Goal: Information Seeking & Learning: Learn about a topic

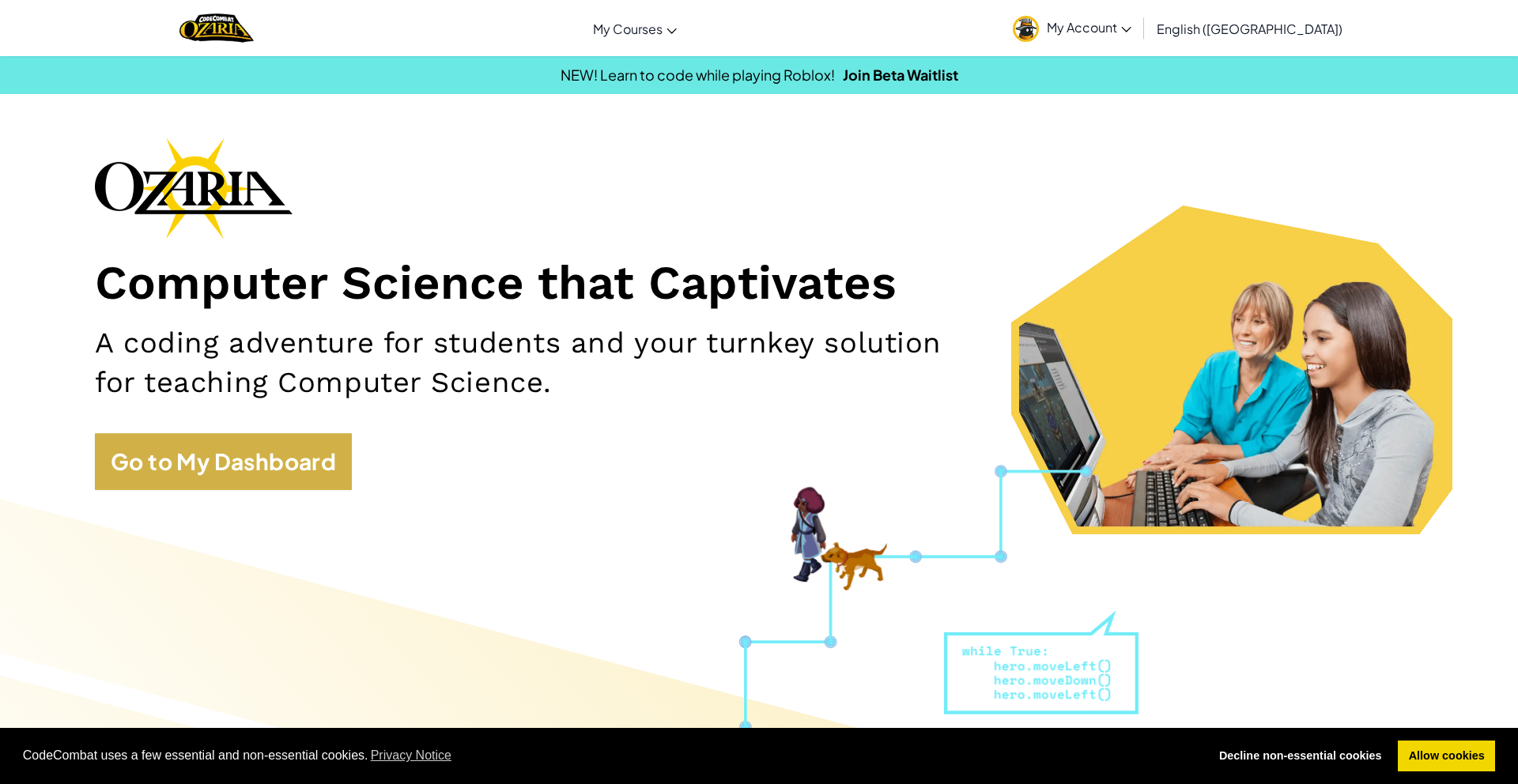
click at [314, 443] on link "Go to My Dashboard" at bounding box center [224, 462] width 257 height 57
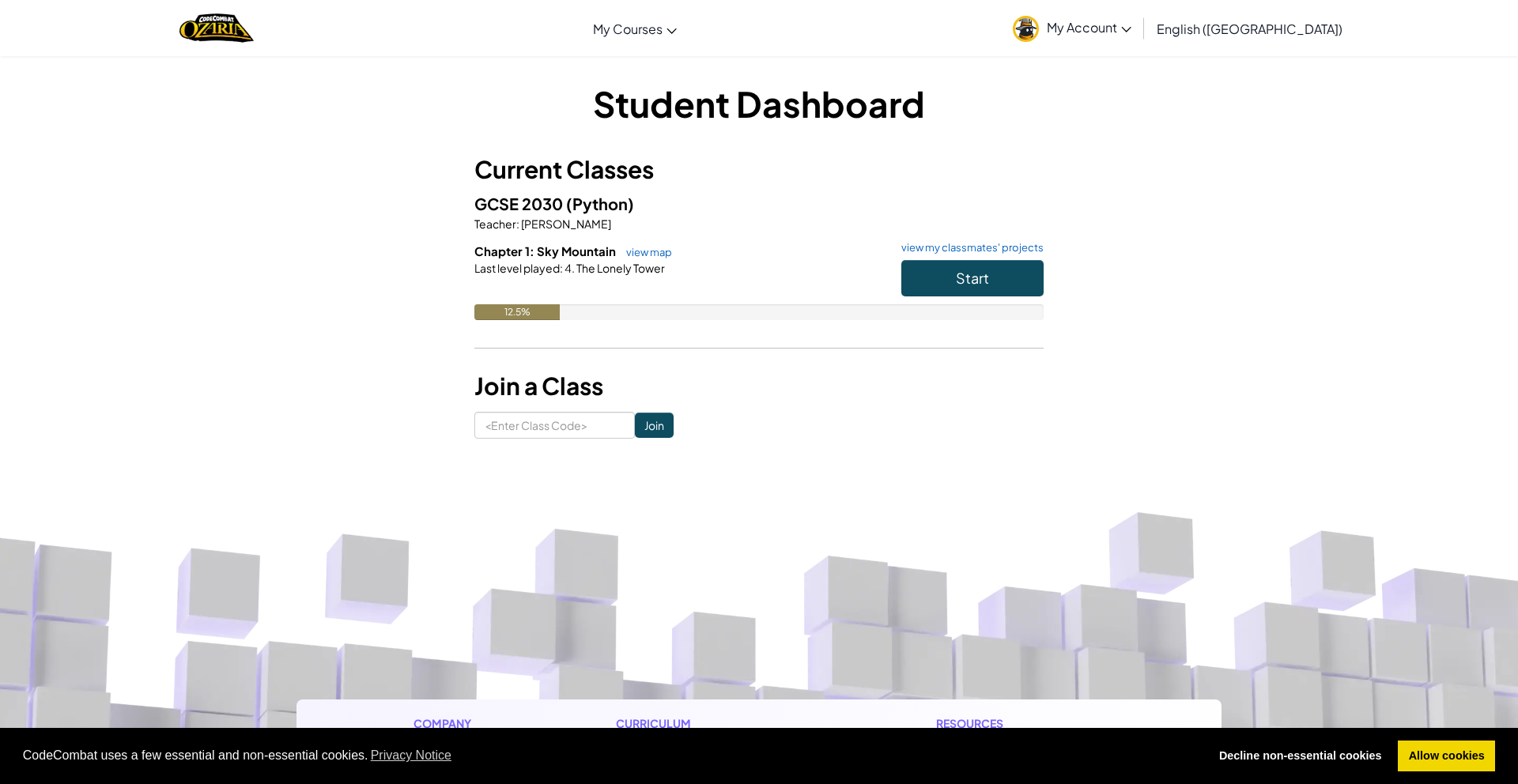
click at [983, 277] on span "Start" at bounding box center [972, 277] width 33 height 18
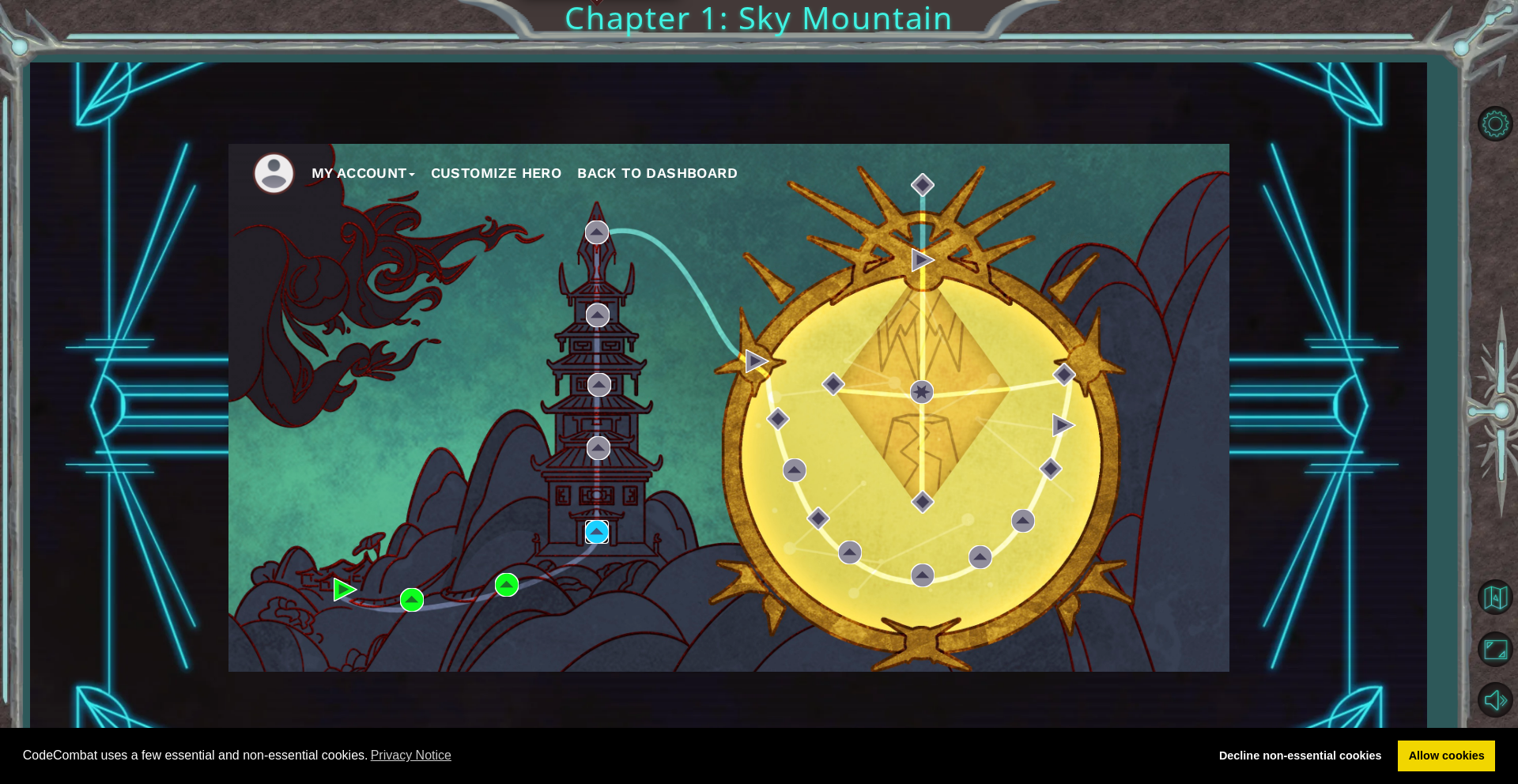
click at [591, 531] on img at bounding box center [596, 531] width 24 height 24
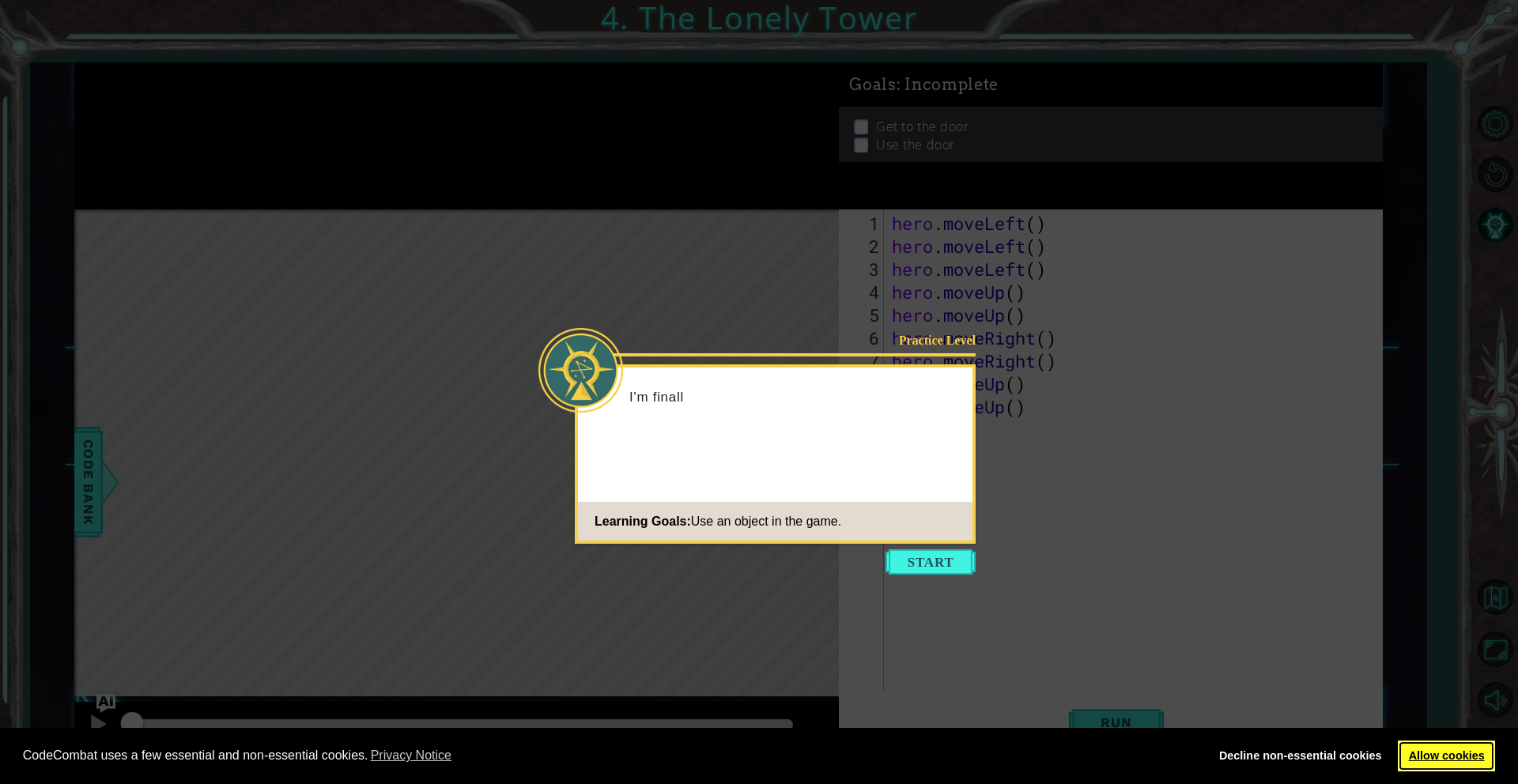
scroll to position [2, 0]
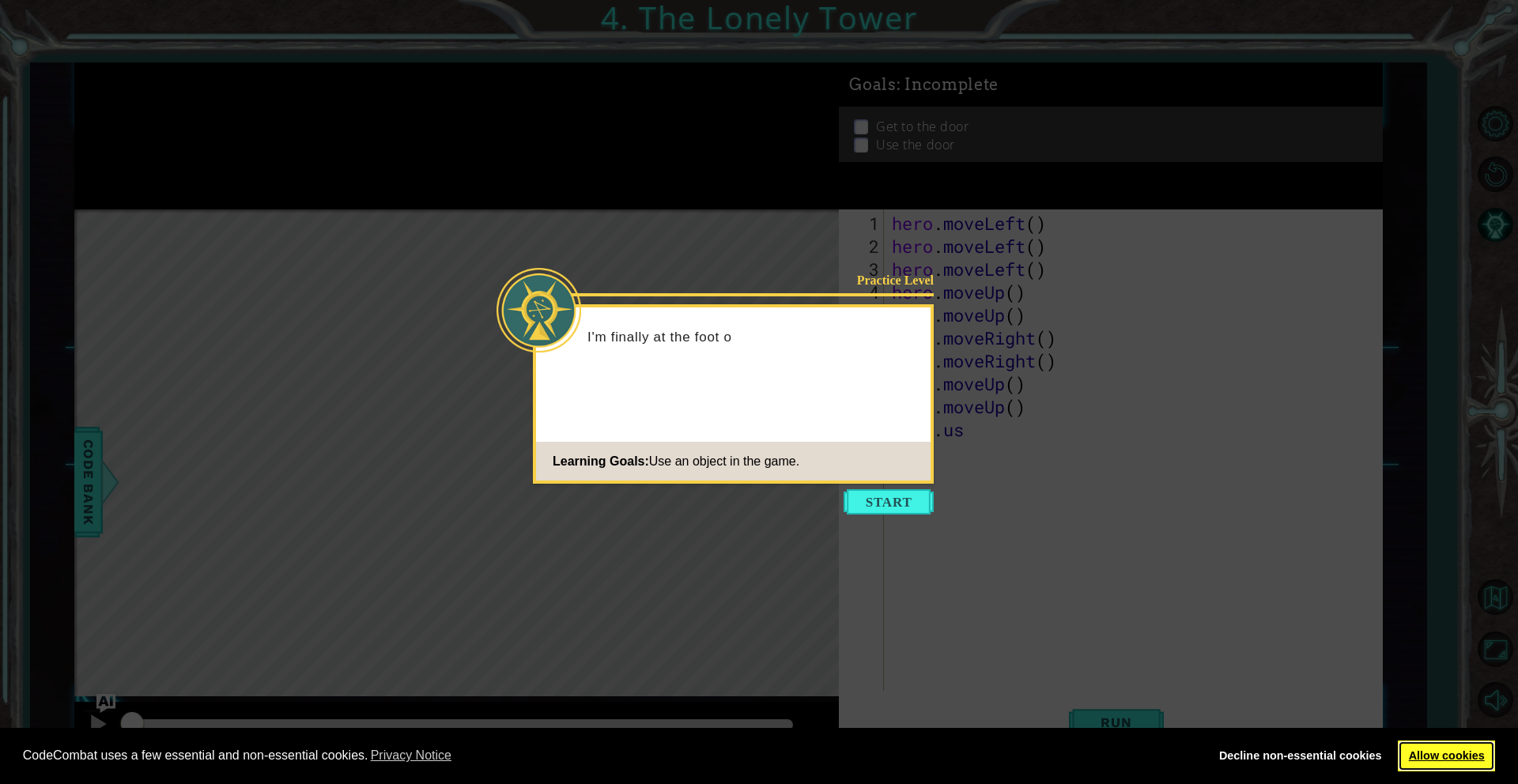
click at [1464, 756] on link "Allow cookies" at bounding box center [1446, 756] width 98 height 32
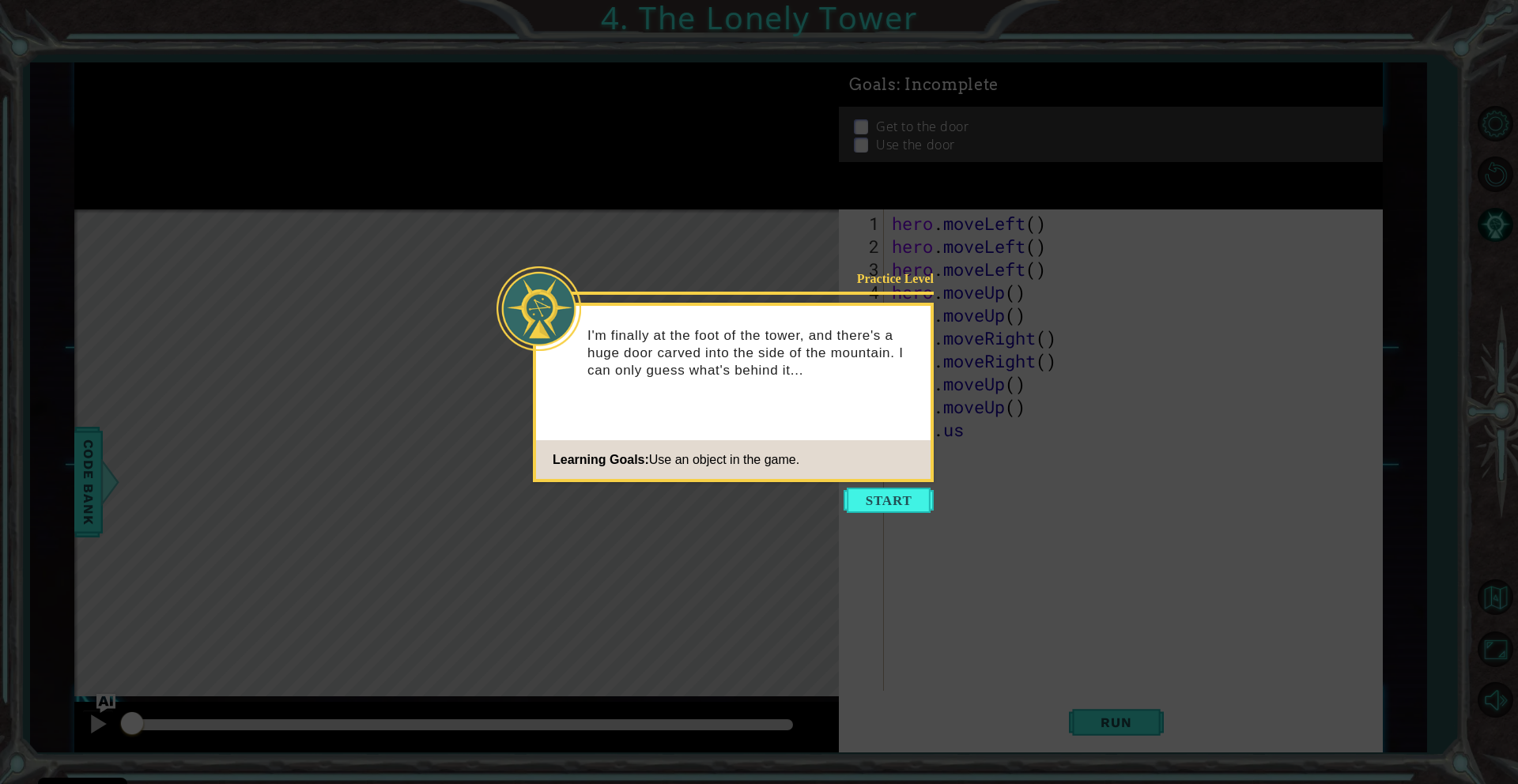
click at [886, 416] on div "Practice Level I'm finally at the foot of the tower, and there's a huge door ca…" at bounding box center [733, 392] width 401 height 180
click at [880, 494] on button "Start" at bounding box center [888, 500] width 90 height 25
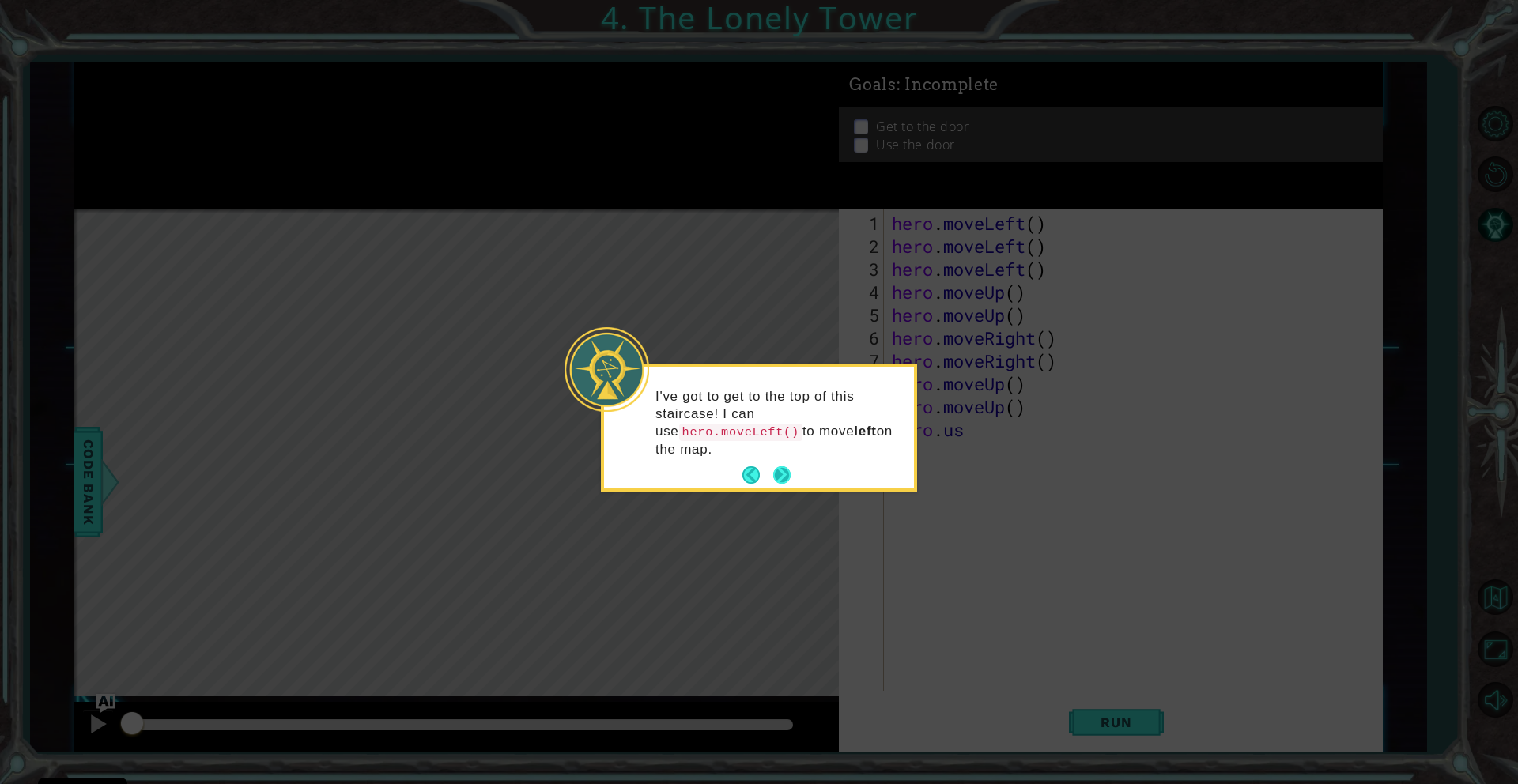
click at [785, 479] on button "Next" at bounding box center [781, 474] width 17 height 17
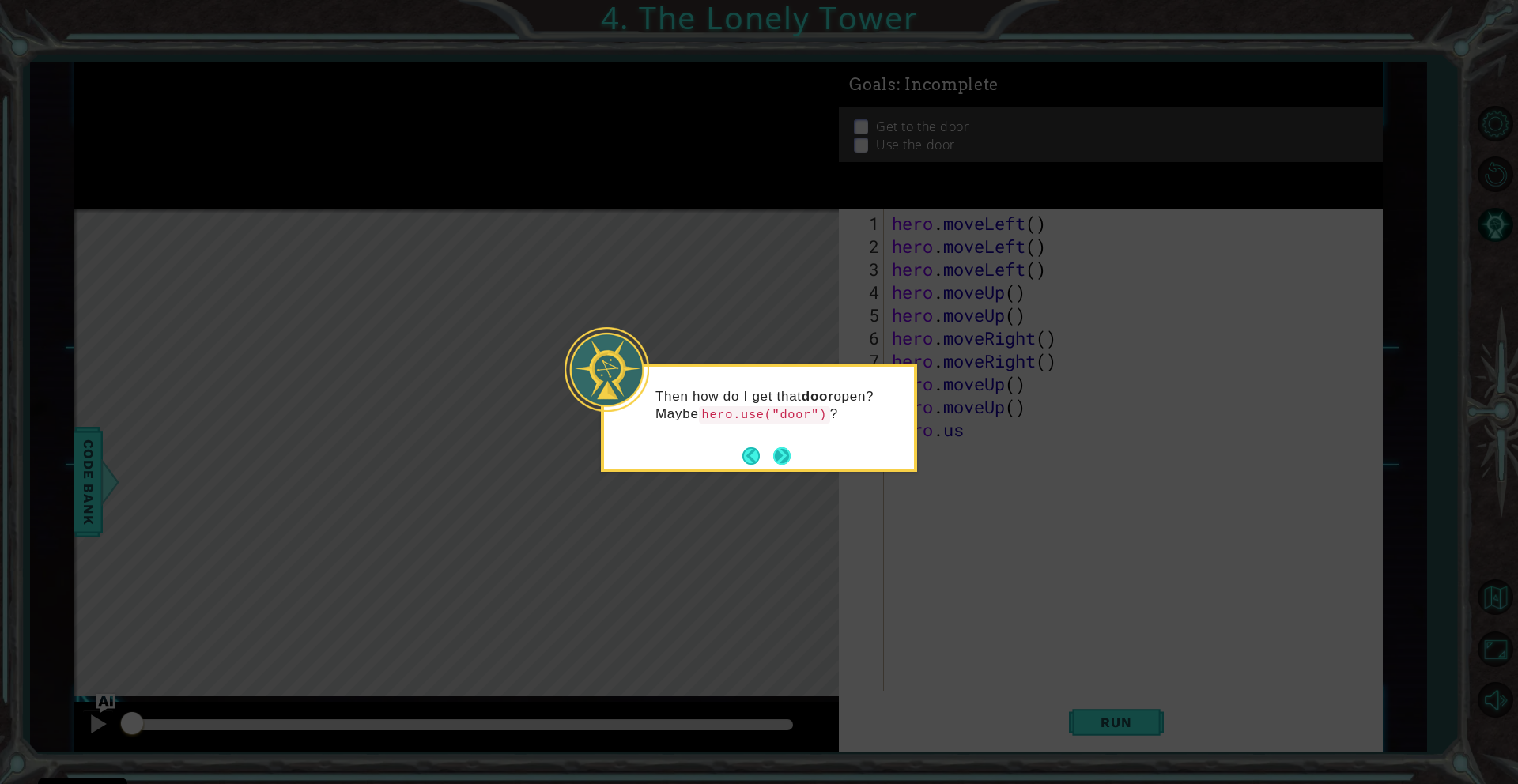
click at [785, 454] on button "Next" at bounding box center [781, 455] width 17 height 17
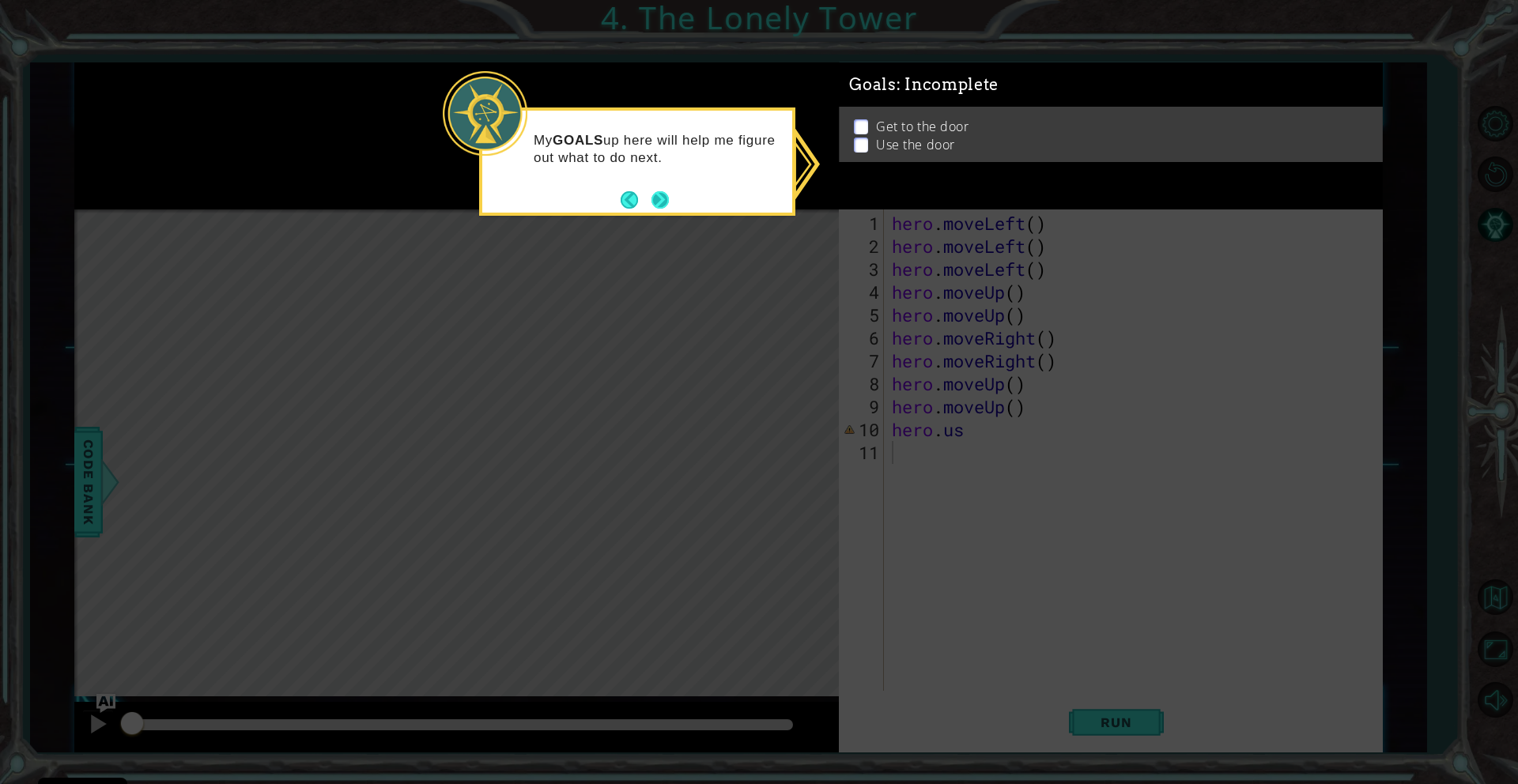
click at [669, 202] on button "Next" at bounding box center [660, 199] width 17 height 17
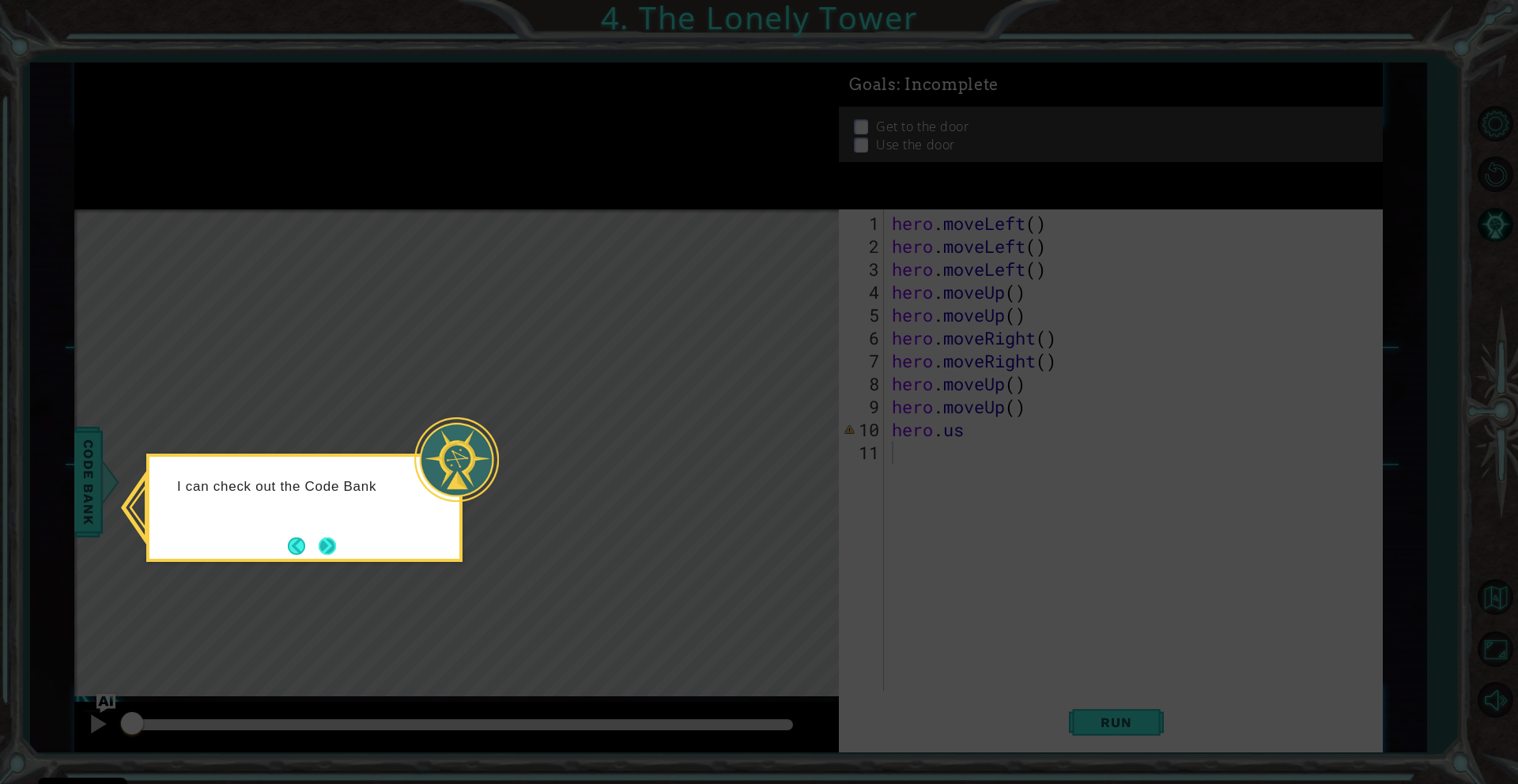
click at [329, 545] on button "Next" at bounding box center [327, 546] width 17 height 17
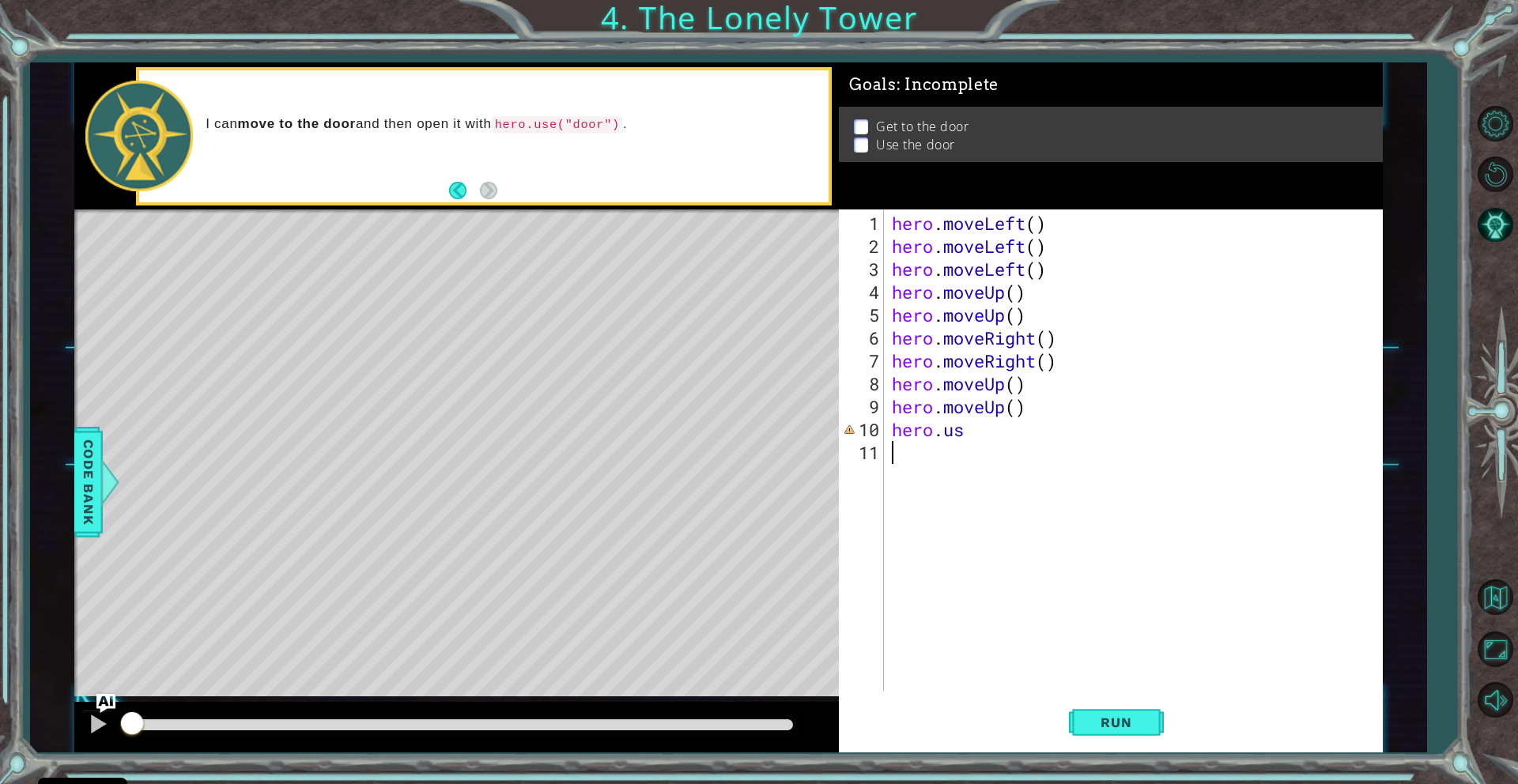
click at [965, 430] on div "hero . moveLeft ( ) hero . moveLeft ( ) hero . moveLeft ( ) hero . moveUp ( ) h…" at bounding box center [1136, 475] width 496 height 527
click at [971, 451] on div "hero.use press enter" at bounding box center [1030, 468] width 299 height 57
type textarea "hero.use("door")"
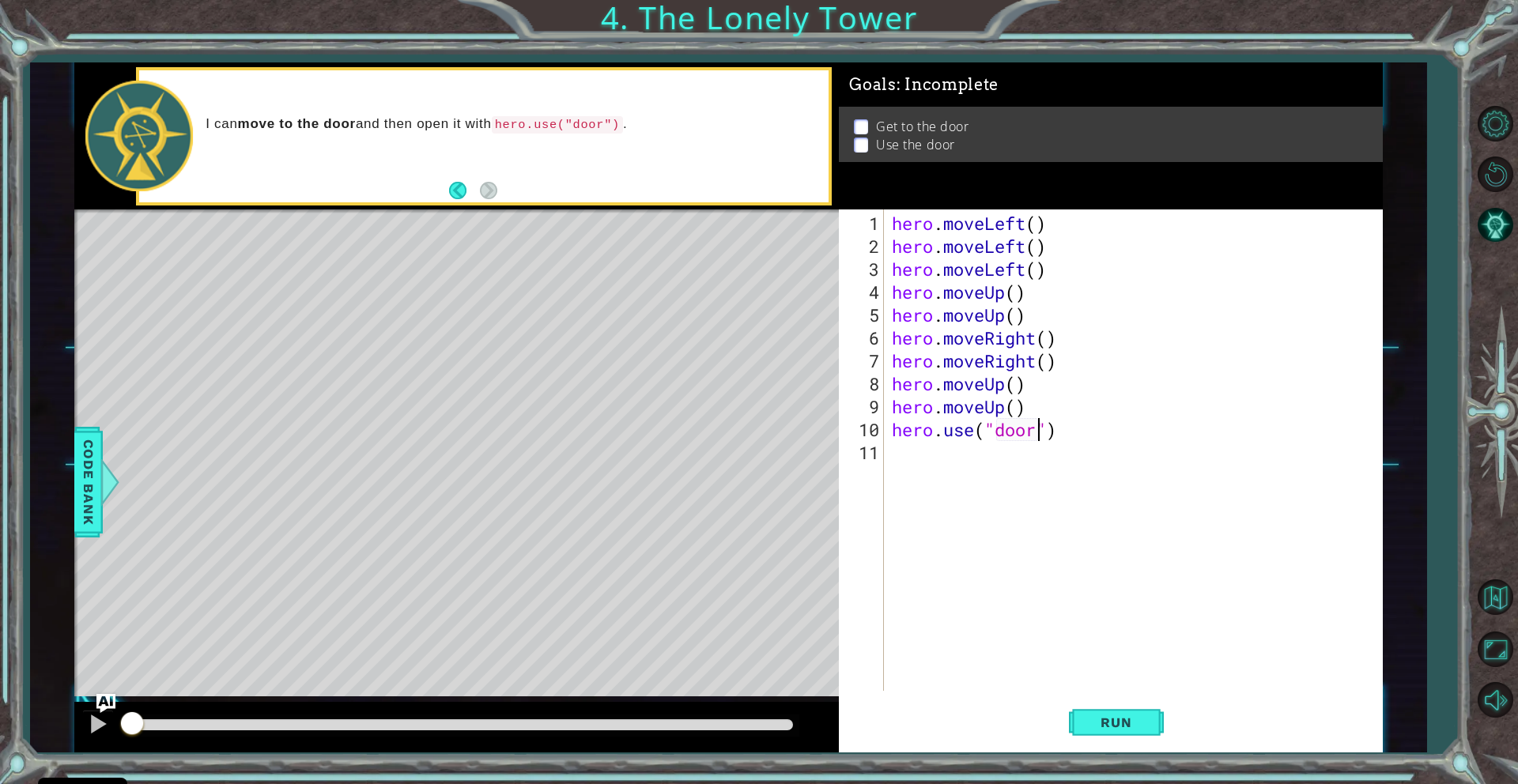
click at [1061, 503] on div "hero . moveLeft ( ) hero . moveLeft ( ) hero . moveLeft ( ) hero . moveUp ( ) h…" at bounding box center [1136, 475] width 496 height 527
click at [1135, 718] on span "Run" at bounding box center [1115, 722] width 63 height 15
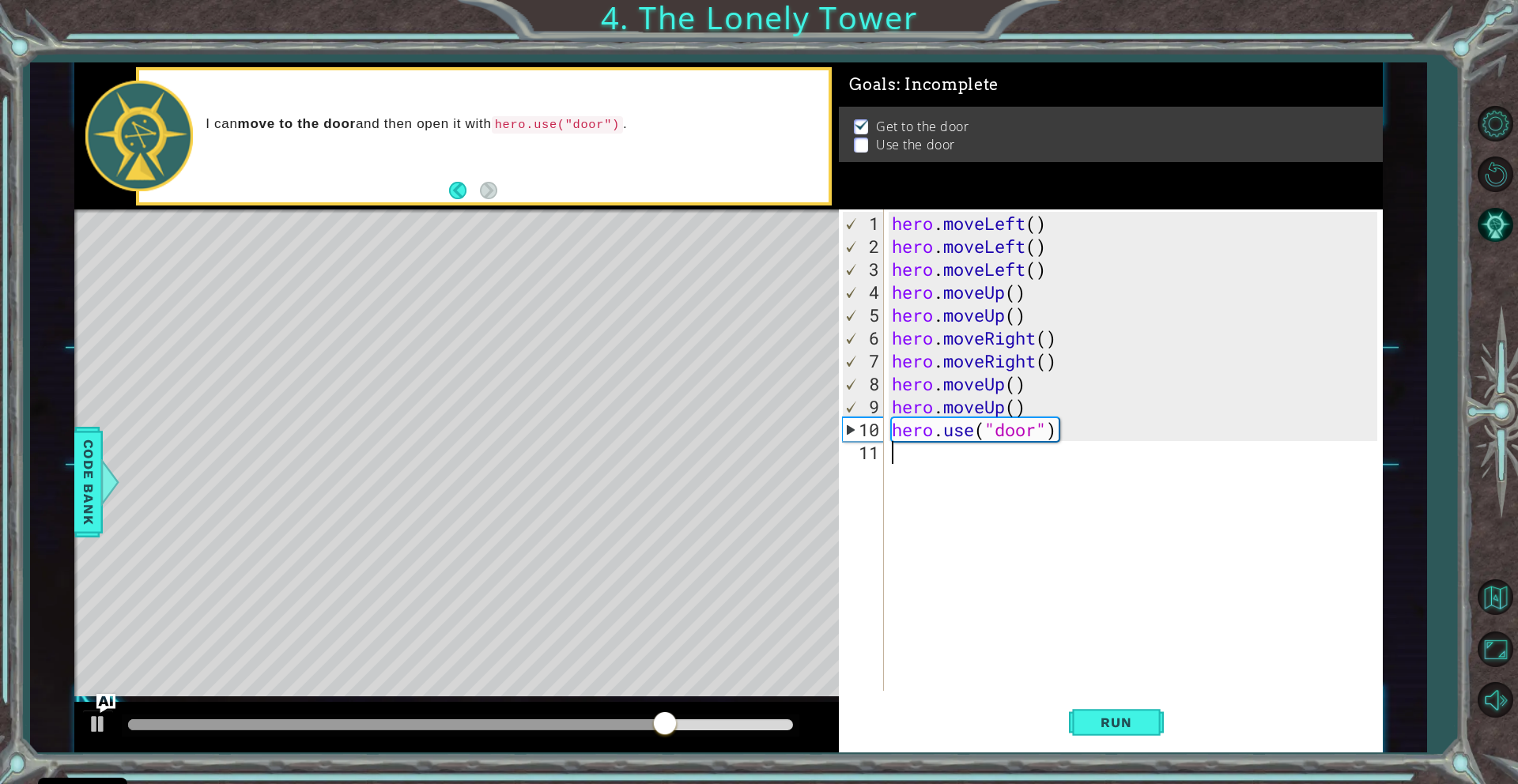
click at [1075, 429] on div "hero . moveLeft ( ) hero . moveLeft ( ) hero . moveLeft ( ) hero . moveUp ( ) h…" at bounding box center [1136, 475] width 496 height 527
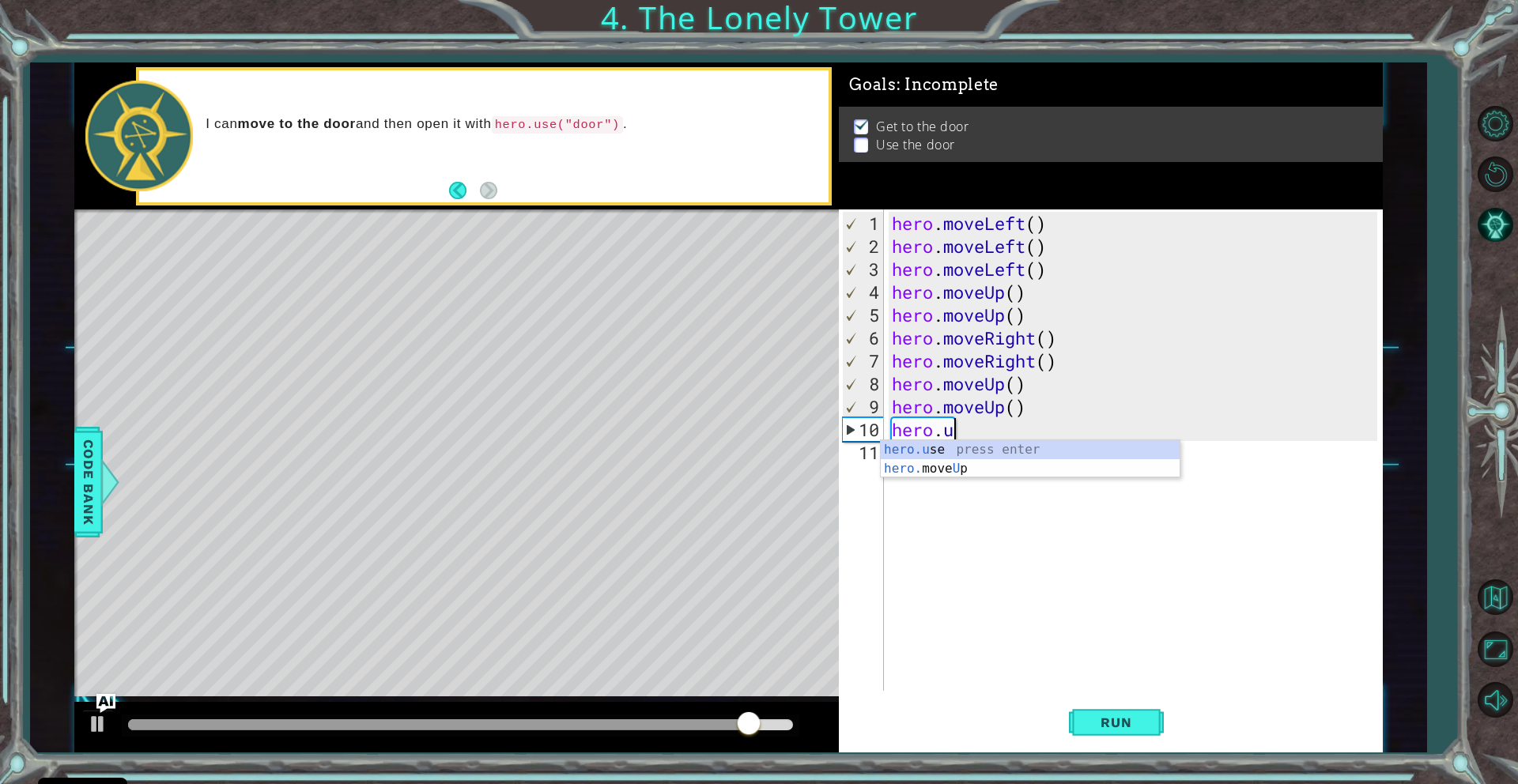
type textarea "hero."
click at [1074, 454] on div "hero. moveUp press enter hero. moveDown press enter hero. moveLeft press enter …" at bounding box center [1030, 506] width 299 height 133
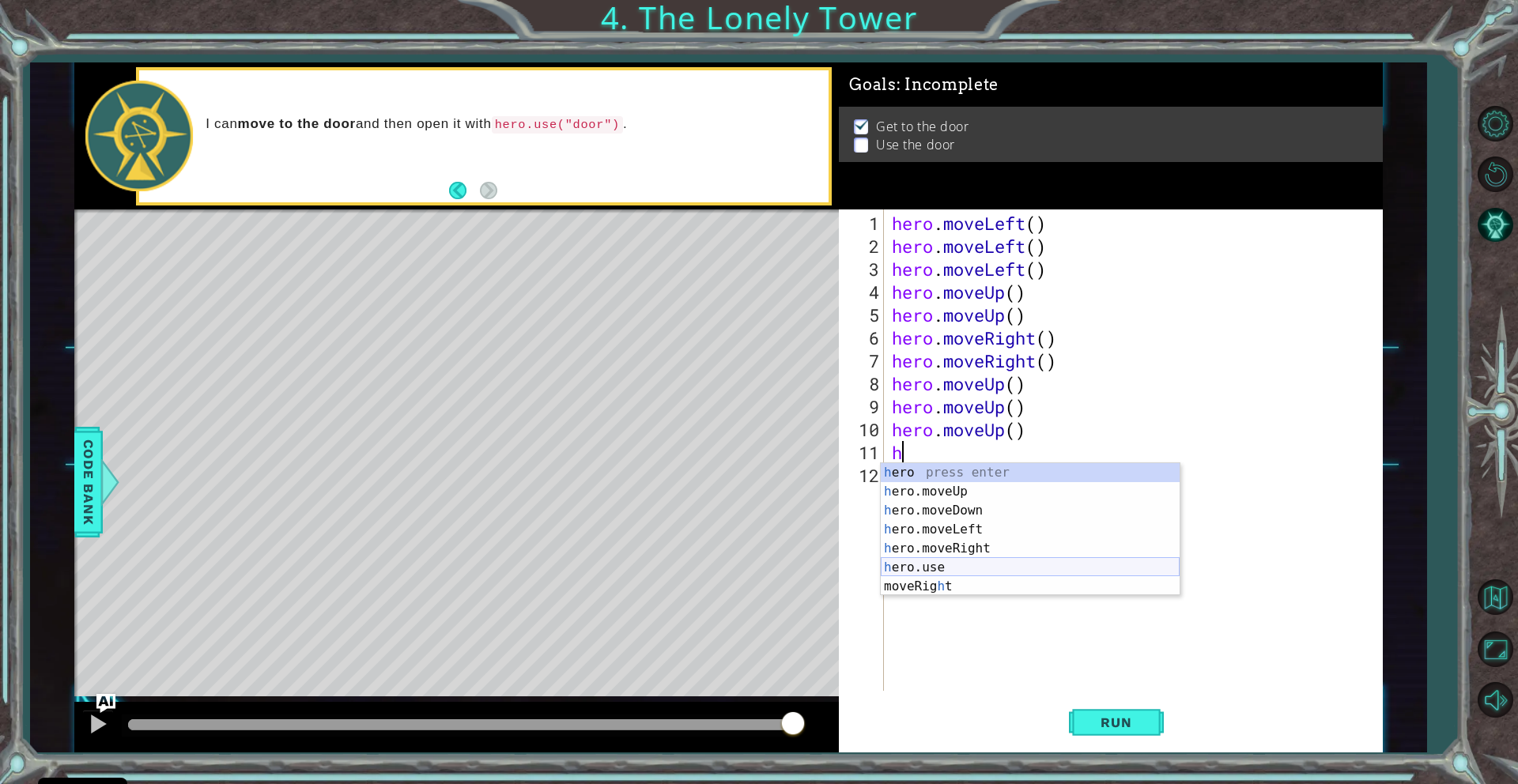
click at [940, 560] on div "h ero press enter h ero.moveUp press enter h ero.moveDown press enter h ero.mov…" at bounding box center [1030, 548] width 299 height 171
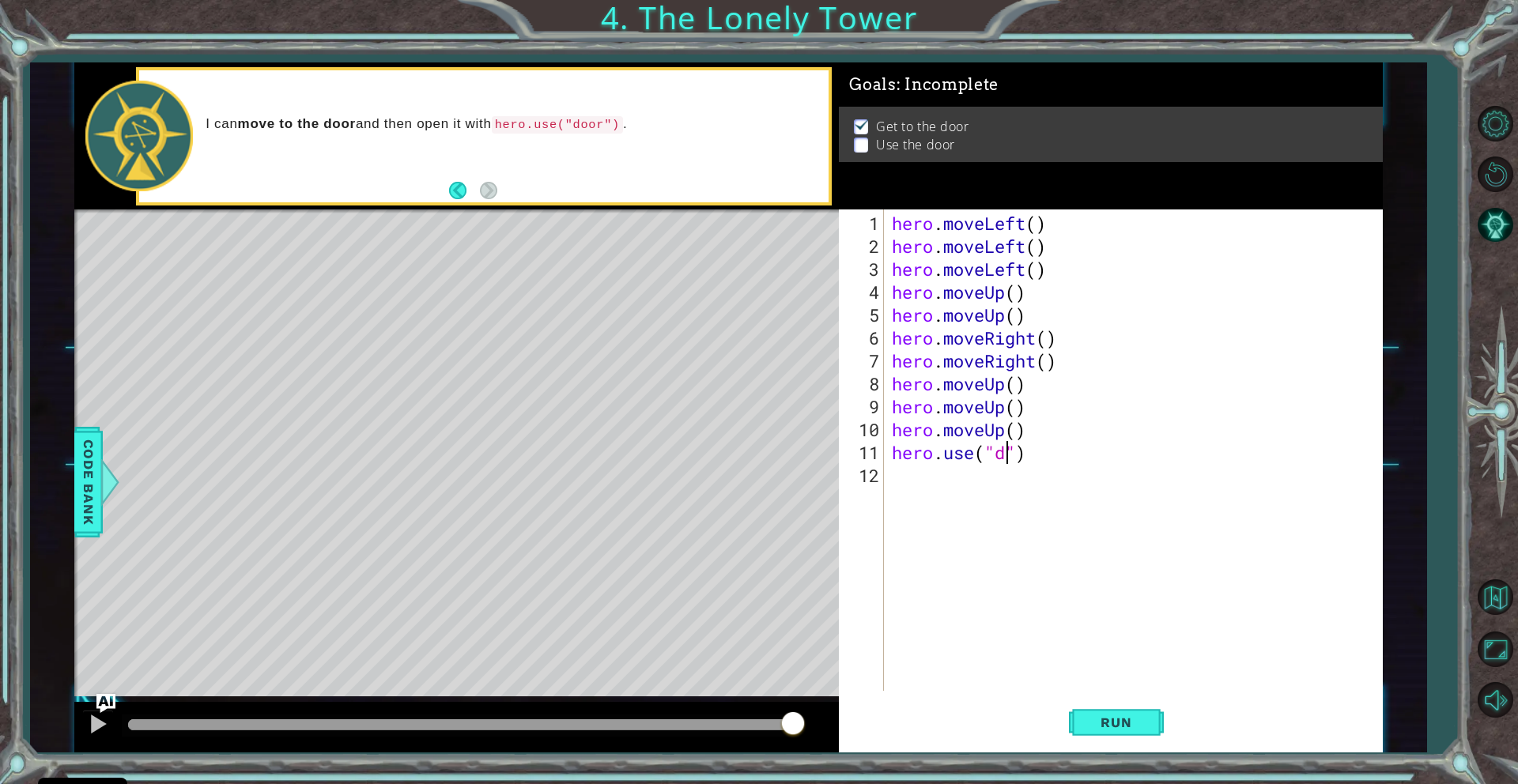
scroll to position [0, 6]
type textarea "hero.use("door")"
click at [1100, 711] on button "Run" at bounding box center [1116, 722] width 95 height 54
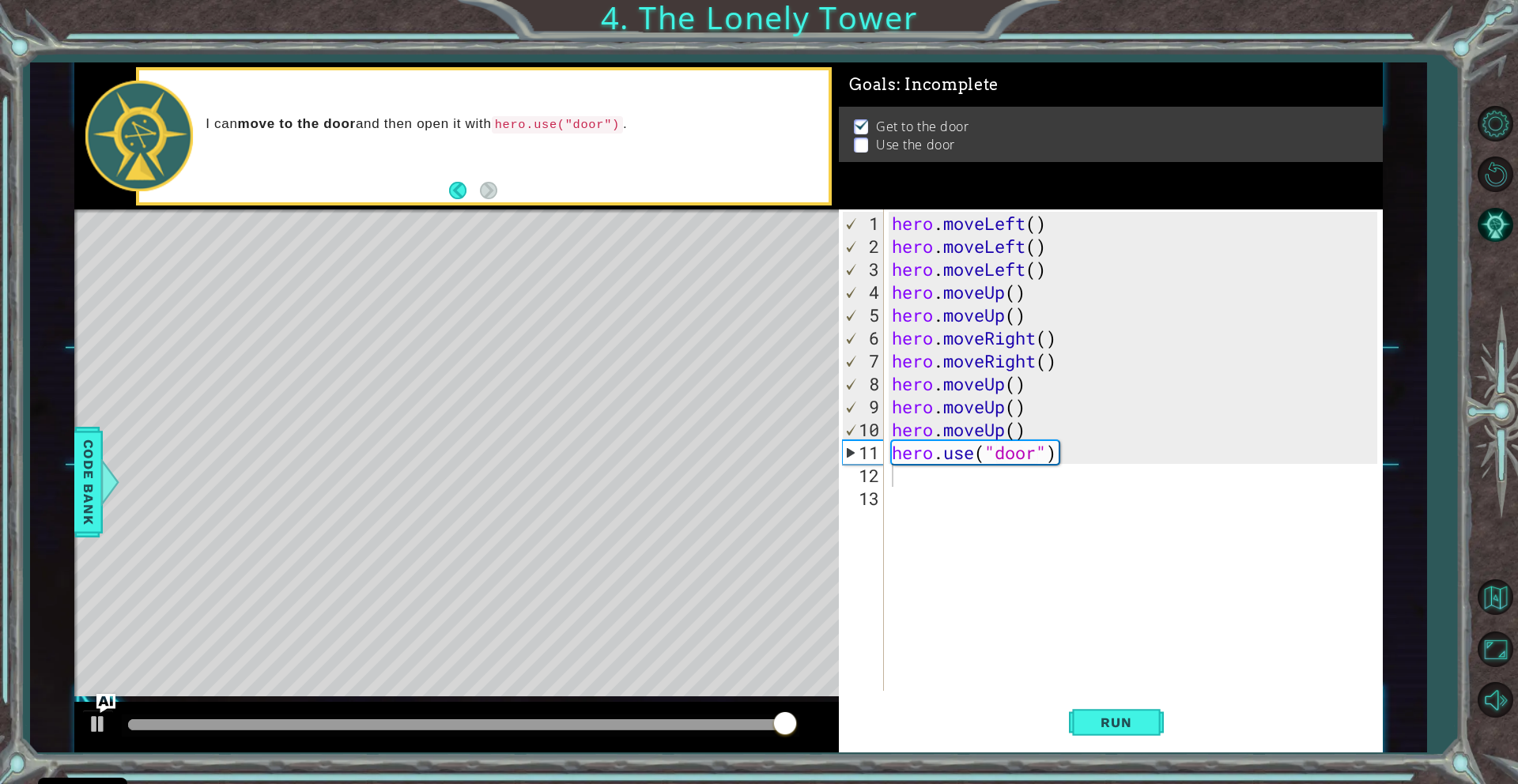
click at [601, 311] on div "Level Map" at bounding box center [439, 442] width 731 height 465
drag, startPoint x: 602, startPoint y: 313, endPoint x: 591, endPoint y: 368, distance: 56.1
click at [591, 368] on div "Level Map" at bounding box center [439, 442] width 731 height 465
click at [1501, 225] on button "AI Hint" at bounding box center [1495, 224] width 46 height 46
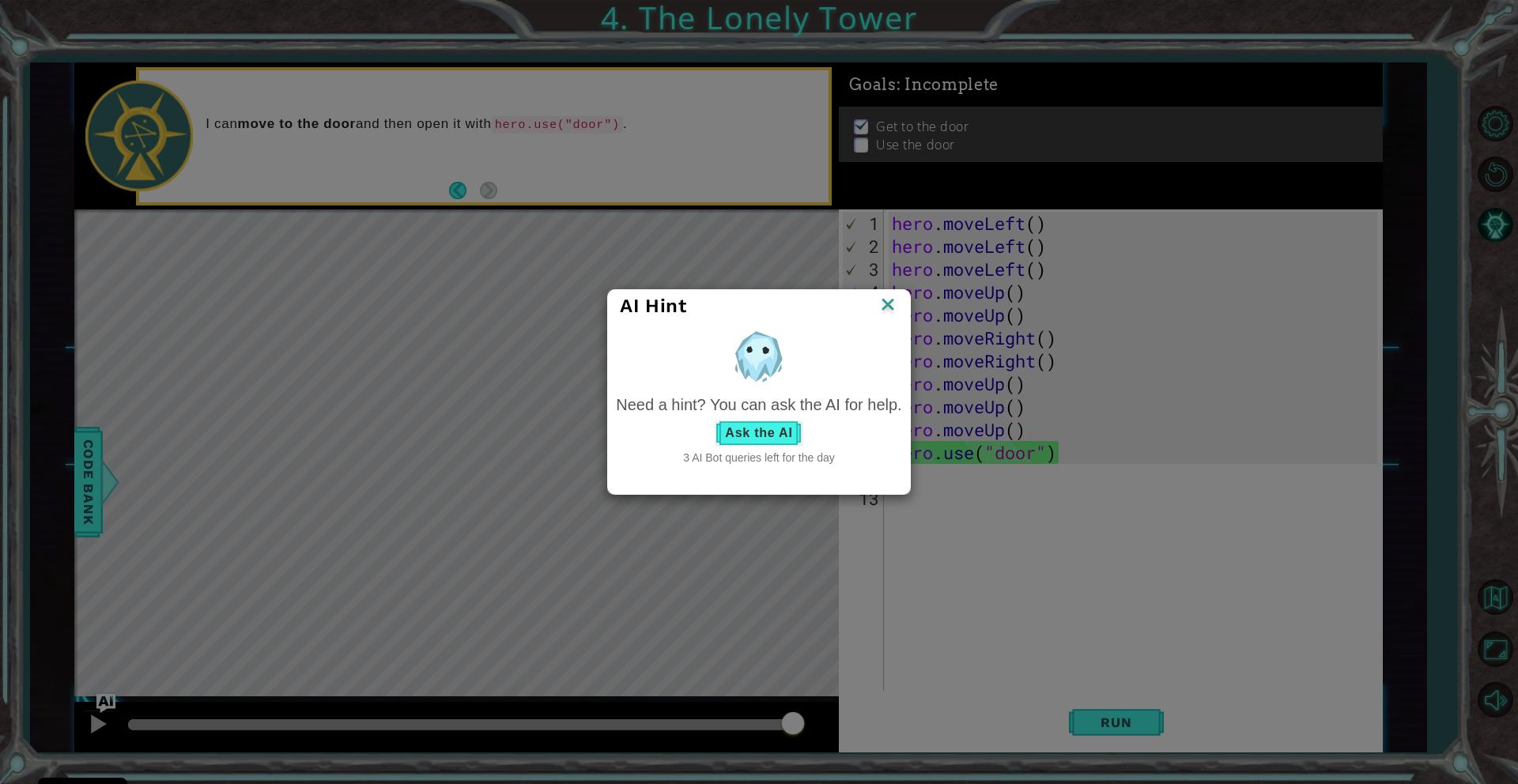
click at [776, 423] on button "Ask the AI" at bounding box center [759, 433] width 88 height 25
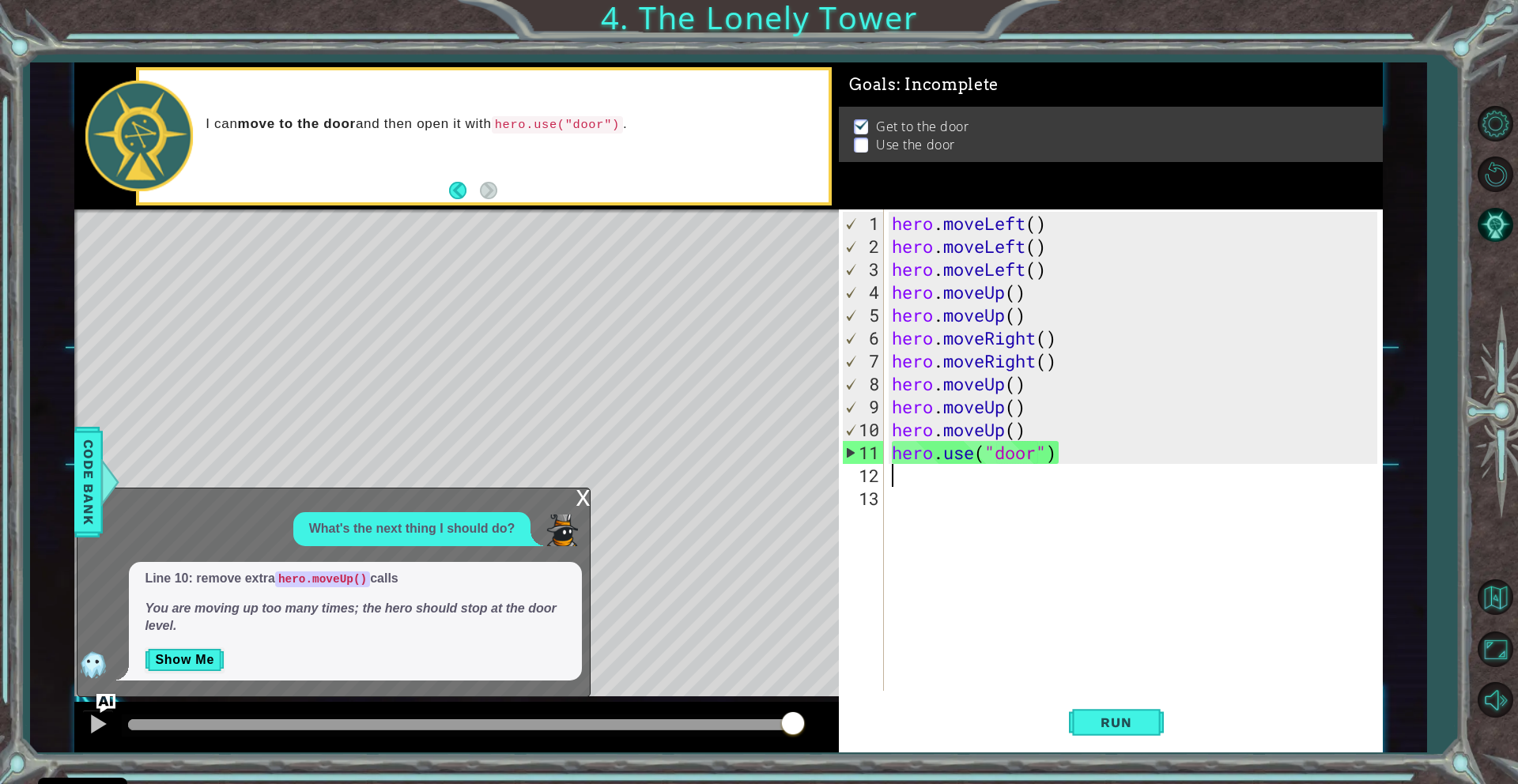
scroll to position [1, 0]
click at [1035, 426] on div "hero . moveLeft ( ) hero . moveLeft ( ) hero . moveLeft ( ) hero . moveUp ( ) h…" at bounding box center [1136, 475] width 496 height 527
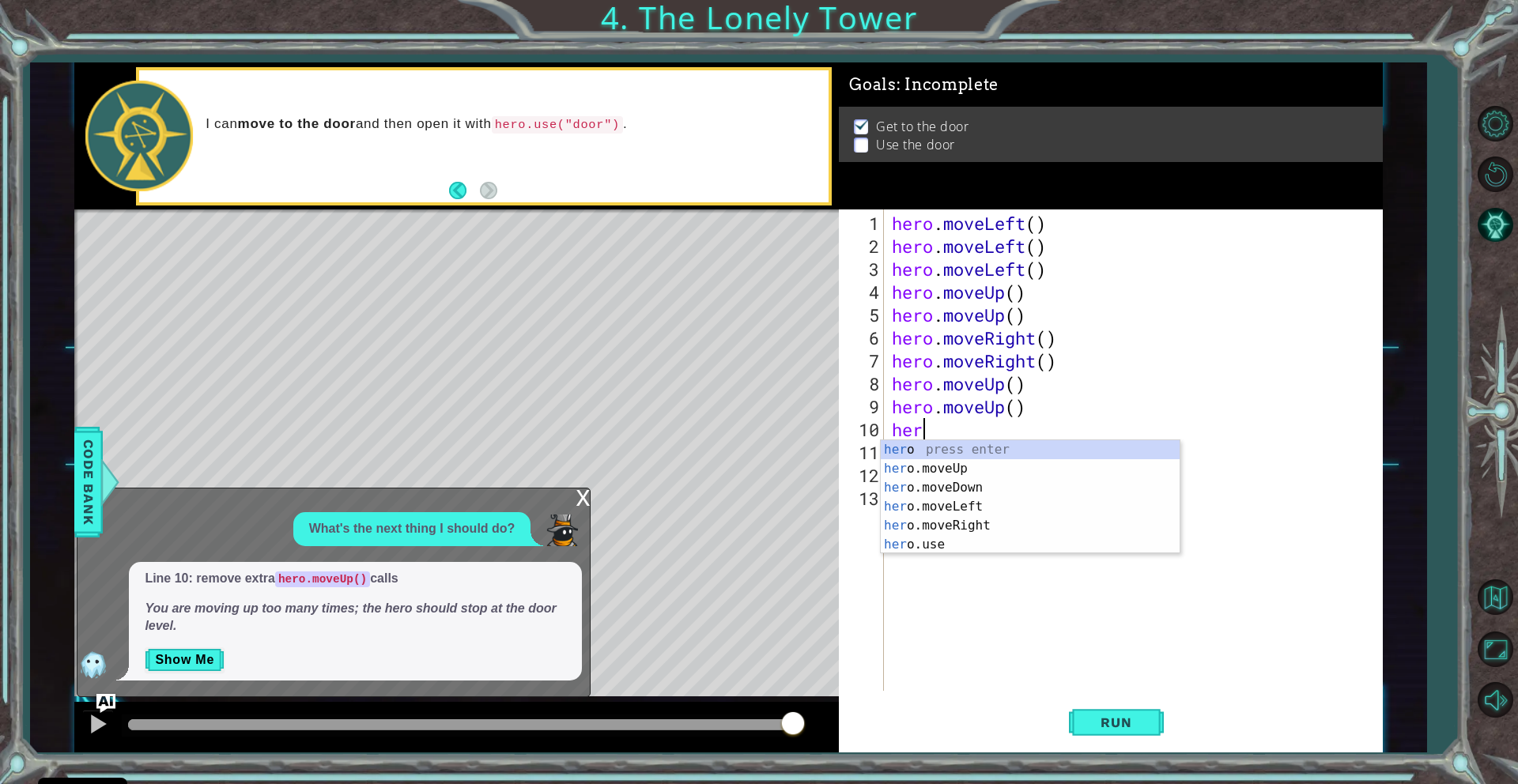
type textarea "h"
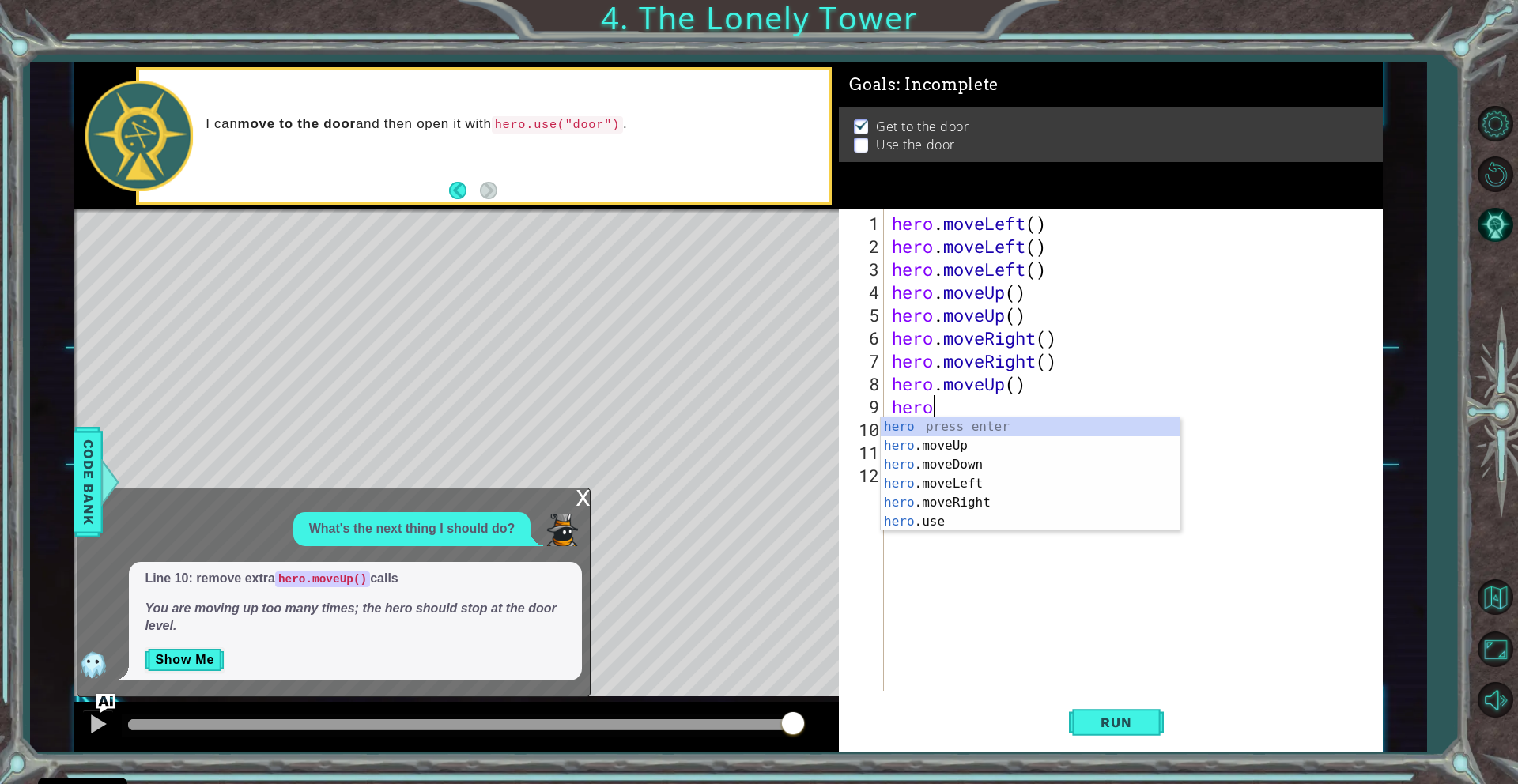
type textarea "h"
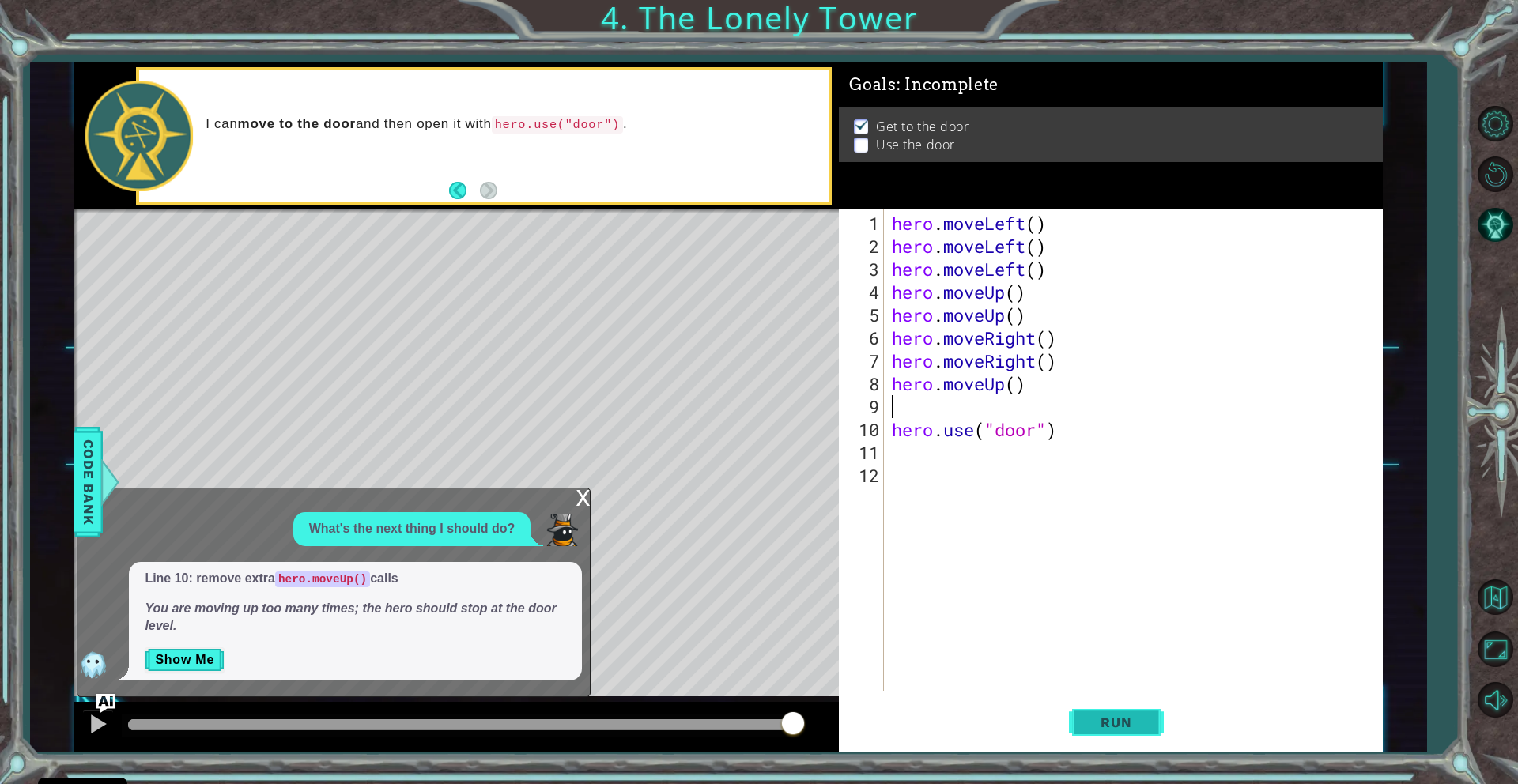
click at [1145, 718] on span "Run" at bounding box center [1115, 722] width 63 height 15
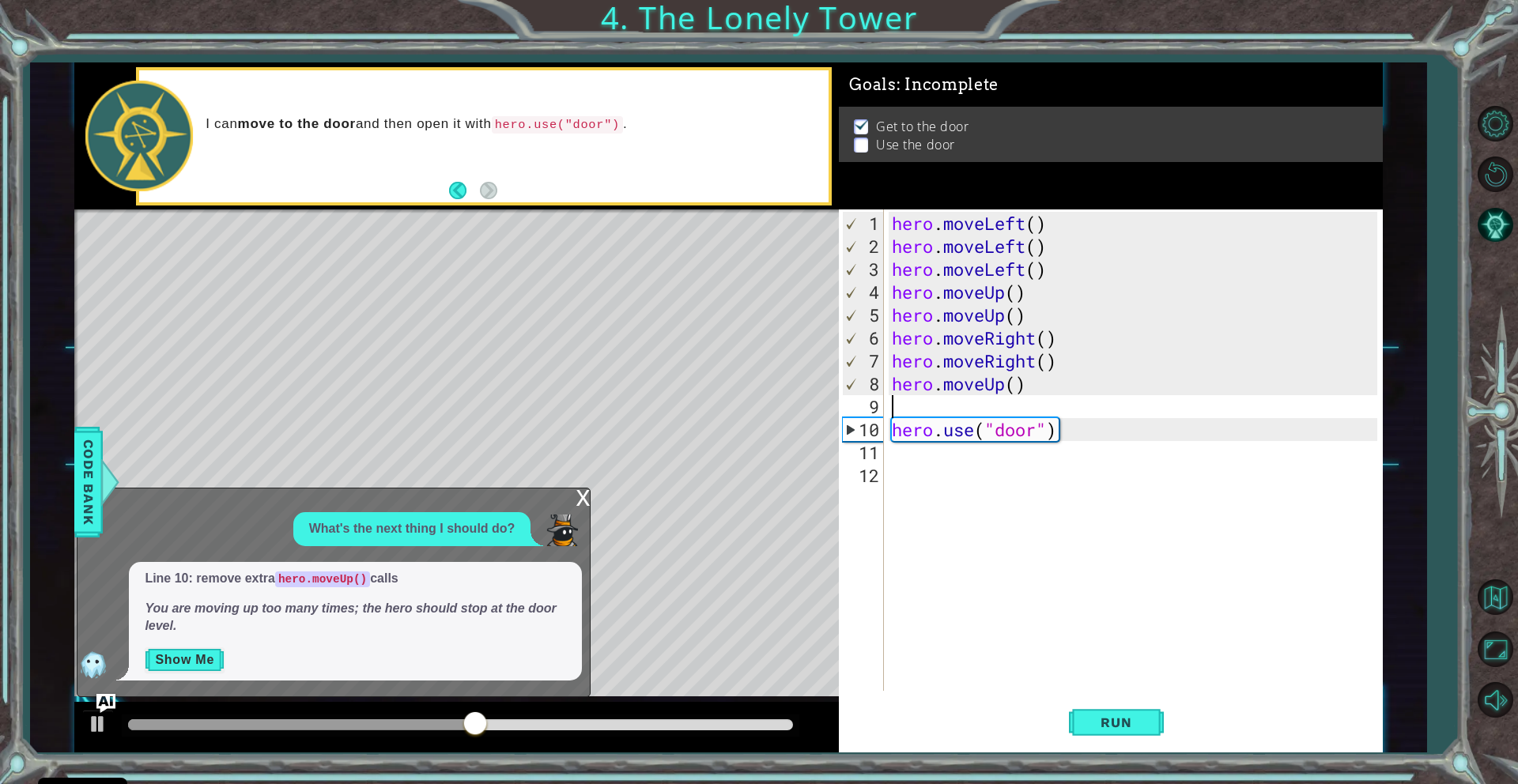
click at [181, 656] on button "Show Me" at bounding box center [185, 660] width 80 height 25
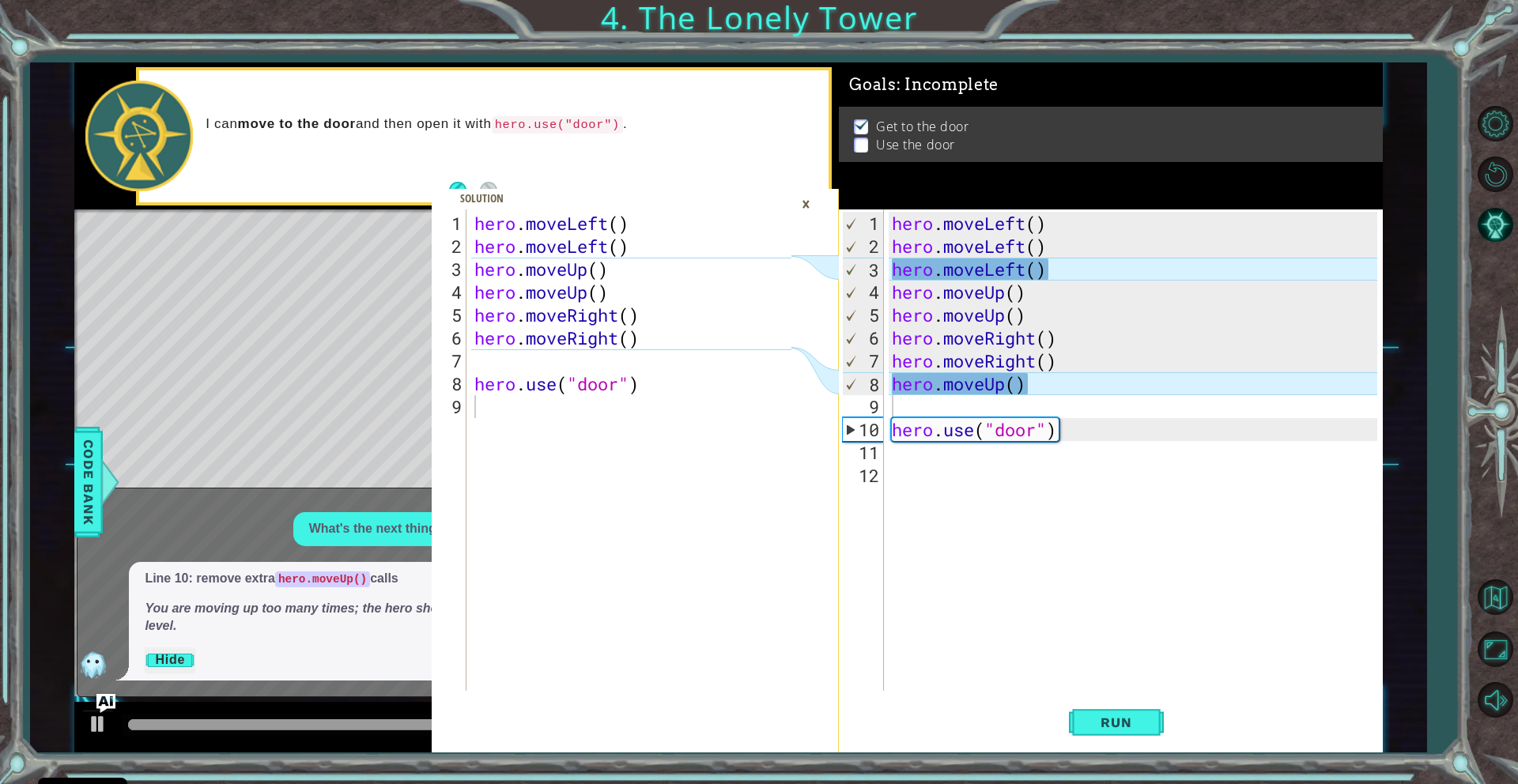
click at [185, 651] on button "Hide" at bounding box center [170, 660] width 50 height 25
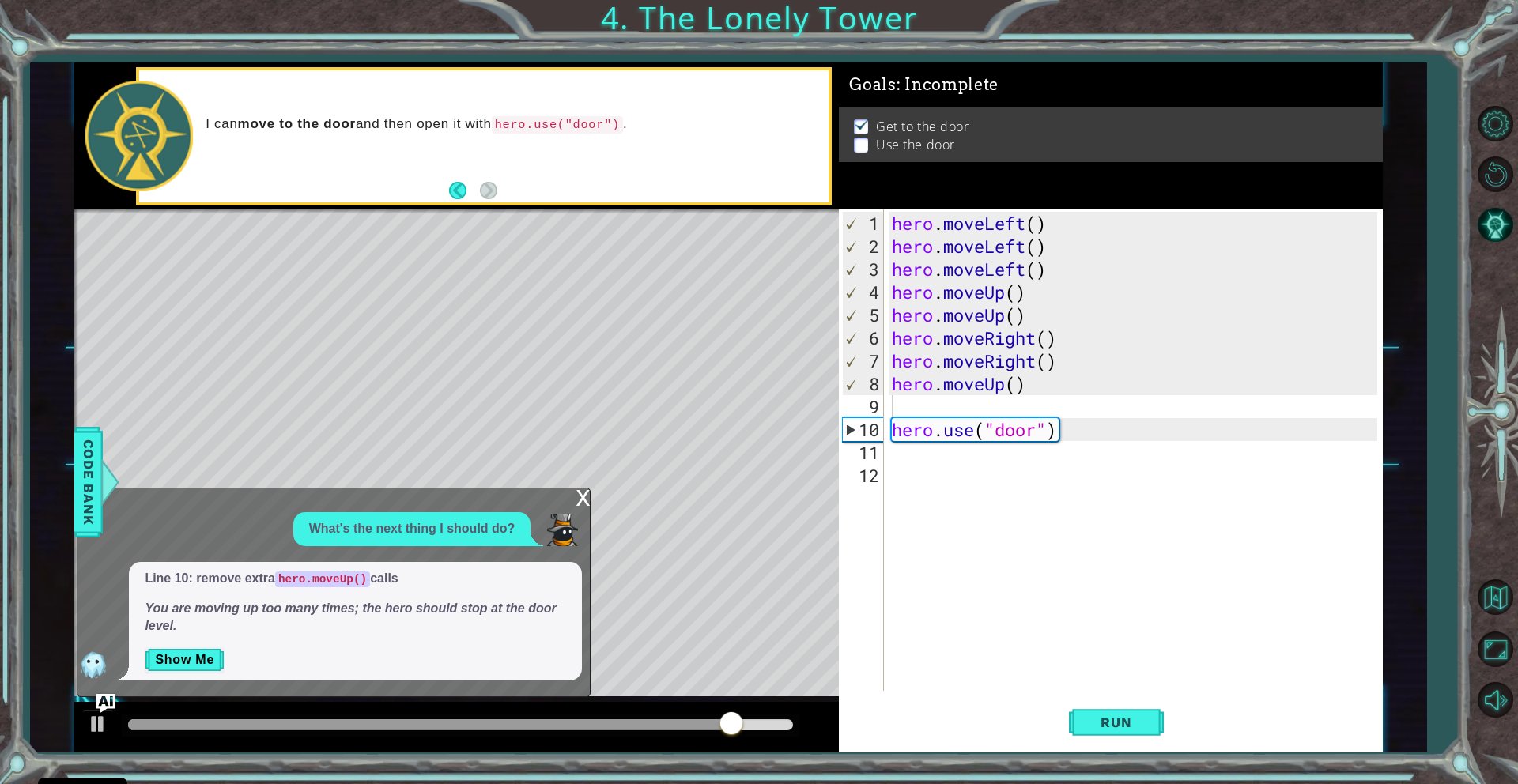
click at [1036, 379] on div "hero . moveLeft ( ) hero . moveLeft ( ) hero . moveLeft ( ) hero . moveUp ( ) h…" at bounding box center [1136, 475] width 496 height 527
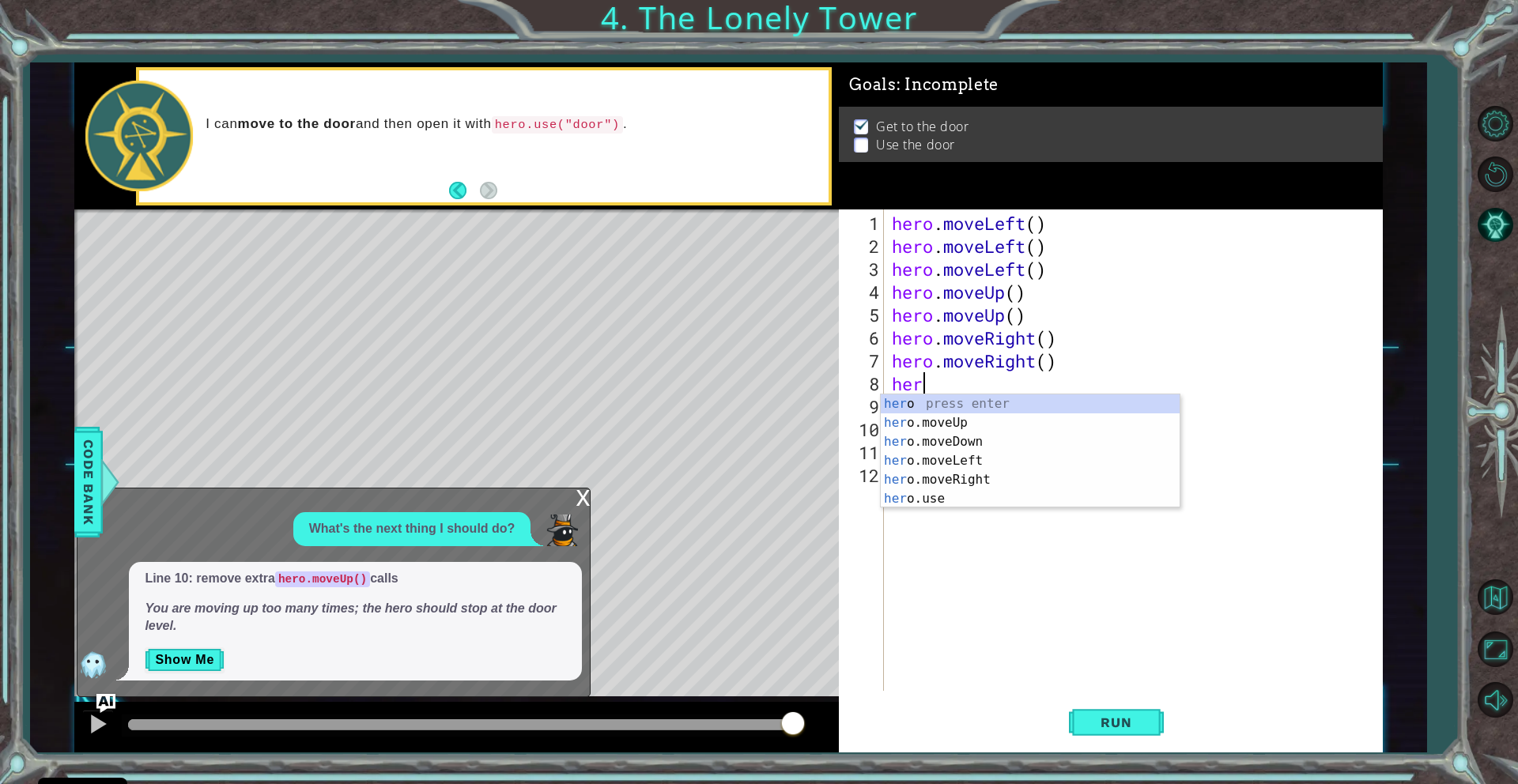
type textarea "h"
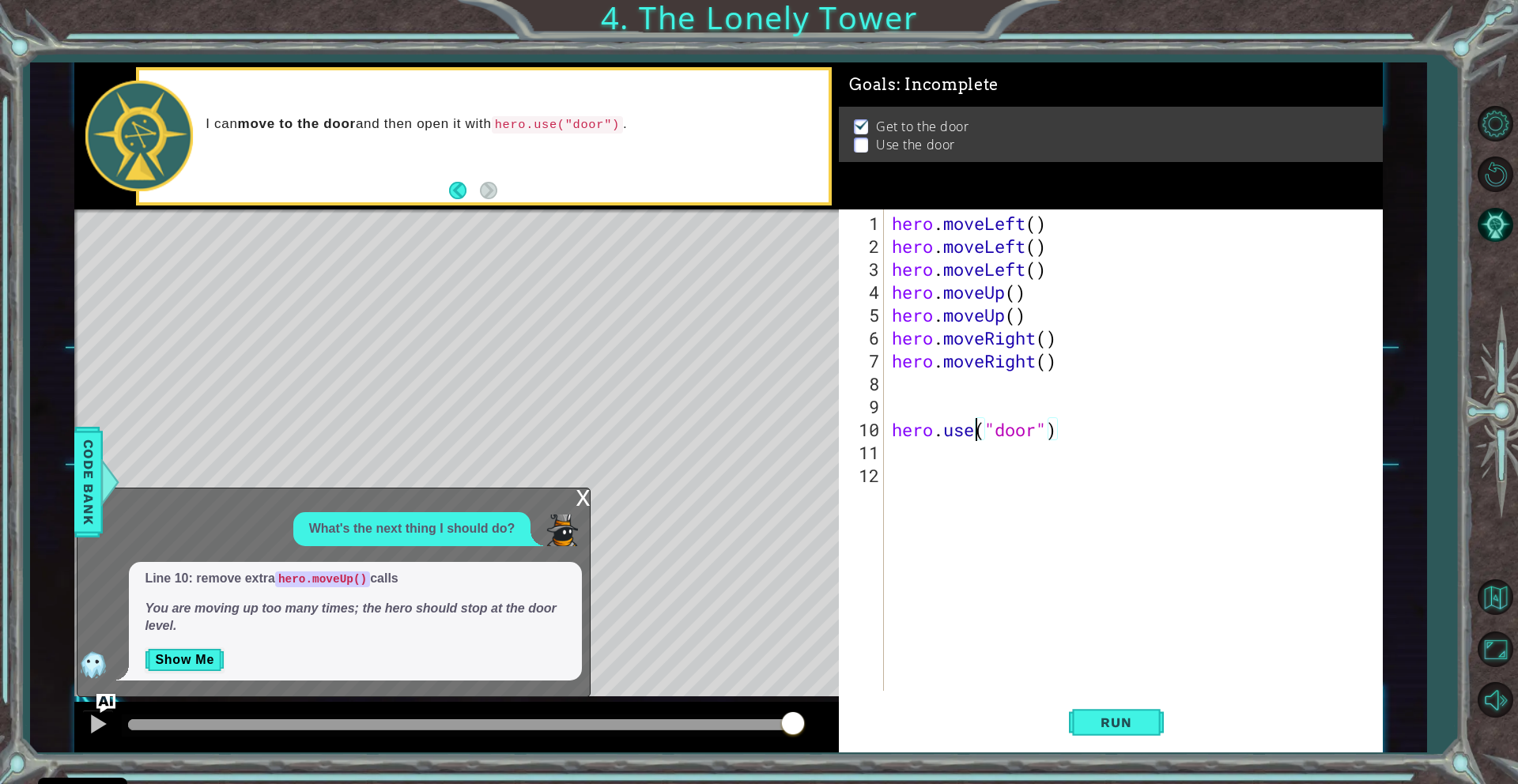
drag, startPoint x: 979, startPoint y: 435, endPoint x: 1026, endPoint y: 429, distance: 47.4
click at [980, 421] on div "hero . moveLeft ( ) hero . moveLeft ( ) hero . moveLeft ( ) hero . moveUp ( ) h…" at bounding box center [1136, 475] width 496 height 527
click at [1076, 432] on div "hero . moveLeft ( ) hero . moveLeft ( ) hero . moveLeft ( ) hero . moveUp ( ) h…" at bounding box center [1136, 475] width 496 height 527
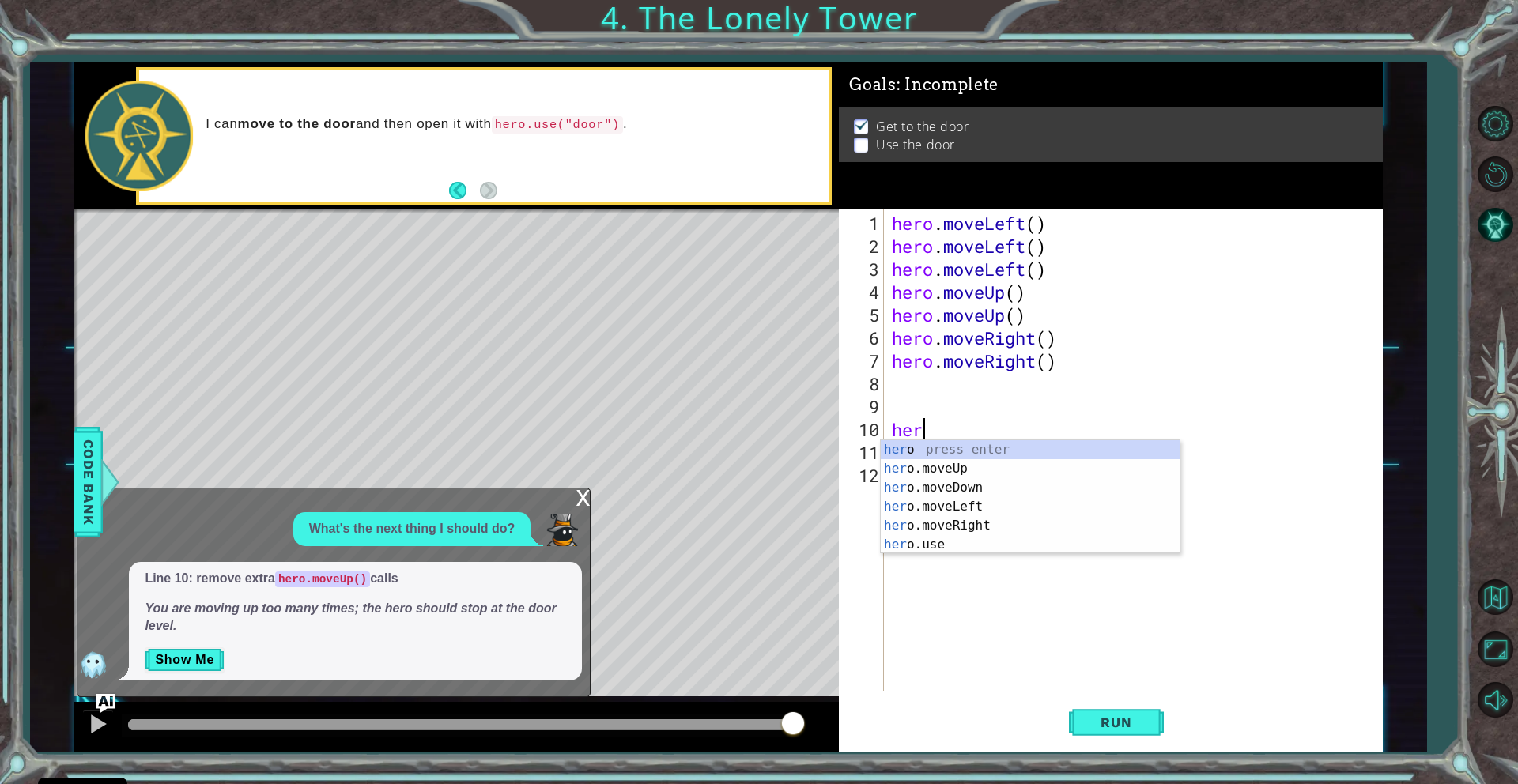
type textarea "h"
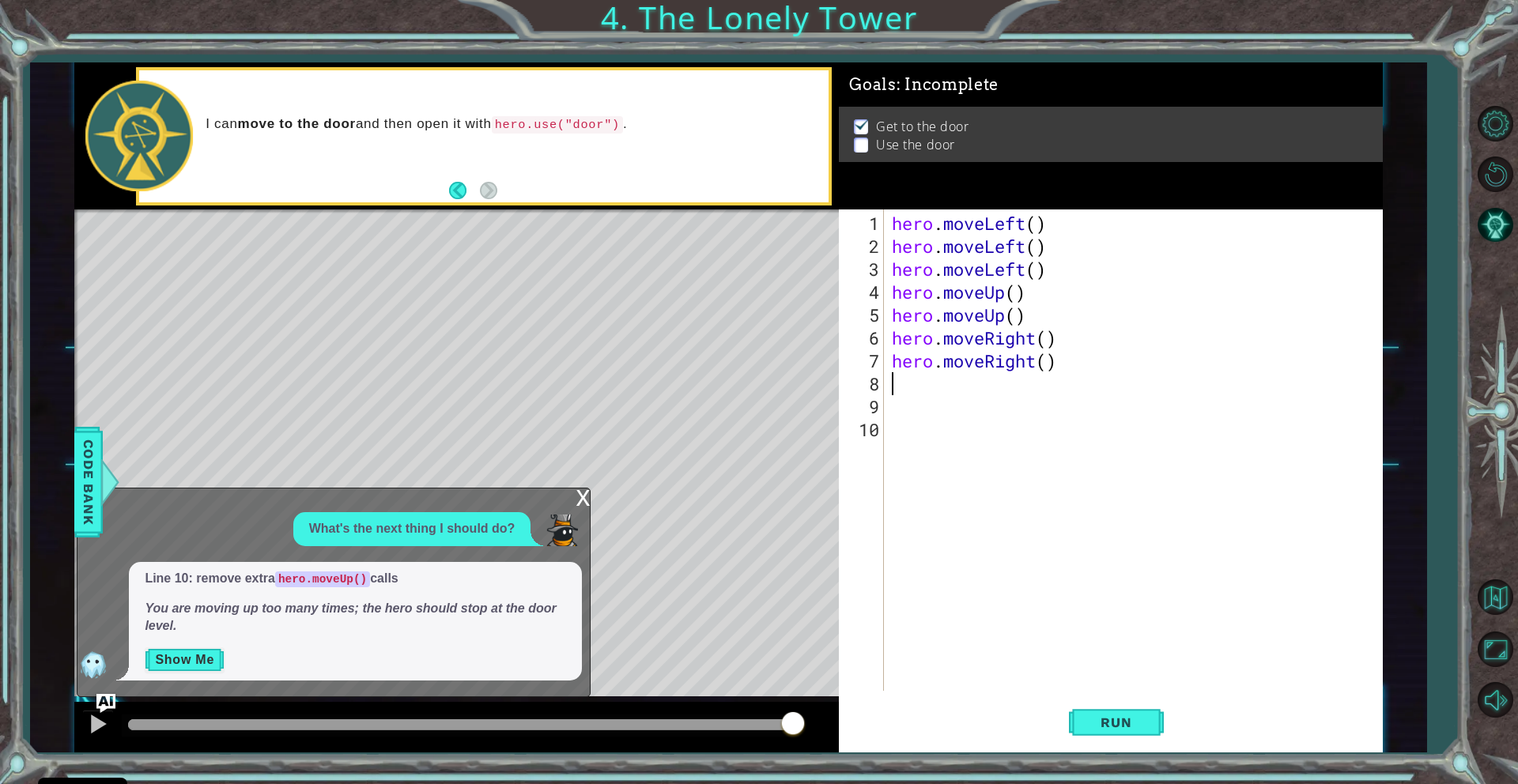
click at [169, 658] on button "Show Me" at bounding box center [185, 660] width 80 height 25
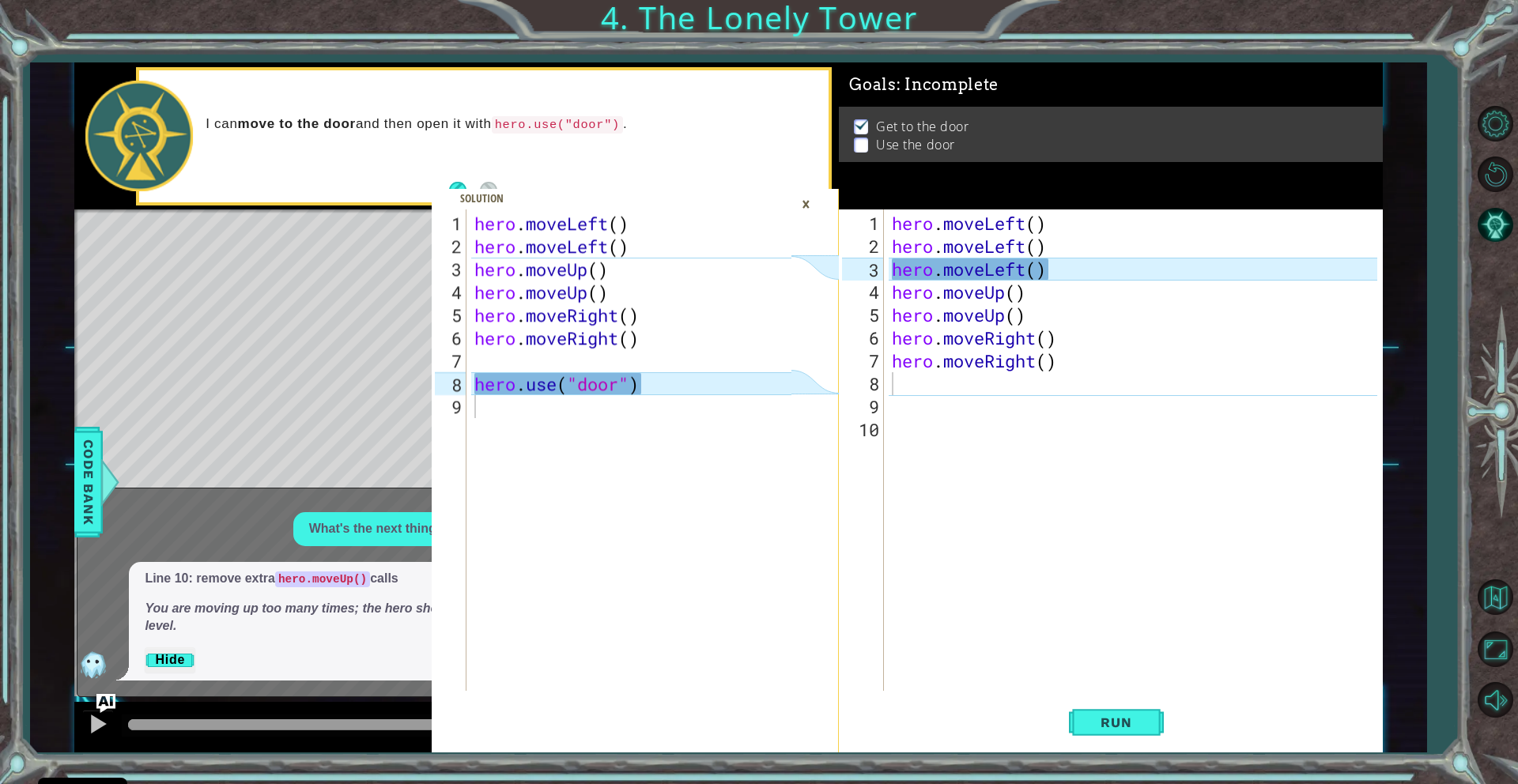
click at [1058, 361] on div "hero . moveLeft ( ) hero . moveLeft ( ) hero . moveLeft ( ) hero . moveUp ( ) h…" at bounding box center [1136, 475] width 496 height 527
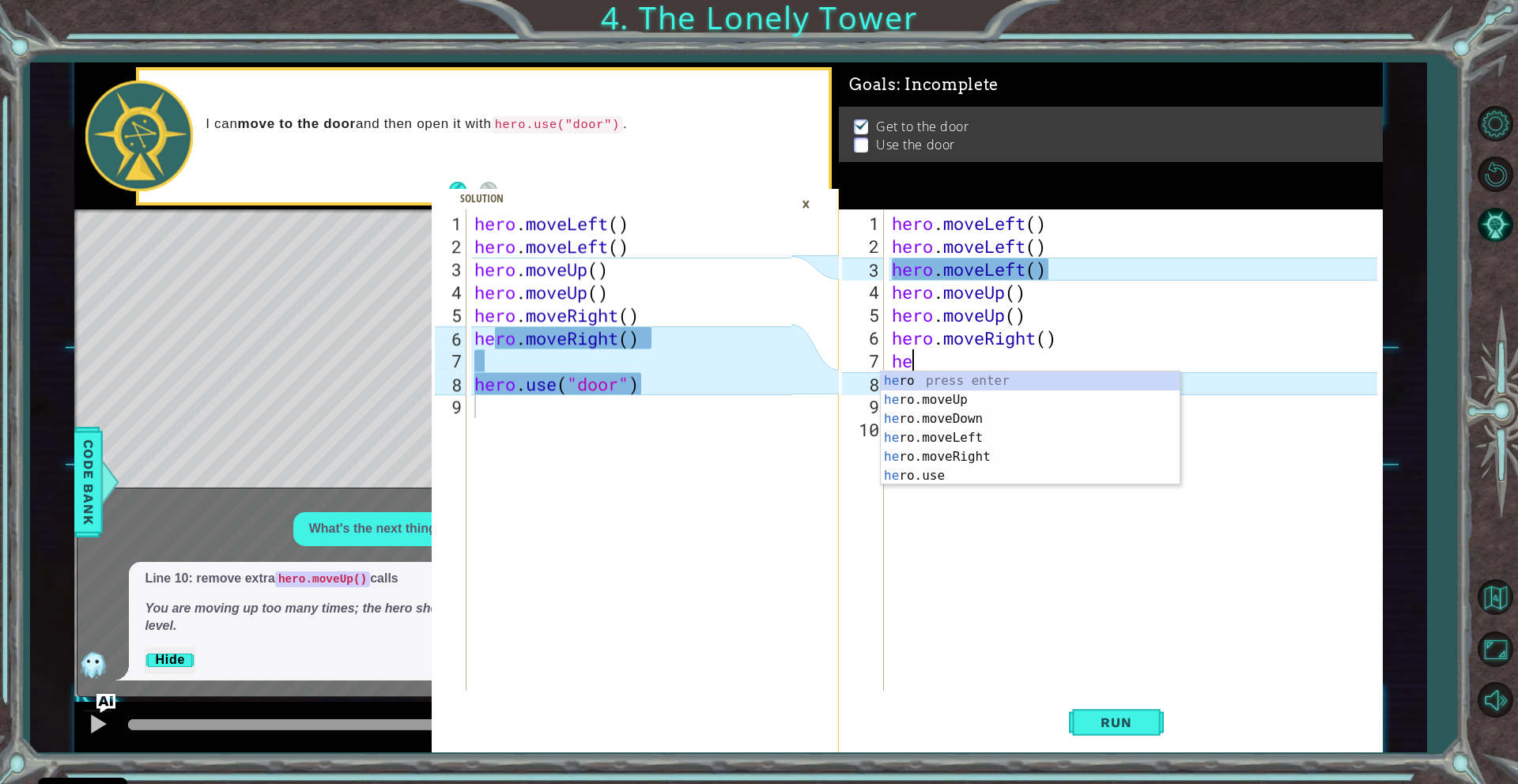
type textarea "h"
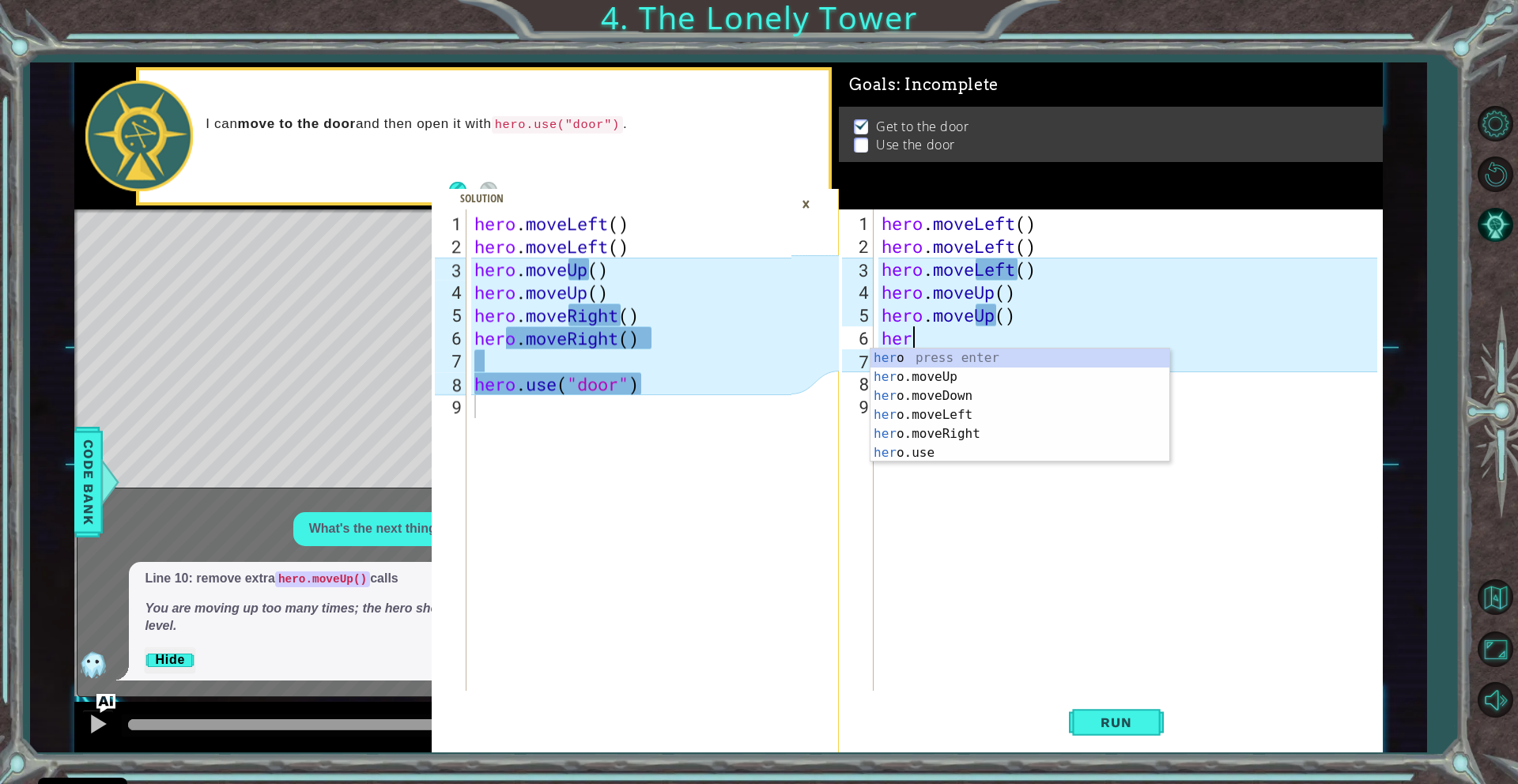
type textarea "h"
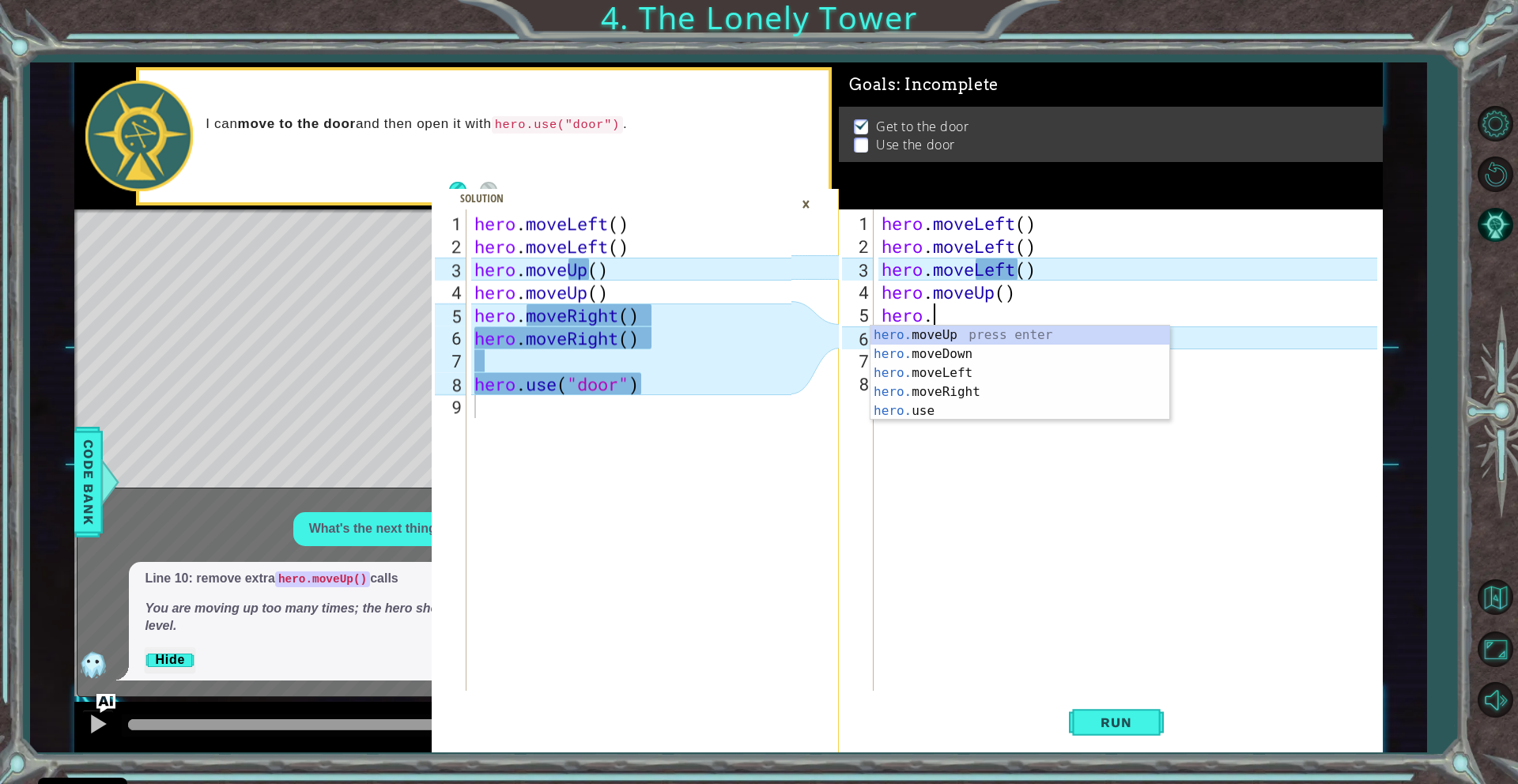
type textarea "h"
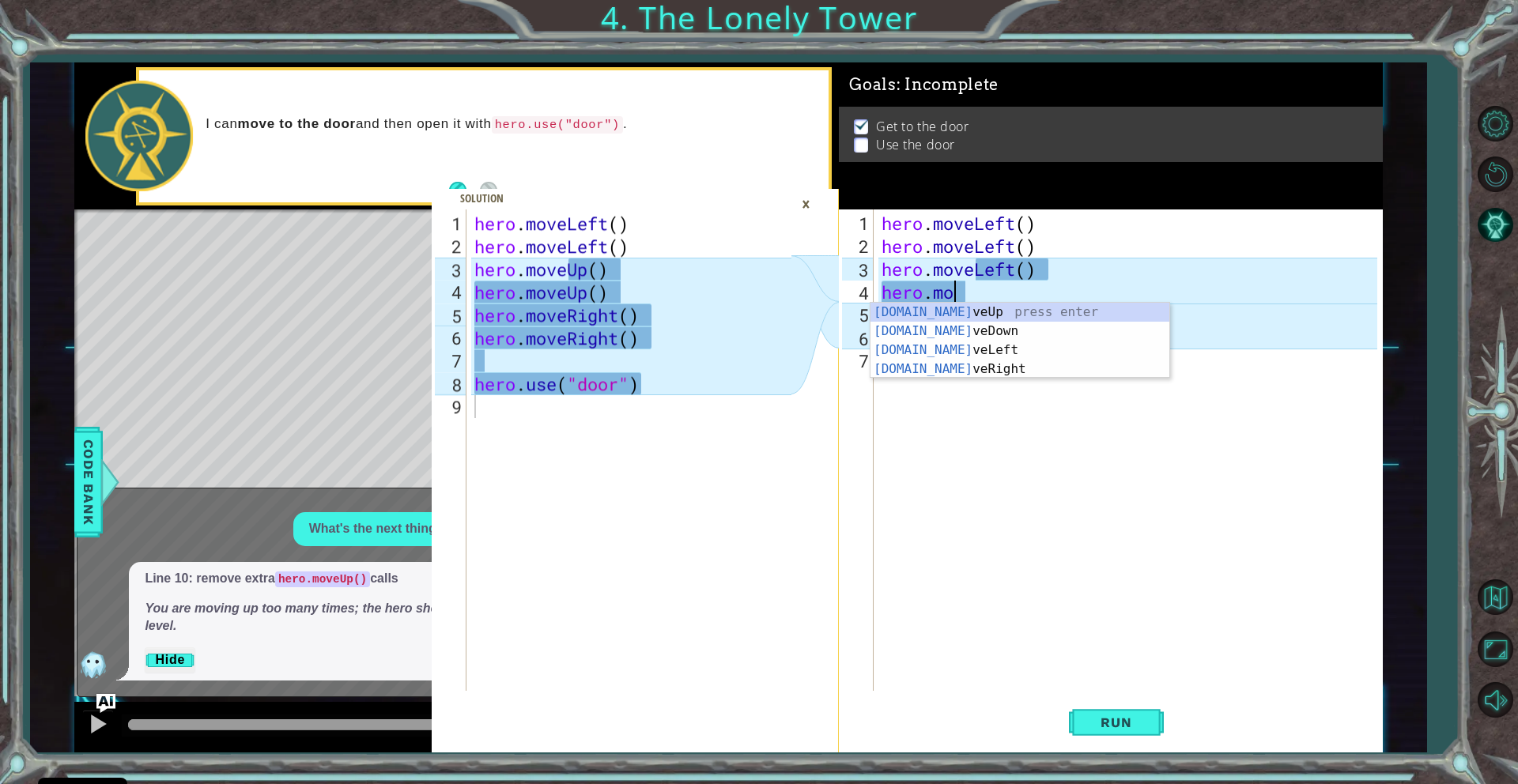
type textarea "h"
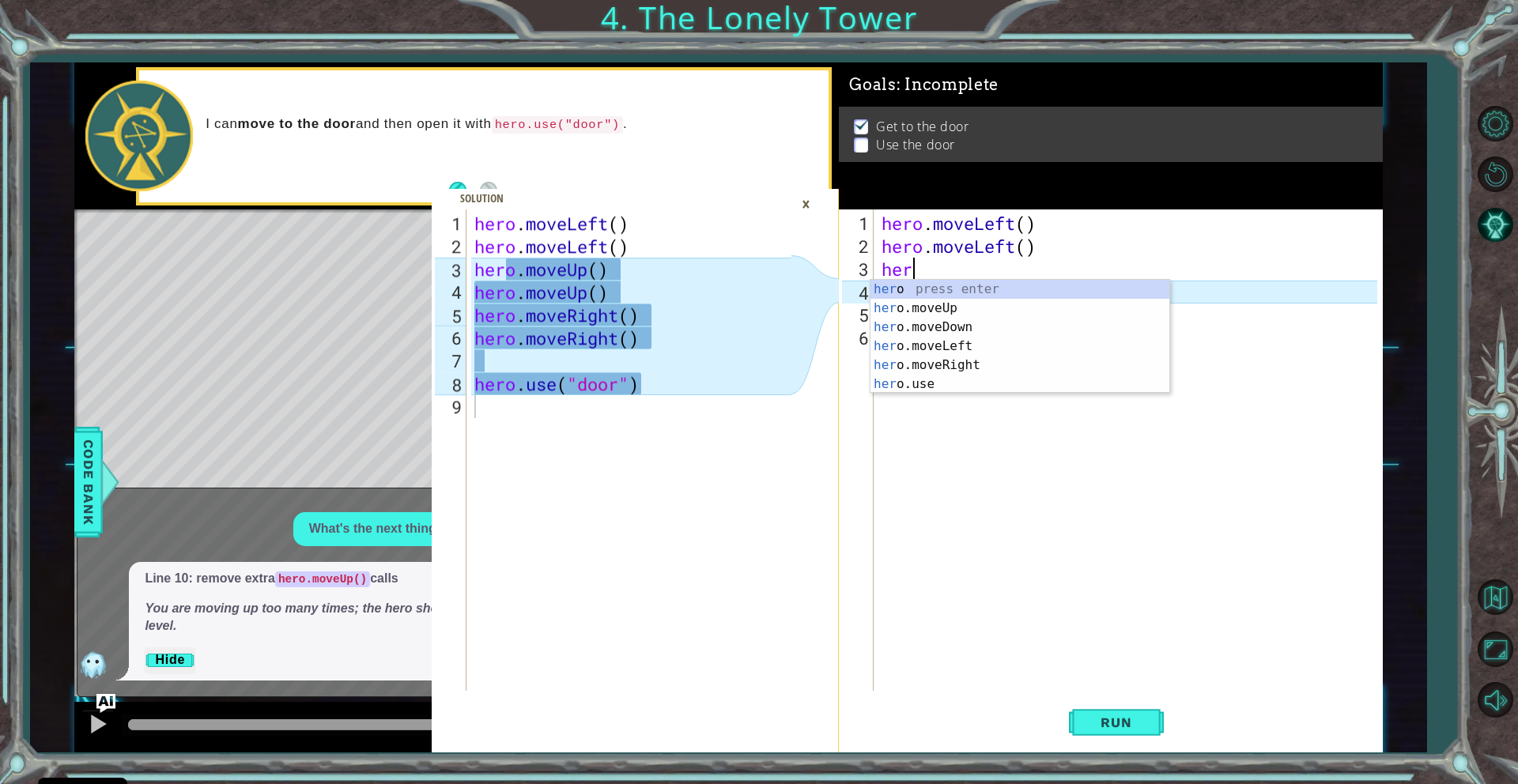
type textarea "h"
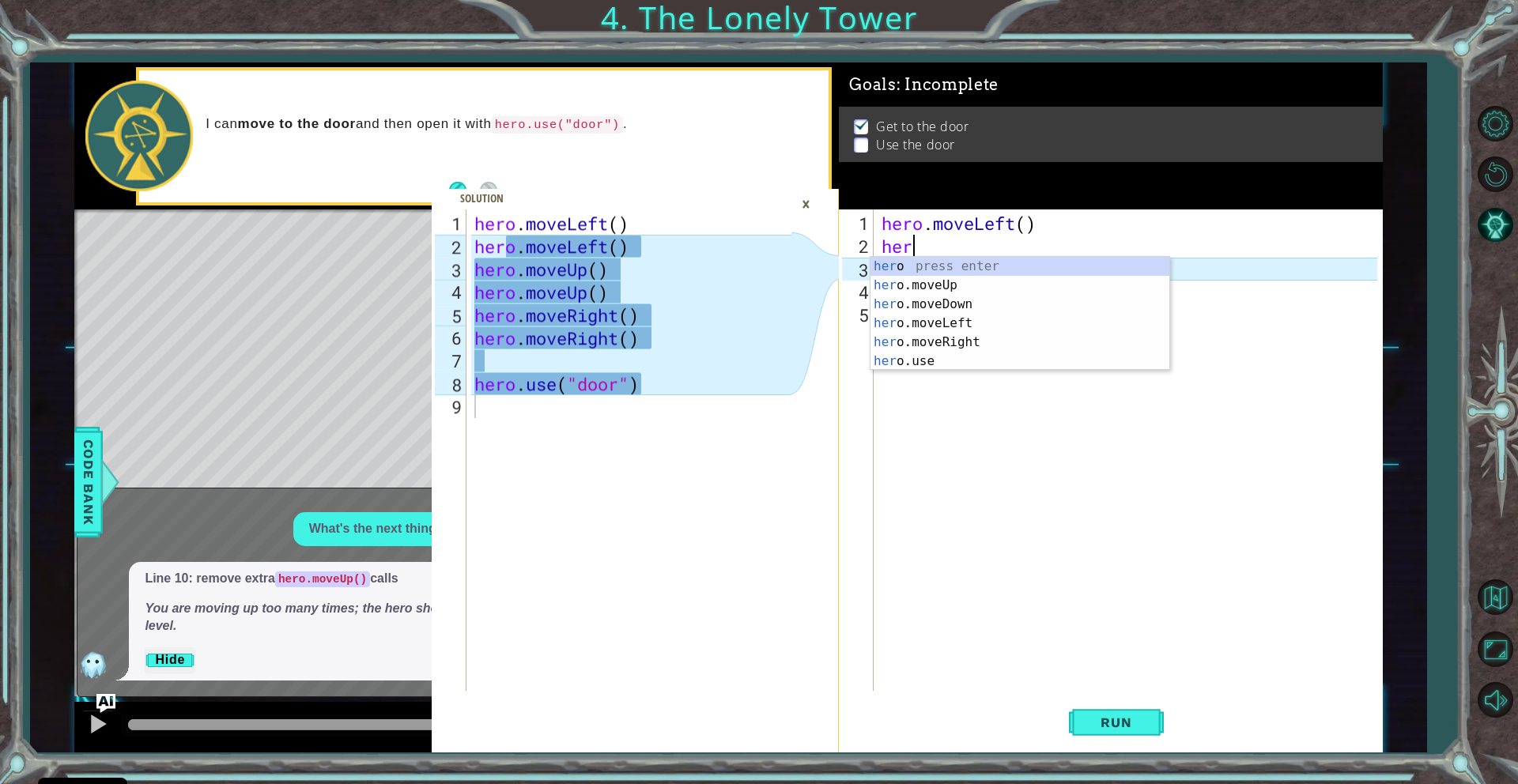
type textarea "h"
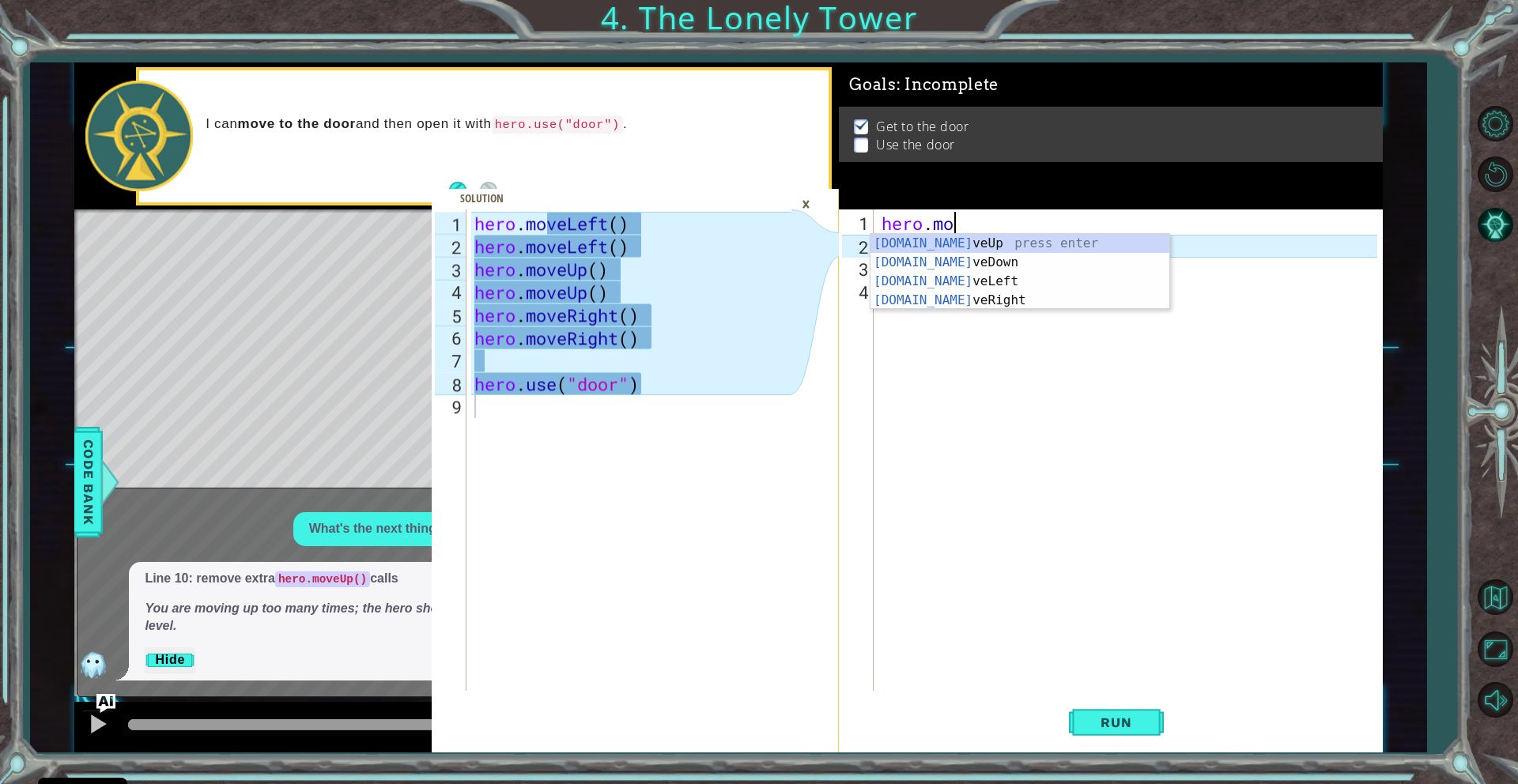
type textarea "h"
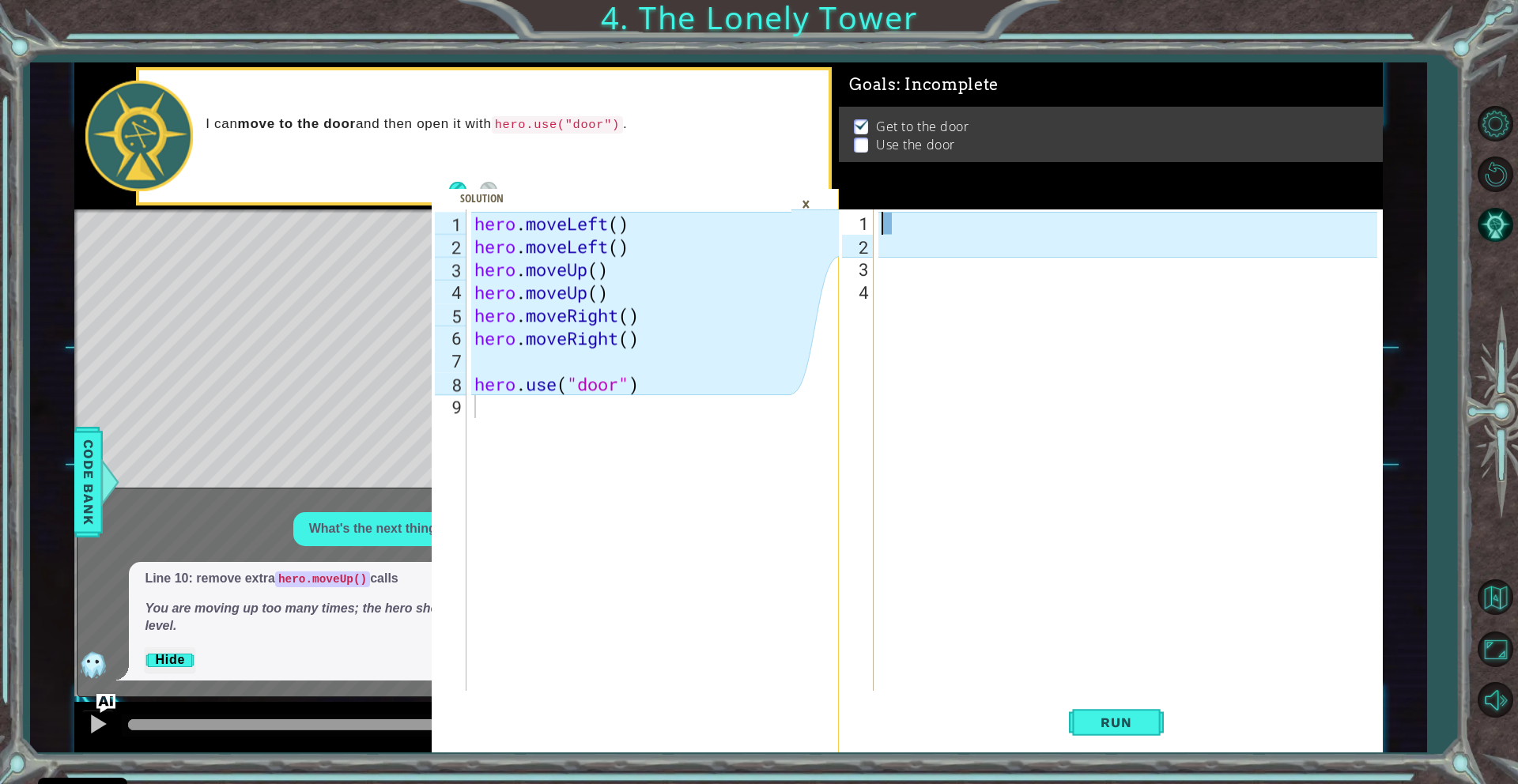
type textarea "h"
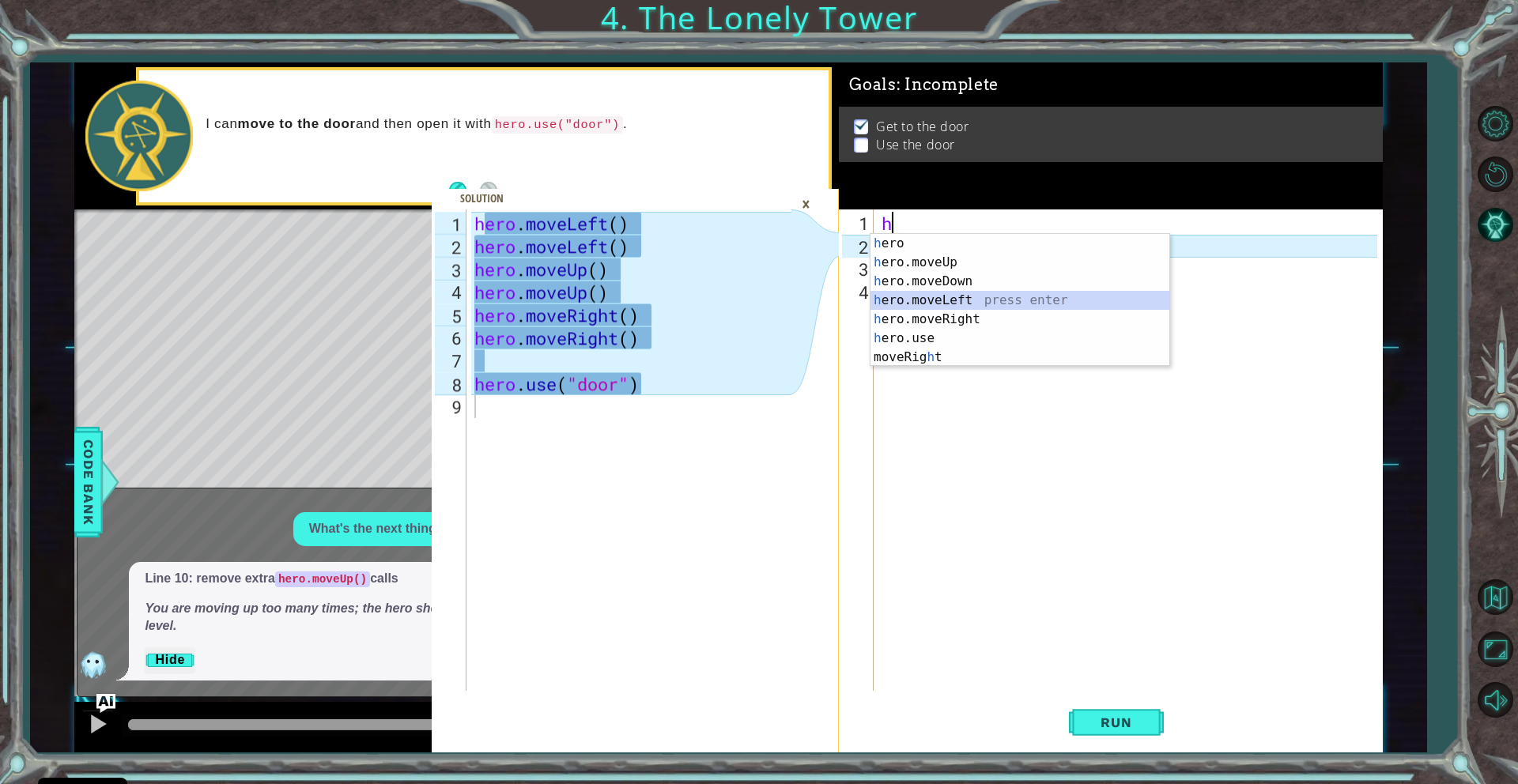
click at [944, 296] on div "h ero press enter h ero.moveUp press enter h ero.moveDown press enter h ero.mov…" at bounding box center [1019, 320] width 299 height 171
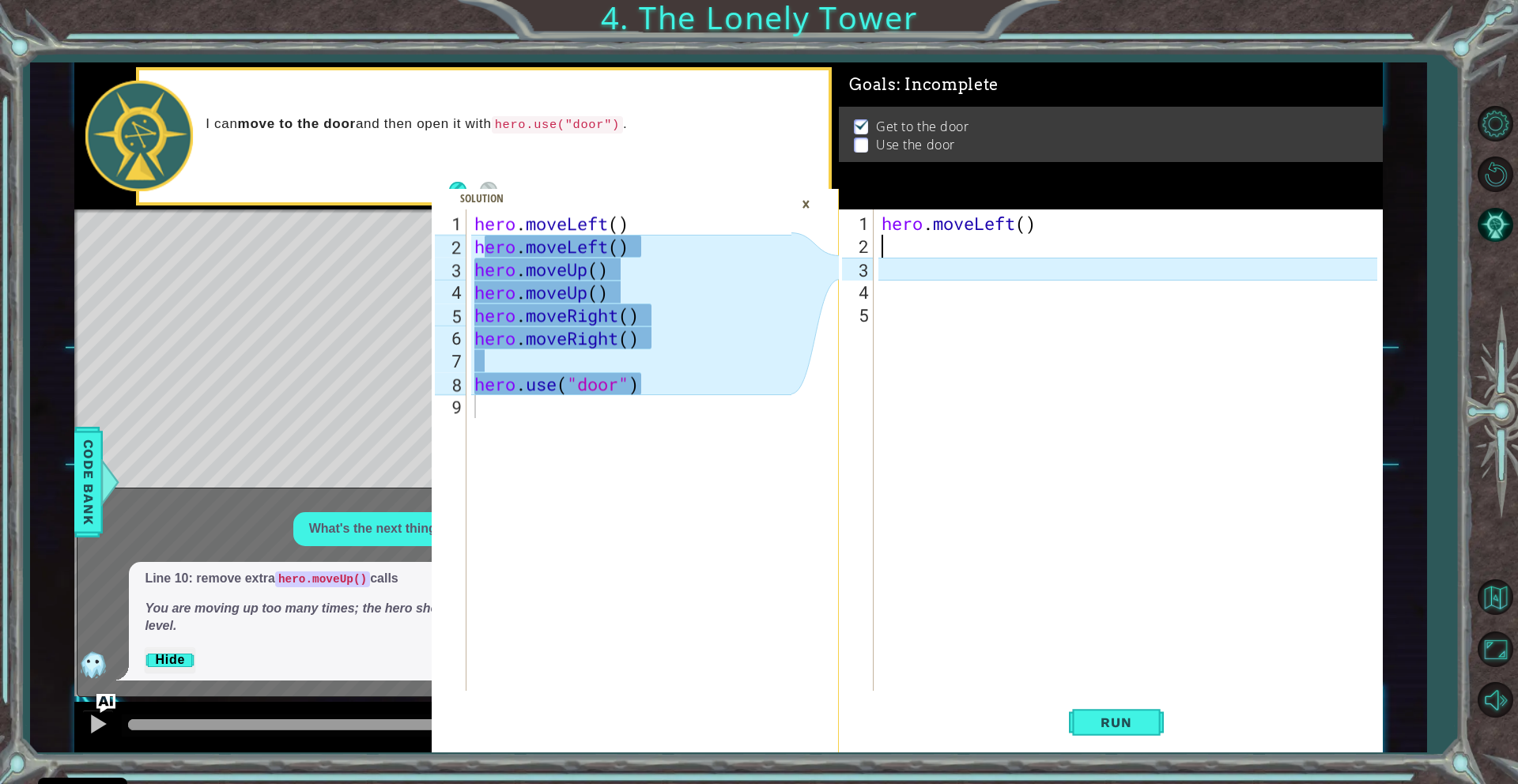
type textarea "h"
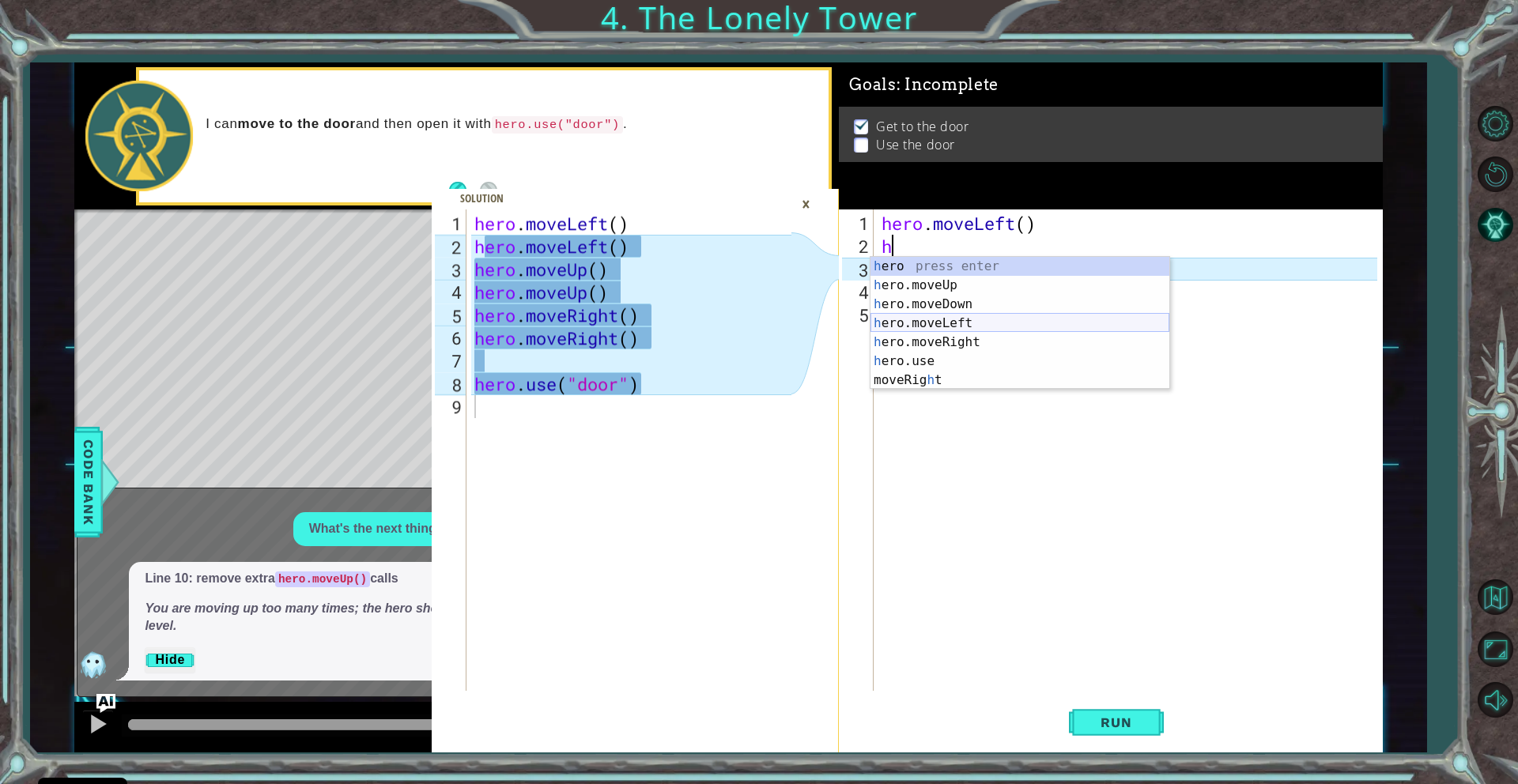
click at [914, 323] on div "h ero press enter h ero.moveUp press enter h ero.moveDown press enter h ero.mov…" at bounding box center [1019, 342] width 299 height 171
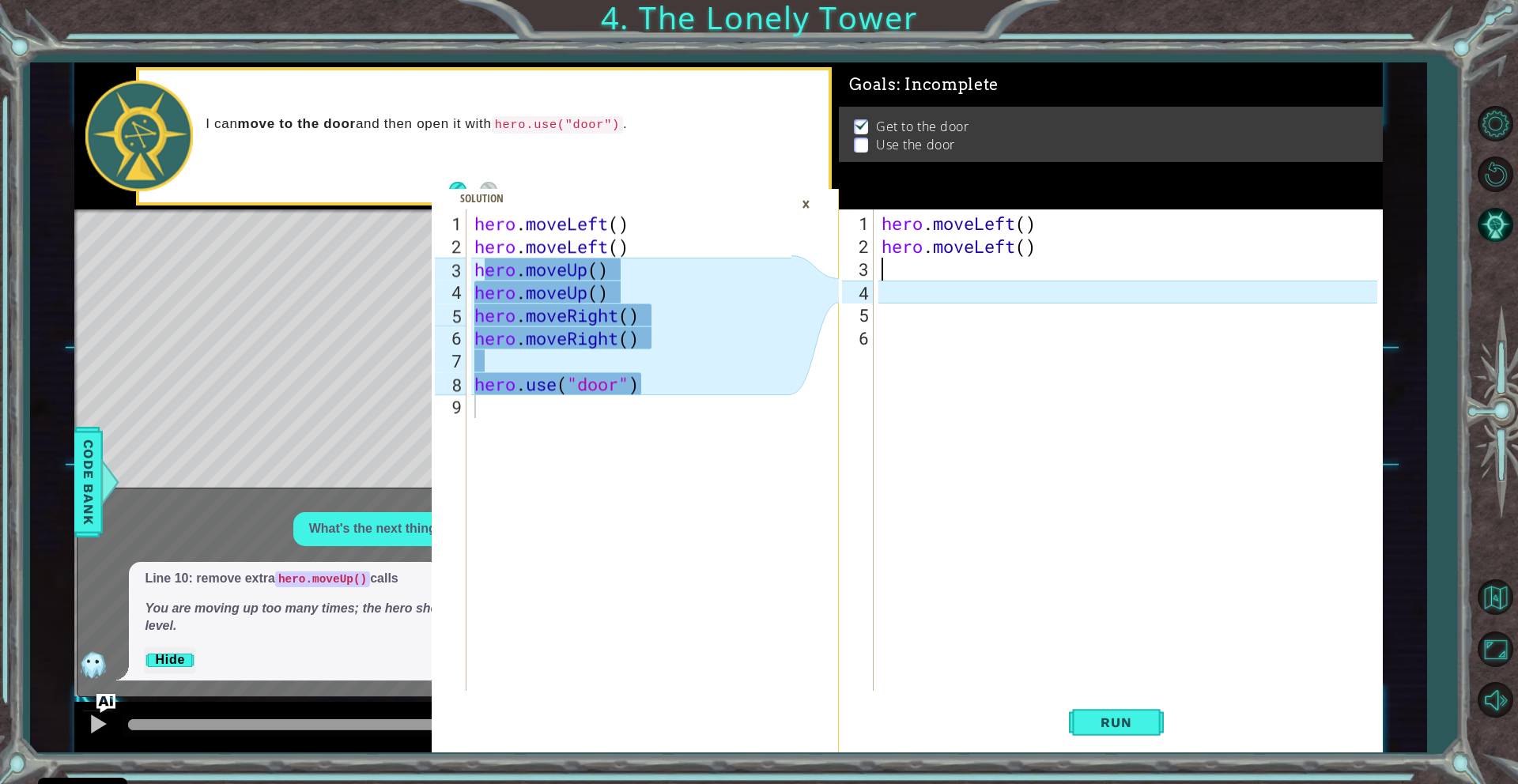
type textarea "h"
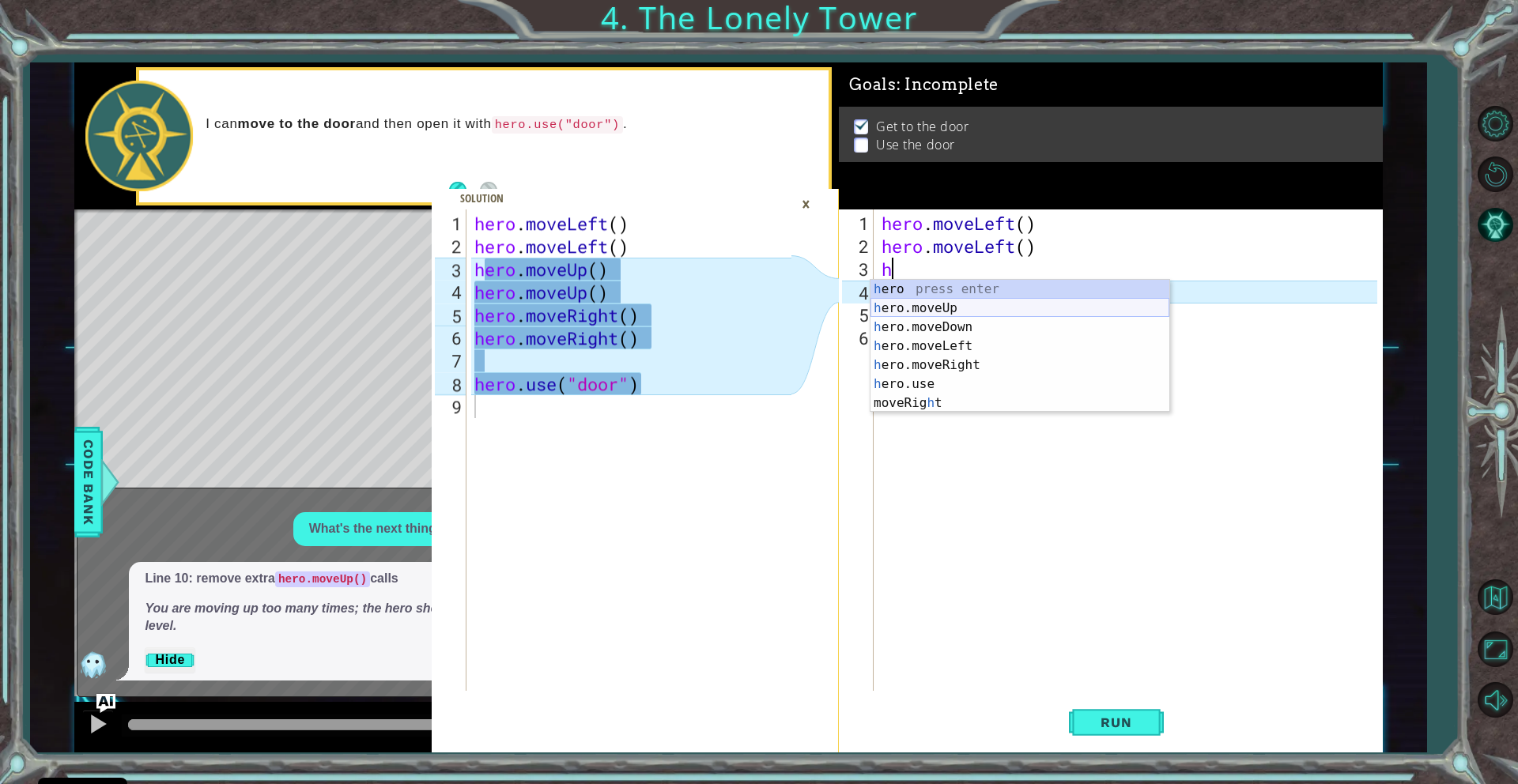
click at [908, 308] on div "h ero press enter h ero.moveUp press enter h ero.moveDown press enter h ero.mov…" at bounding box center [1019, 365] width 299 height 171
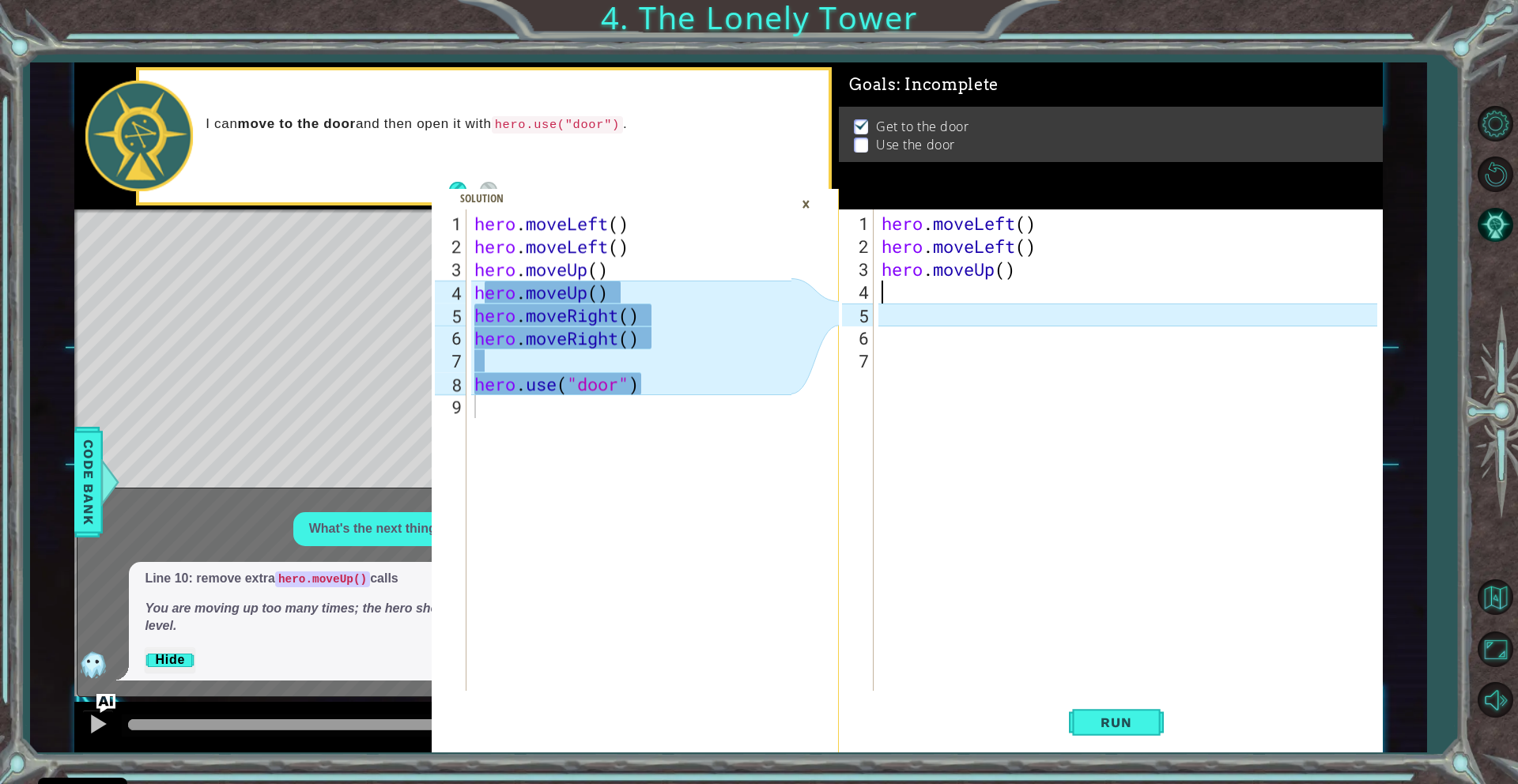
type textarea "h"
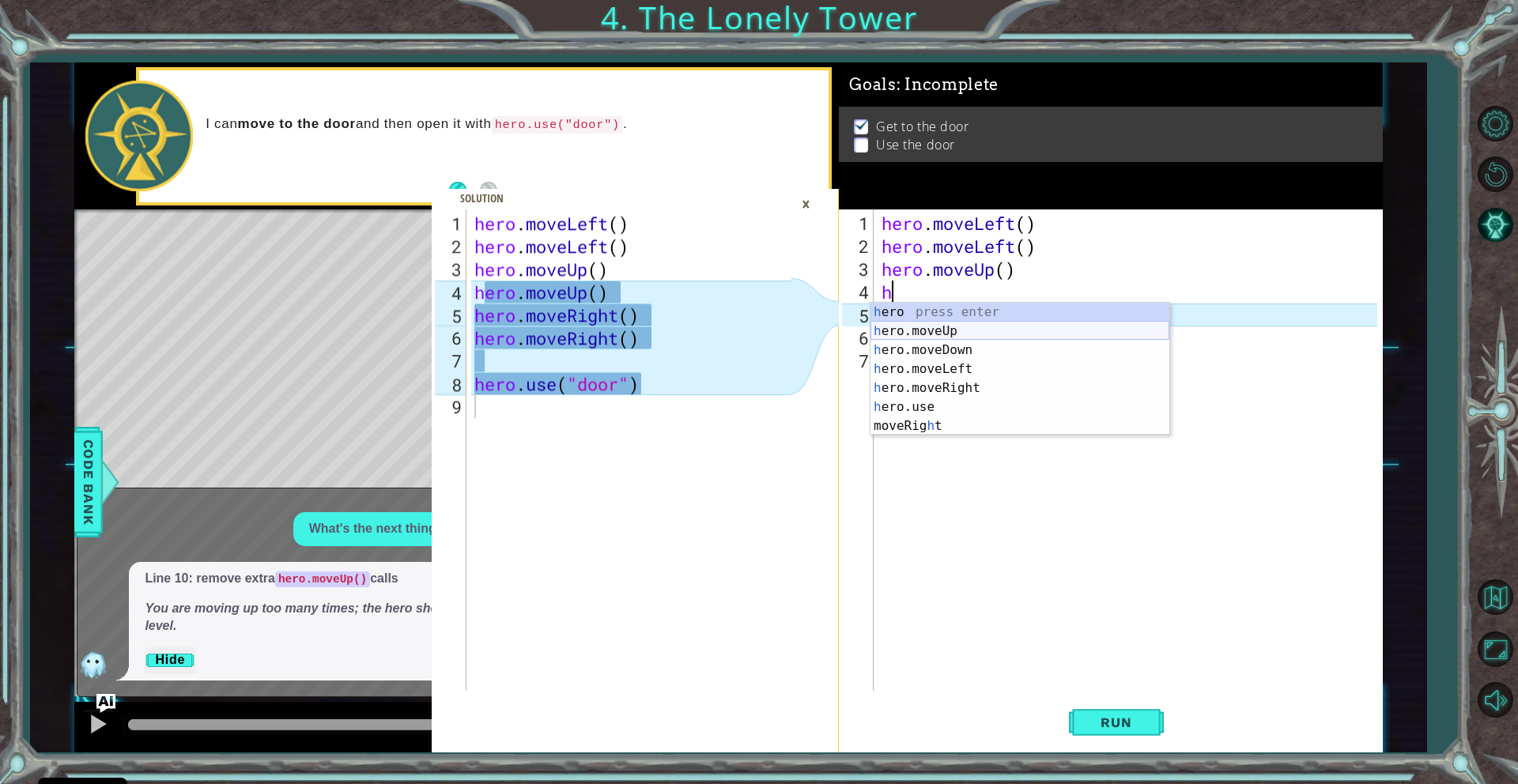
click at [937, 329] on div "h ero press enter h ero.moveUp press enter h ero.moveDown press enter h ero.mov…" at bounding box center [1019, 388] width 299 height 171
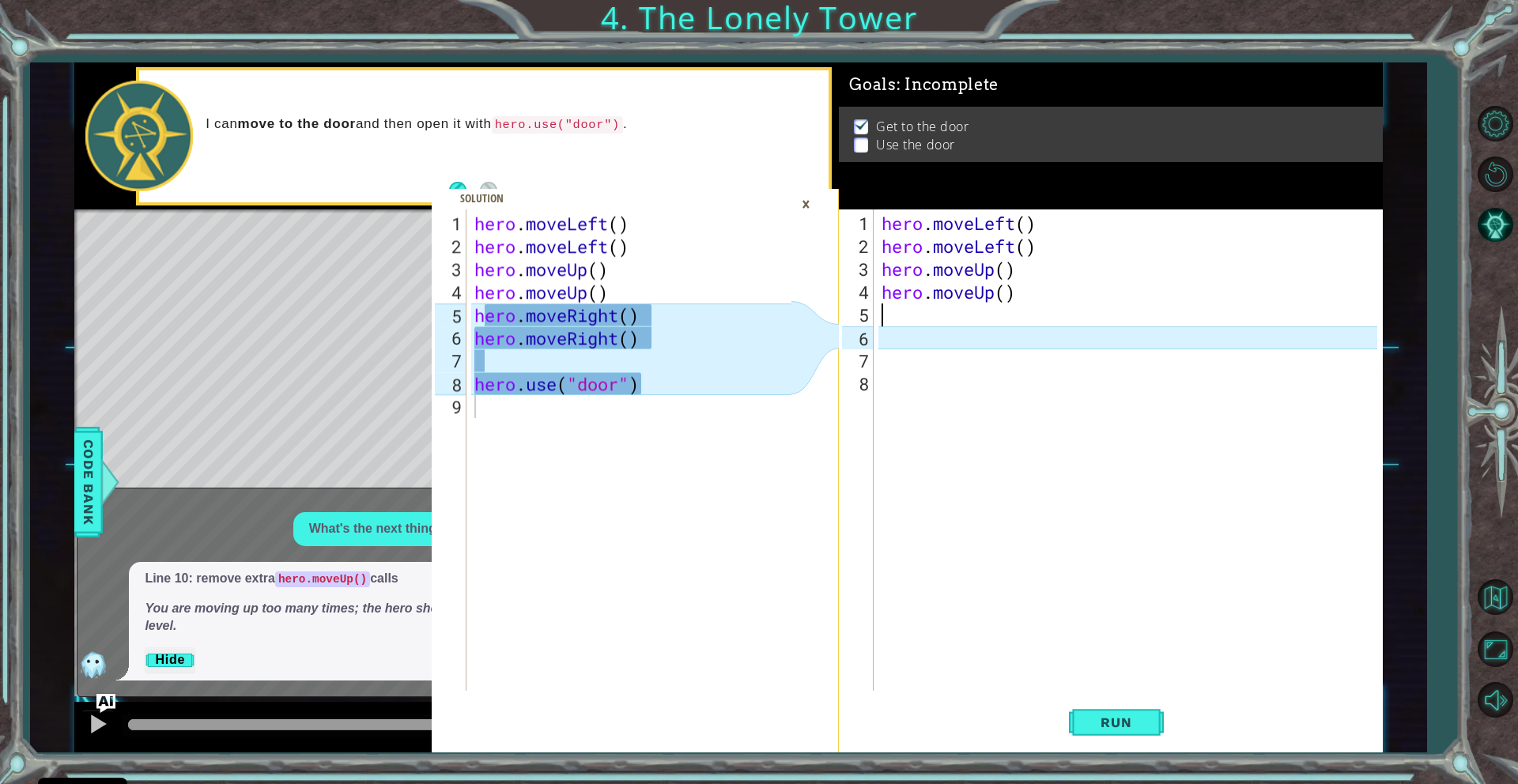
type textarea "h"
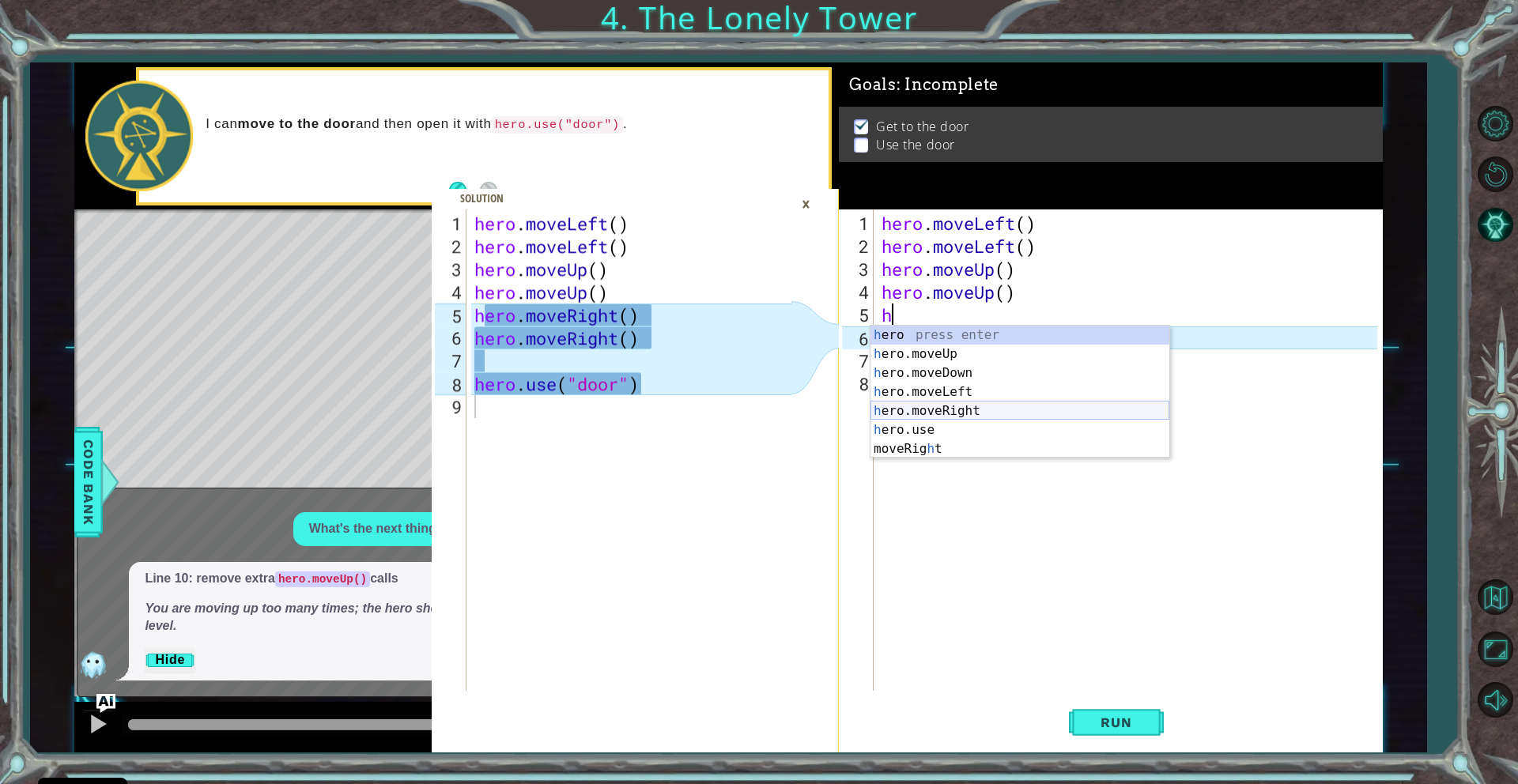
click at [934, 403] on div "h ero press enter h ero.moveUp press enter h ero.moveDown press enter h ero.mov…" at bounding box center [1019, 411] width 299 height 171
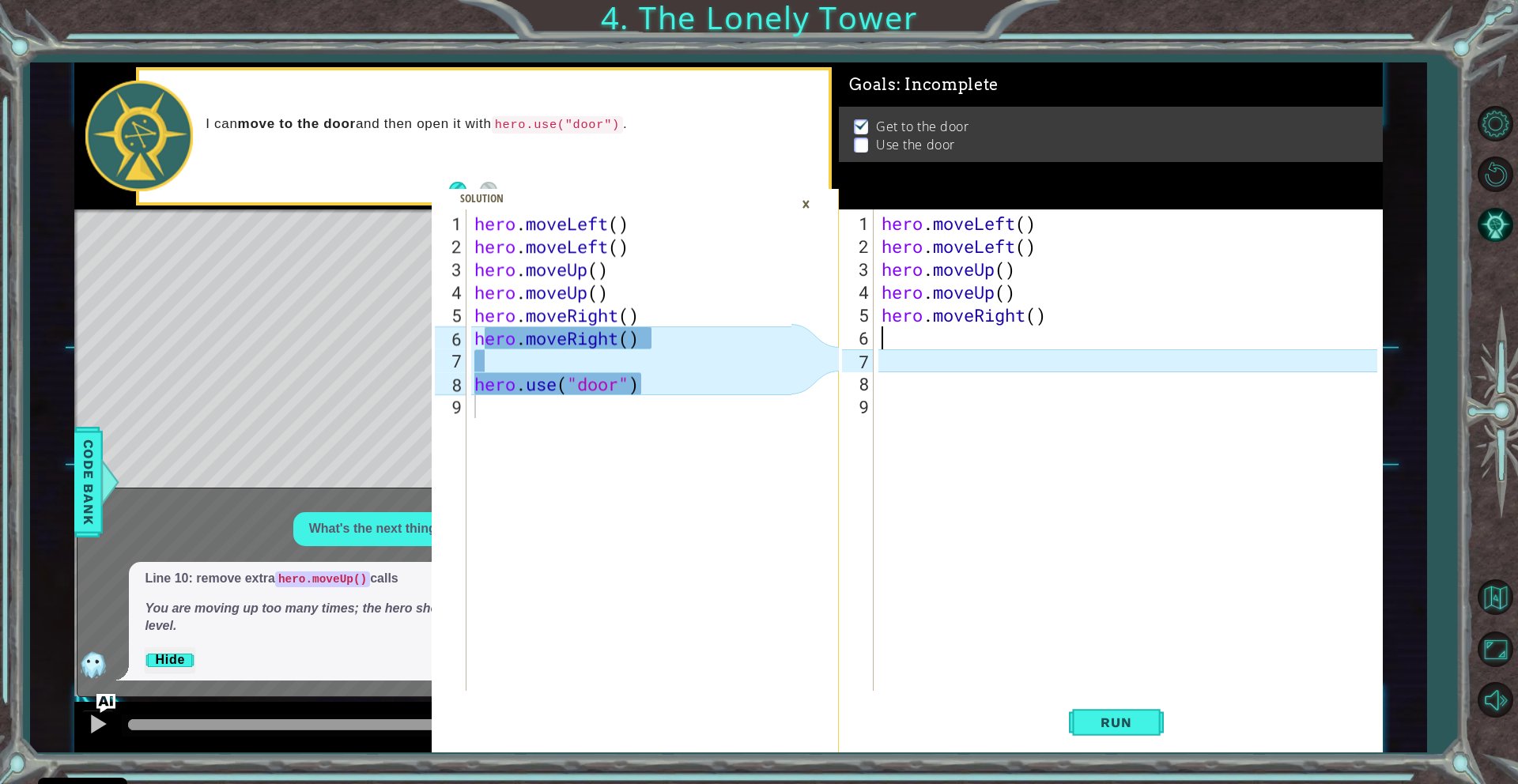
type textarea "h"
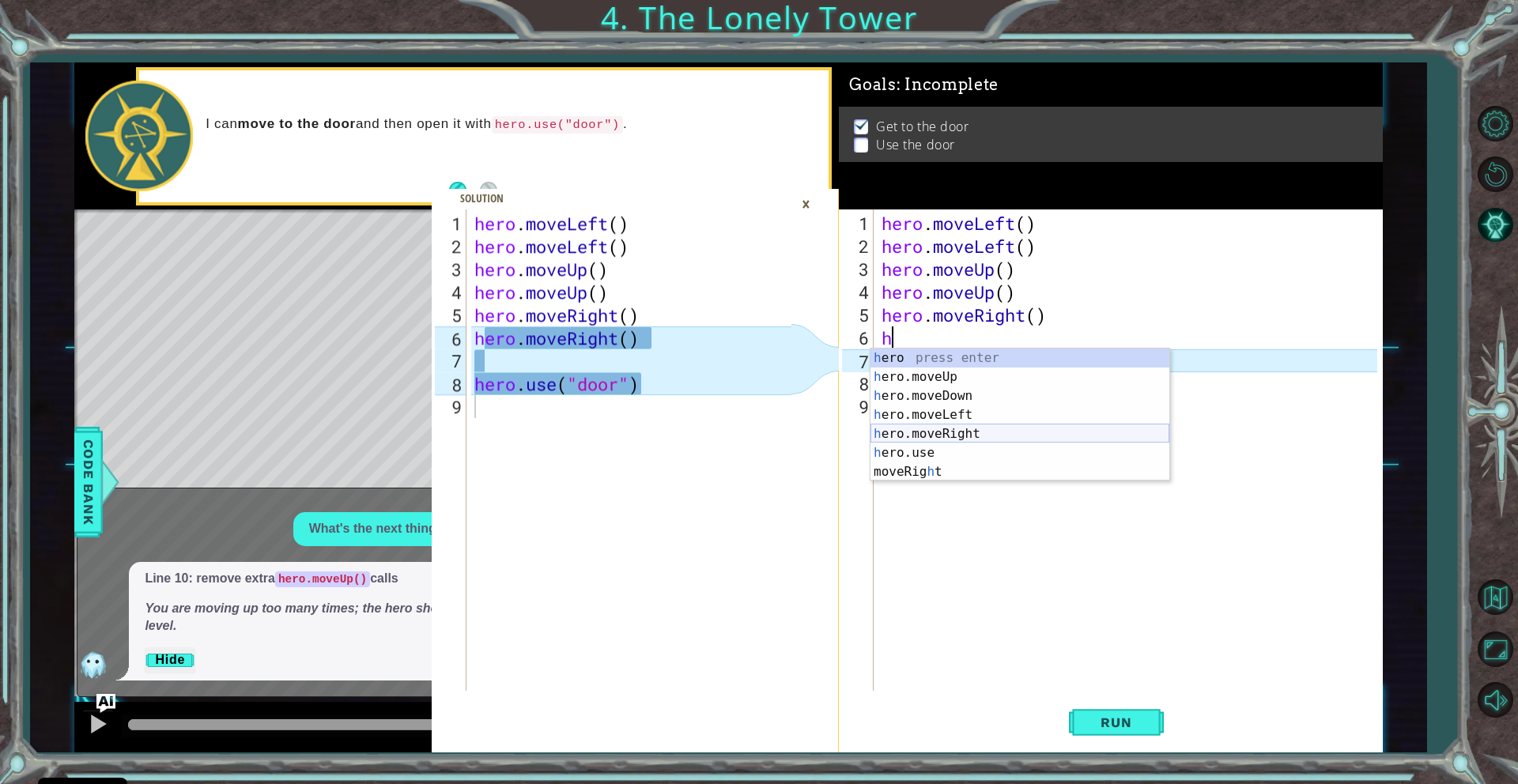
click at [941, 436] on div "h ero press enter h ero.moveUp press enter h ero.moveDown press enter h ero.mov…" at bounding box center [1019, 434] width 299 height 171
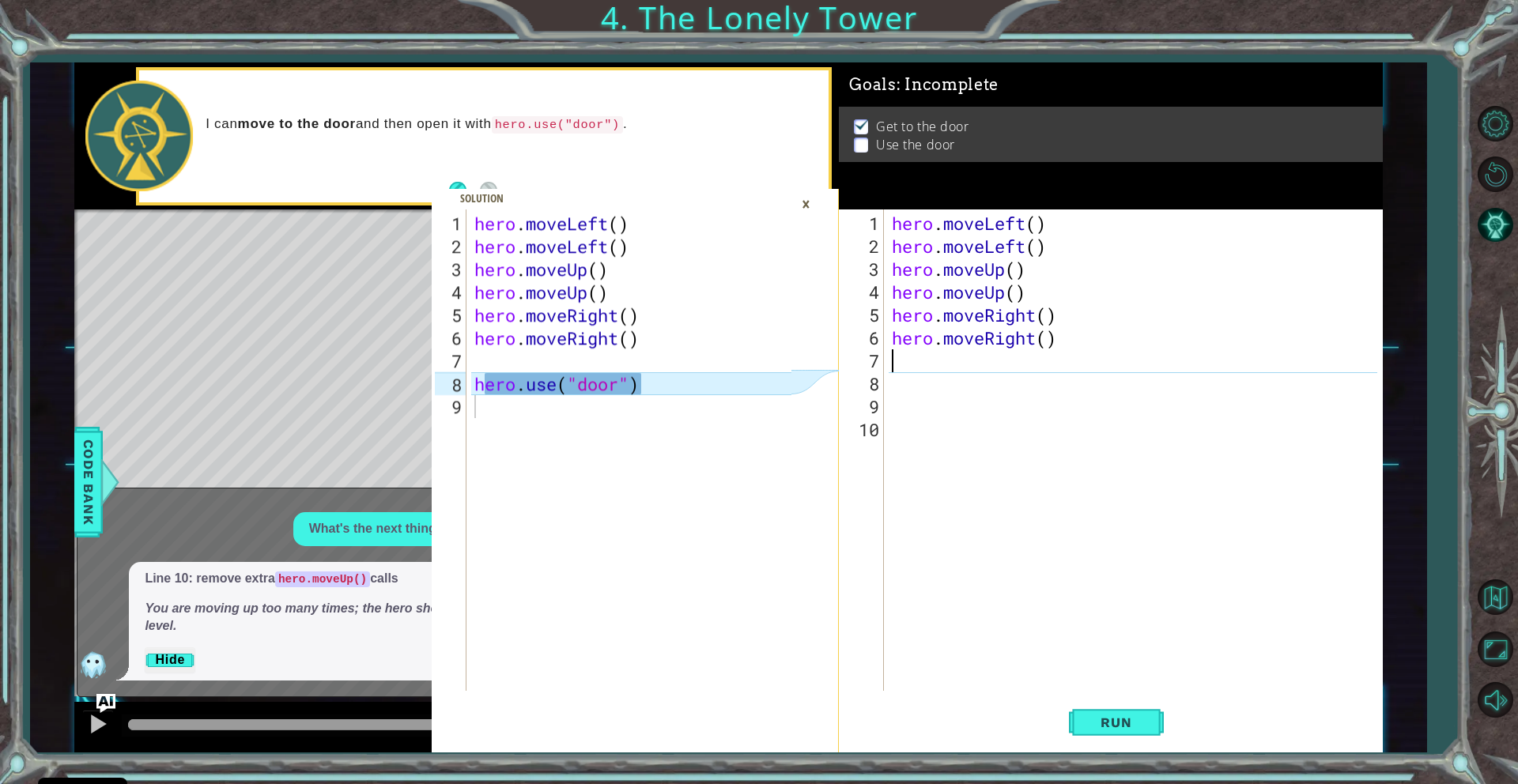
click at [897, 384] on div "hero . moveLeft ( ) hero . moveLeft ( ) hero . moveUp ( ) hero . moveUp ( ) her…" at bounding box center [1136, 475] width 497 height 527
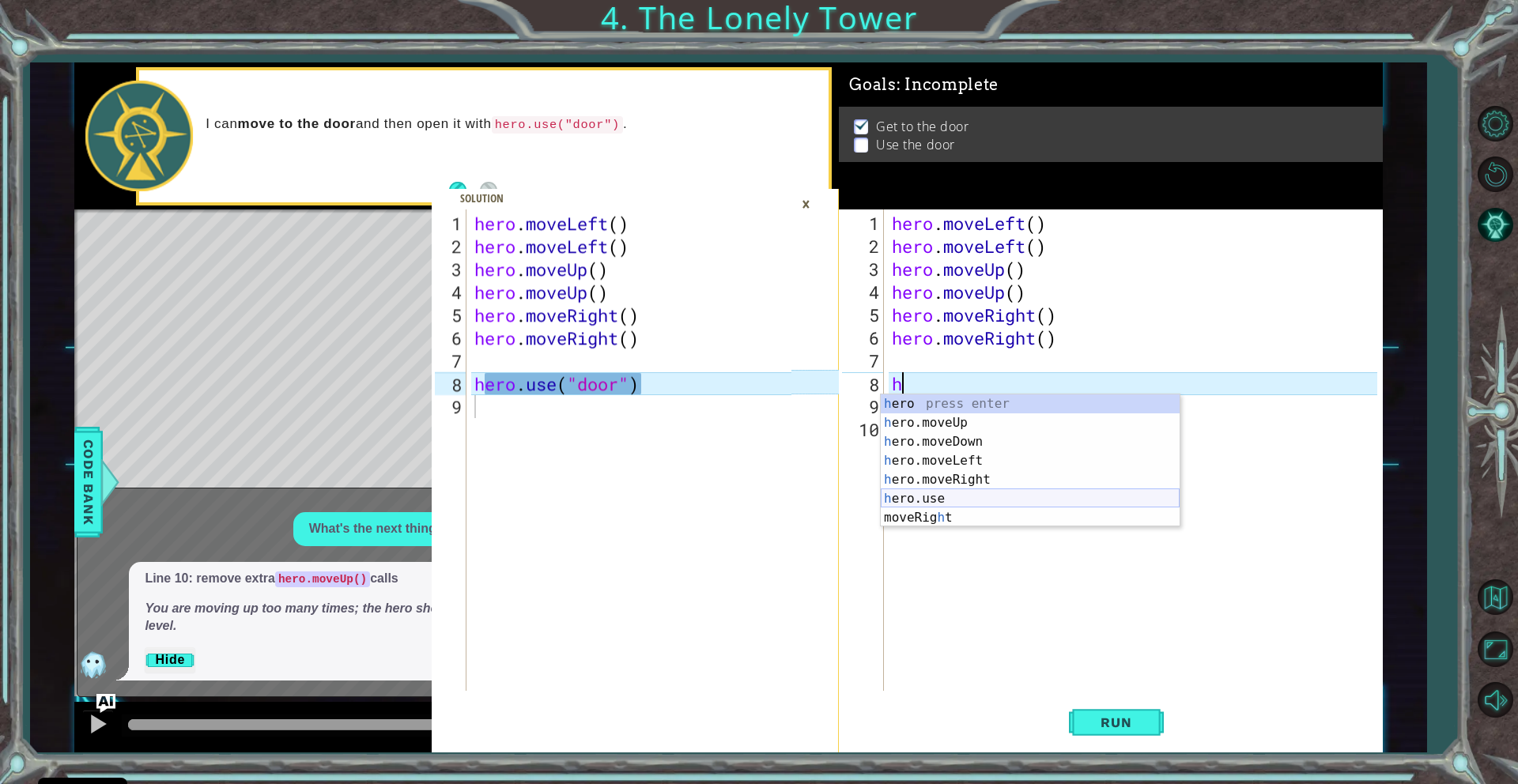
click at [926, 496] on div "h ero press enter h ero.moveUp press enter h ero.moveDown press enter h ero.mov…" at bounding box center [1030, 480] width 299 height 171
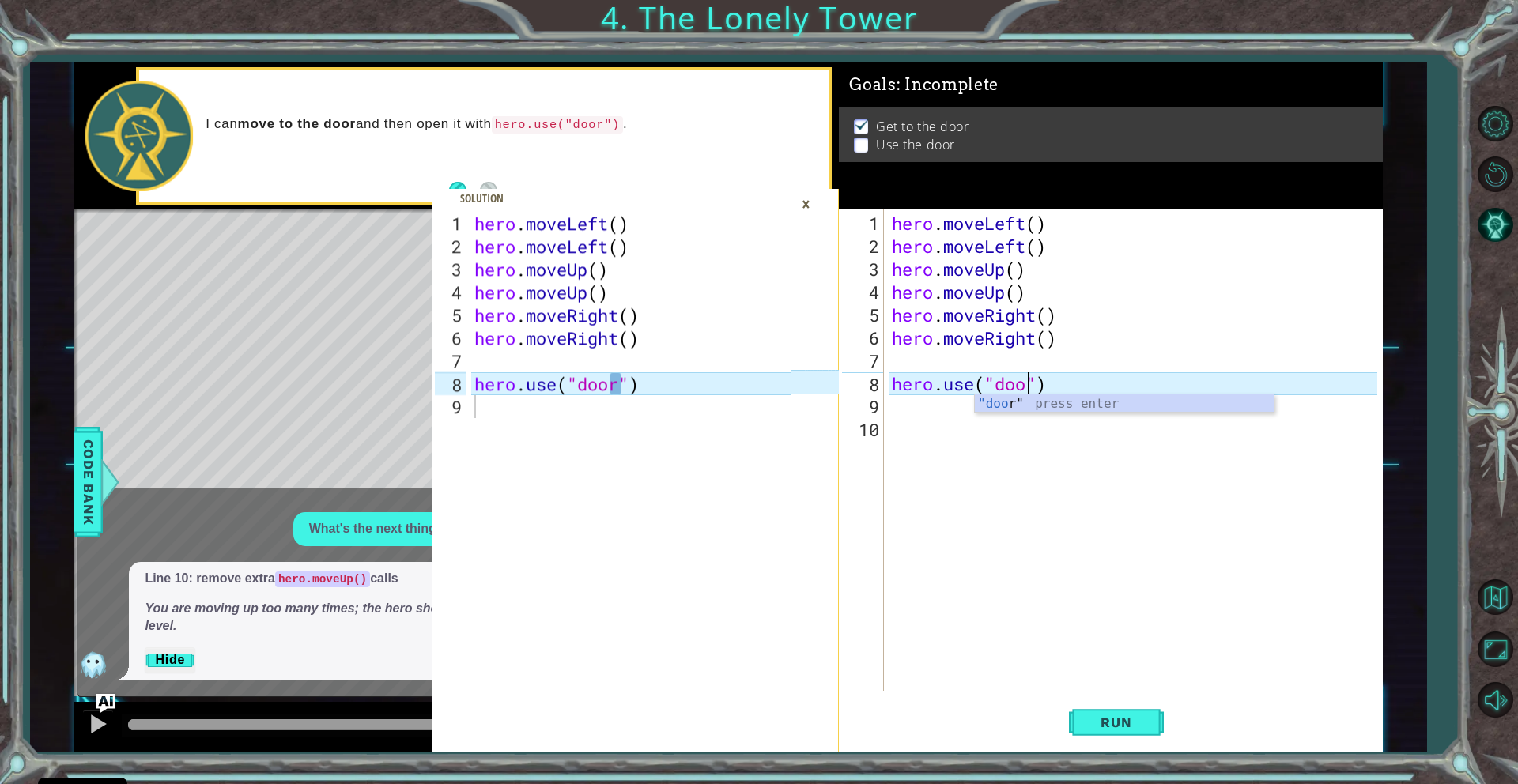
scroll to position [0, 7]
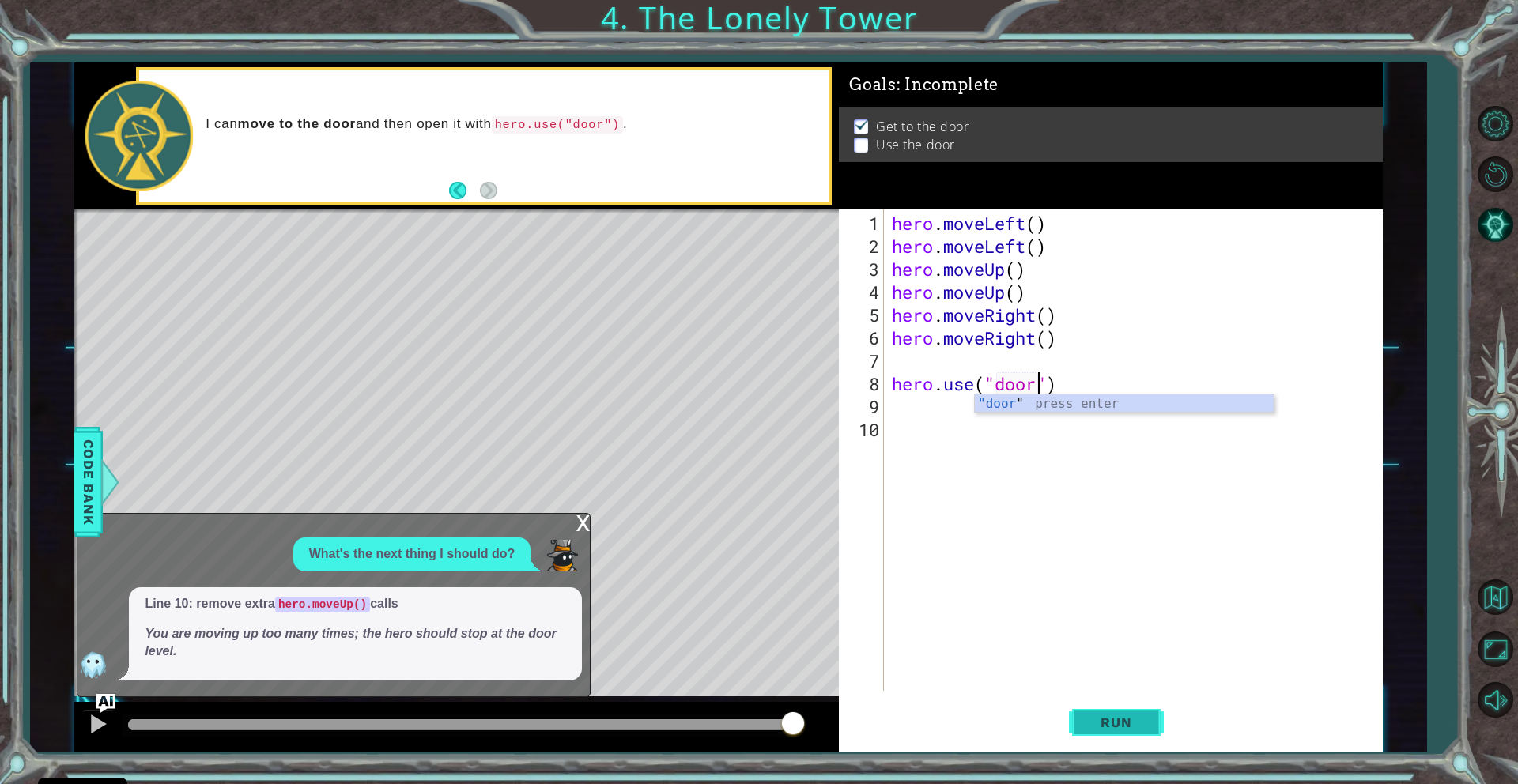
type textarea "hero.use("door")"
click at [1085, 717] on span "Run" at bounding box center [1115, 722] width 63 height 15
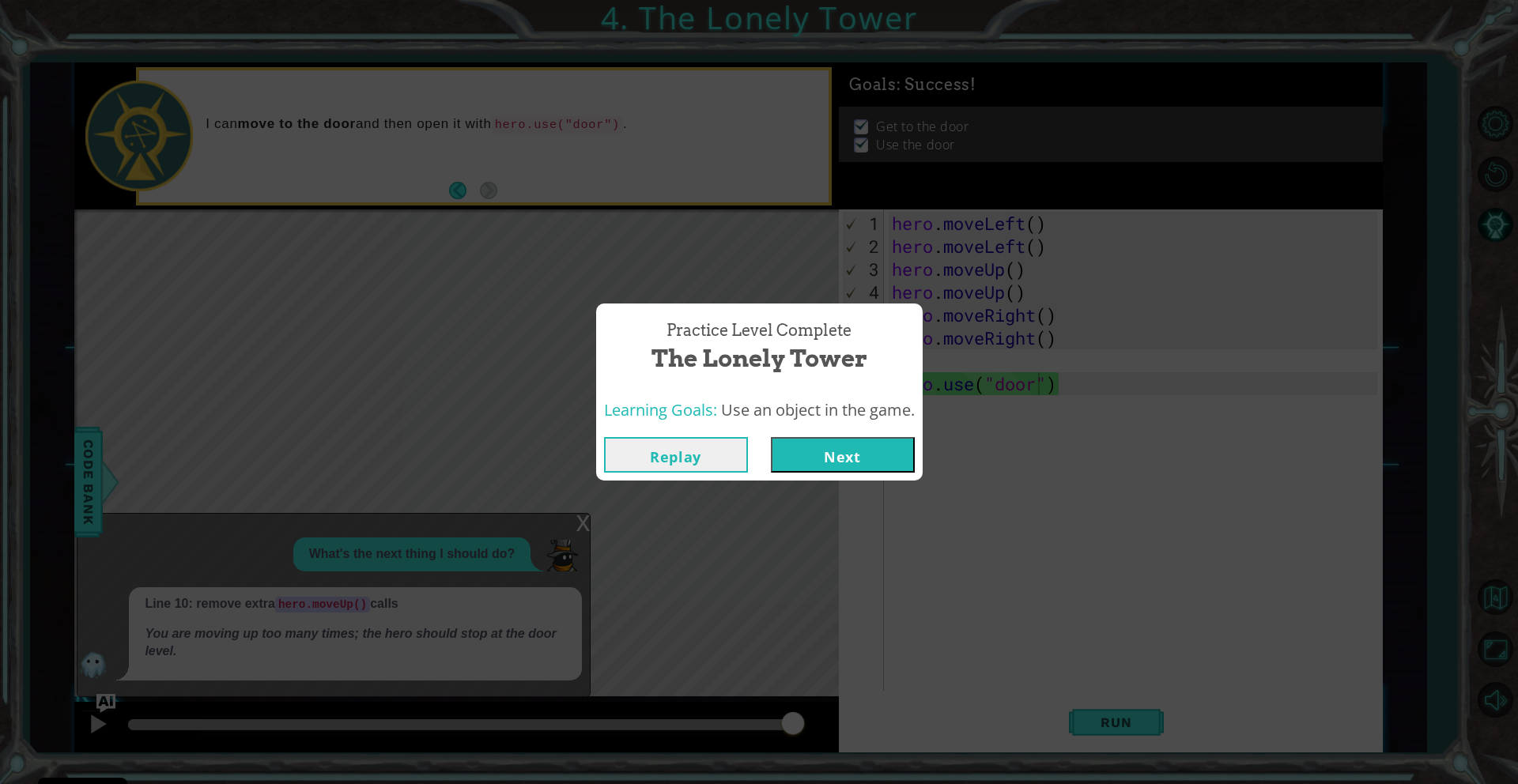
click at [874, 463] on button "Next" at bounding box center [843, 455] width 144 height 36
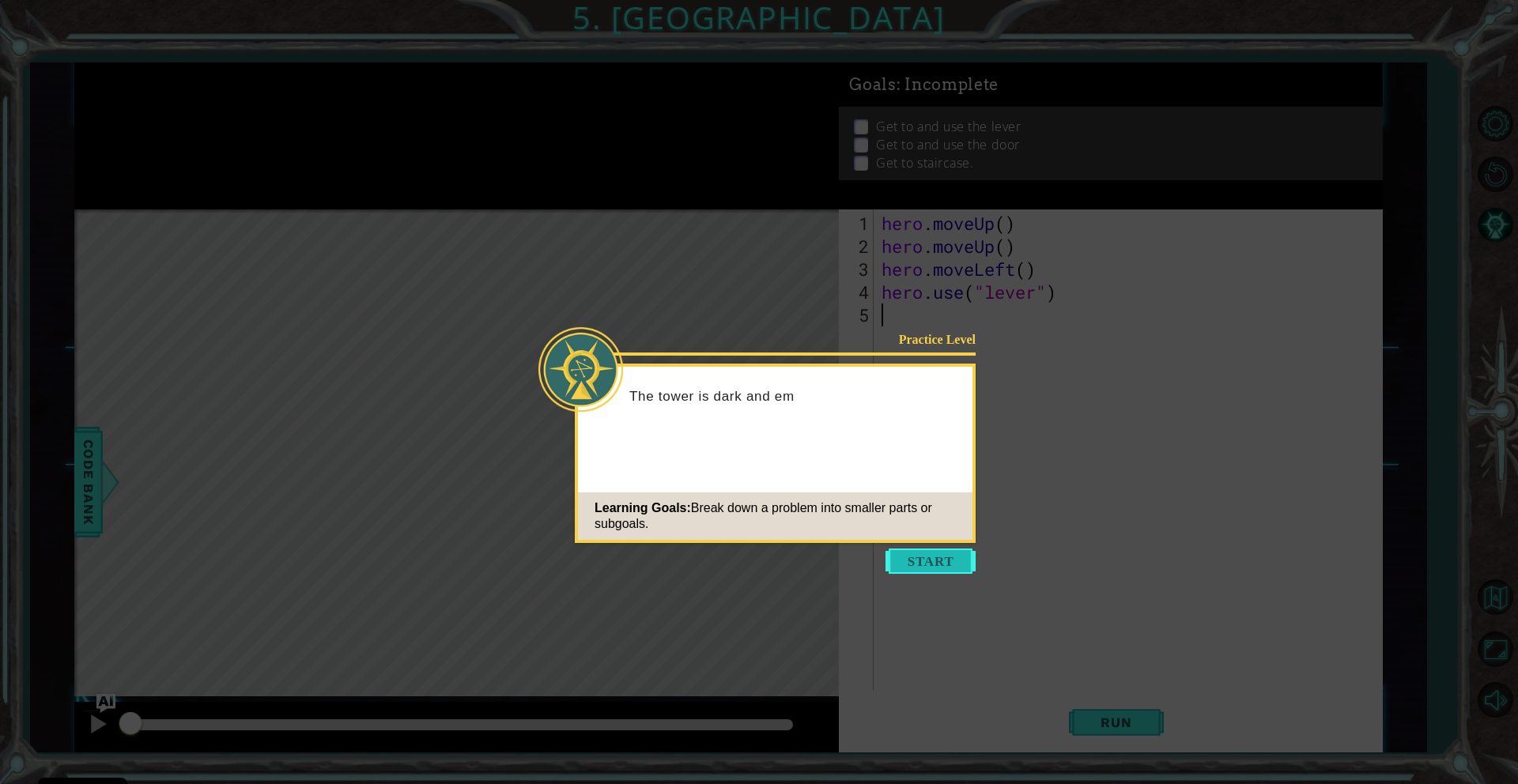
click at [919, 564] on button "Start" at bounding box center [930, 560] width 90 height 25
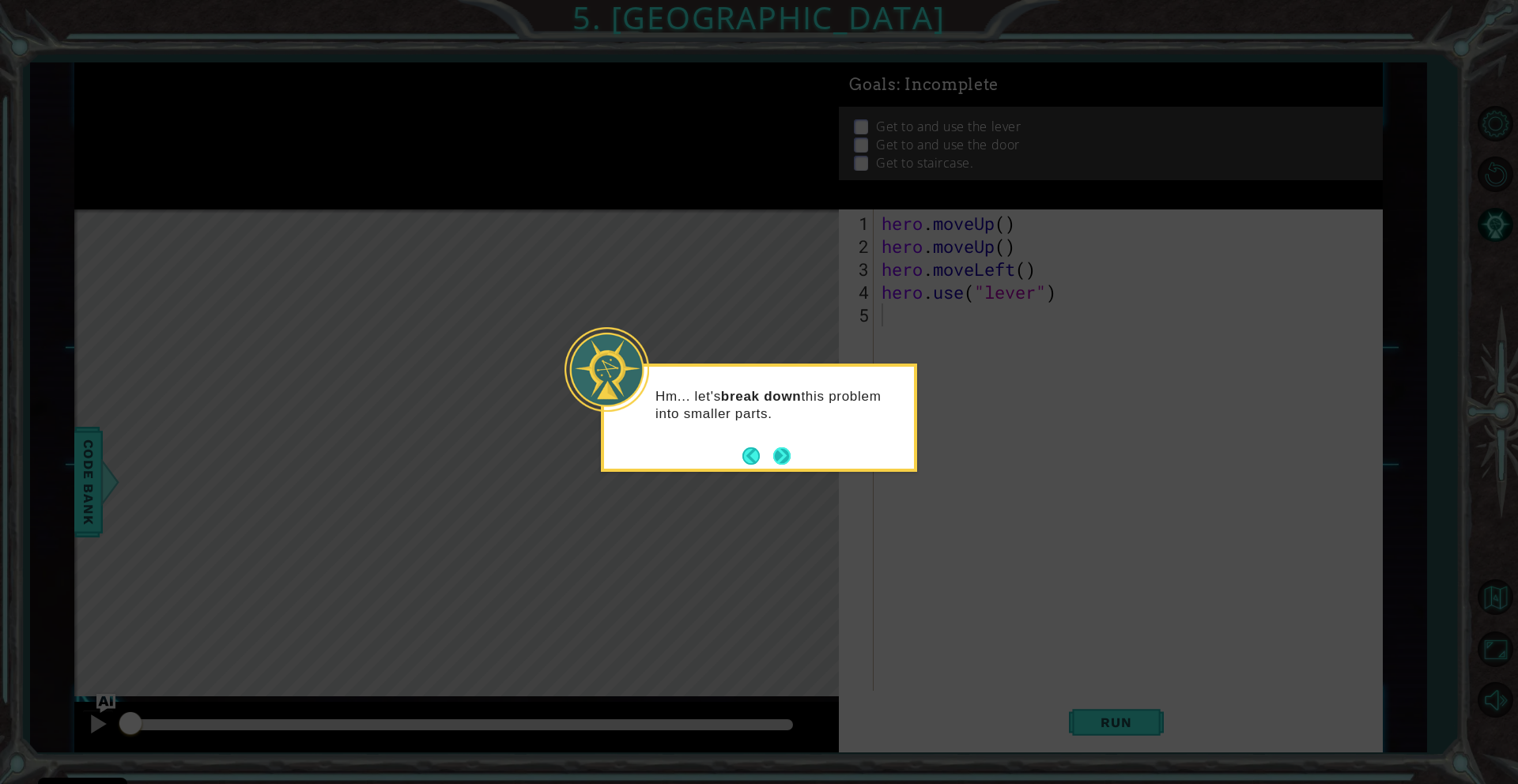
click at [777, 452] on button "Next" at bounding box center [781, 455] width 19 height 19
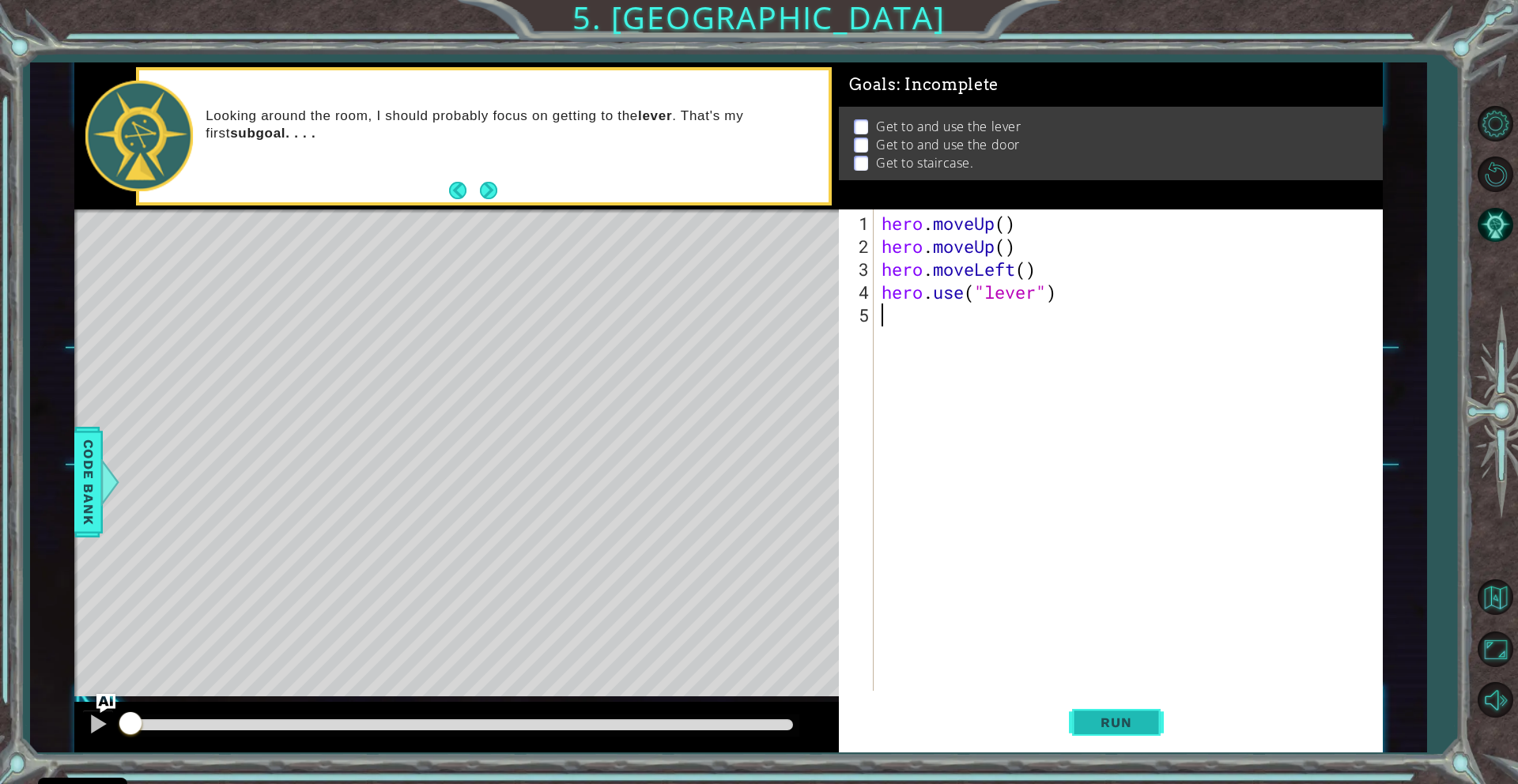
click at [1092, 728] on span "Run" at bounding box center [1115, 722] width 63 height 15
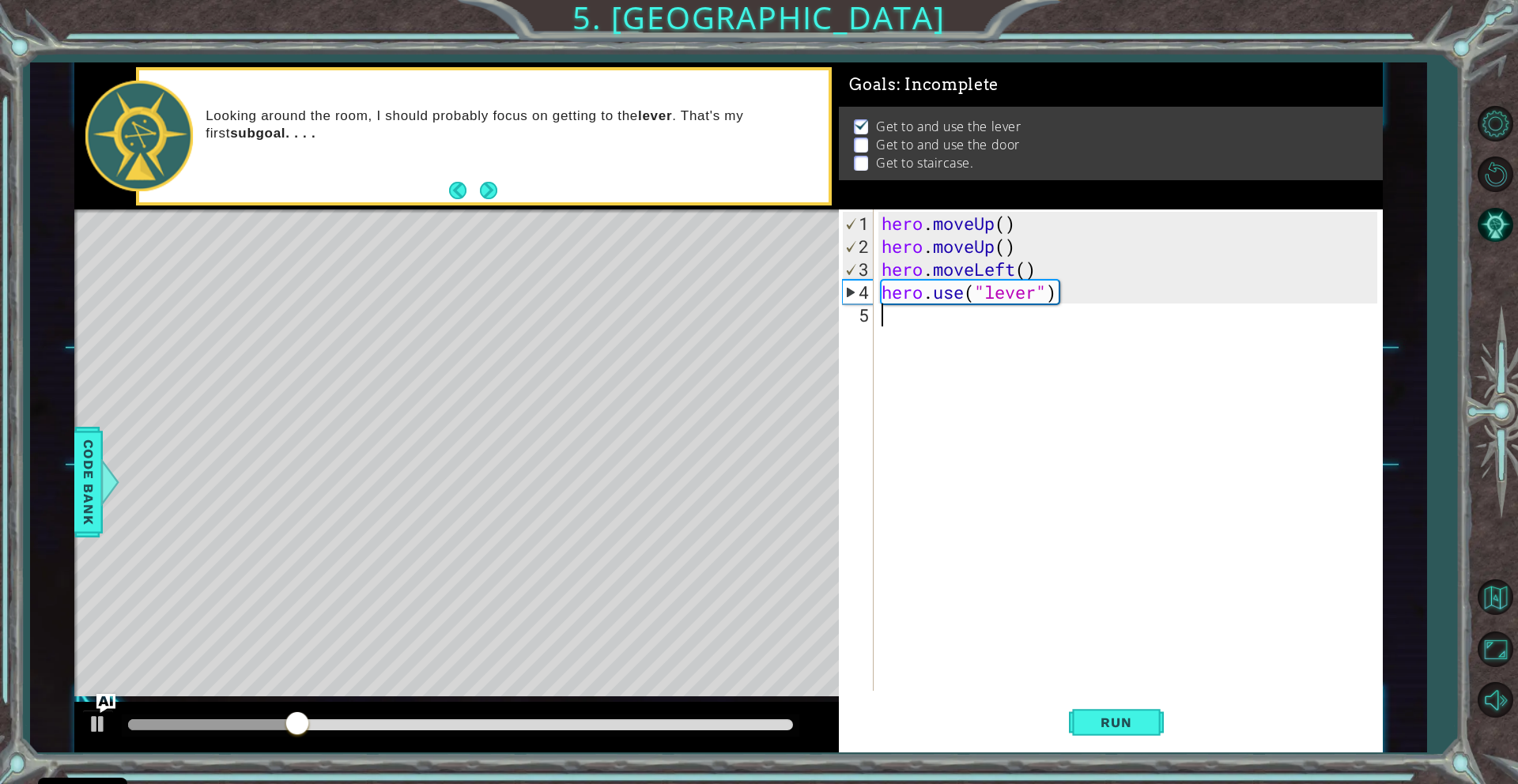
type textarea "h"
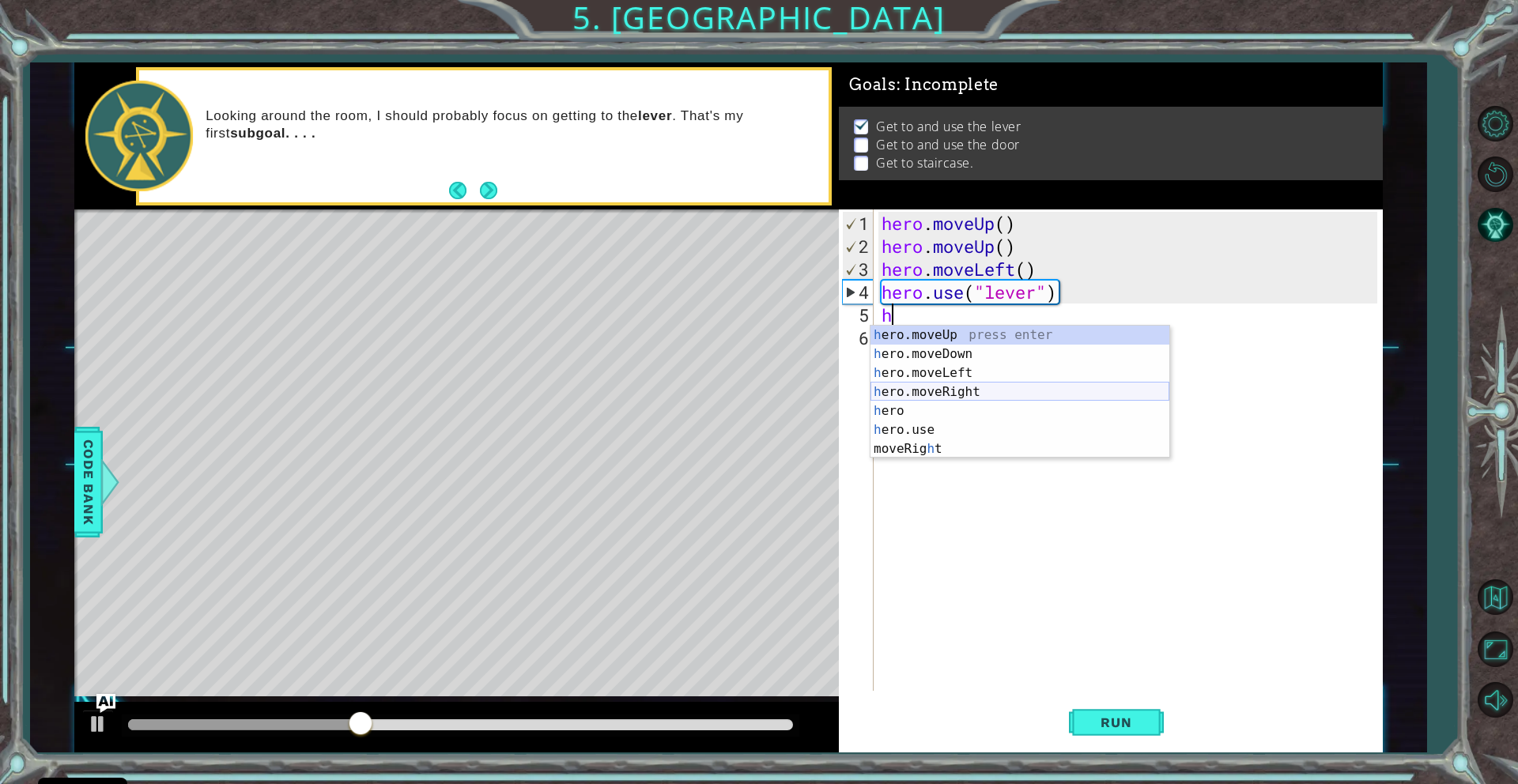
click at [997, 385] on div "h ero.moveUp press enter h ero.moveDown press enter h ero.moveLeft press enter …" at bounding box center [1019, 411] width 299 height 171
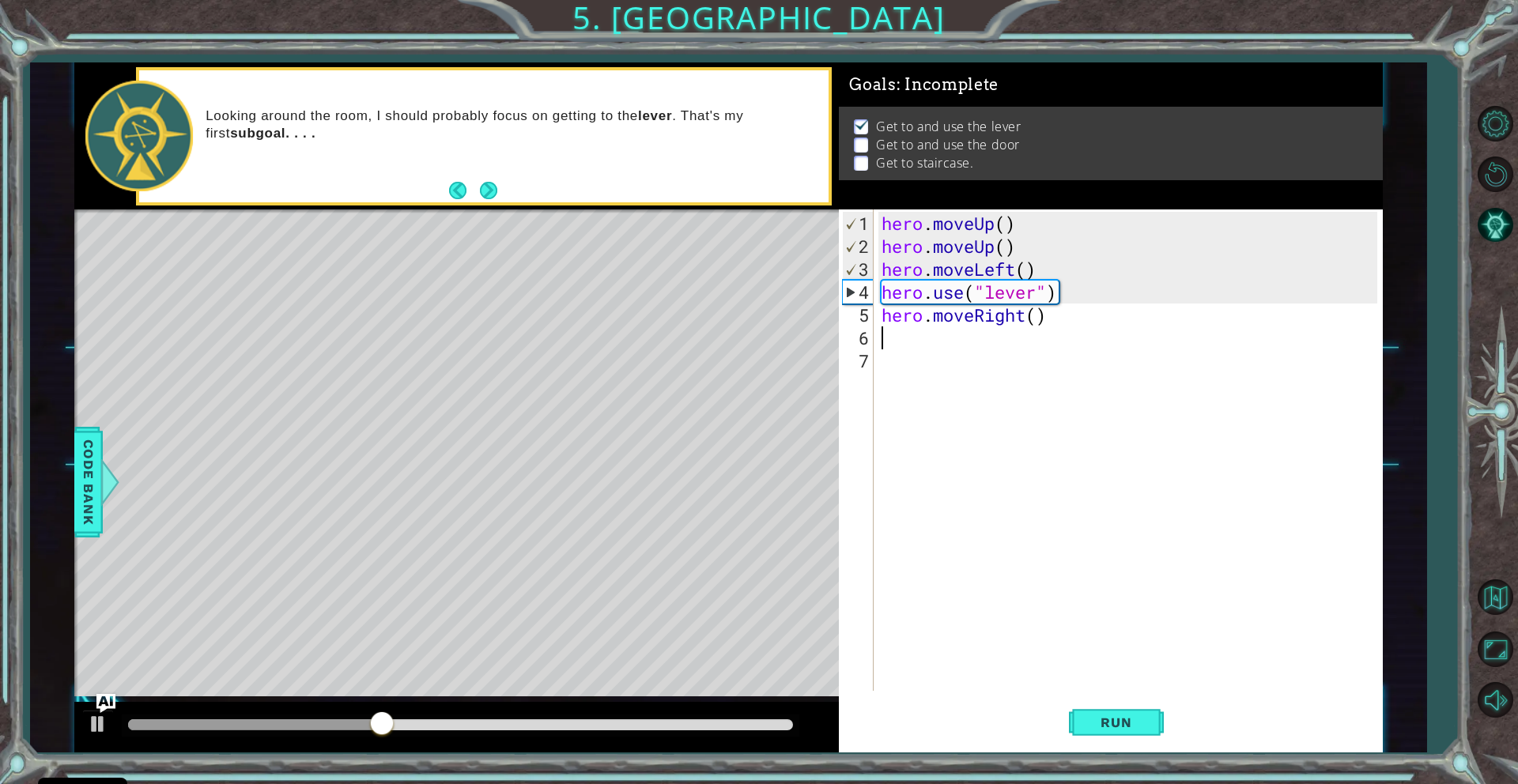
type textarea "h"
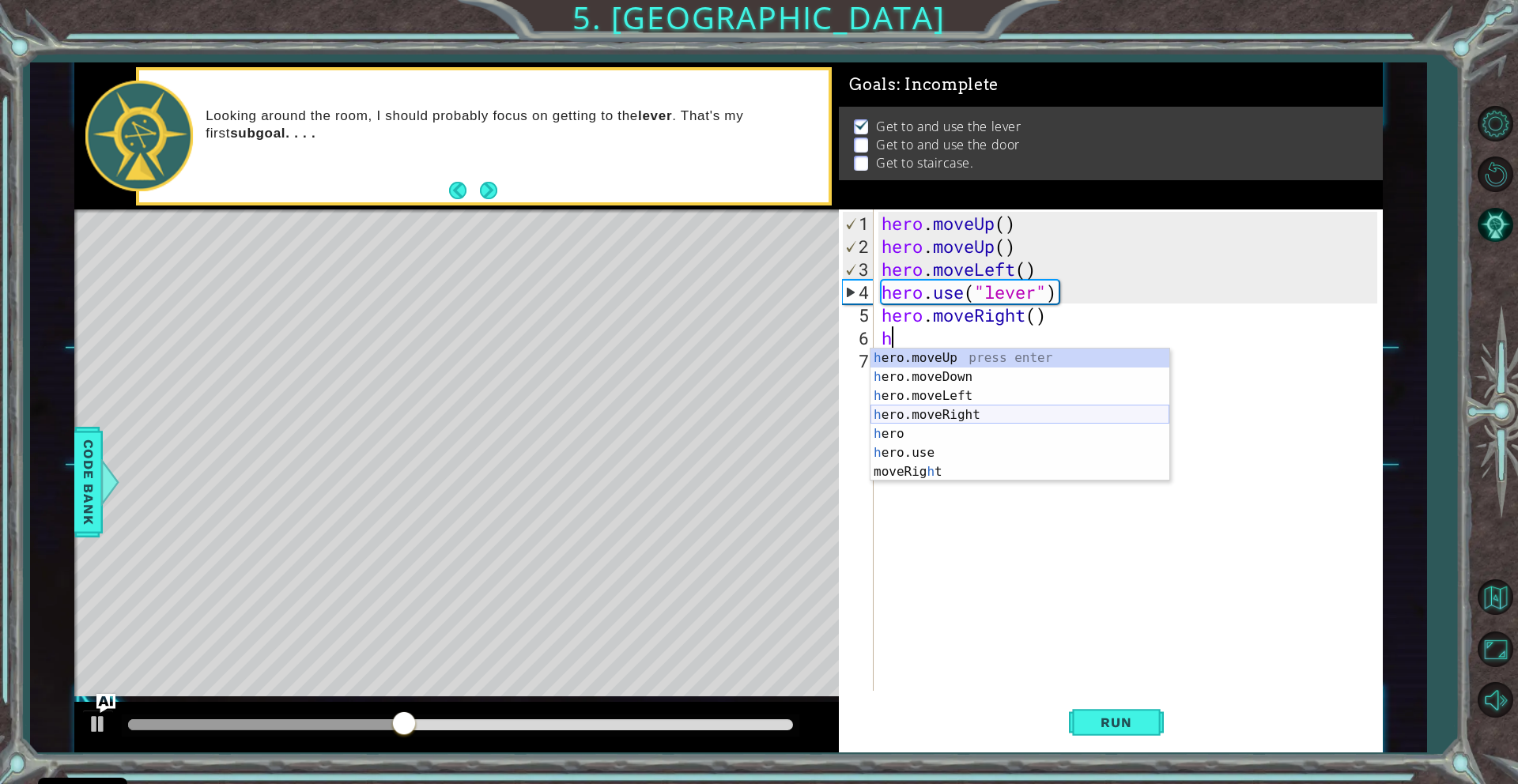
click at [1001, 419] on div "h ero.moveUp press enter h ero.moveDown press enter h ero.moveLeft press enter …" at bounding box center [1019, 434] width 299 height 171
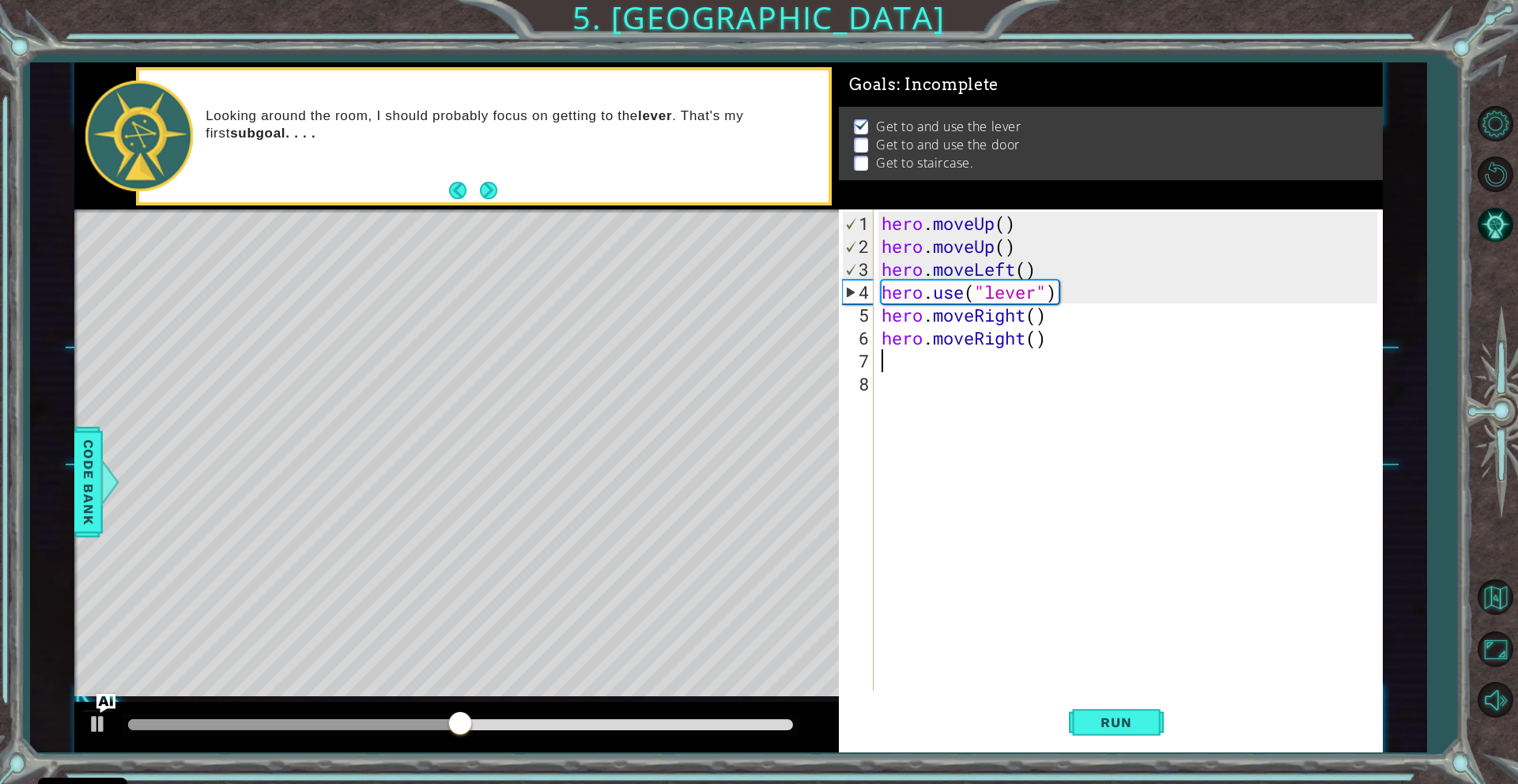
type textarea "h"
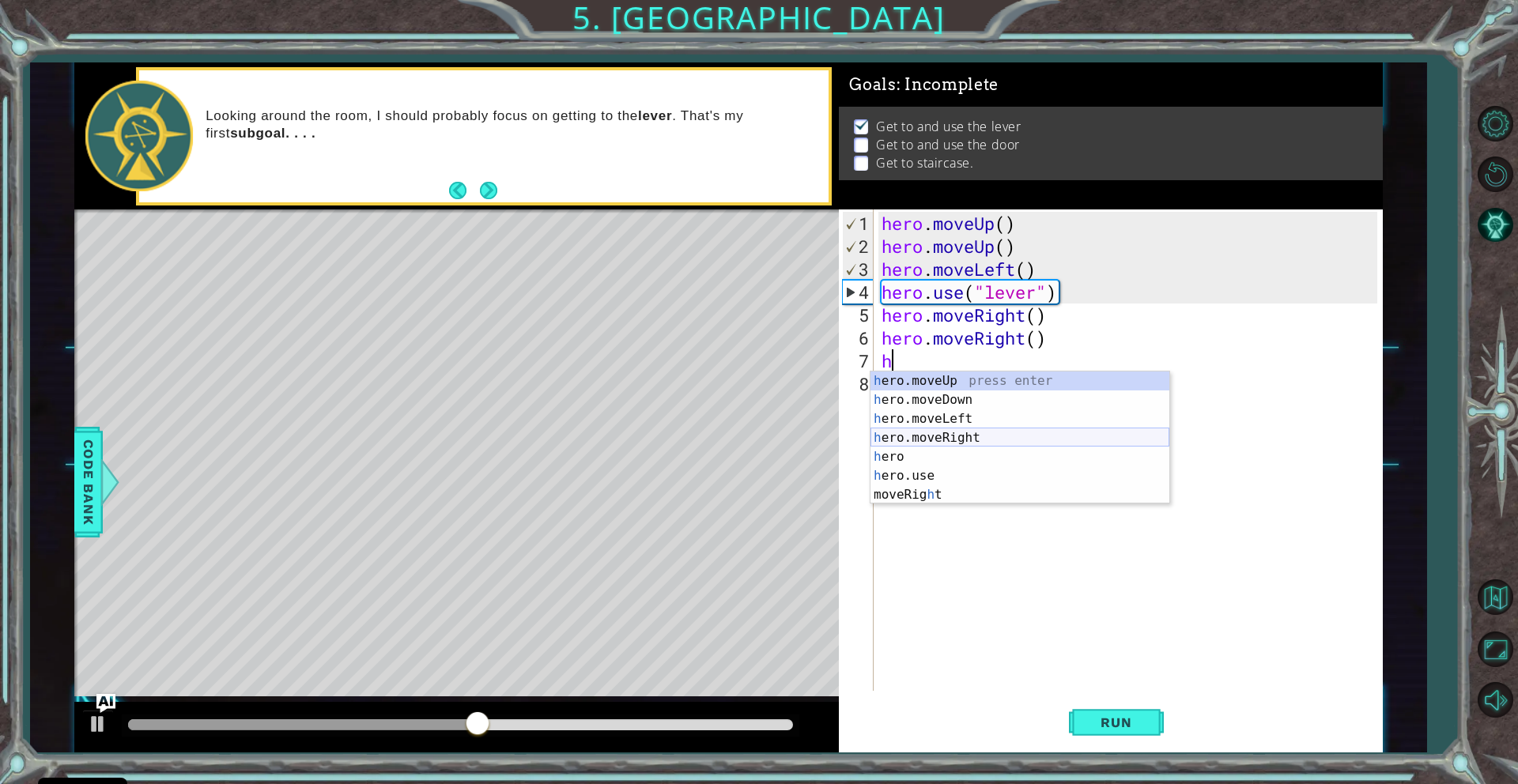
click at [997, 438] on div "h ero.moveUp press enter h ero.moveDown press enter h ero.moveLeft press enter …" at bounding box center [1019, 457] width 299 height 171
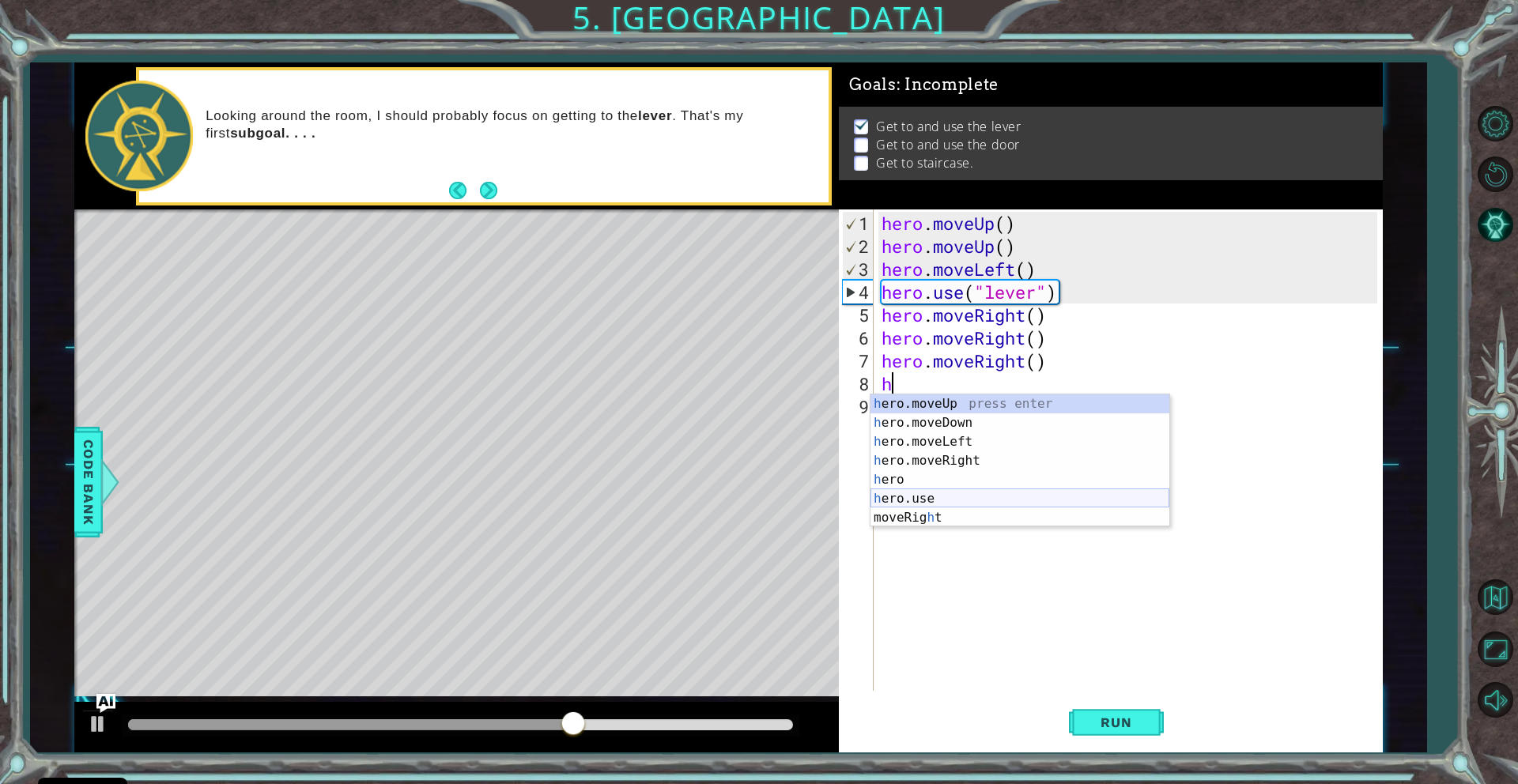
click at [938, 497] on div "h ero.moveUp press enter h ero.moveDown press enter h ero.moveLeft press enter …" at bounding box center [1019, 480] width 299 height 171
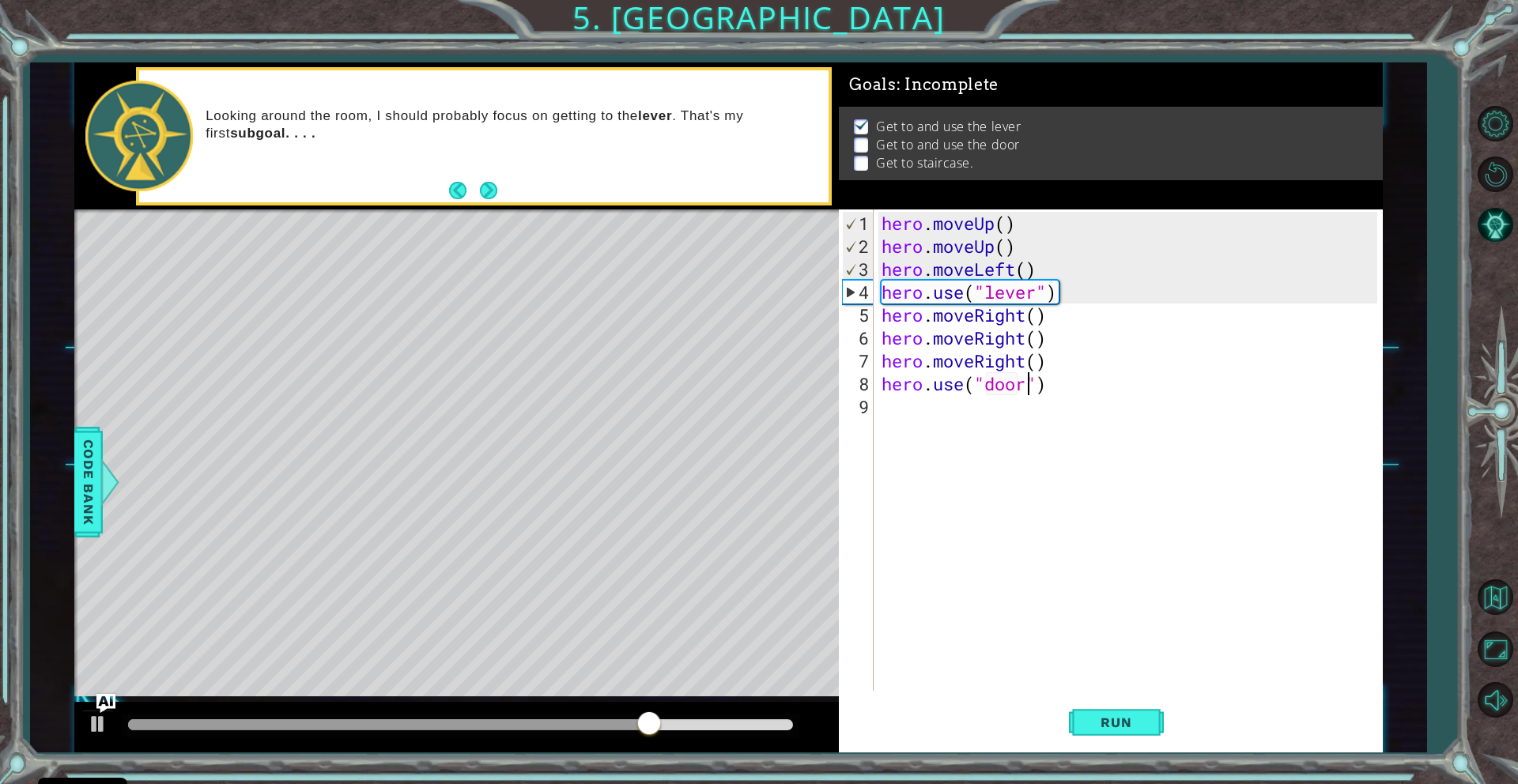
scroll to position [0, 7]
type textarea "hero.use("door")"
click at [1123, 717] on span "Run" at bounding box center [1115, 722] width 63 height 15
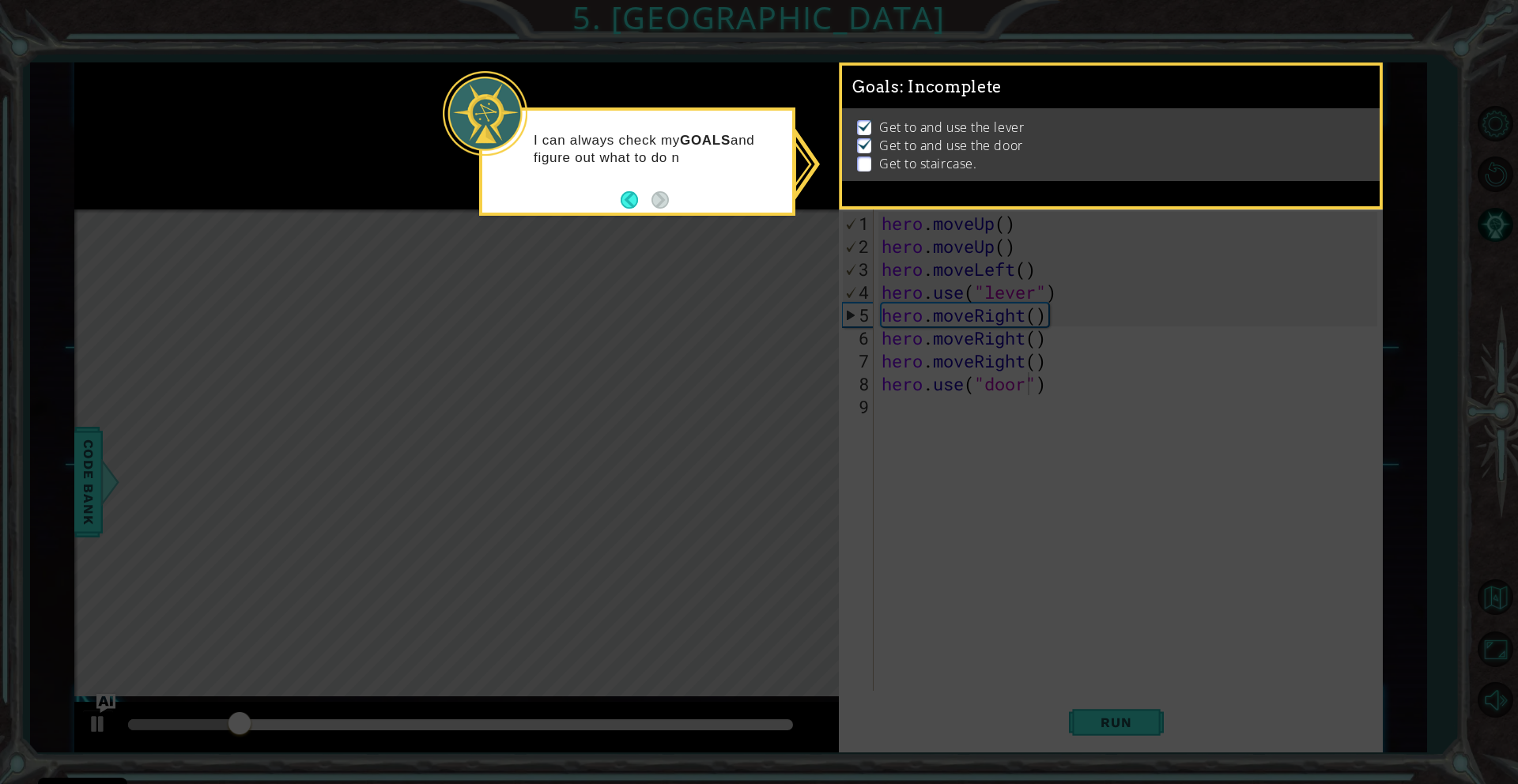
click at [640, 270] on icon at bounding box center [759, 392] width 1518 height 784
click at [631, 211] on footer at bounding box center [644, 199] width 48 height 24
click at [631, 198] on button "Back" at bounding box center [636, 199] width 31 height 17
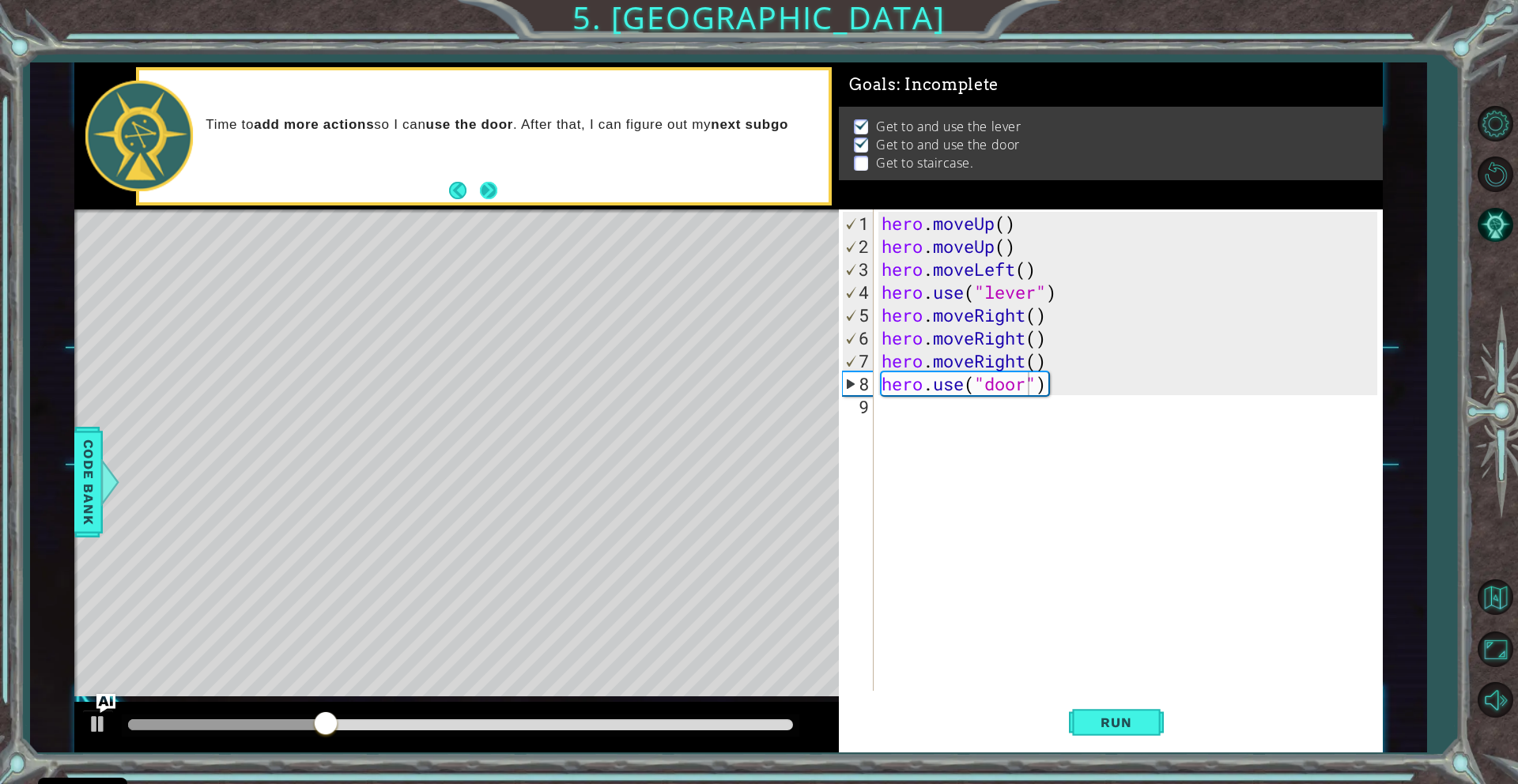
click at [484, 185] on button "Next" at bounding box center [488, 190] width 17 height 17
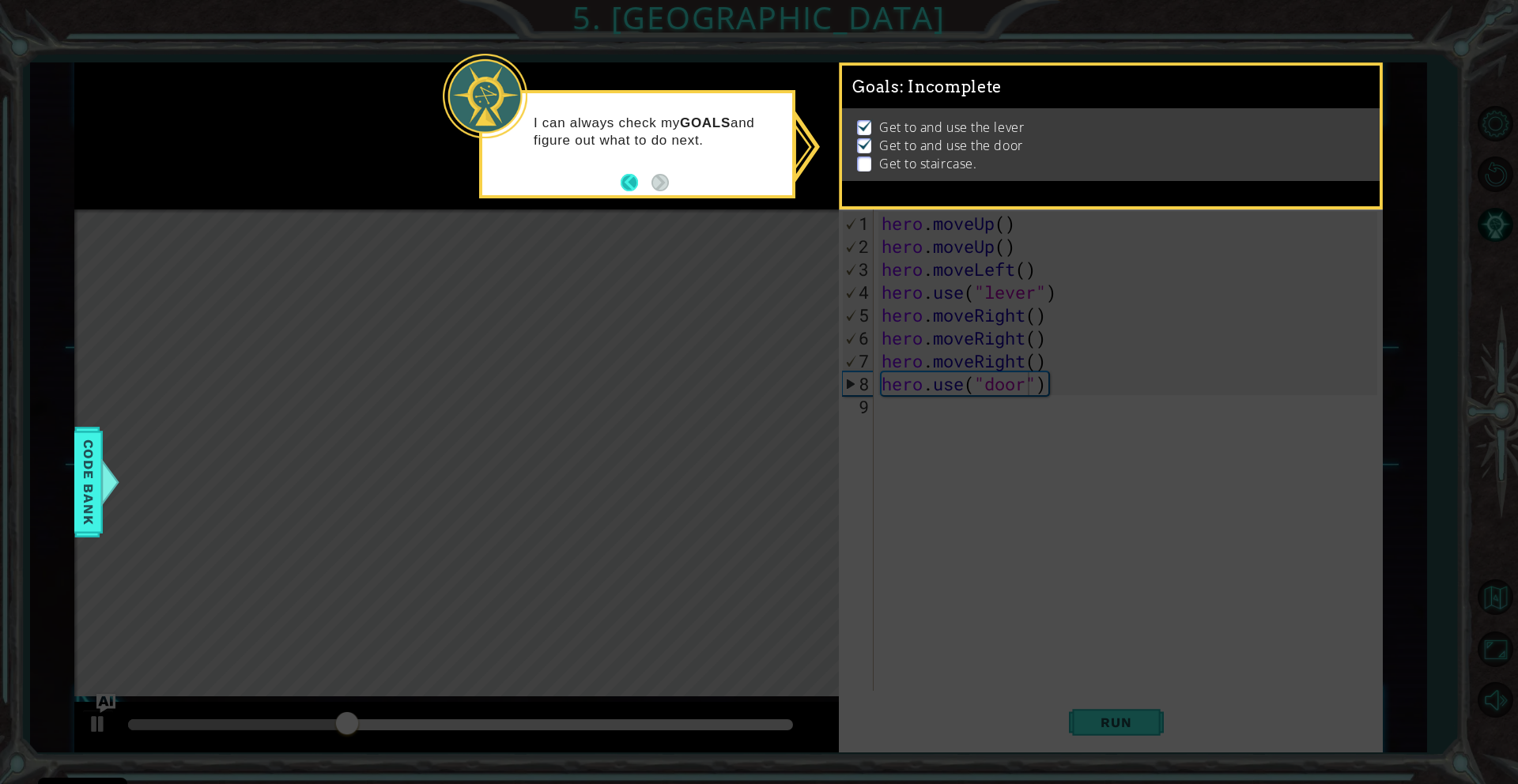
click at [634, 182] on button "Back" at bounding box center [636, 182] width 31 height 17
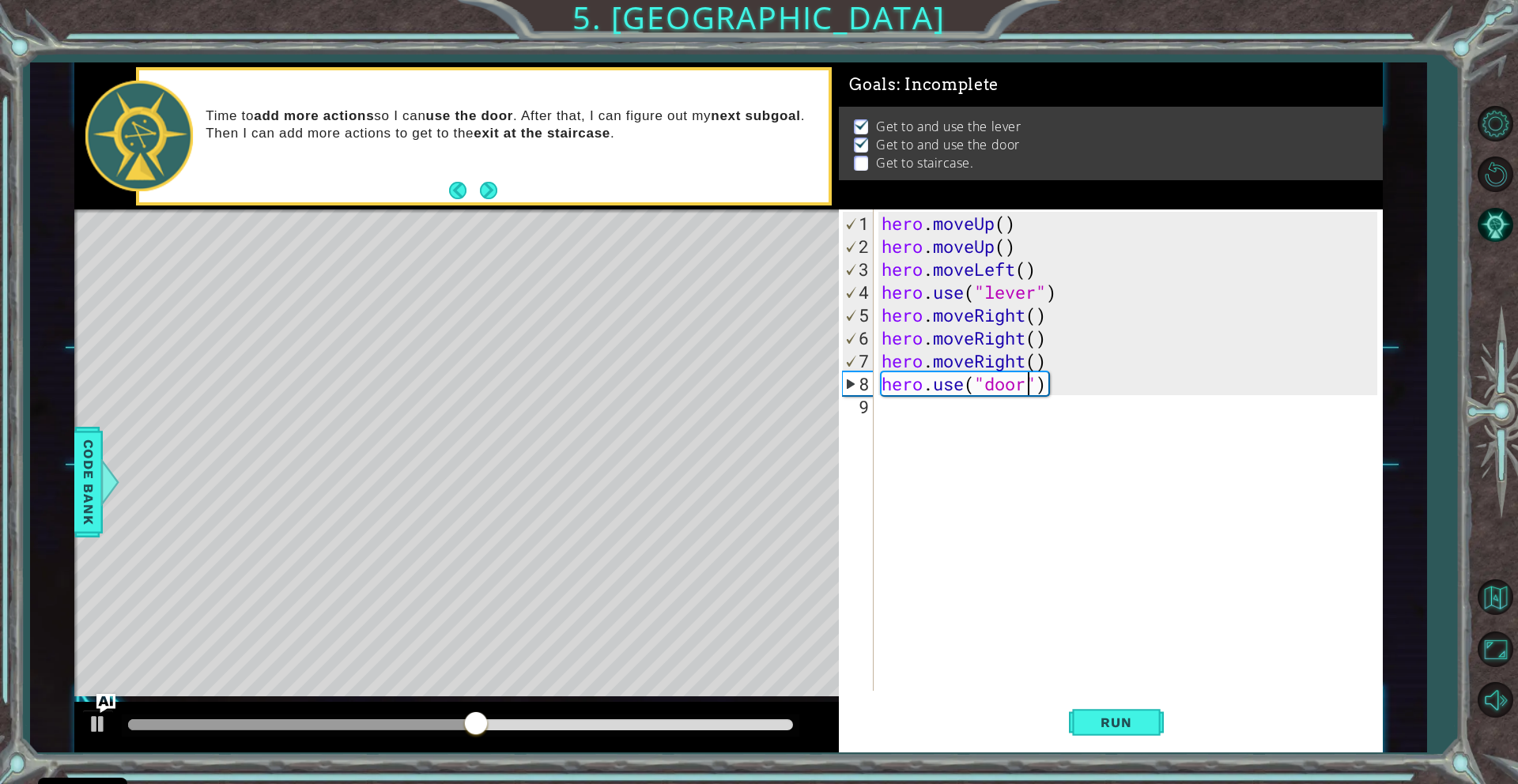
click at [889, 407] on div "hero . moveUp ( ) hero . moveUp ( ) hero . moveLeft ( ) hero . use ( "lever" ) …" at bounding box center [1132, 475] width 507 height 527
type textarea "h"
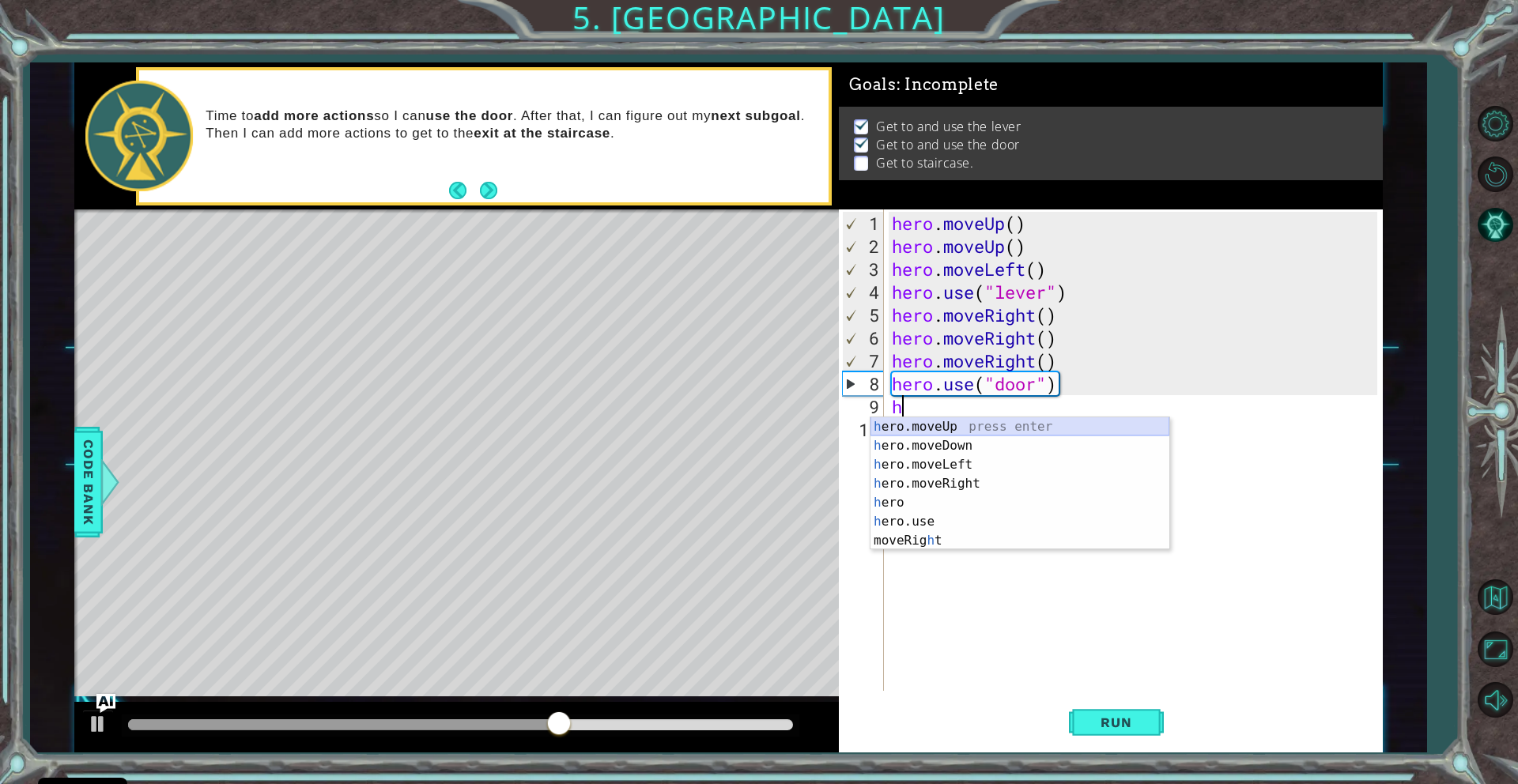
click at [923, 428] on div "h ero.moveUp press enter h ero.moveDown press enter h ero.moveLeft press enter …" at bounding box center [1019, 503] width 299 height 171
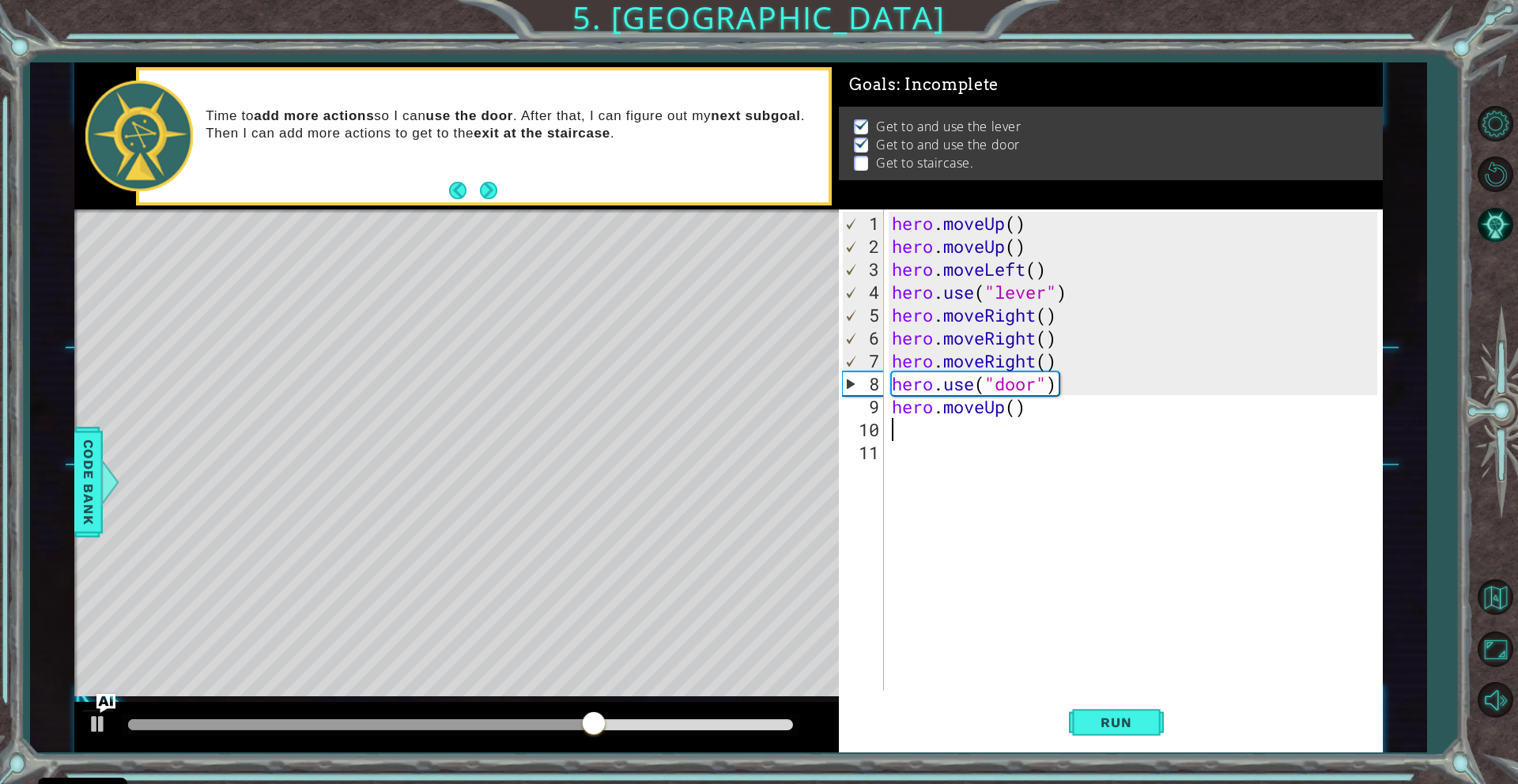
type textarea "h"
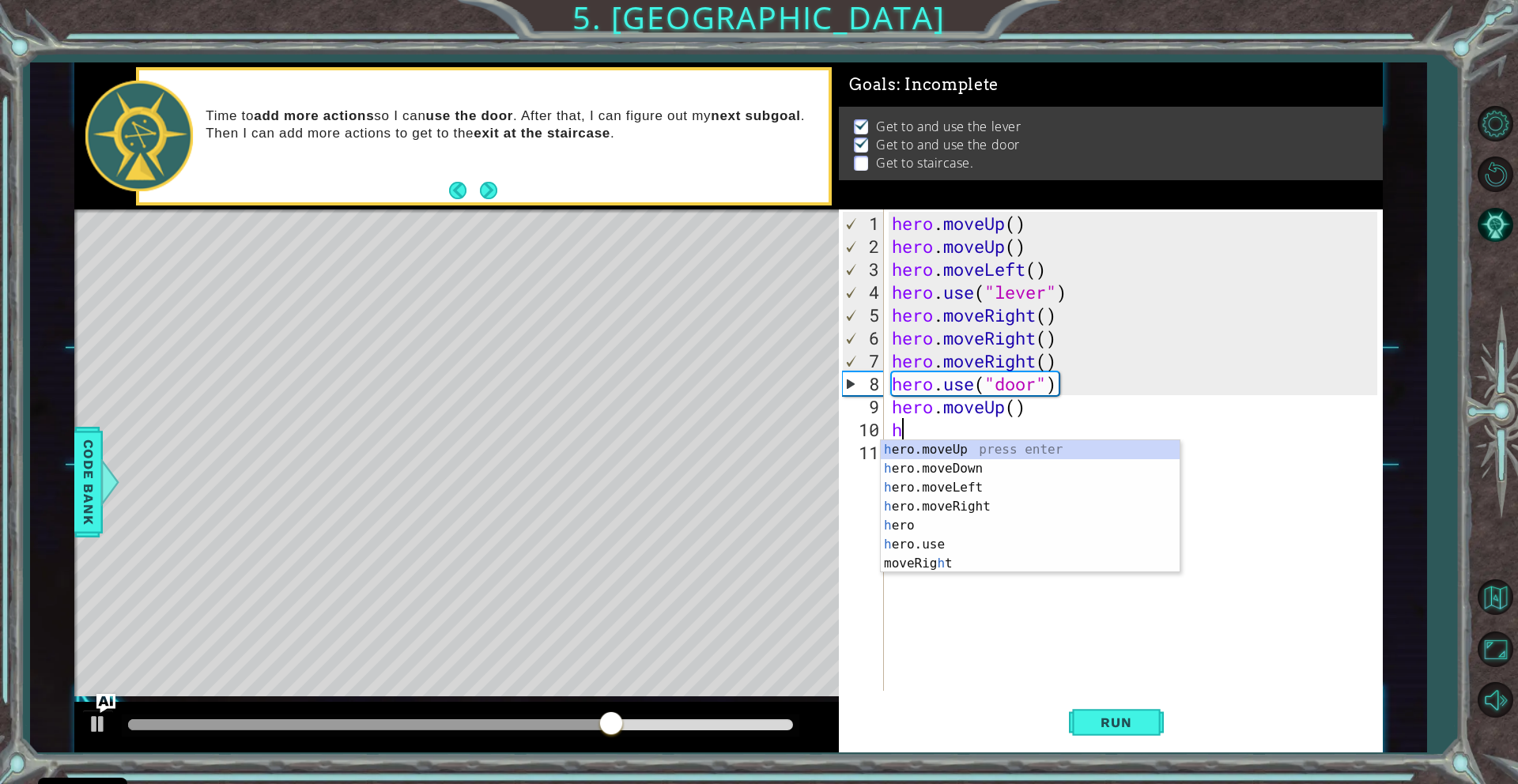
click at [914, 442] on div "h ero.moveUp press enter h ero.moveDown press enter h ero.moveLeft press enter …" at bounding box center [1030, 525] width 299 height 171
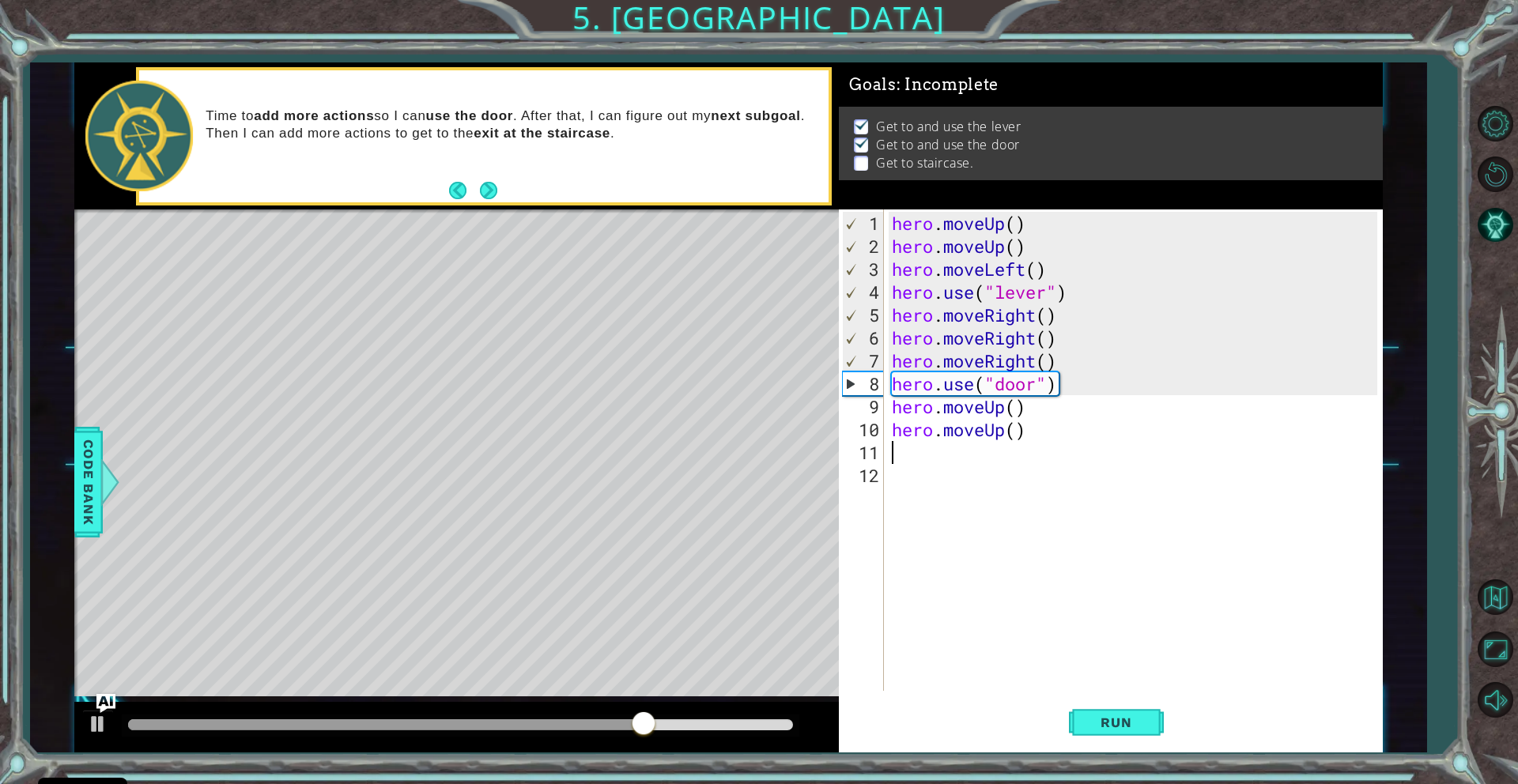
type textarea "h"
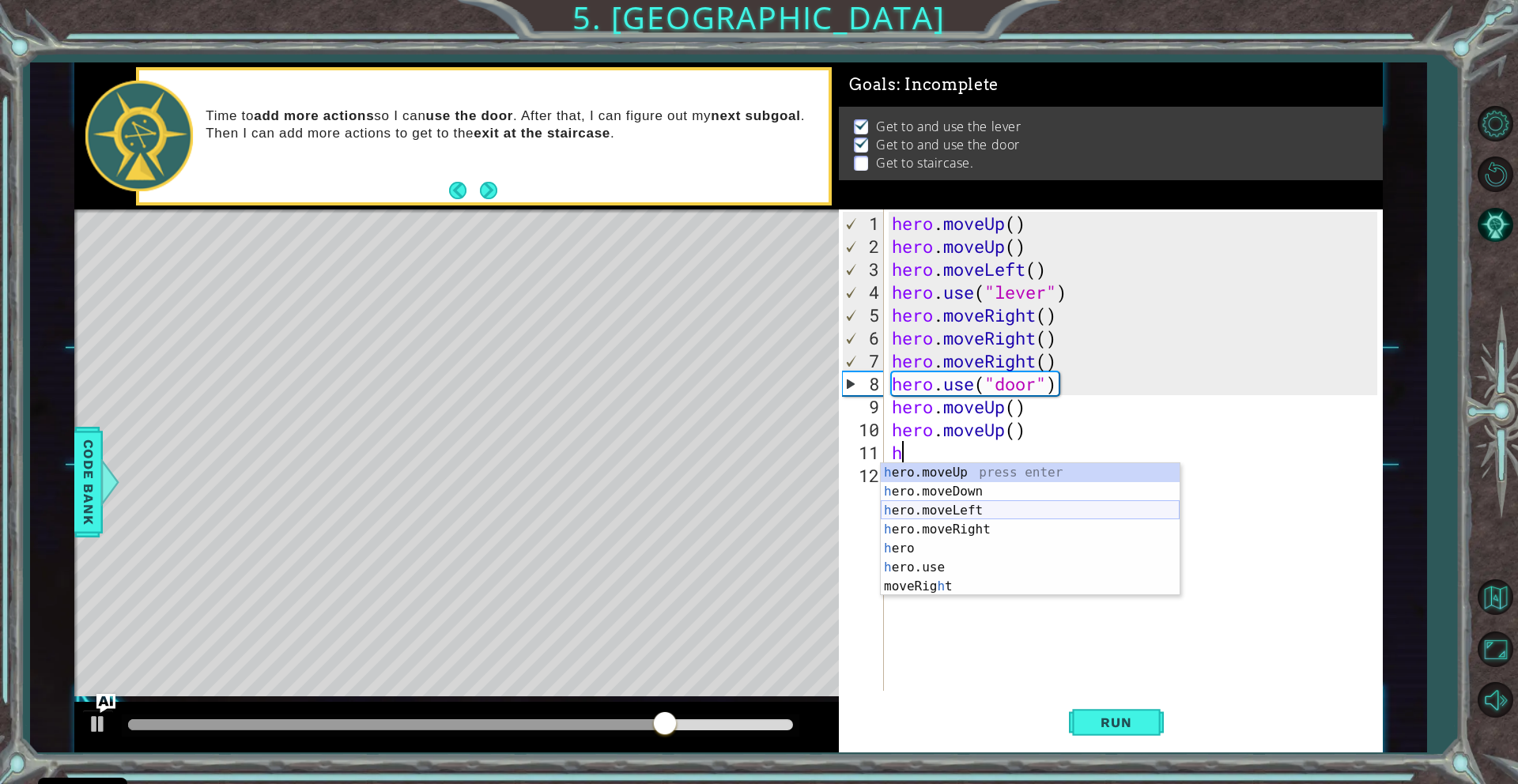
click at [922, 511] on div "h ero.moveUp press enter h ero.moveDown press enter h ero.moveLeft press enter …" at bounding box center [1030, 548] width 299 height 171
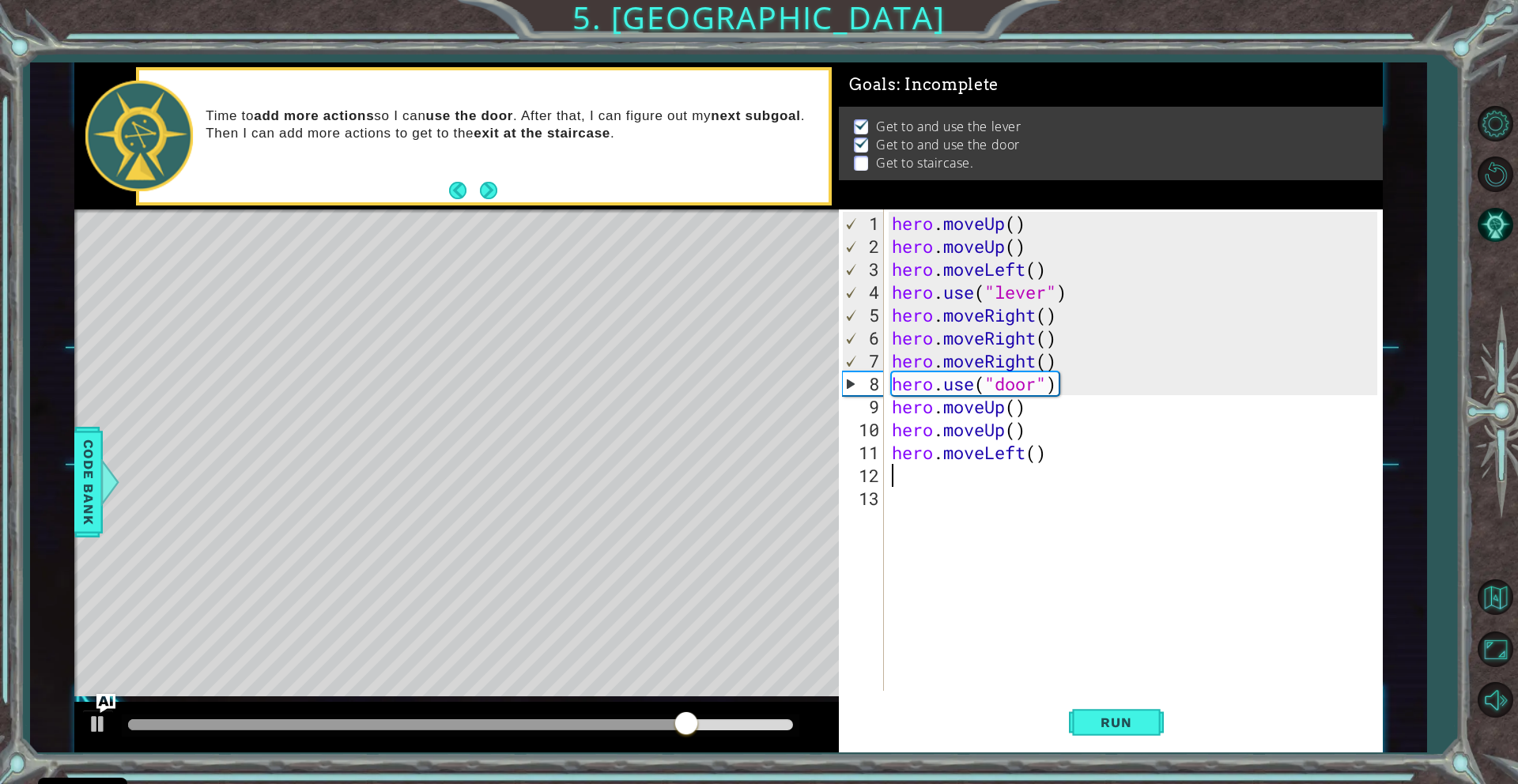
type textarea "h"
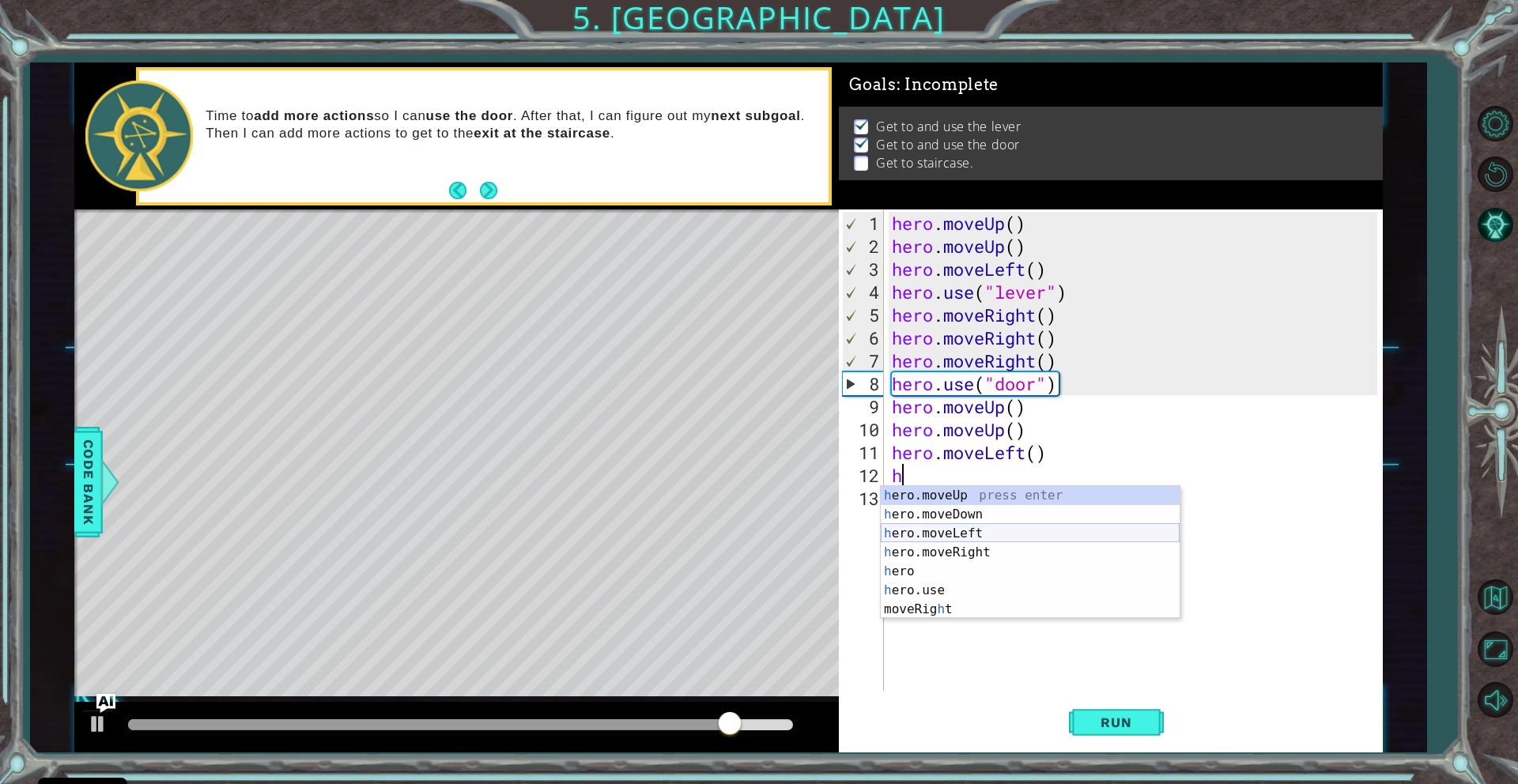
click at [911, 534] on div "h ero.moveUp press enter h ero.moveDown press enter h ero.moveLeft press enter …" at bounding box center [1030, 572] width 299 height 171
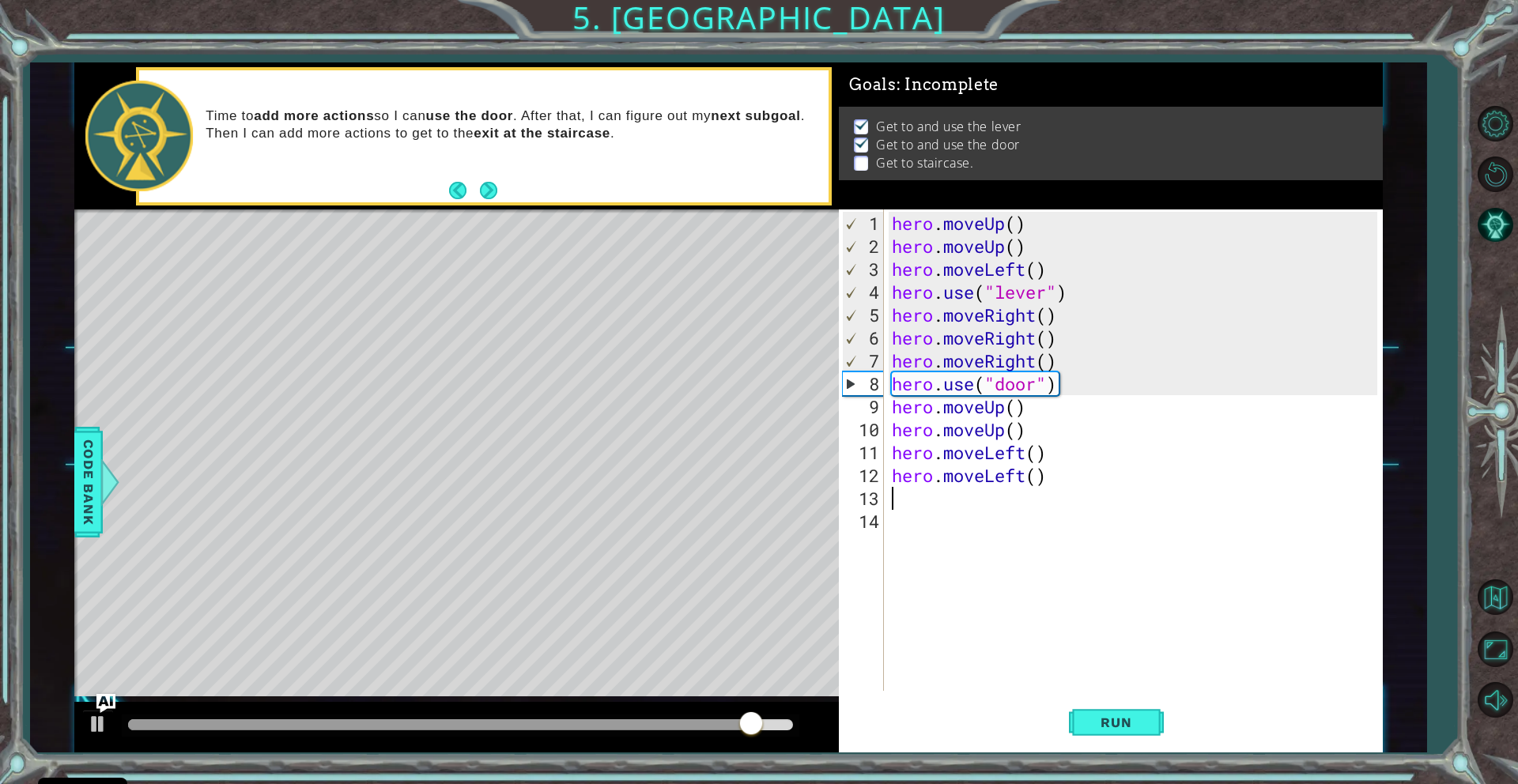
type textarea "h"
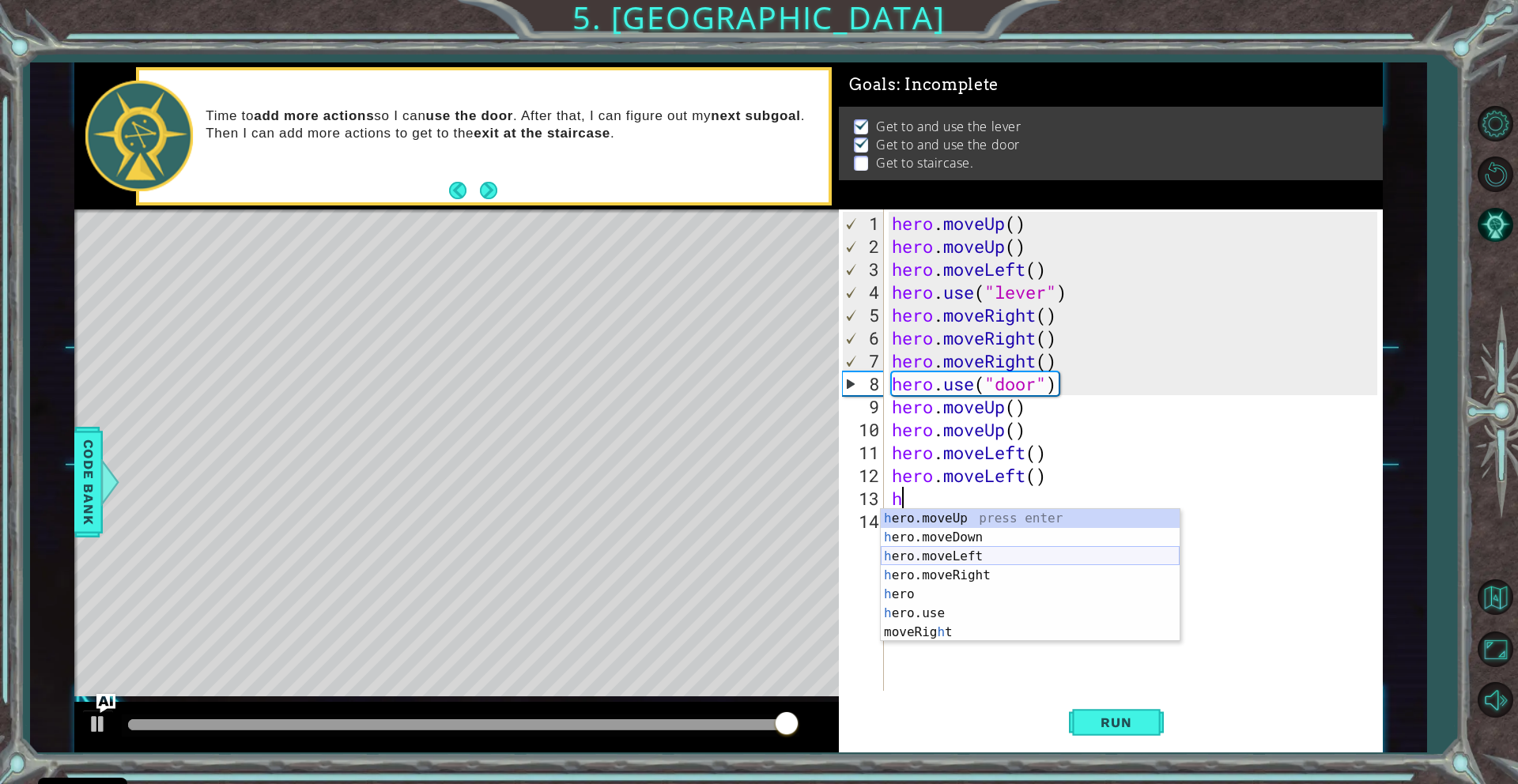
click at [924, 551] on div "h ero.moveUp press enter h ero.moveDown press enter h ero.moveLeft press enter …" at bounding box center [1030, 595] width 299 height 171
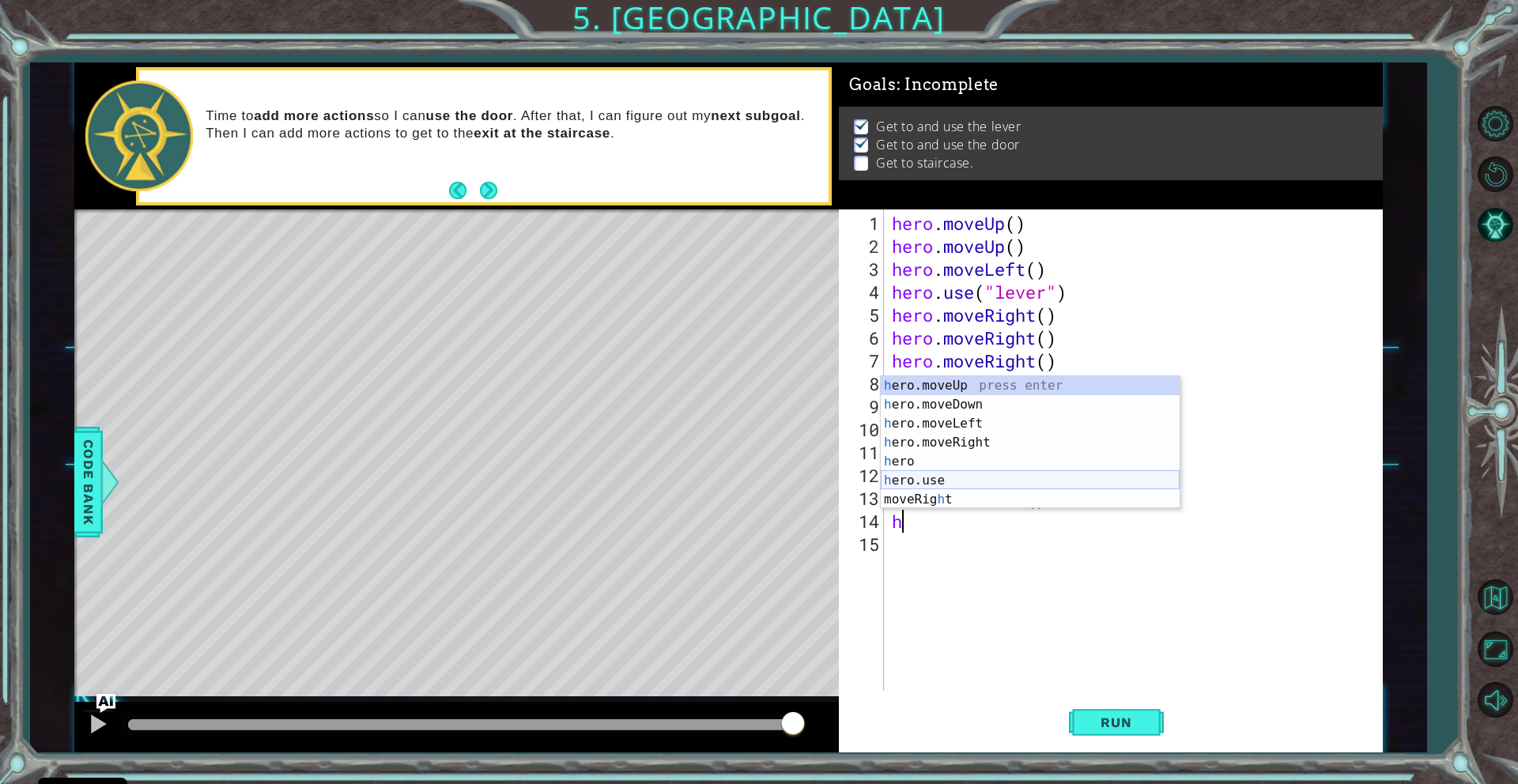
click at [921, 478] on div "h ero.moveUp press enter h ero.moveDown press enter h ero.moveLeft press enter …" at bounding box center [1030, 462] width 299 height 171
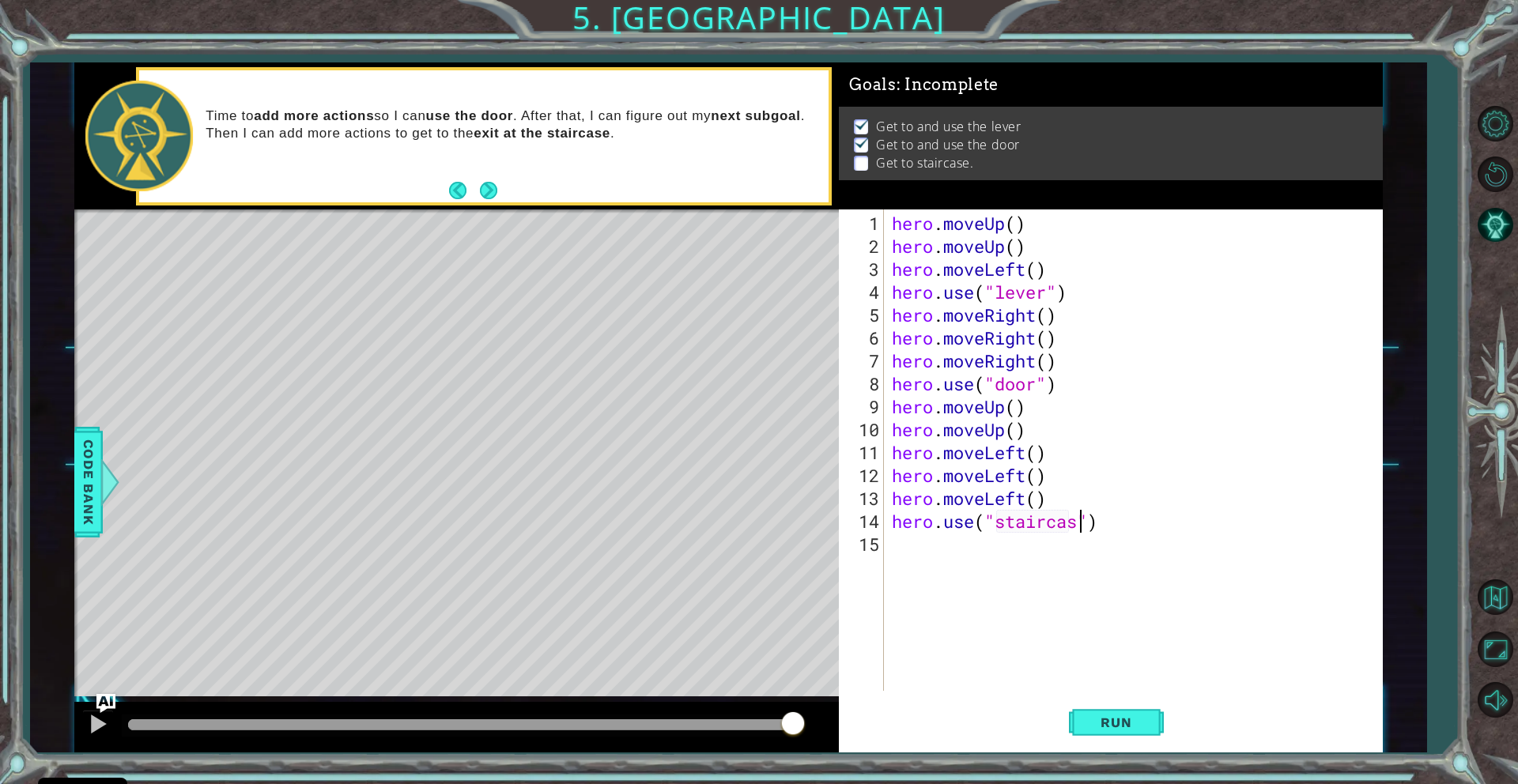
scroll to position [0, 10]
type textarea "hero.use("staircase")"
click at [1136, 721] on span "Run" at bounding box center [1115, 722] width 63 height 15
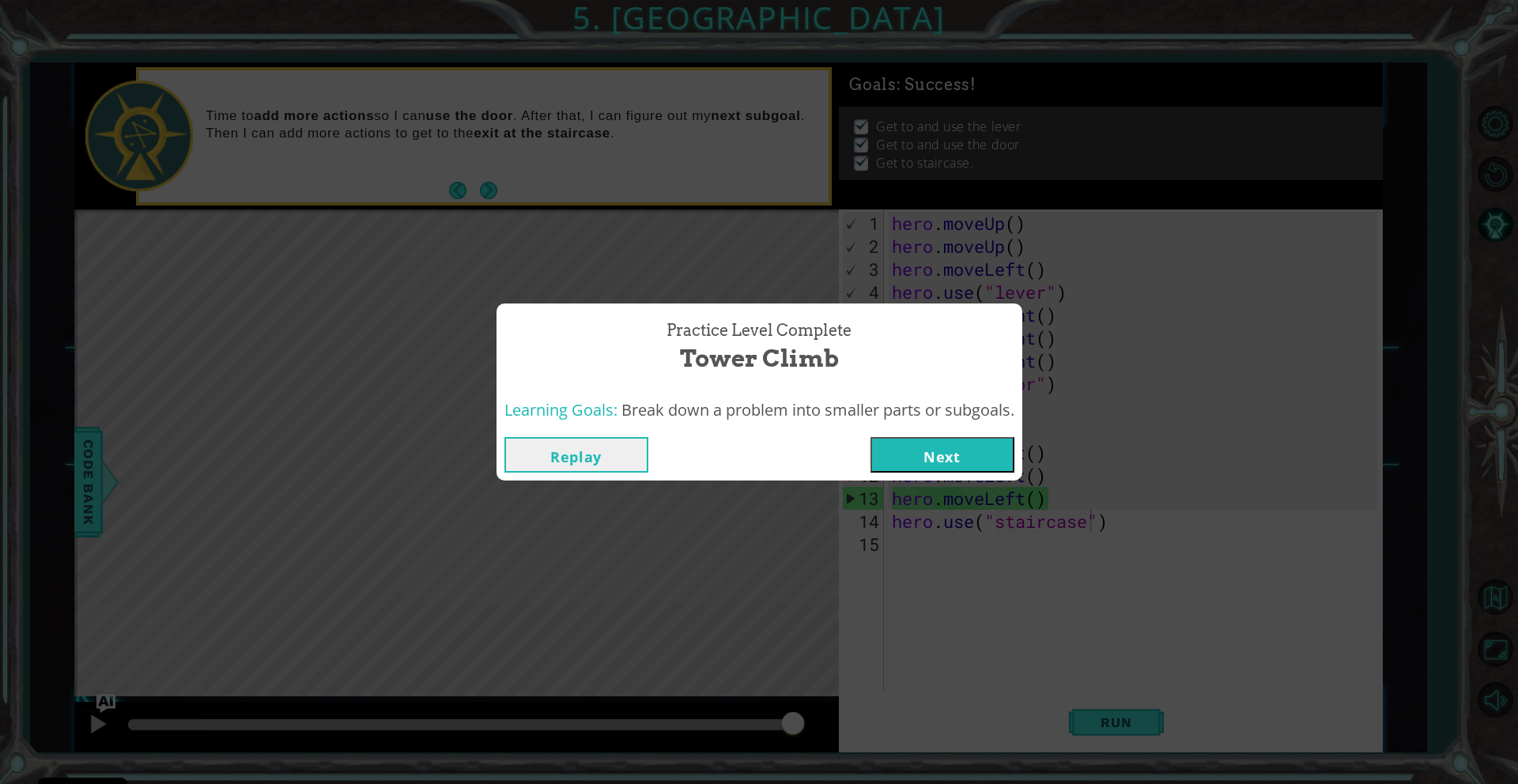
click at [964, 451] on button "Next" at bounding box center [942, 455] width 144 height 36
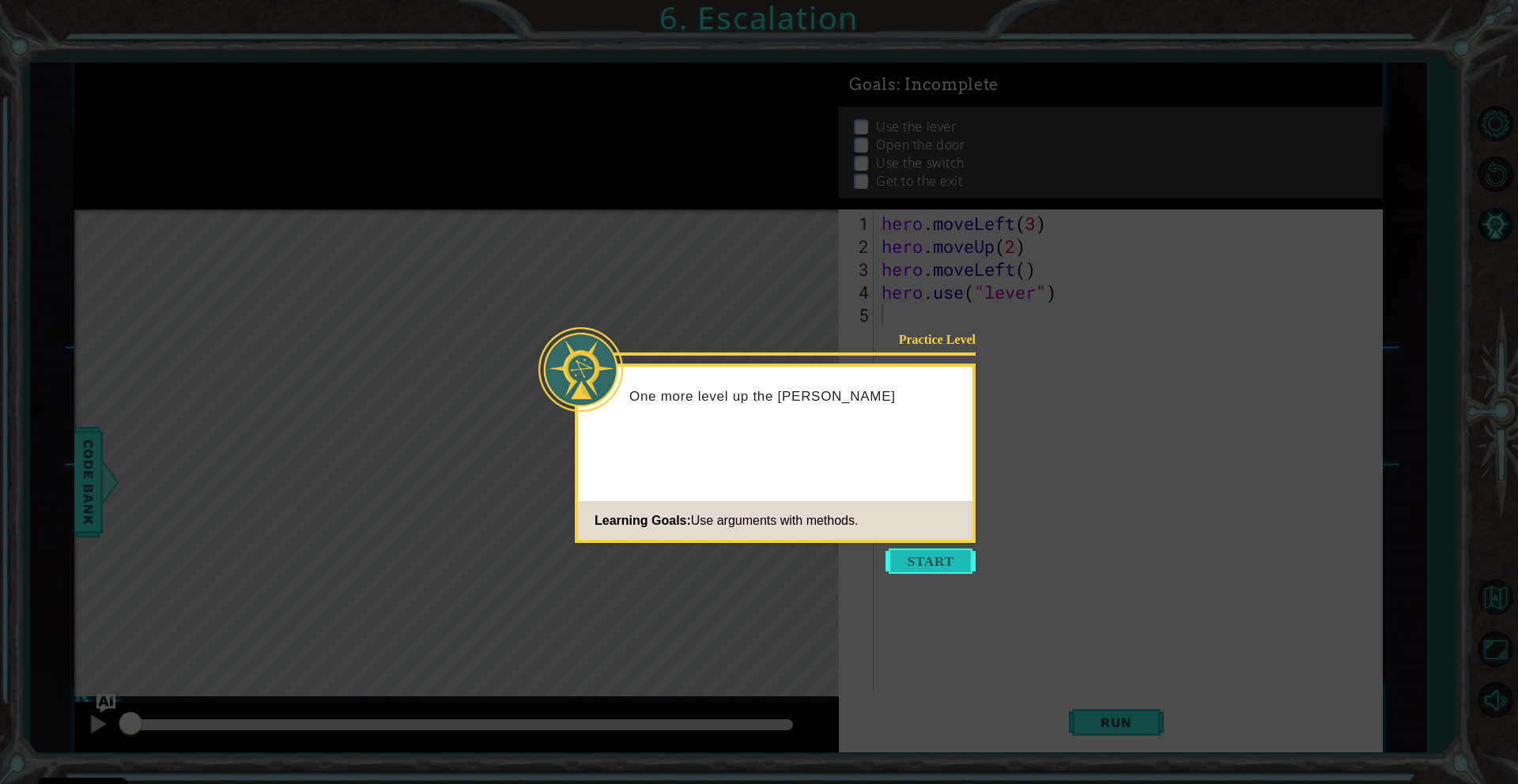
click at [924, 563] on button "Start" at bounding box center [930, 560] width 90 height 25
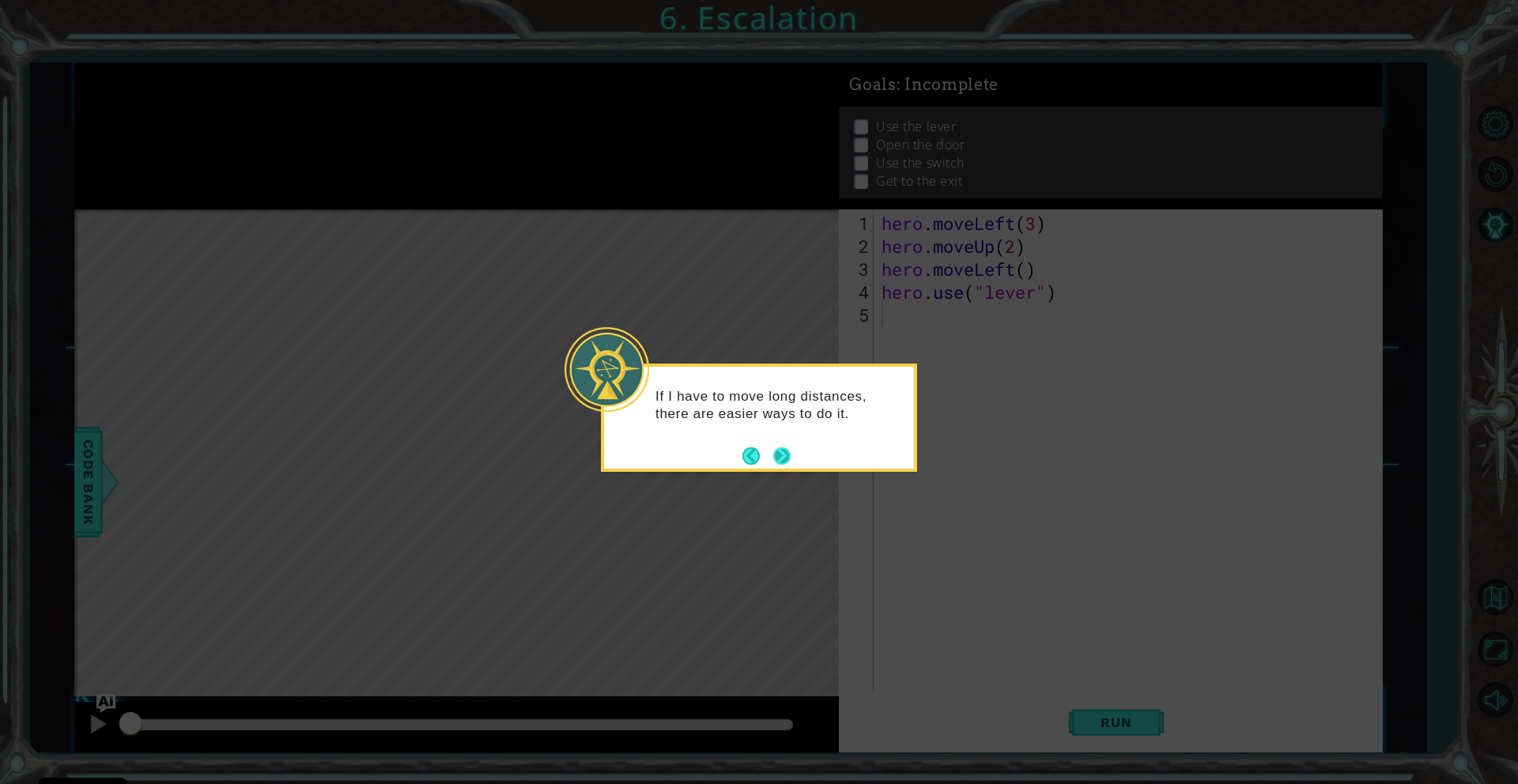
click at [780, 453] on button "Next" at bounding box center [781, 455] width 17 height 17
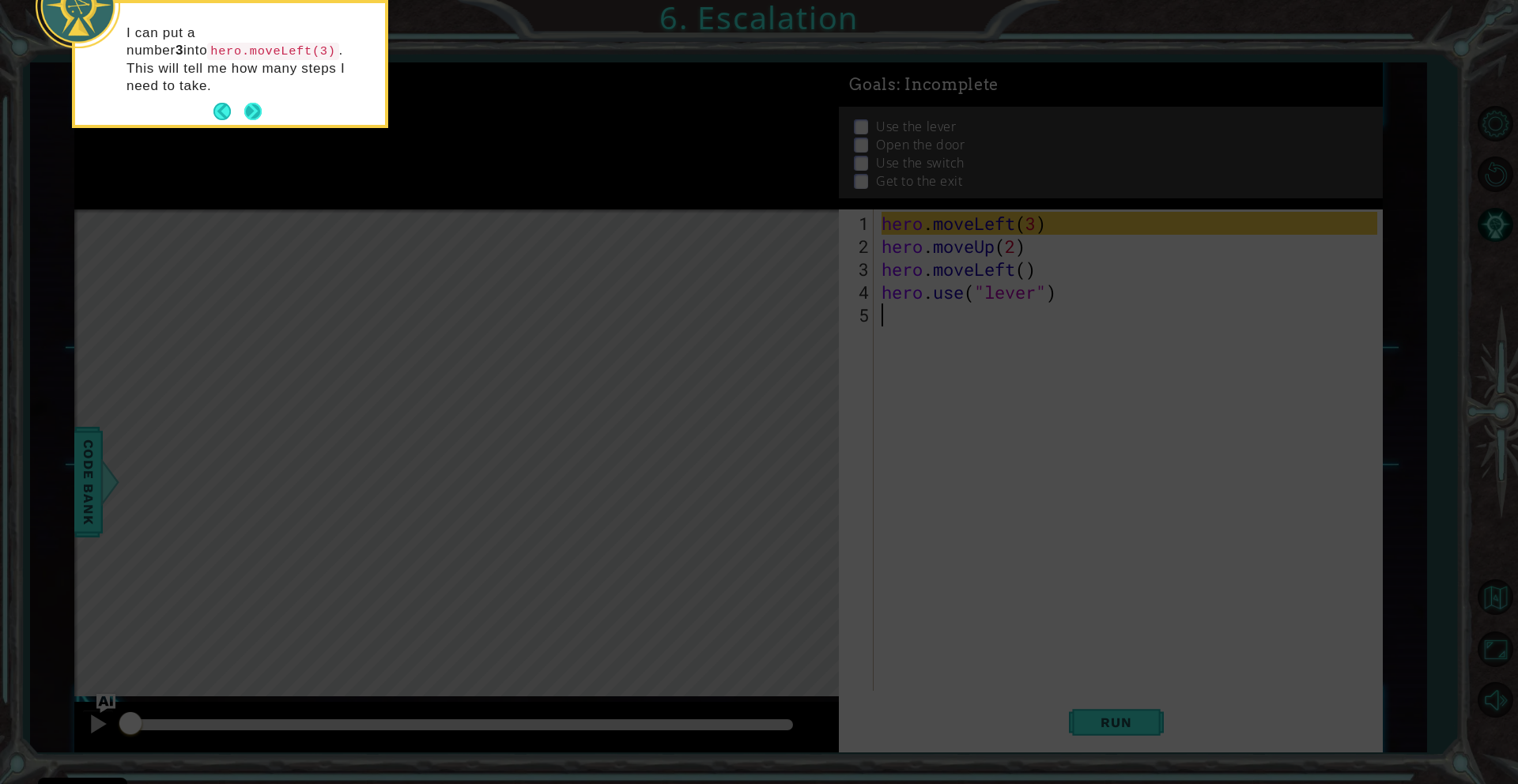
click at [255, 102] on button "Next" at bounding box center [252, 111] width 17 height 17
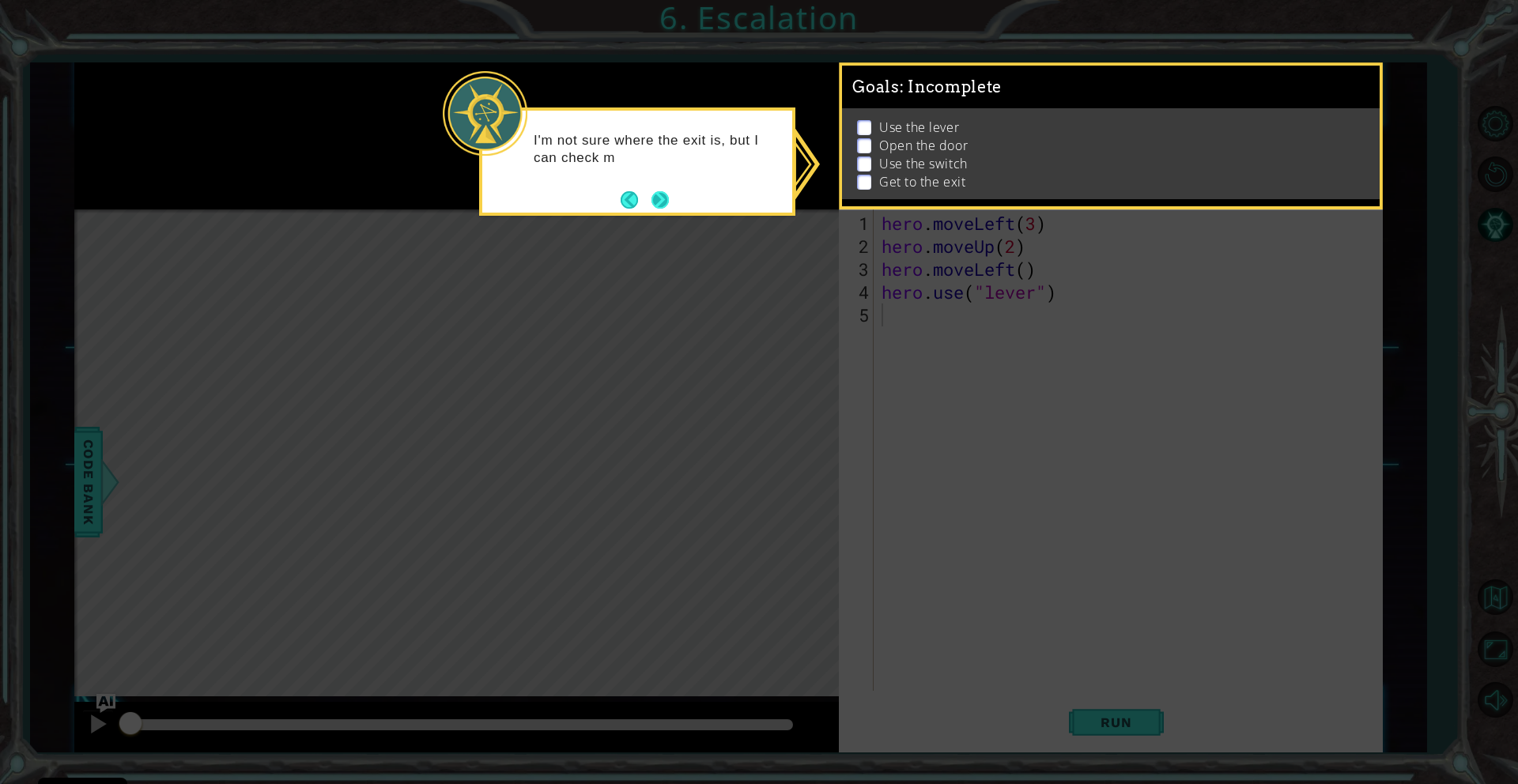
click at [655, 194] on button "Next" at bounding box center [660, 199] width 19 height 19
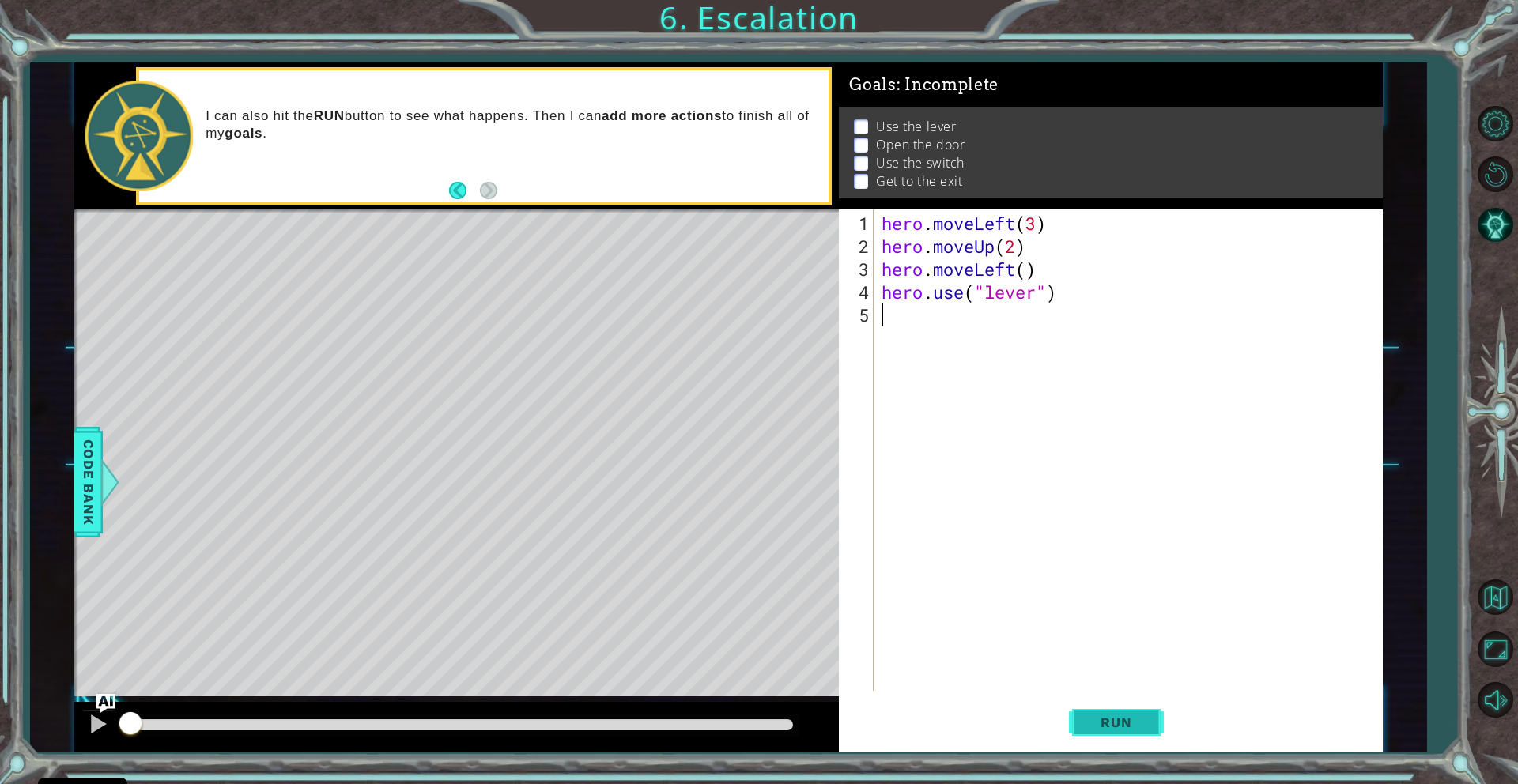
click at [1097, 715] on span "Run" at bounding box center [1115, 722] width 63 height 15
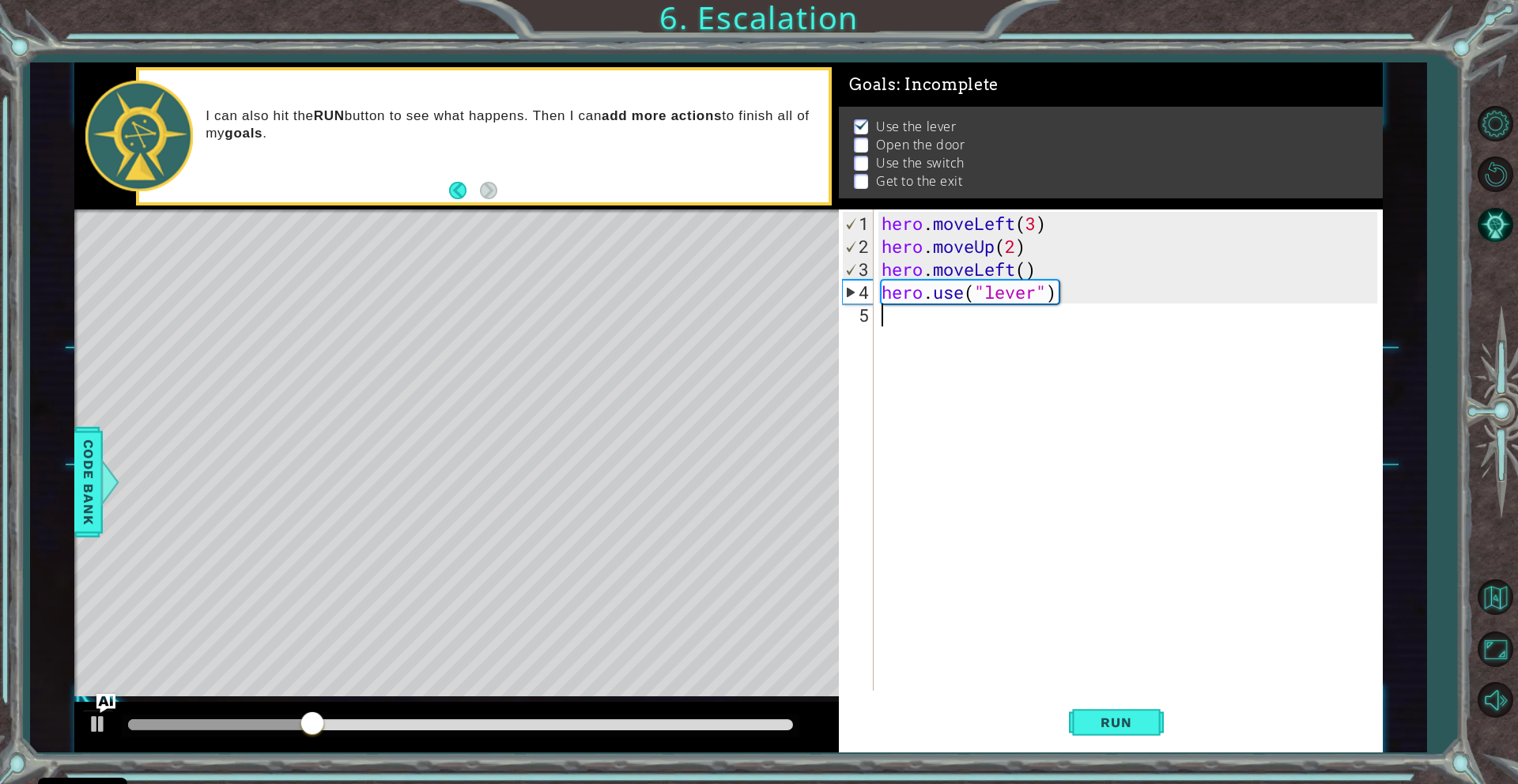
click at [918, 324] on div "hero . moveLeft ( 3 ) hero . moveUp ( 2 ) hero . moveLeft ( ) hero . use ( "lev…" at bounding box center [1132, 475] width 507 height 527
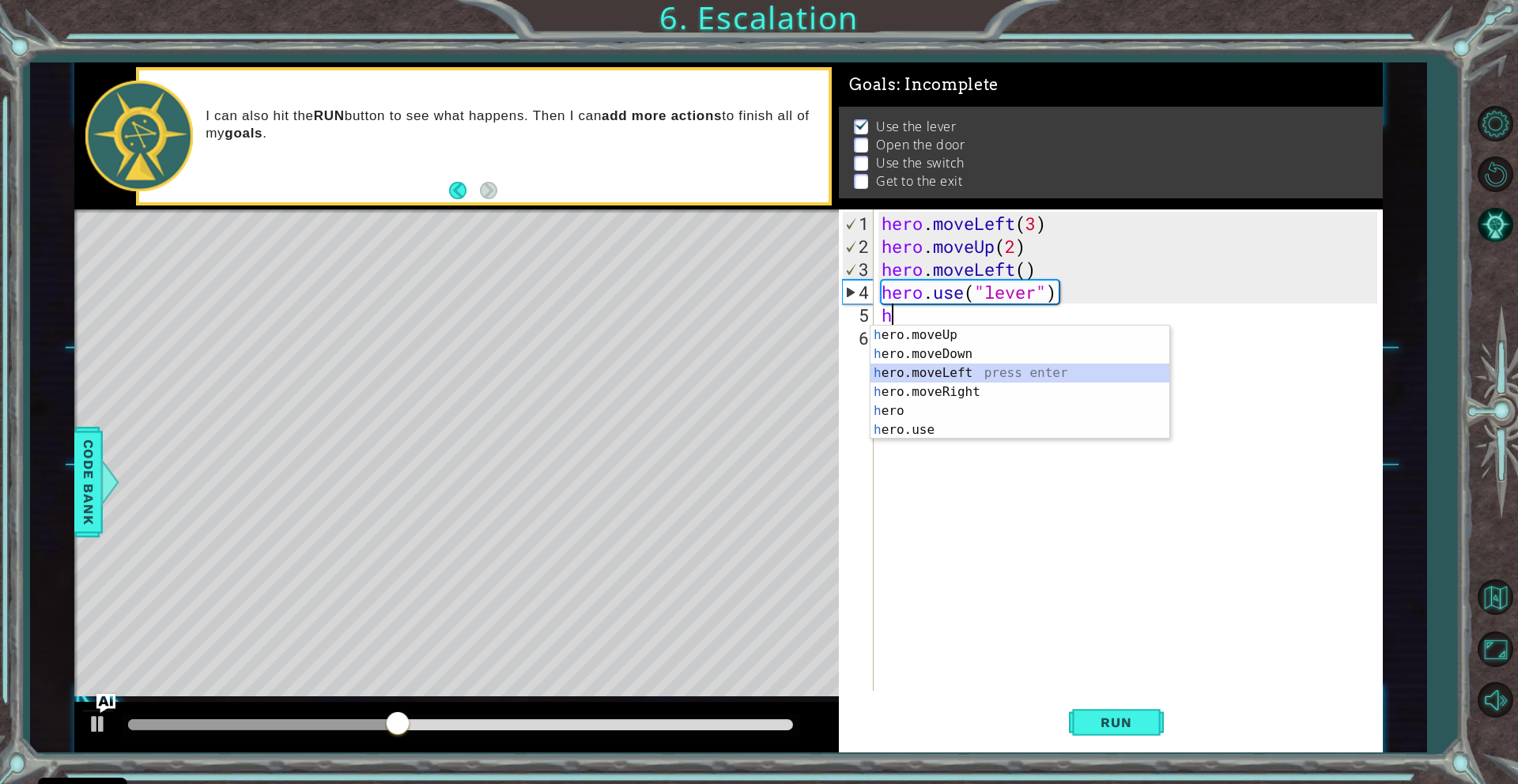
click at [934, 372] on div "h ero.moveUp press enter h ero.moveDown press enter h ero.moveLeft press enter …" at bounding box center [1019, 401] width 299 height 152
type textarea "hero.moveLeft(1)"
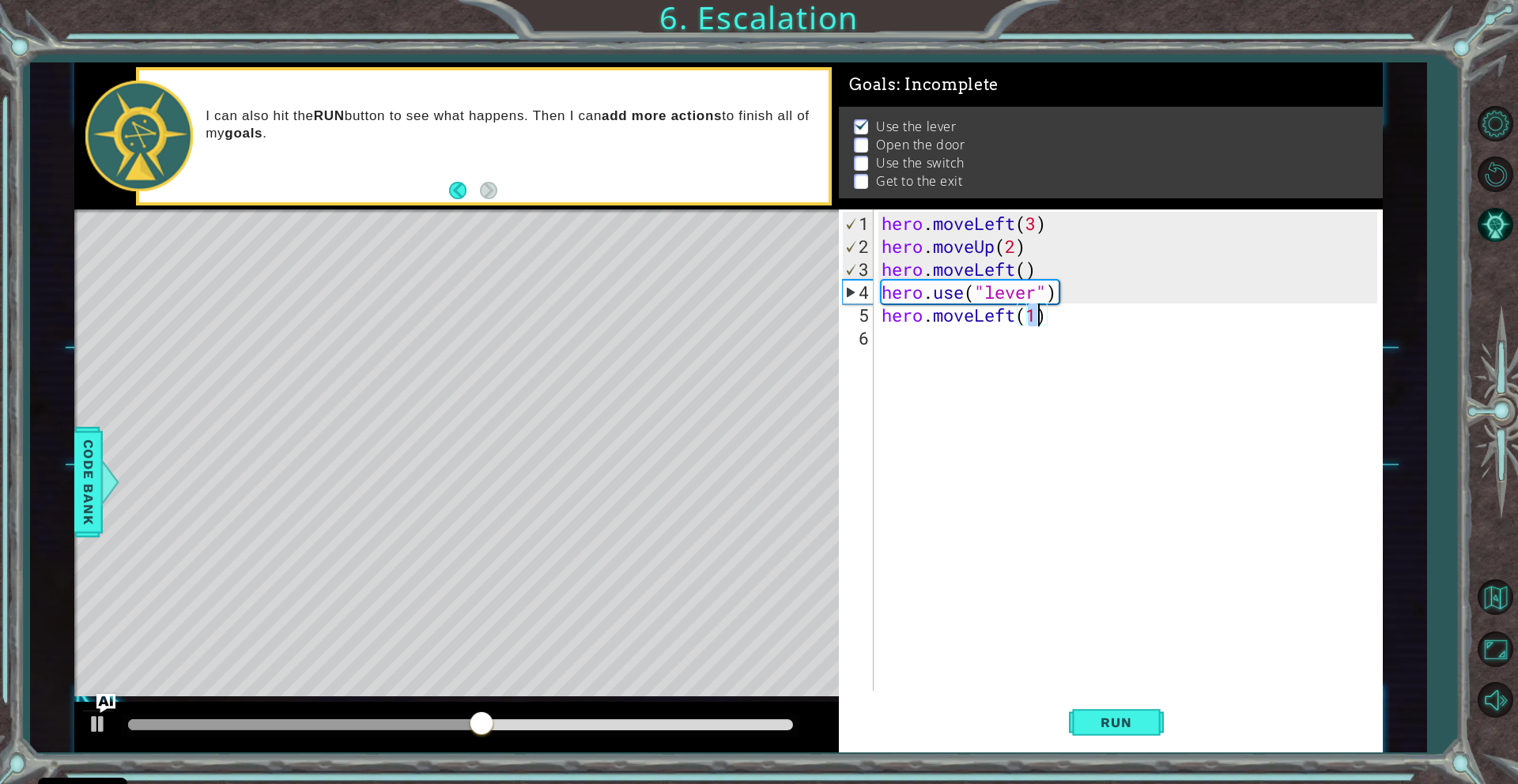
click at [881, 341] on div "hero . moveLeft ( 3 ) hero . moveUp ( 2 ) hero . moveLeft ( ) hero . use ( "lev…" at bounding box center [1132, 475] width 507 height 527
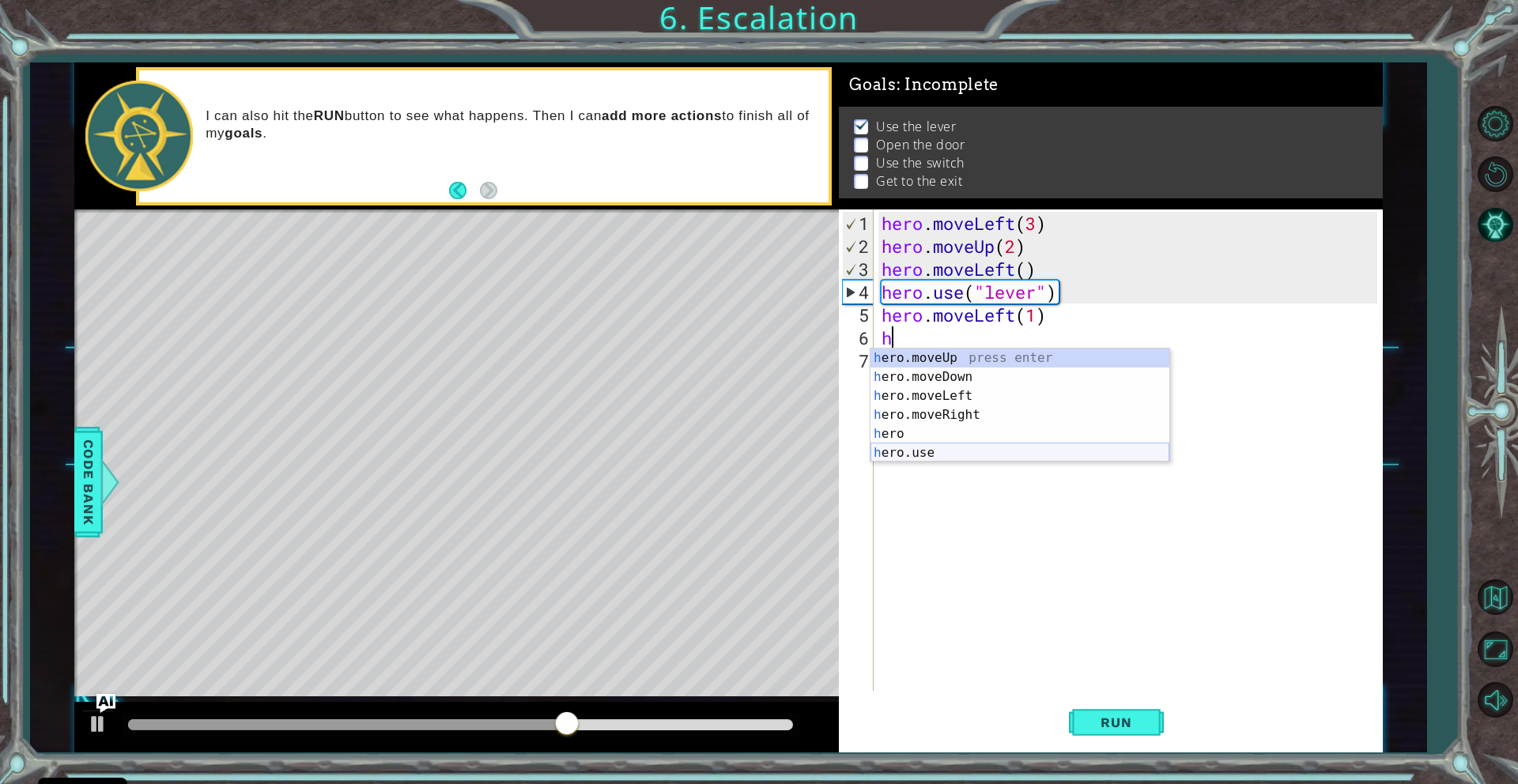
click at [938, 451] on div "h ero.moveUp press enter h ero.moveDown press enter h ero.moveLeft press enter …" at bounding box center [1019, 425] width 299 height 152
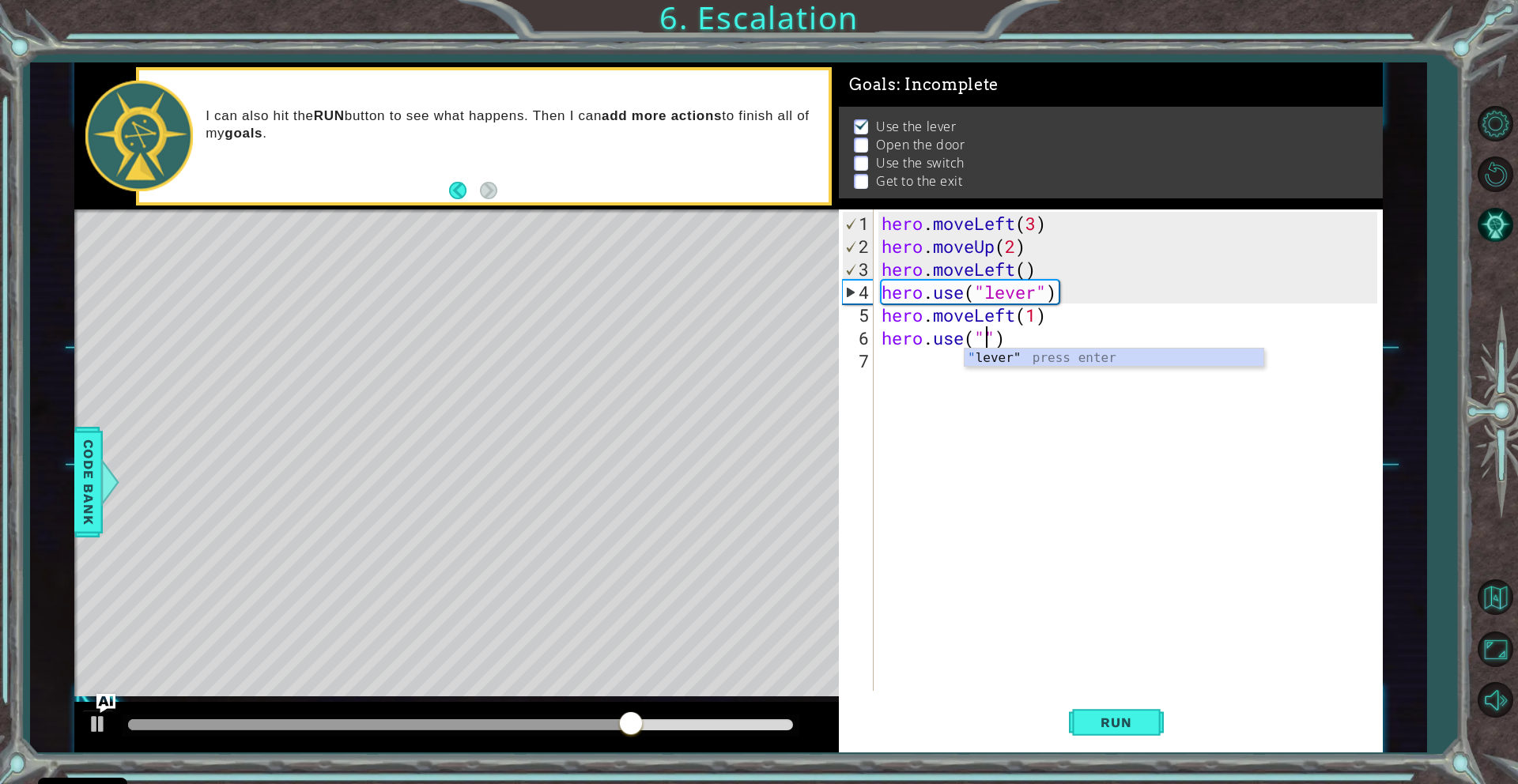
scroll to position [0, 6]
type textarea "hero.use("door")"
click at [885, 356] on div "hero . moveLeft ( 3 ) hero . moveUp ( 2 ) hero . moveLeft ( ) hero . use ( "lev…" at bounding box center [1132, 475] width 507 height 527
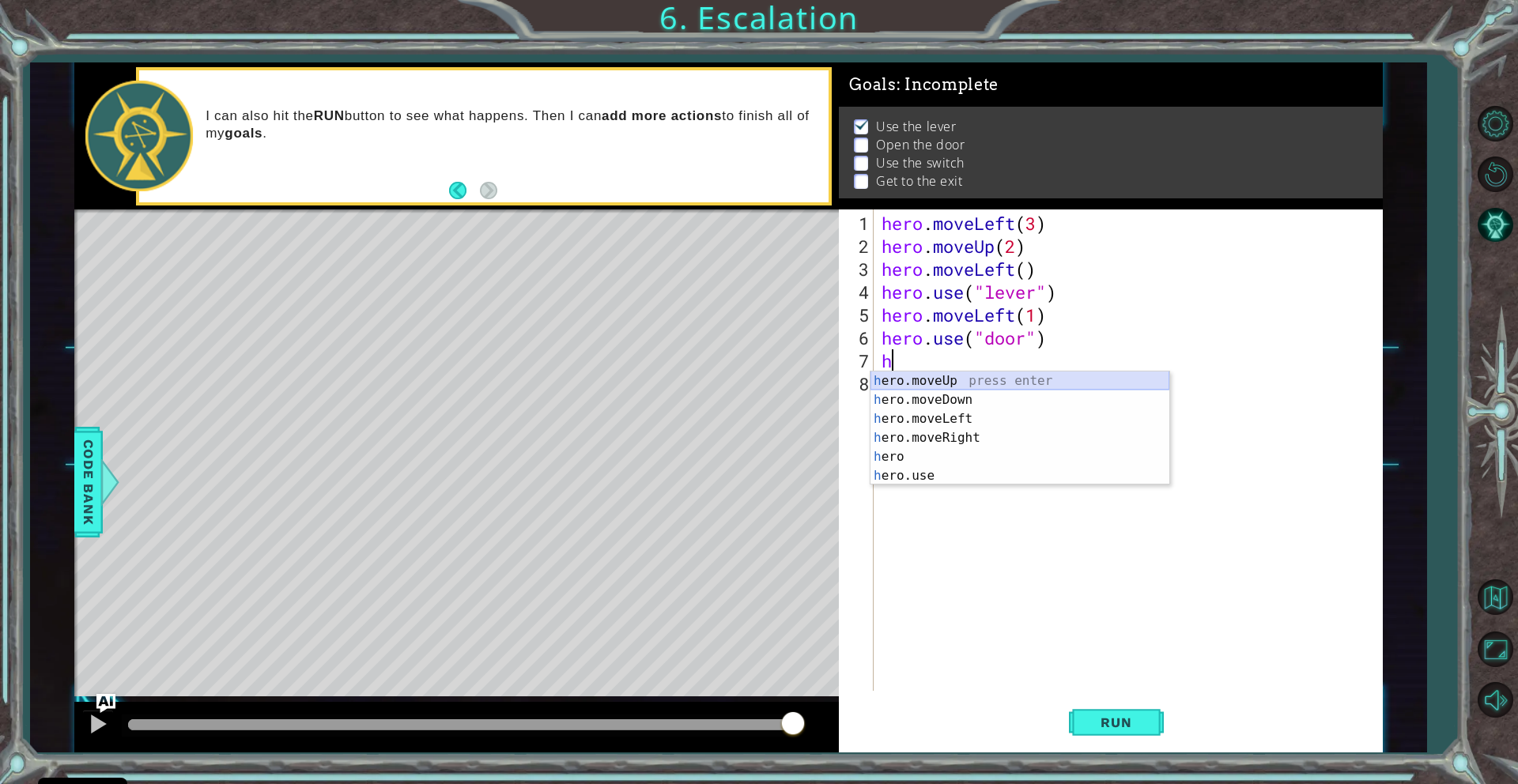
click at [901, 385] on div "h ero.moveUp press enter h ero.moveDown press enter h ero.moveLeft press enter …" at bounding box center [1019, 447] width 299 height 152
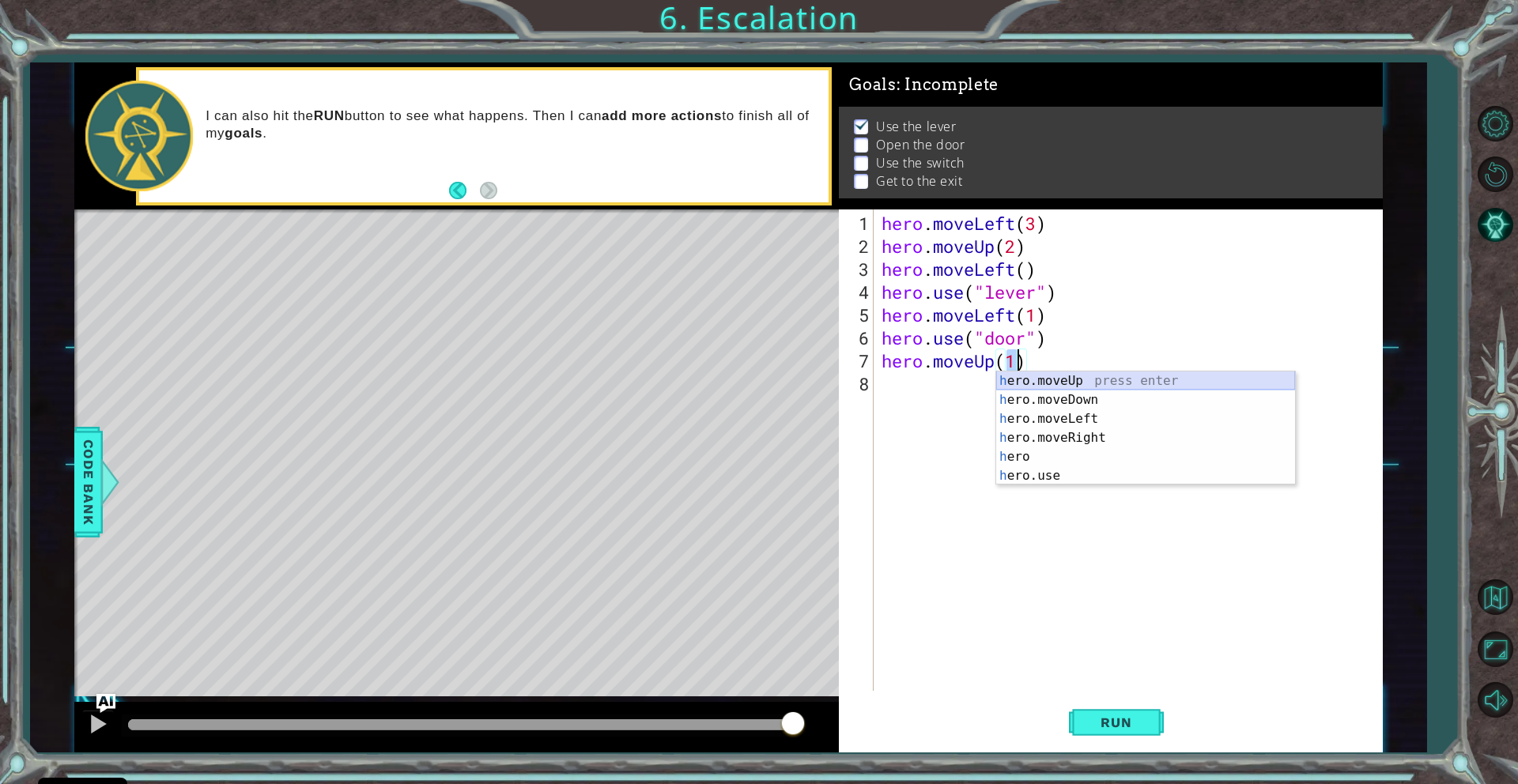
scroll to position [0, 6]
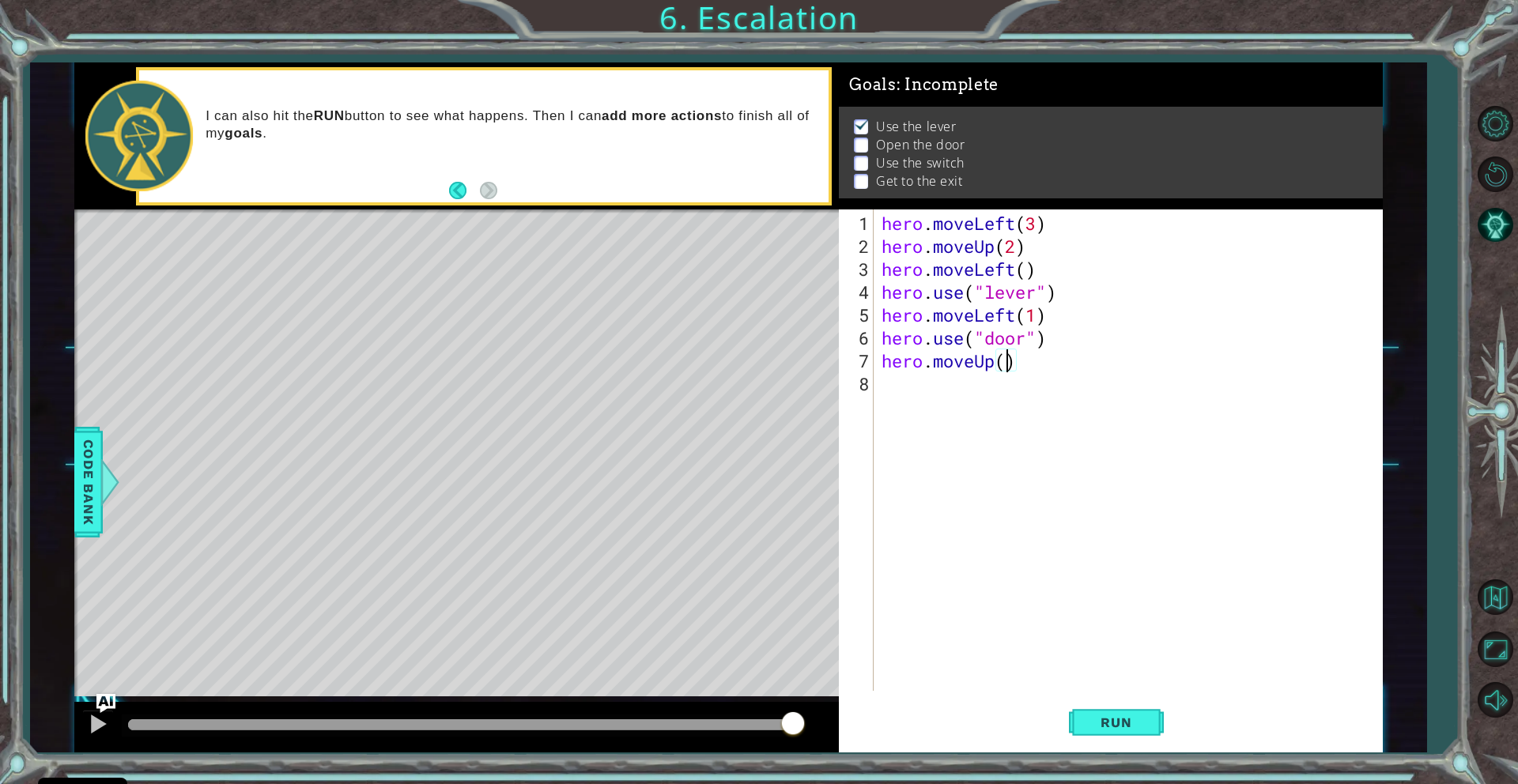
type textarea "hero.moveUp(2)"
click at [888, 388] on div "hero . moveLeft ( 3 ) hero . moveUp ( 2 ) hero . moveLeft ( ) hero . use ( "lev…" at bounding box center [1132, 475] width 507 height 527
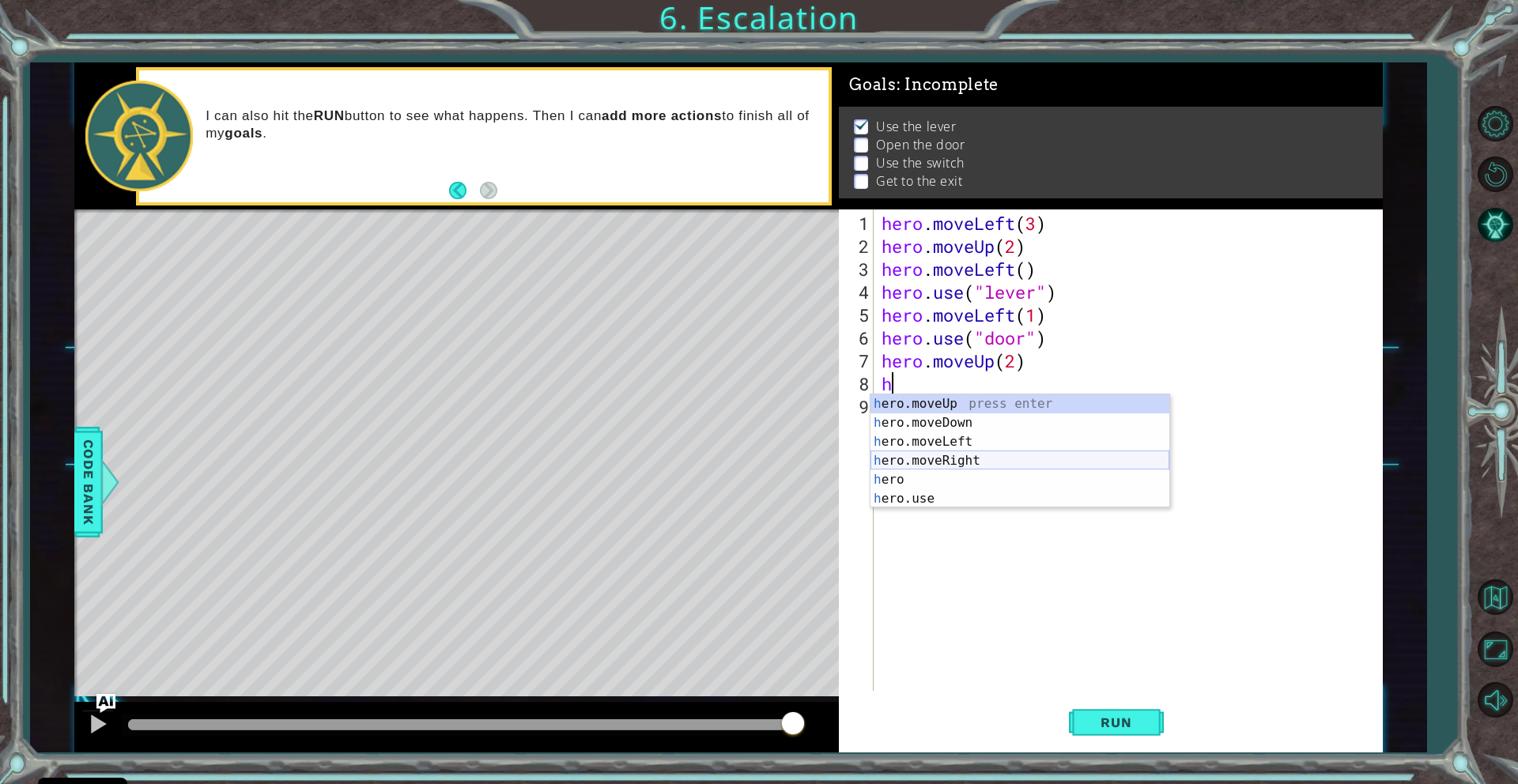
click at [928, 458] on div "h ero.moveUp press enter h ero.moveDown press enter h ero.moveLeft press enter …" at bounding box center [1019, 470] width 299 height 152
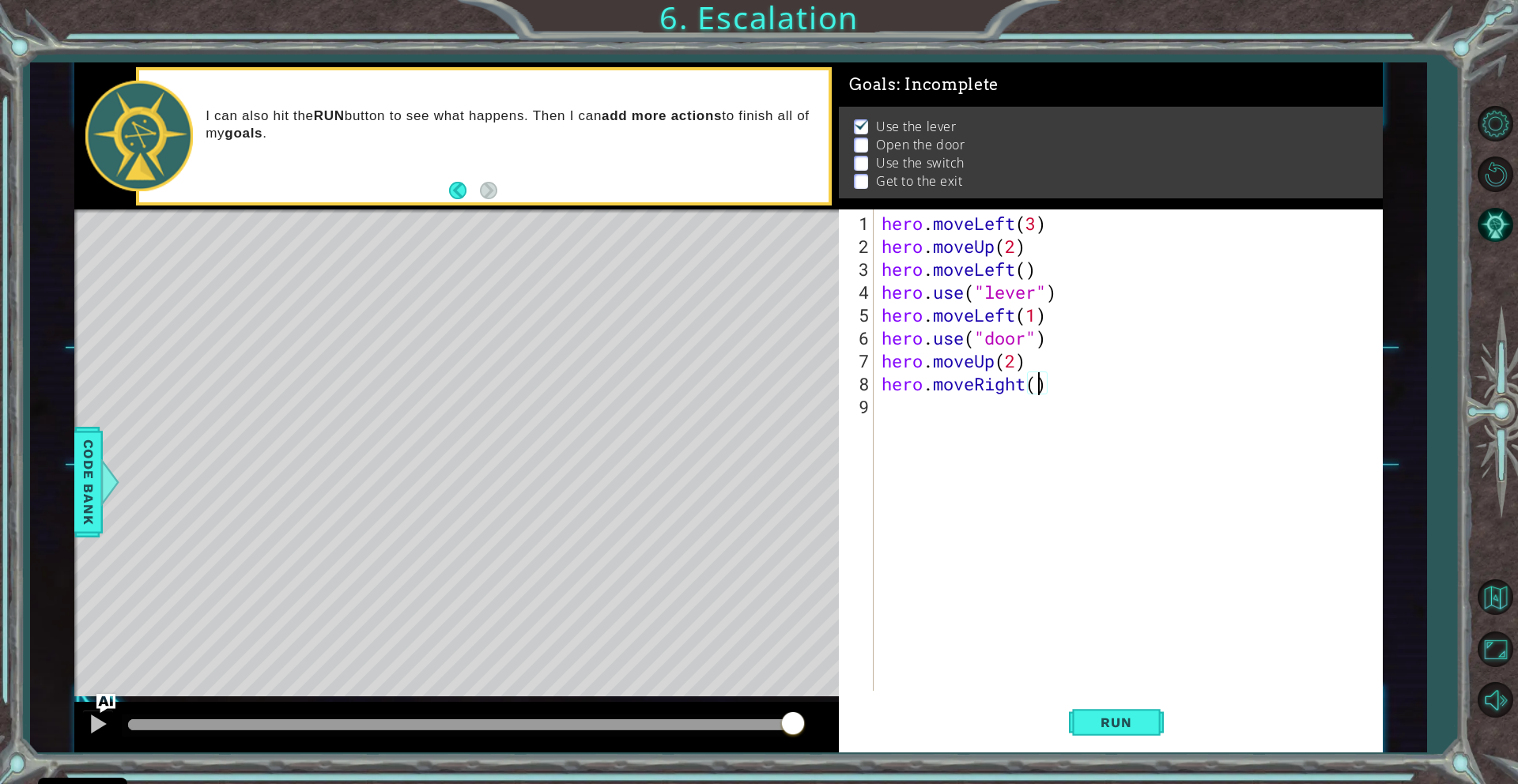
type textarea "hero.moveRight(2)"
click at [897, 412] on div "hero . moveLeft ( 3 ) hero . moveUp ( 2 ) hero . moveLeft ( ) hero . use ( "lev…" at bounding box center [1132, 475] width 507 height 527
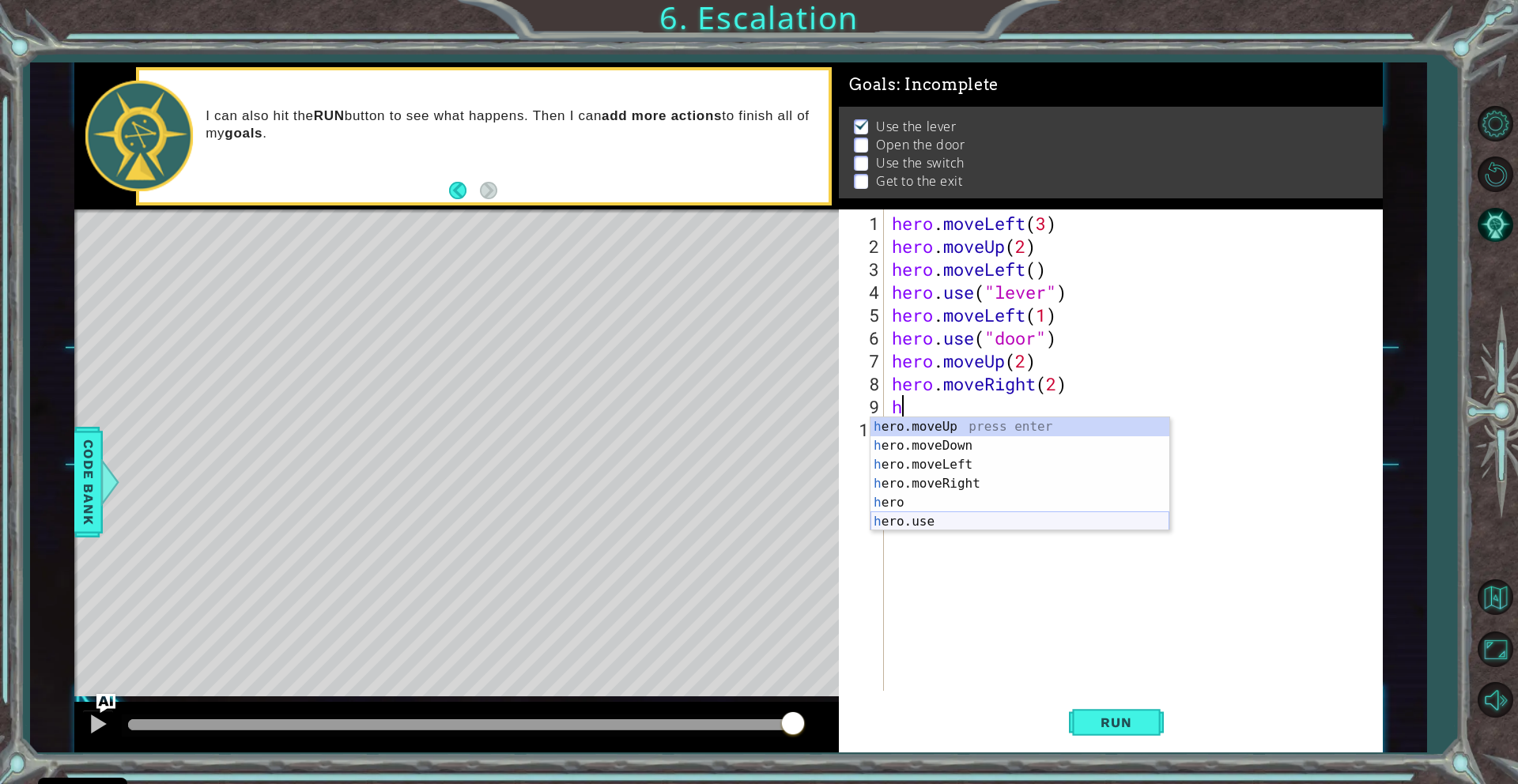
click at [915, 516] on div "h ero.moveUp press enter h ero.moveDown press enter h ero.moveLeft press enter …" at bounding box center [1019, 493] width 299 height 152
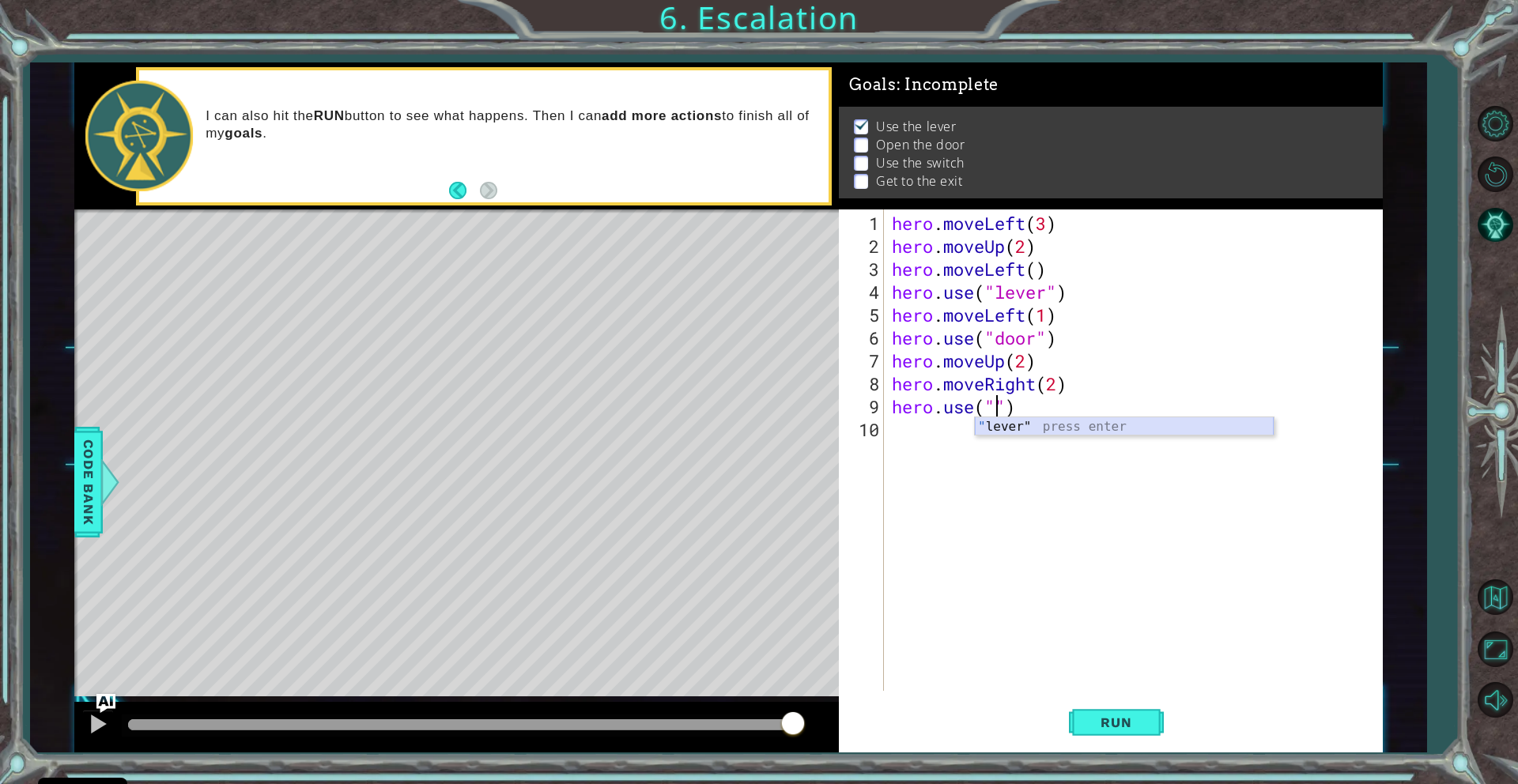
click at [1020, 427] on div "" lever" press enter" at bounding box center [1123, 446] width 299 height 57
type textarea "hero.use("lever")"
click at [896, 436] on div "hero . moveLeft ( 3 ) hero . moveUp ( 2 ) hero . moveLeft ( ) hero . use ( "lev…" at bounding box center [1136, 475] width 497 height 527
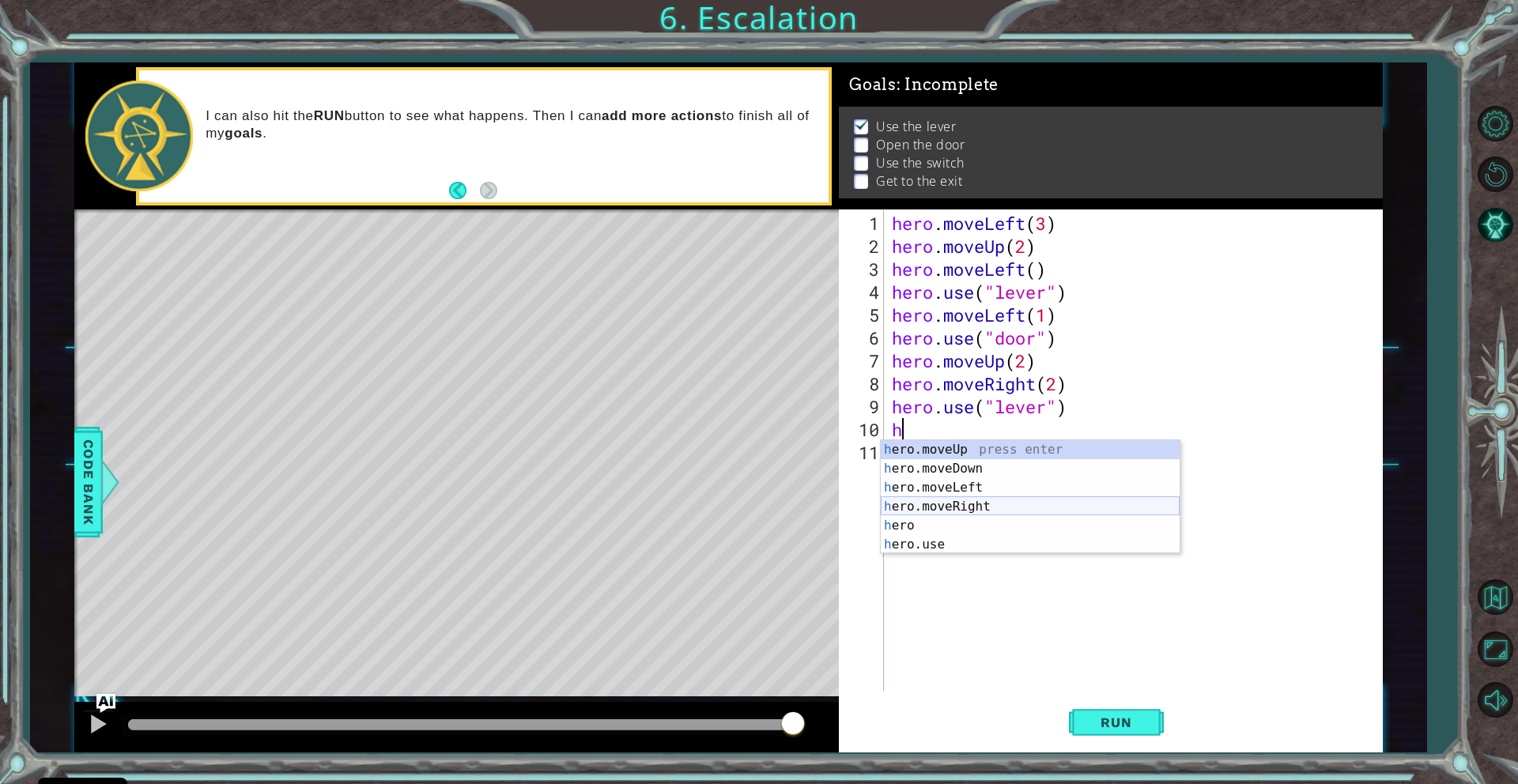
click at [957, 510] on div "h ero.moveUp press enter h ero.moveDown press enter h ero.moveLeft press enter …" at bounding box center [1030, 516] width 299 height 152
type textarea "hero.moveRight(1)"
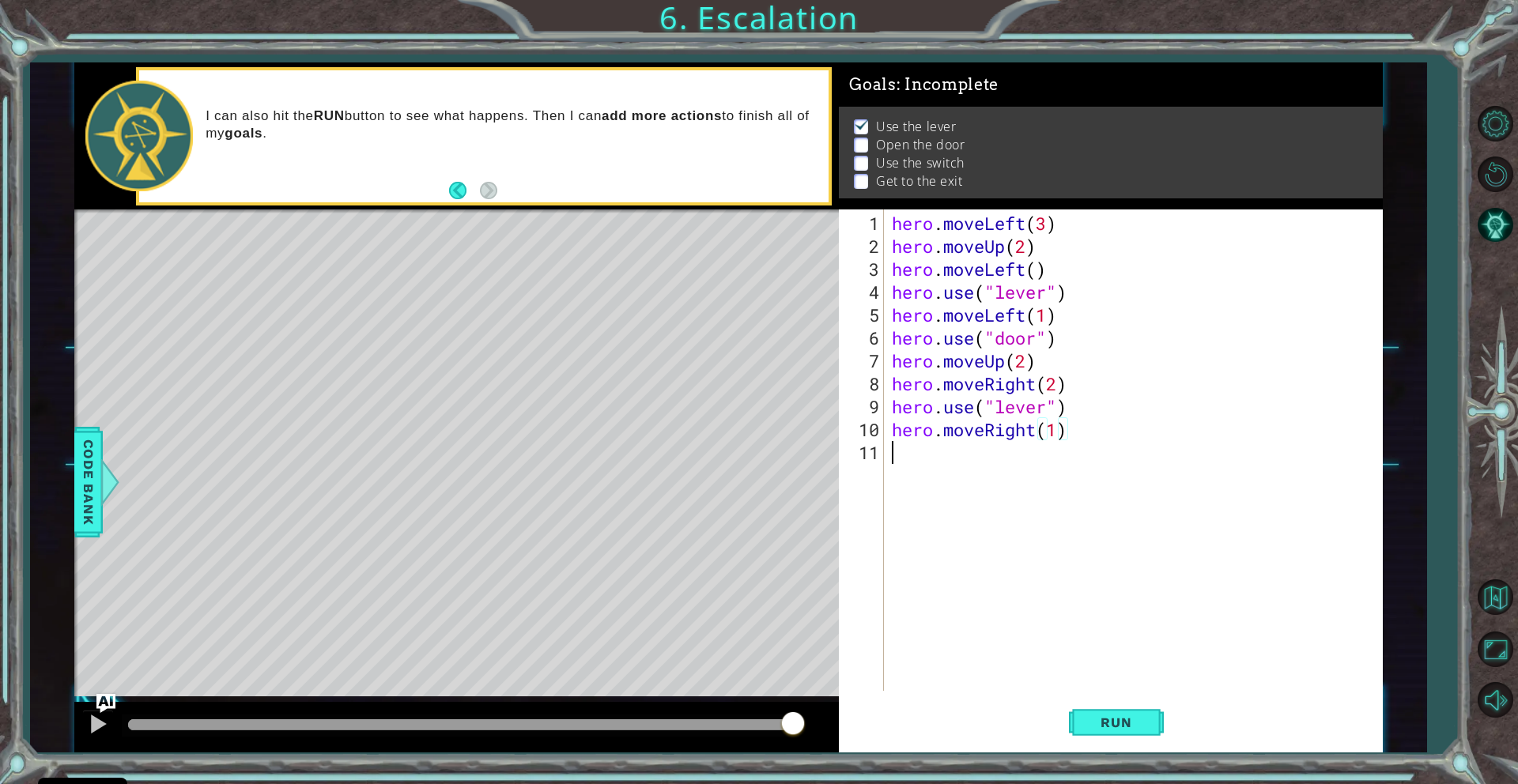
click at [899, 456] on div "hero . moveLeft ( 3 ) hero . moveUp ( 2 ) hero . moveLeft ( ) hero . use ( "lev…" at bounding box center [1136, 475] width 497 height 527
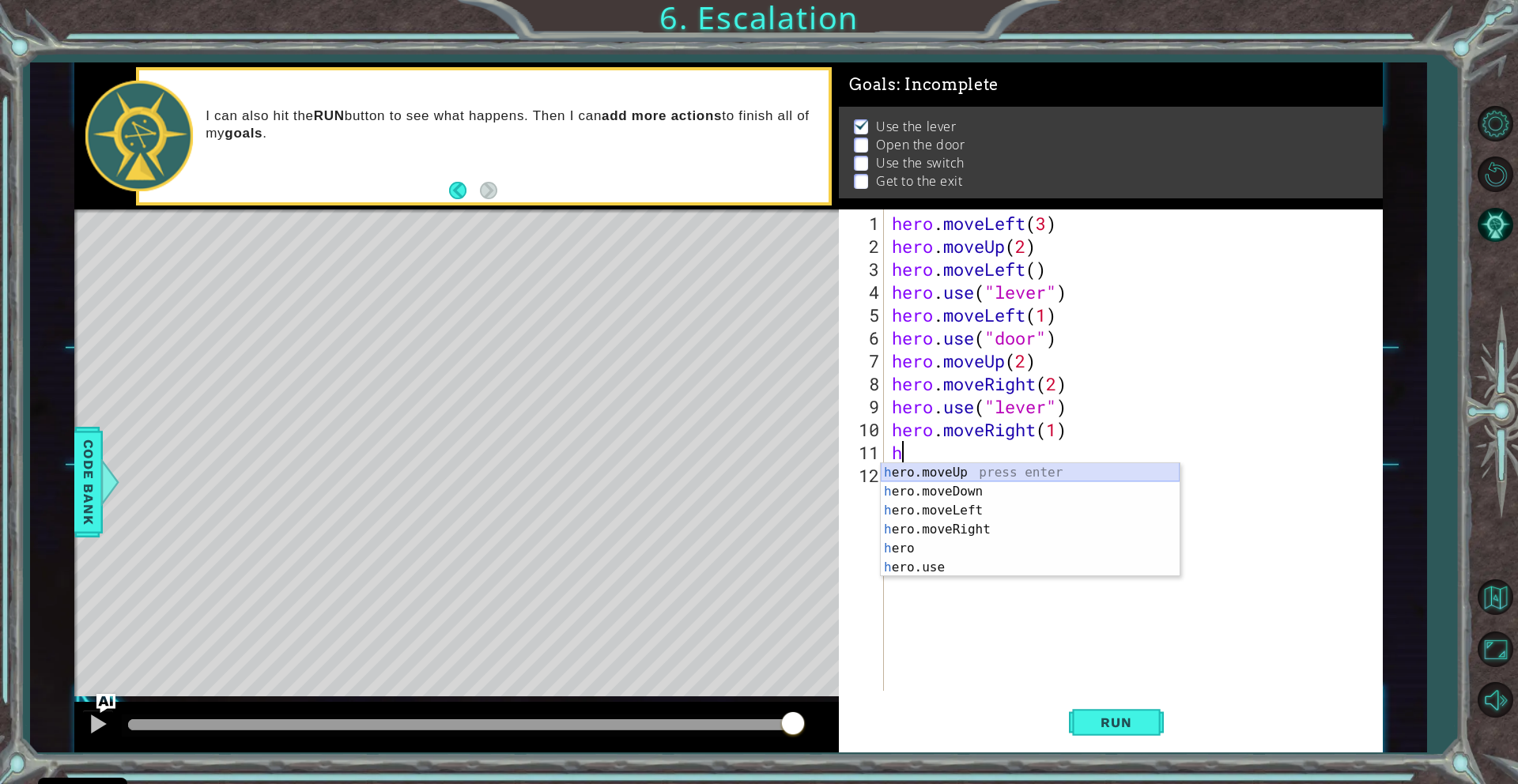
click at [945, 475] on div "h ero.moveUp press enter h ero.moveDown press enter h ero.moveLeft press enter …" at bounding box center [1030, 538] width 299 height 152
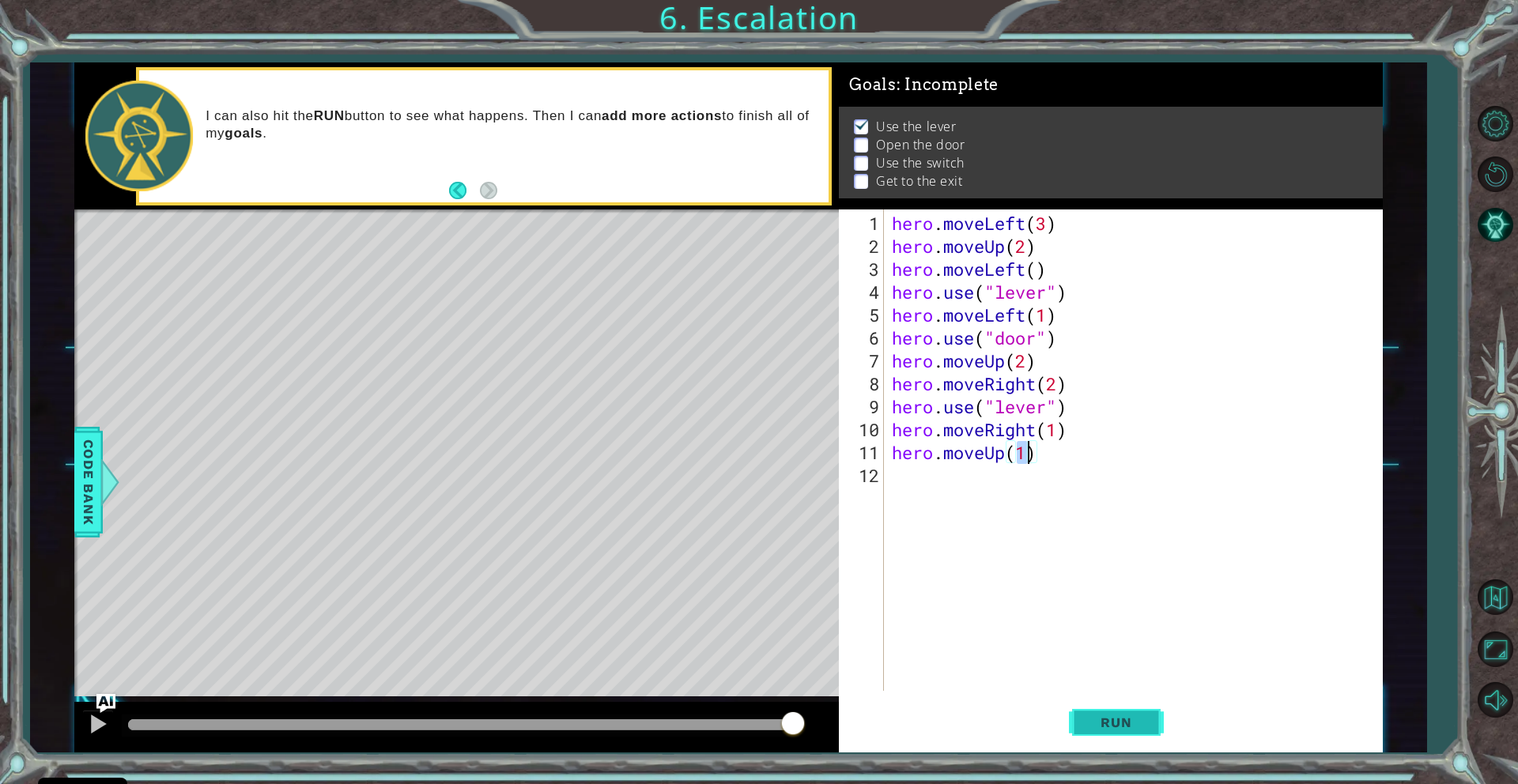
click at [1120, 721] on span "Run" at bounding box center [1115, 722] width 63 height 15
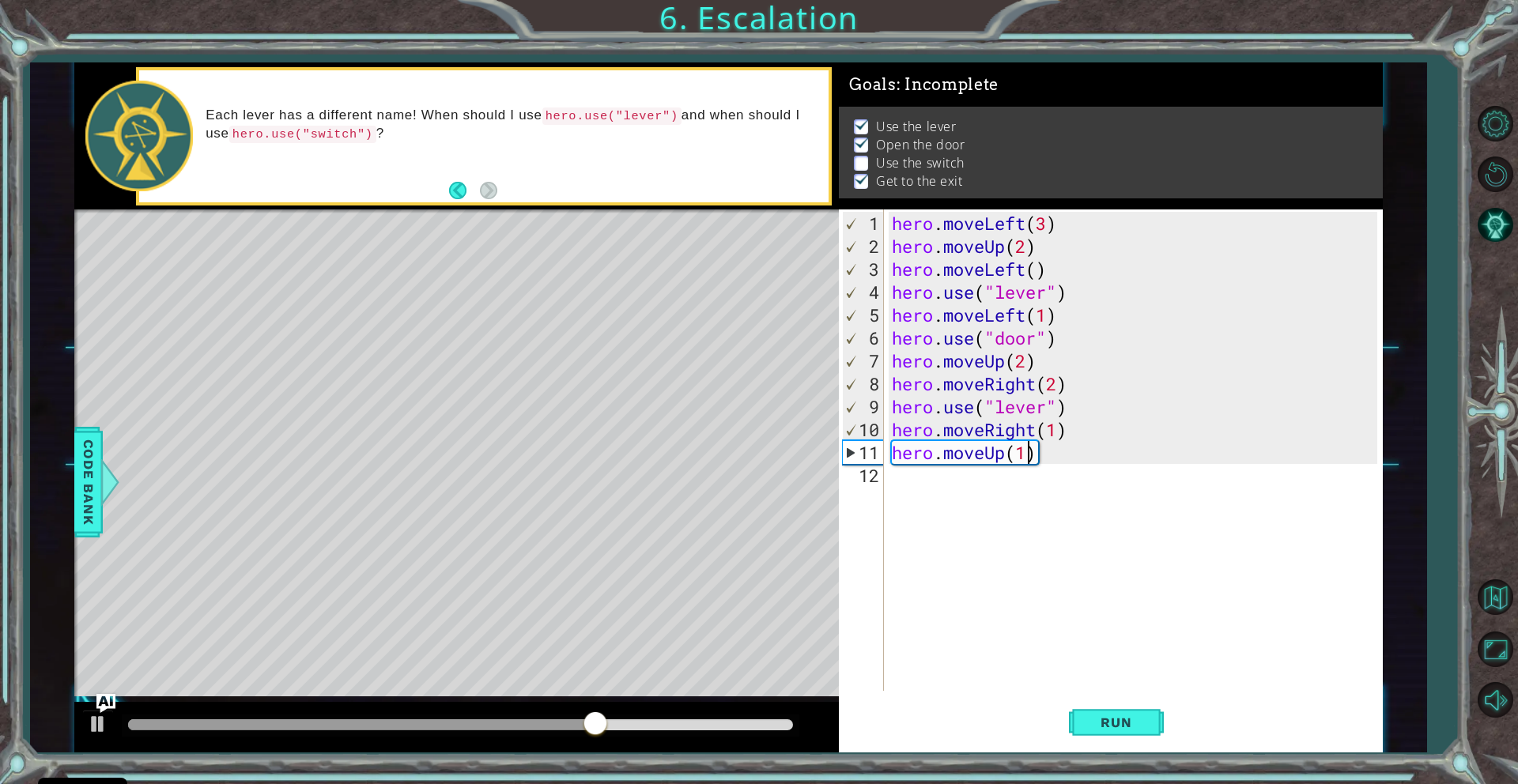
click at [1044, 407] on div "hero . moveLeft ( 3 ) hero . moveUp ( 2 ) hero . moveLeft ( ) hero . use ( "lev…" at bounding box center [1136, 475] width 497 height 527
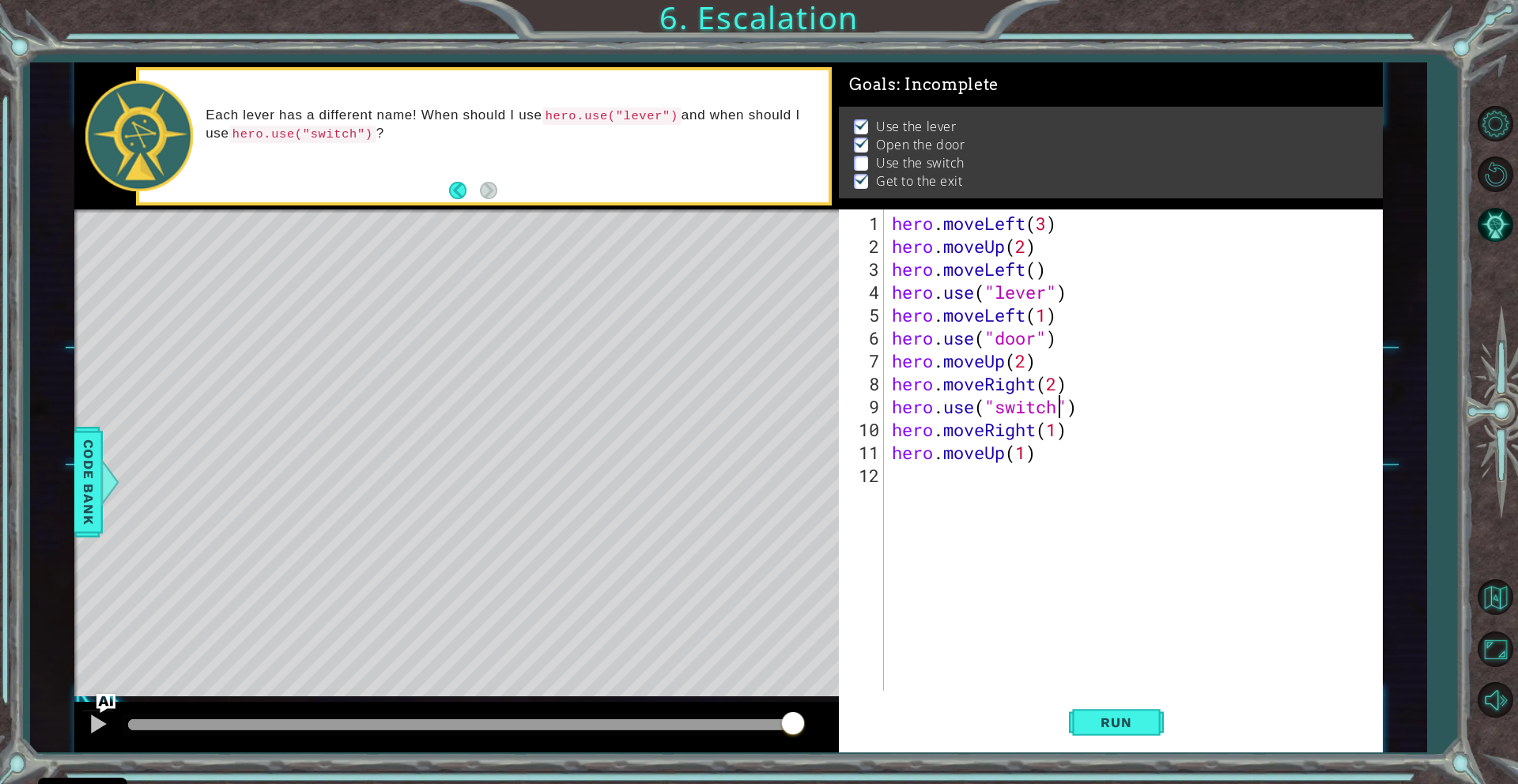
scroll to position [0, 8]
type textarea "hero.use("switch")"
click at [1097, 728] on span "Run" at bounding box center [1115, 722] width 63 height 15
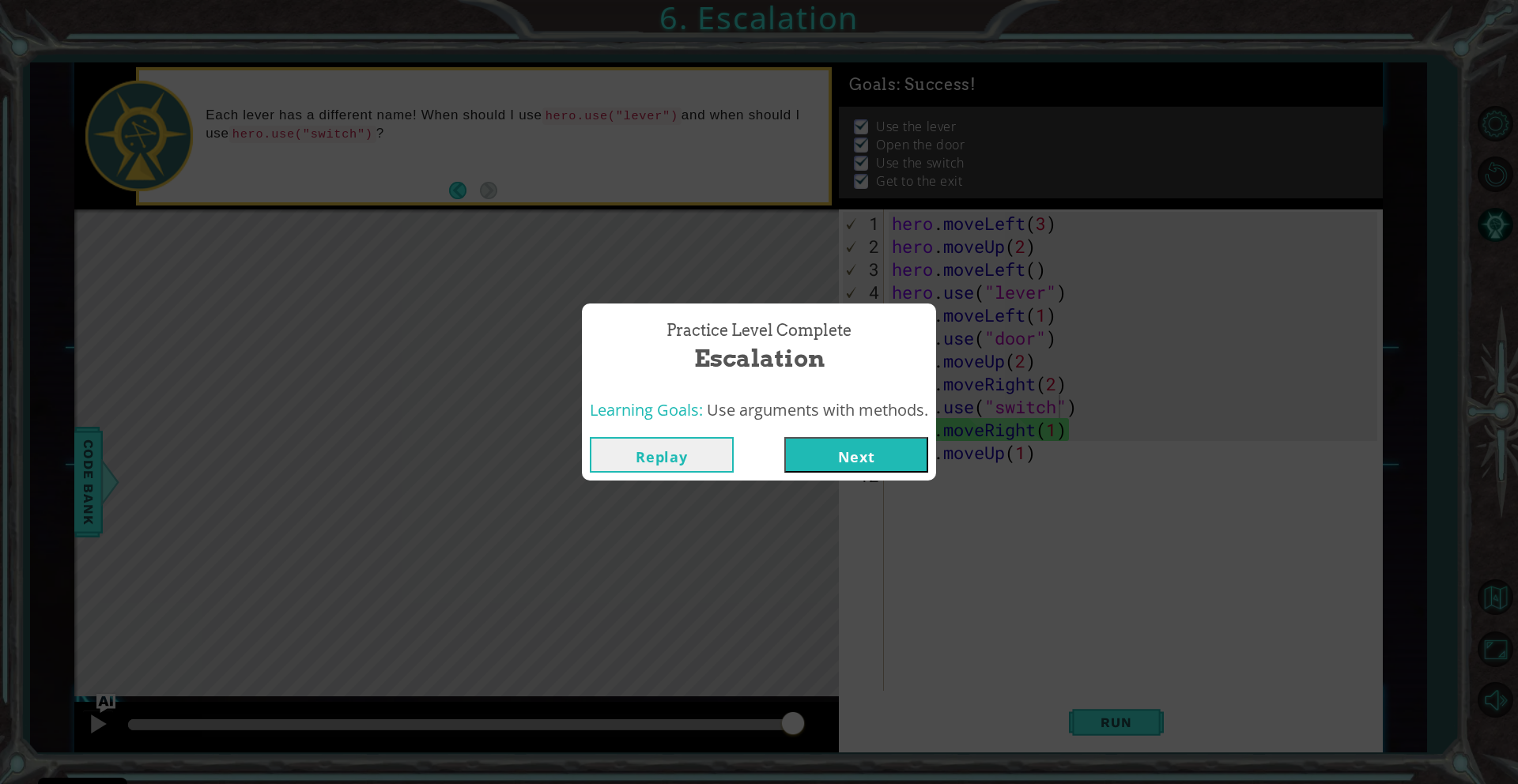
click at [909, 465] on button "Next" at bounding box center [856, 455] width 144 height 36
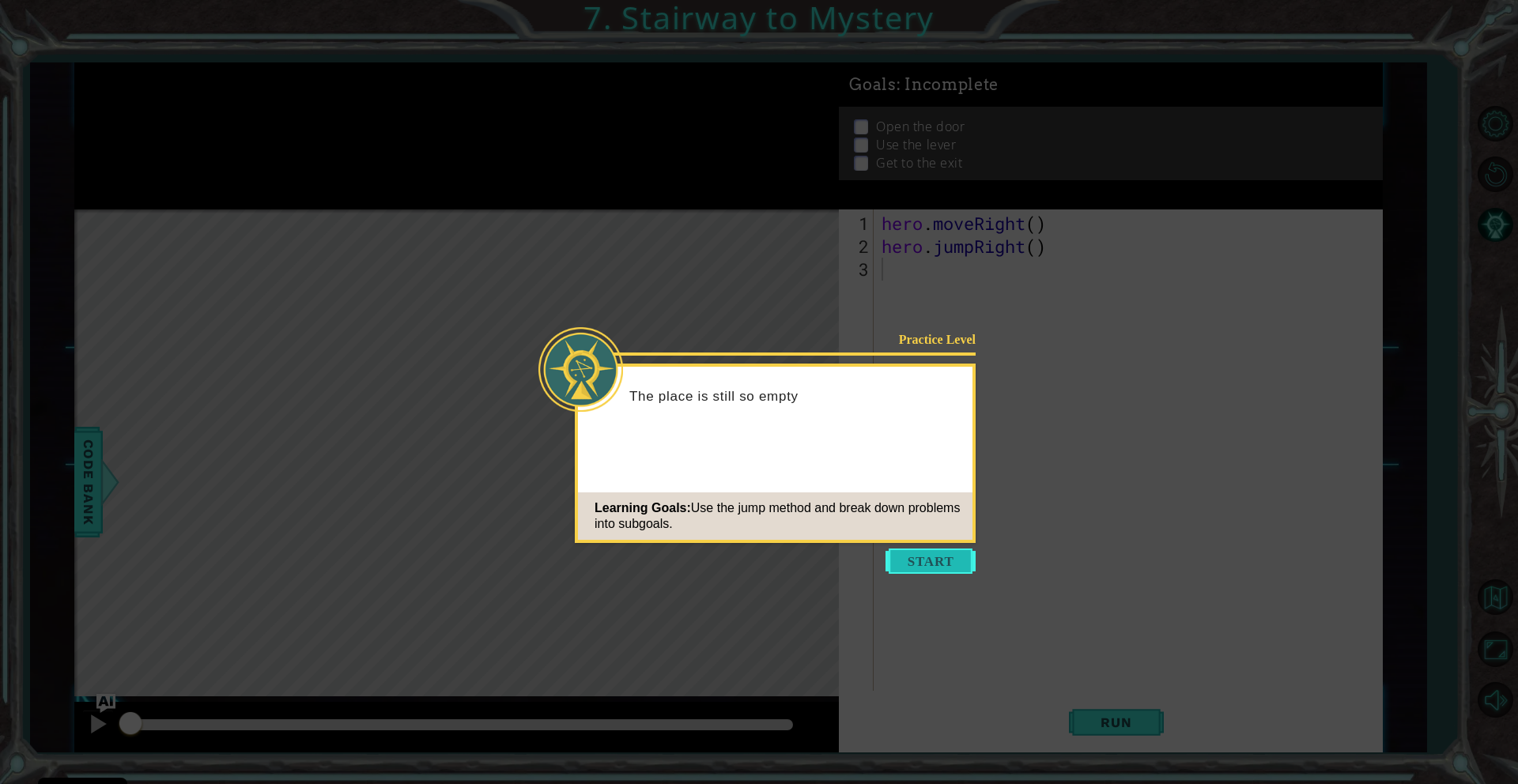
click at [910, 554] on button "Start" at bounding box center [930, 560] width 90 height 25
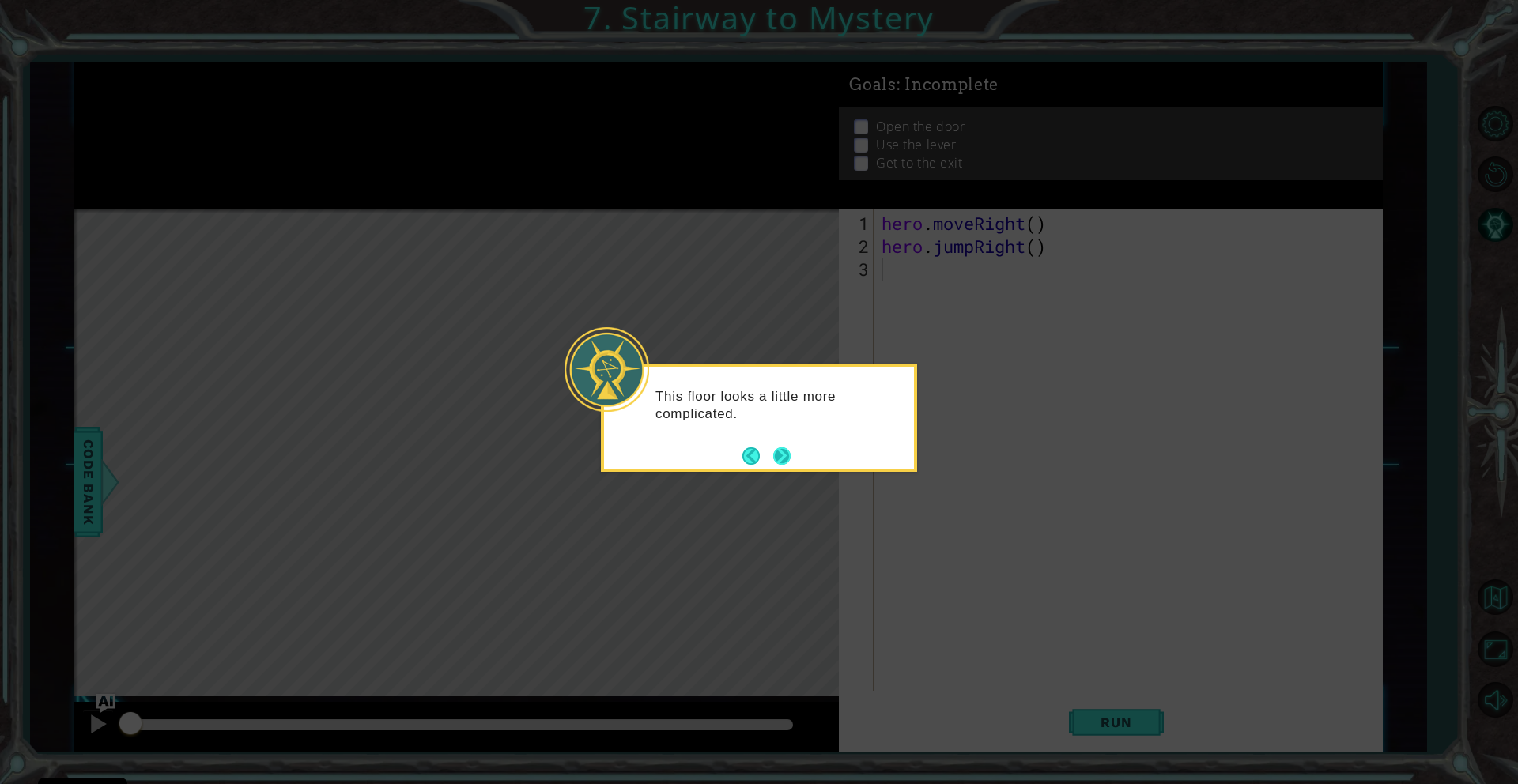
click at [781, 446] on footer at bounding box center [766, 455] width 48 height 24
click at [781, 447] on button "Next" at bounding box center [781, 455] width 17 height 17
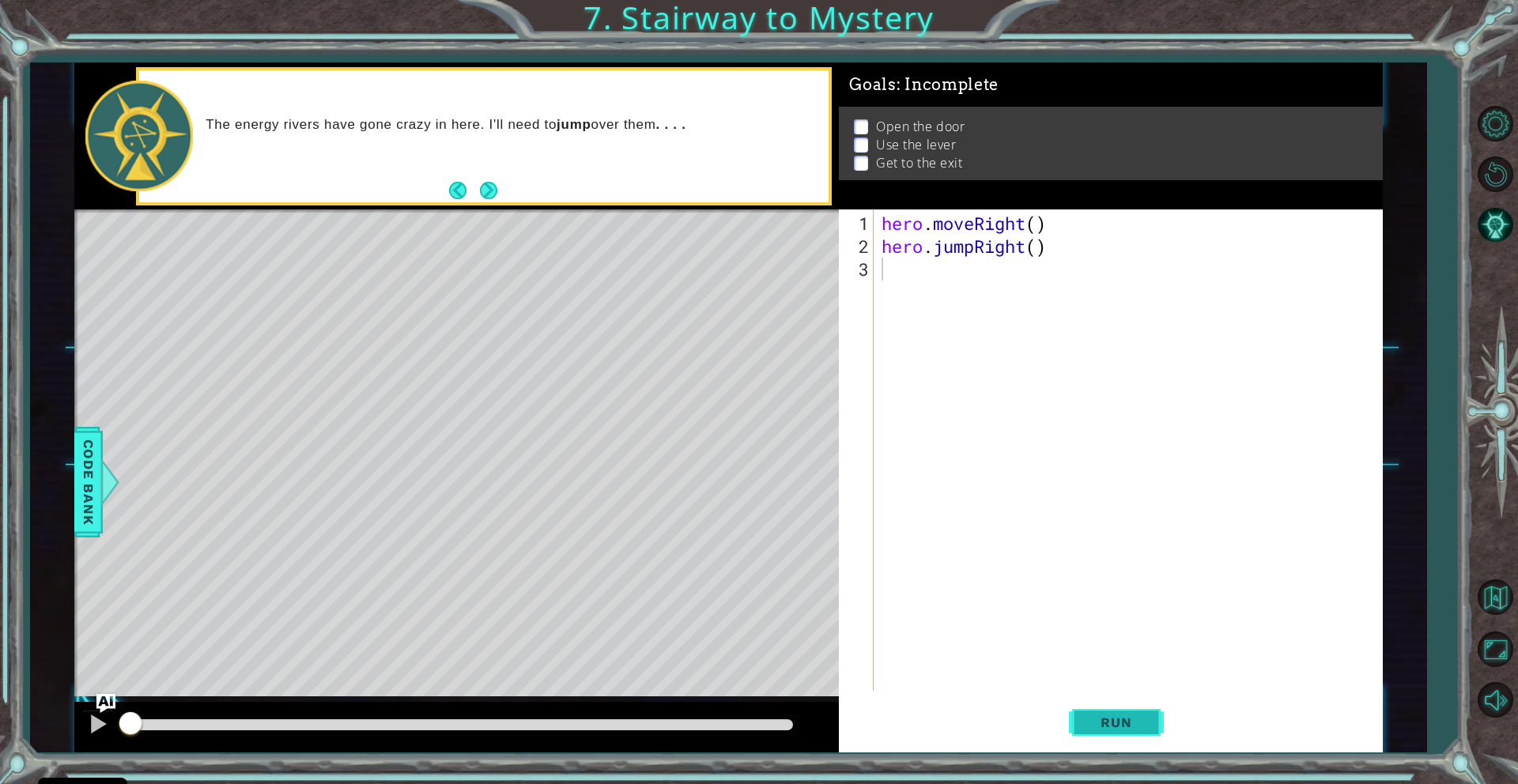
click at [1110, 720] on span "Run" at bounding box center [1115, 722] width 63 height 15
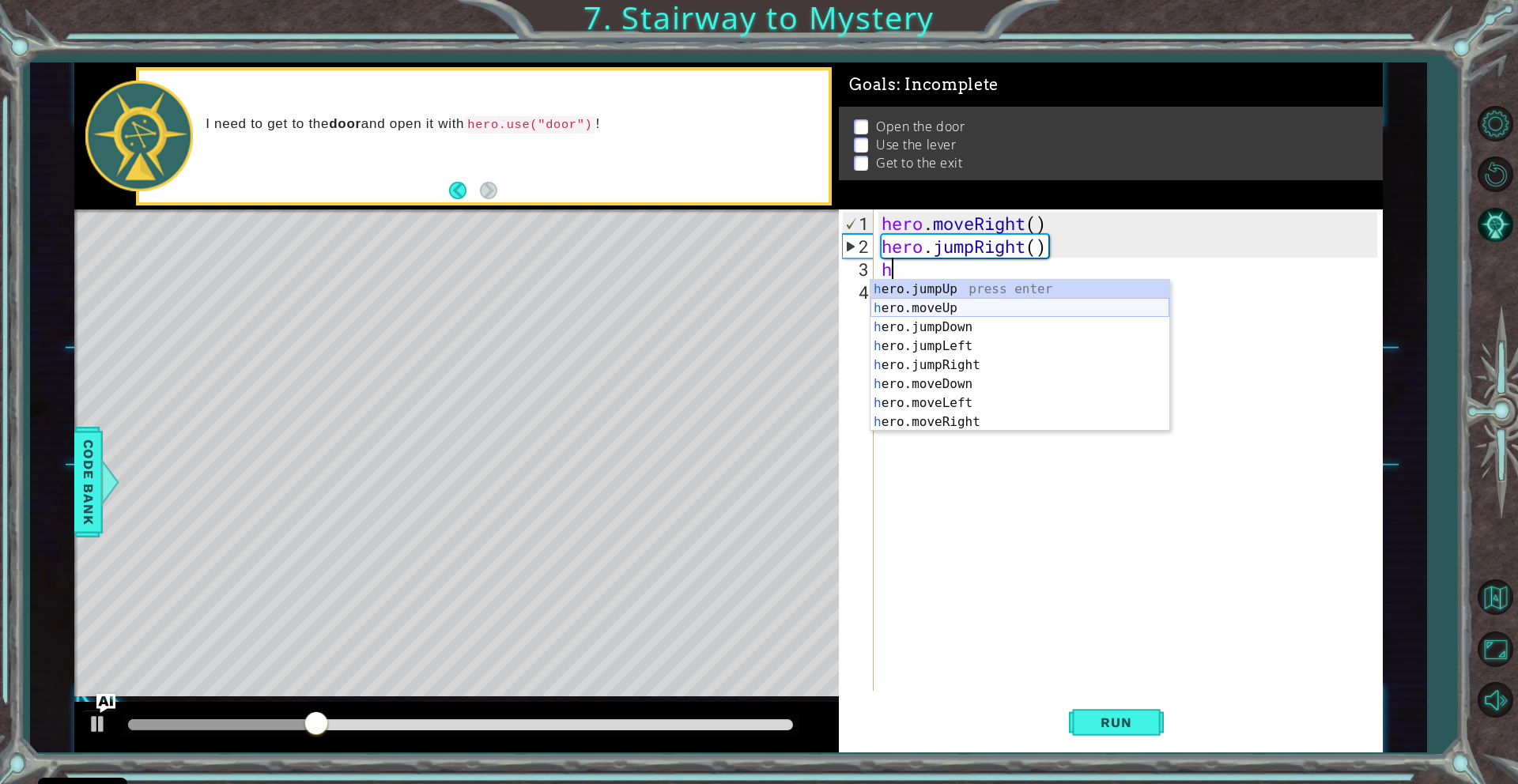
click at [924, 307] on div "h ero.jumpUp press enter h ero.moveUp press enter h ero.jumpDown press enter h …" at bounding box center [1019, 374] width 299 height 189
type textarea "hero.moveUp(1)"
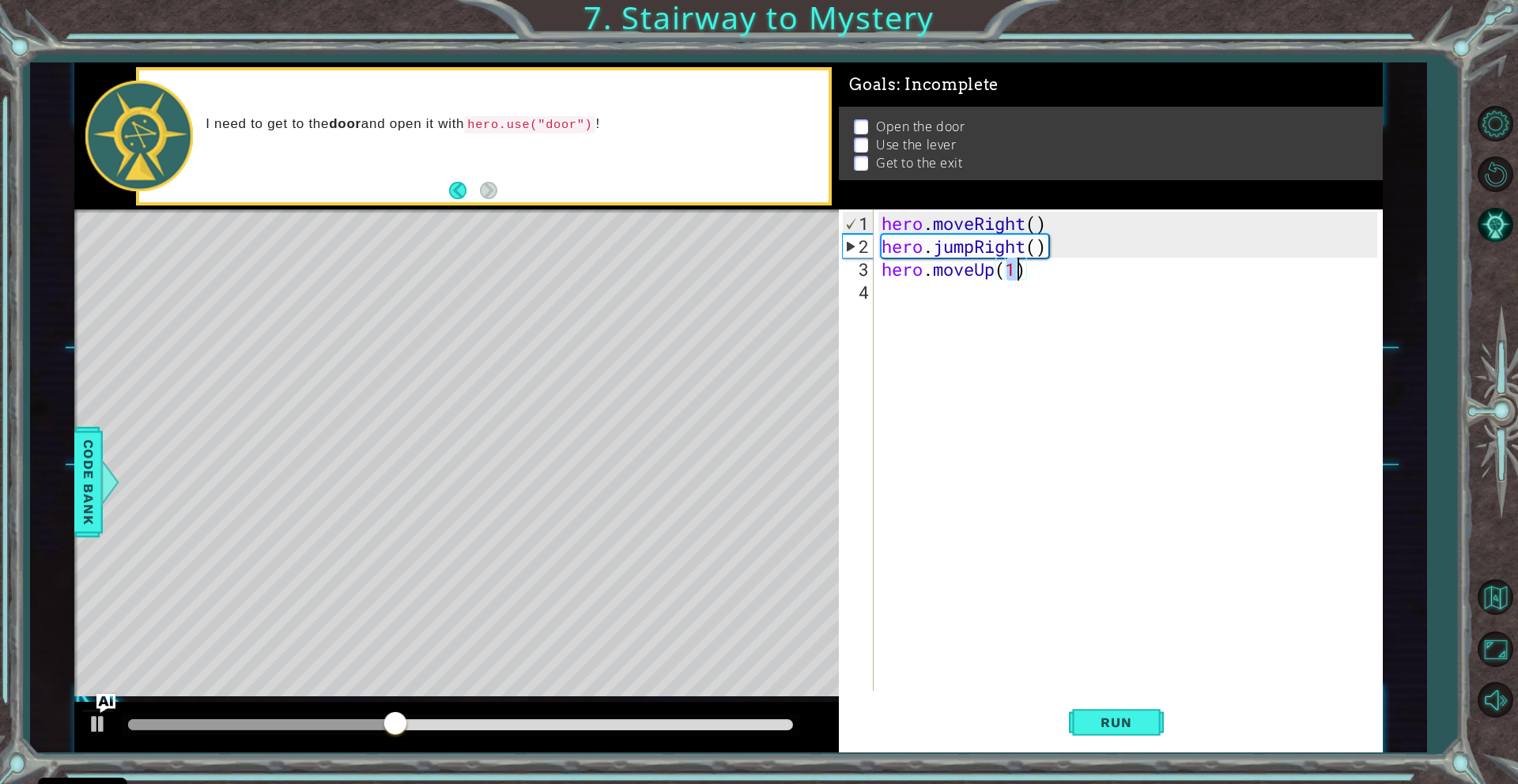
click at [894, 295] on div "hero . moveRight ( ) hero . jumpRight ( ) hero . moveUp ( 1 )" at bounding box center [1132, 475] width 507 height 527
type textarea "h"
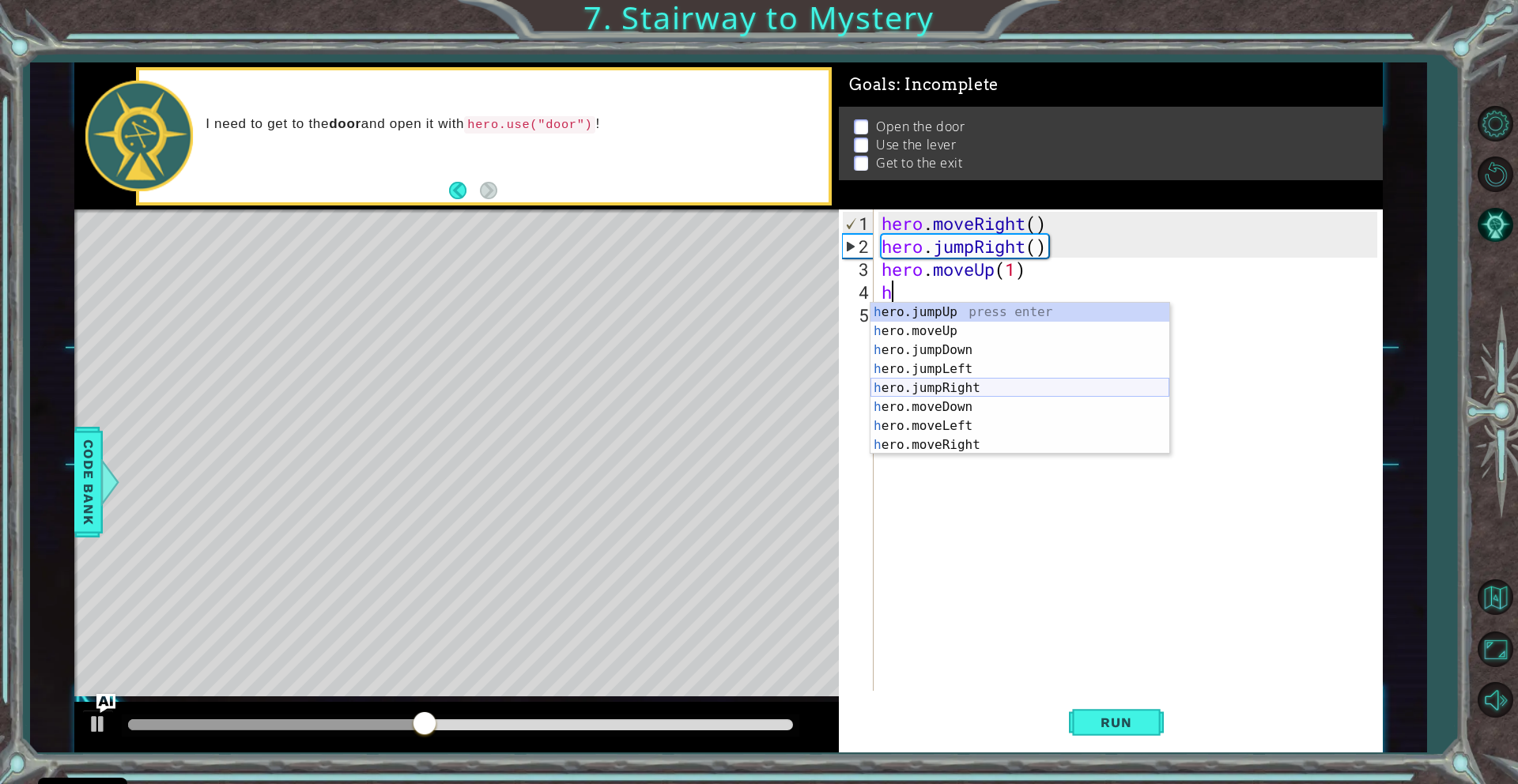
click at [928, 384] on div "h ero.jumpUp press enter h ero.moveUp press enter h ero.jumpDown press enter h …" at bounding box center [1019, 397] width 299 height 189
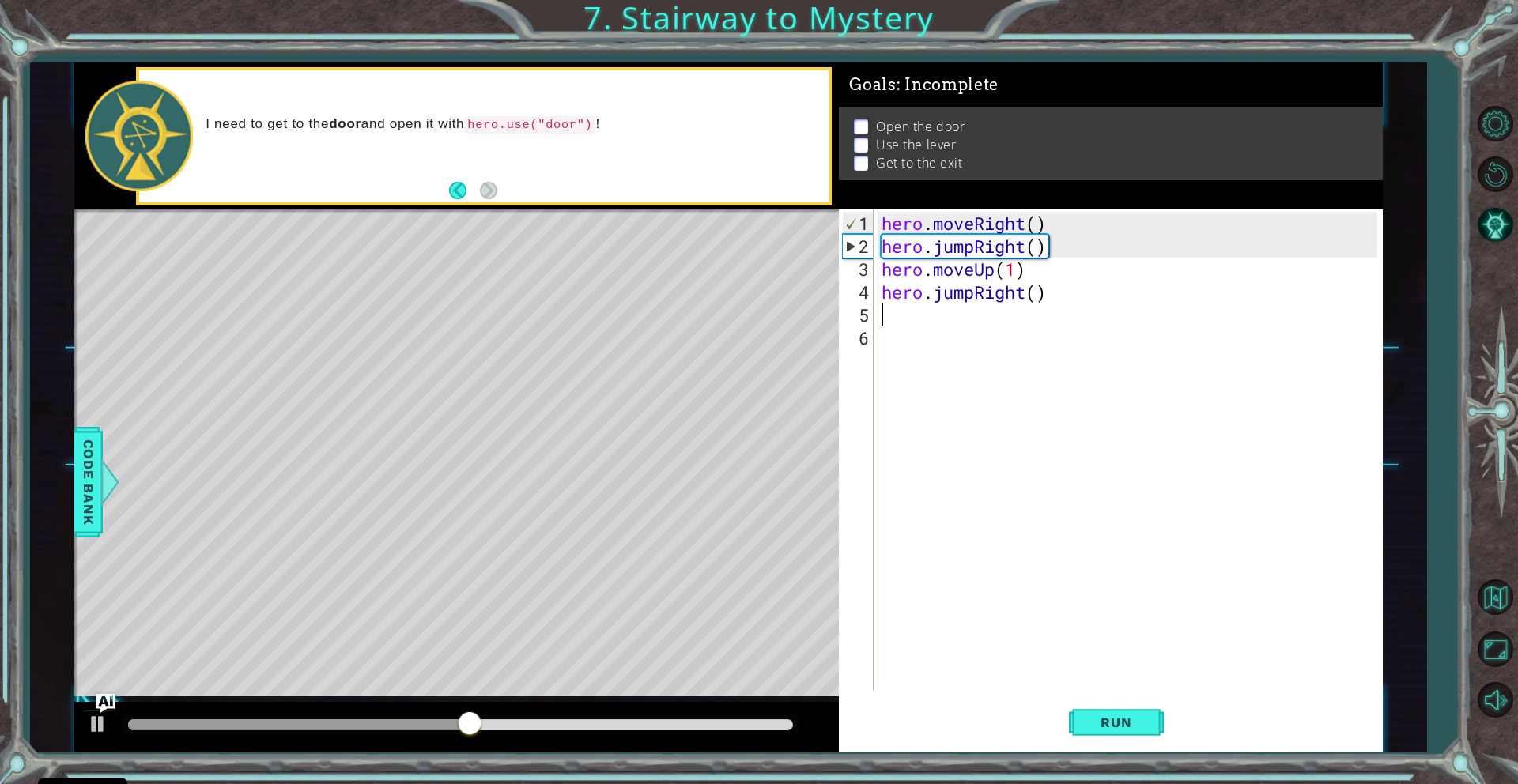
click at [1046, 293] on div "hero . moveRight ( ) hero . jumpRight ( ) hero . moveUp ( 1 ) hero . jumpRight …" at bounding box center [1132, 475] width 507 height 527
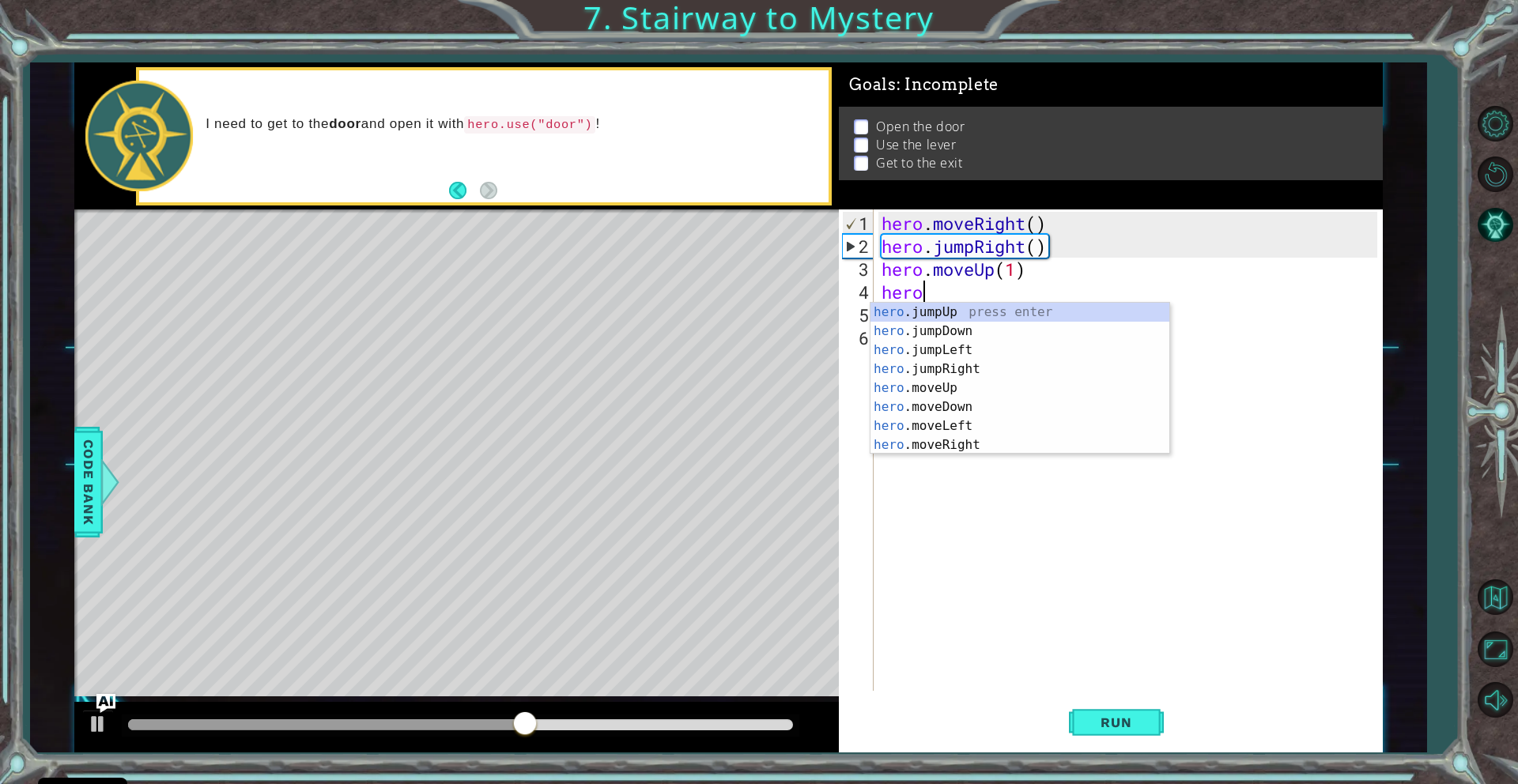
type textarea "h"
click at [973, 449] on div "h ero.jumpUp press enter h ero.moveUp press enter h ero.jumpDown press enter h …" at bounding box center [1019, 397] width 299 height 189
type textarea "hero.moveRight(1)"
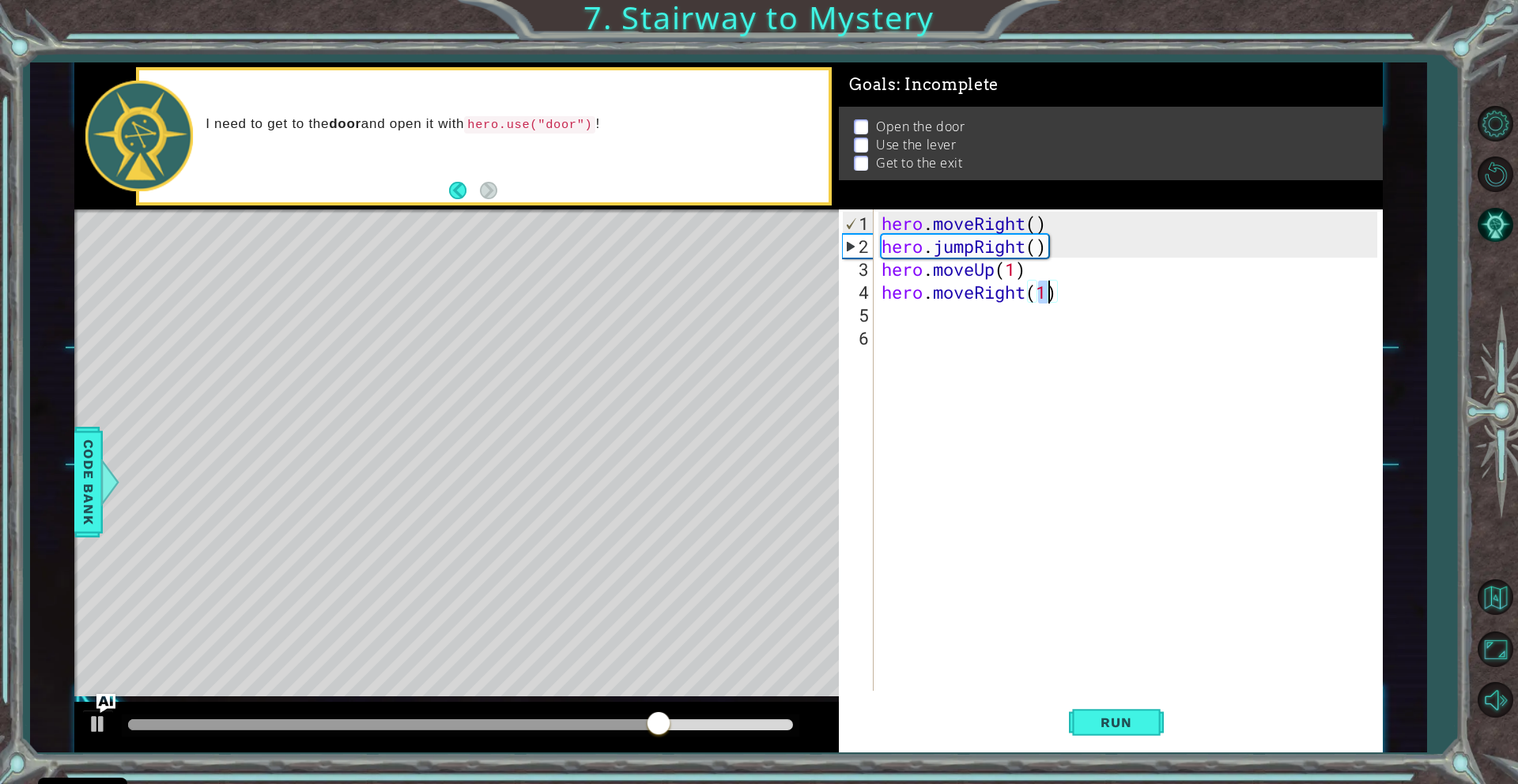
click at [896, 317] on div "hero . moveRight ( ) hero . jumpRight ( ) hero . moveUp ( 1 ) hero . moveRight …" at bounding box center [1132, 475] width 507 height 527
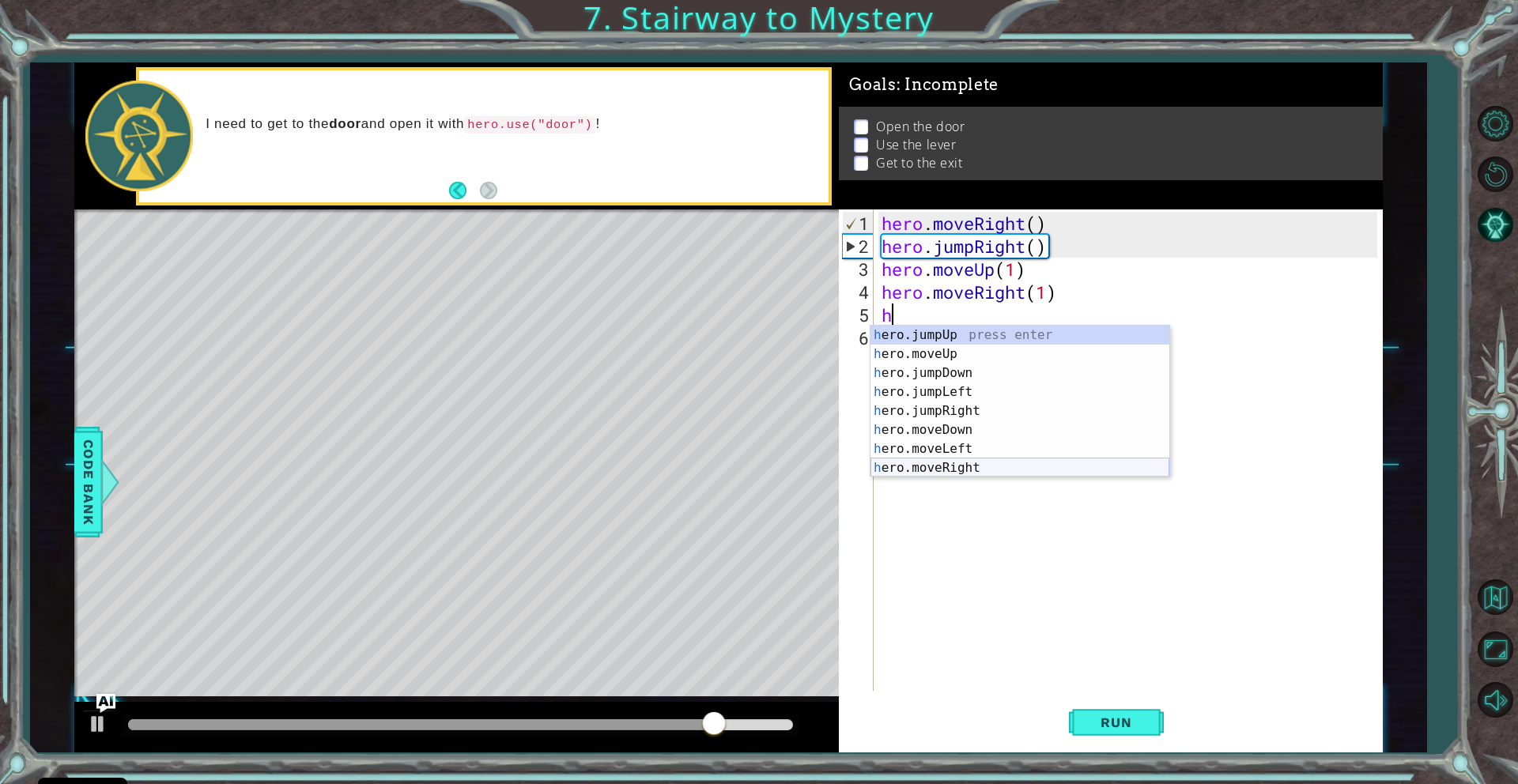
scroll to position [19, 0]
click at [952, 460] on div "h ero.moveUp press enter h ero.jumpDown press enter h ero.jumpLeft press enter …" at bounding box center [1019, 420] width 299 height 189
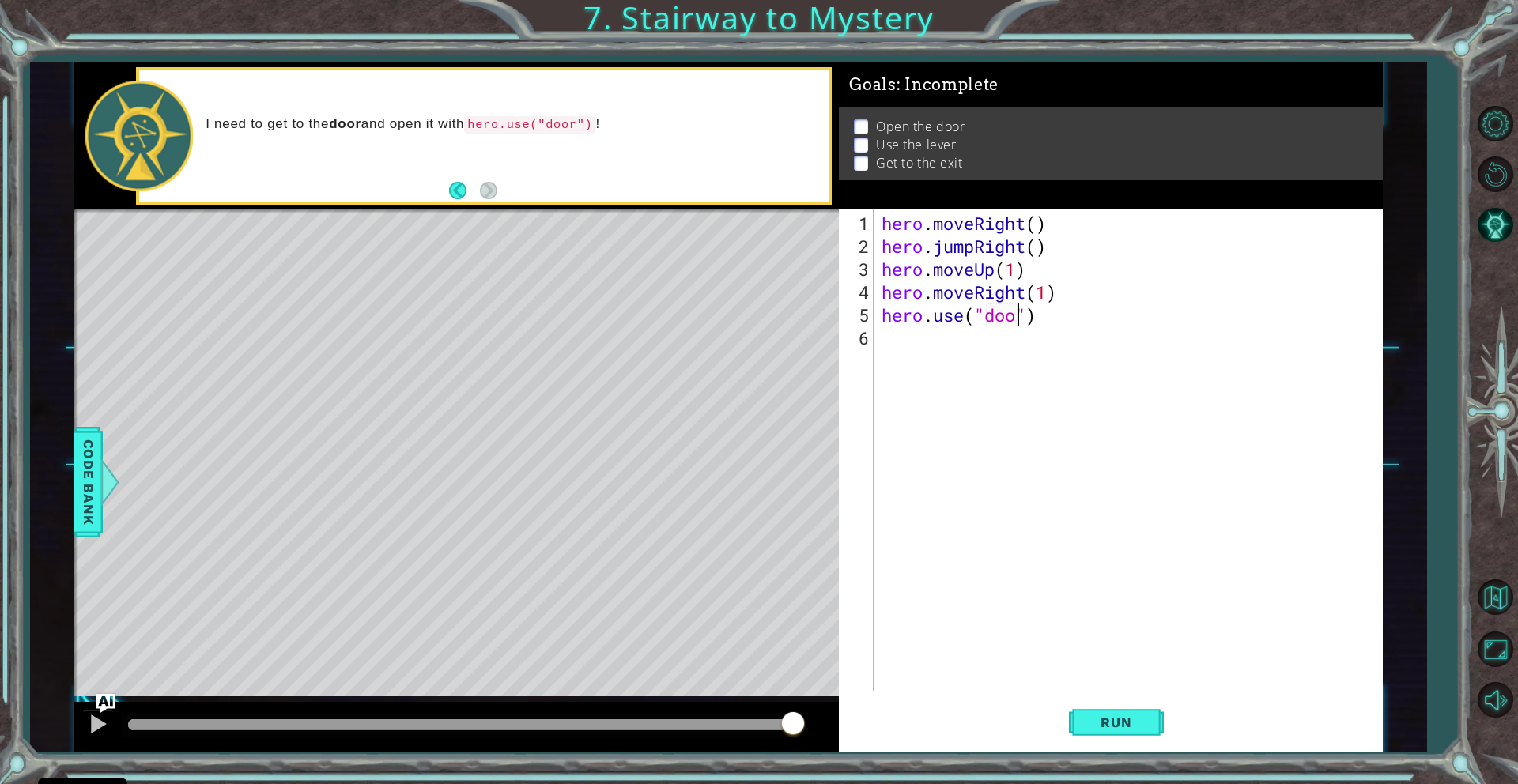
type textarea "hero.use("door")"
click at [883, 342] on div "hero . moveRight ( ) hero . jumpRight ( ) hero . moveUp ( 1 ) hero . moveRight …" at bounding box center [1132, 475] width 507 height 527
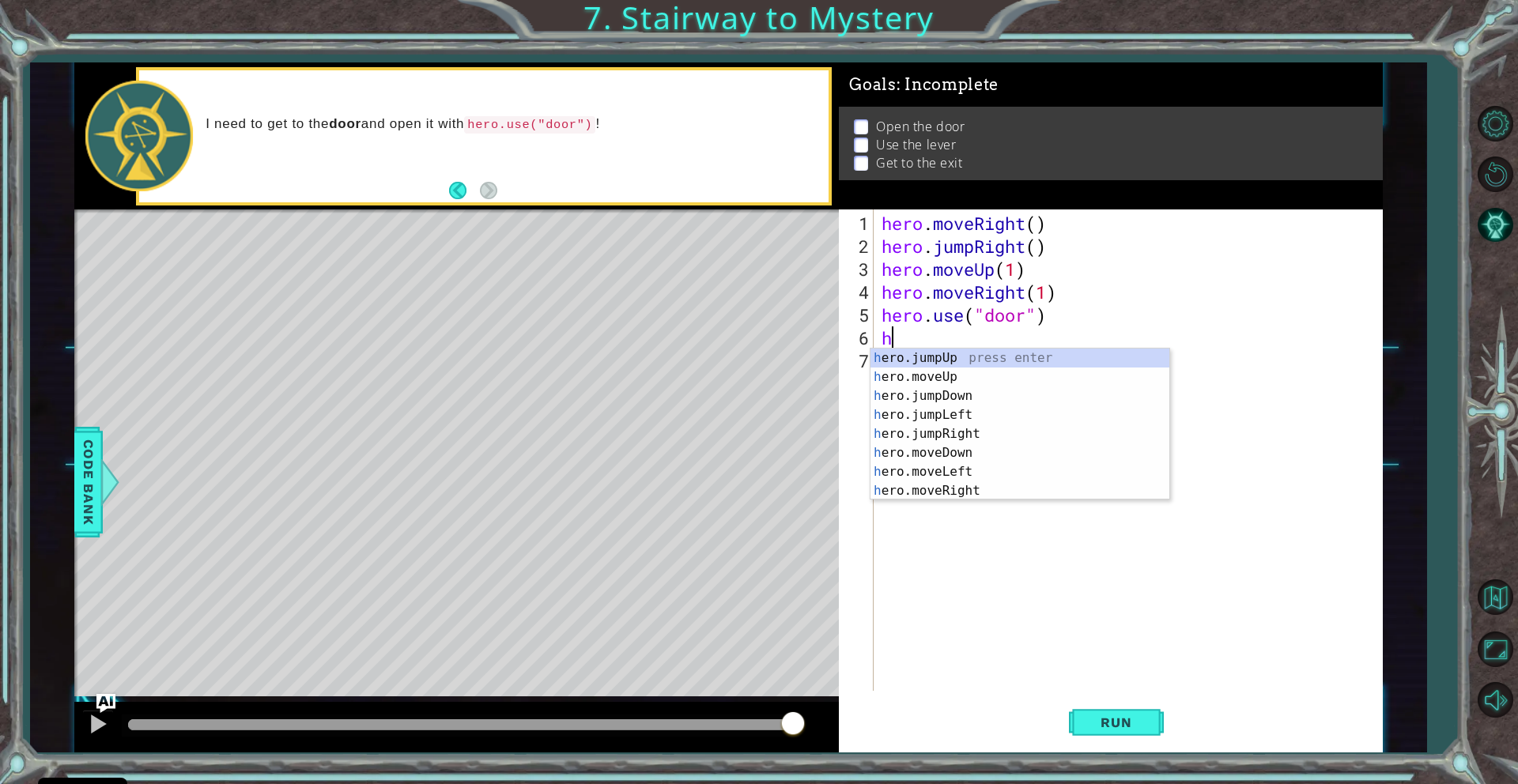
scroll to position [0, 0]
click at [945, 372] on div "h ero.jumpUp press enter h ero.moveUp press enter h ero.jumpDown press enter h …" at bounding box center [1019, 443] width 299 height 189
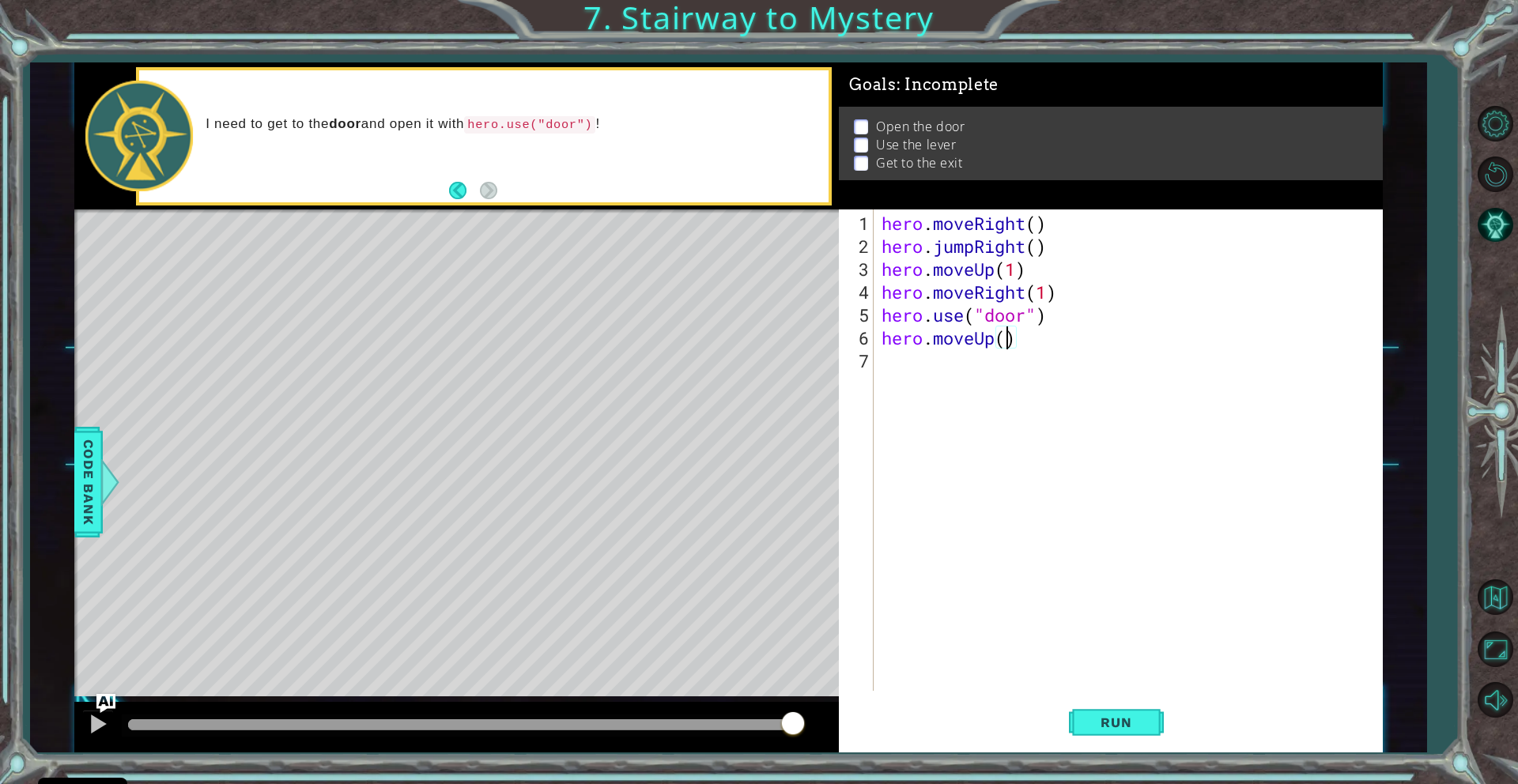
type textarea "hero.moveUp(2)"
click at [882, 362] on div "hero . moveRight ( ) hero . jumpRight ( ) hero . moveUp ( 1 ) hero . moveRight …" at bounding box center [1132, 475] width 507 height 527
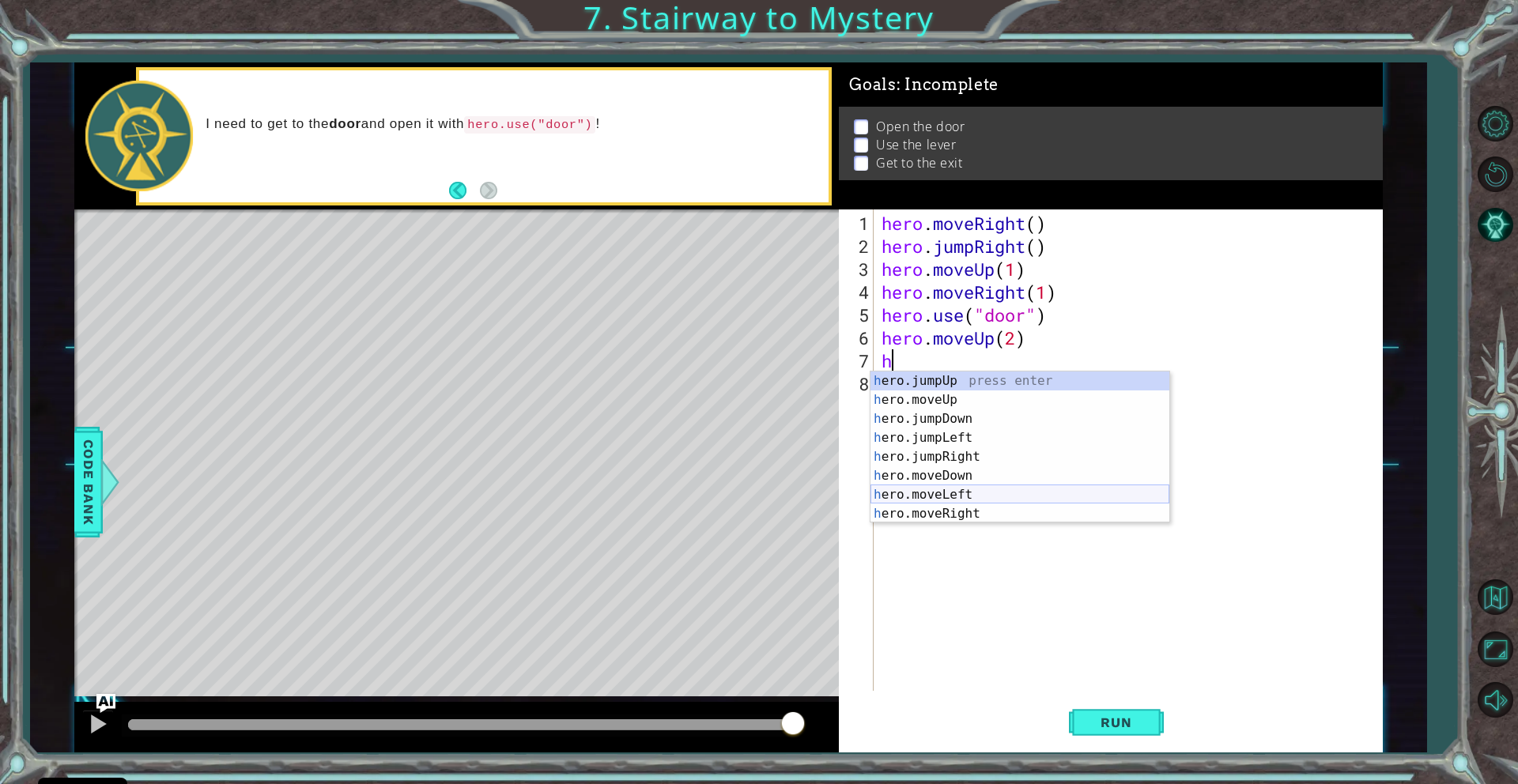
click at [935, 490] on div "h ero.jumpUp press enter h ero.moveUp press enter h ero.jumpDown press enter h …" at bounding box center [1019, 466] width 299 height 189
type textarea "hero.moveLeft(1)"
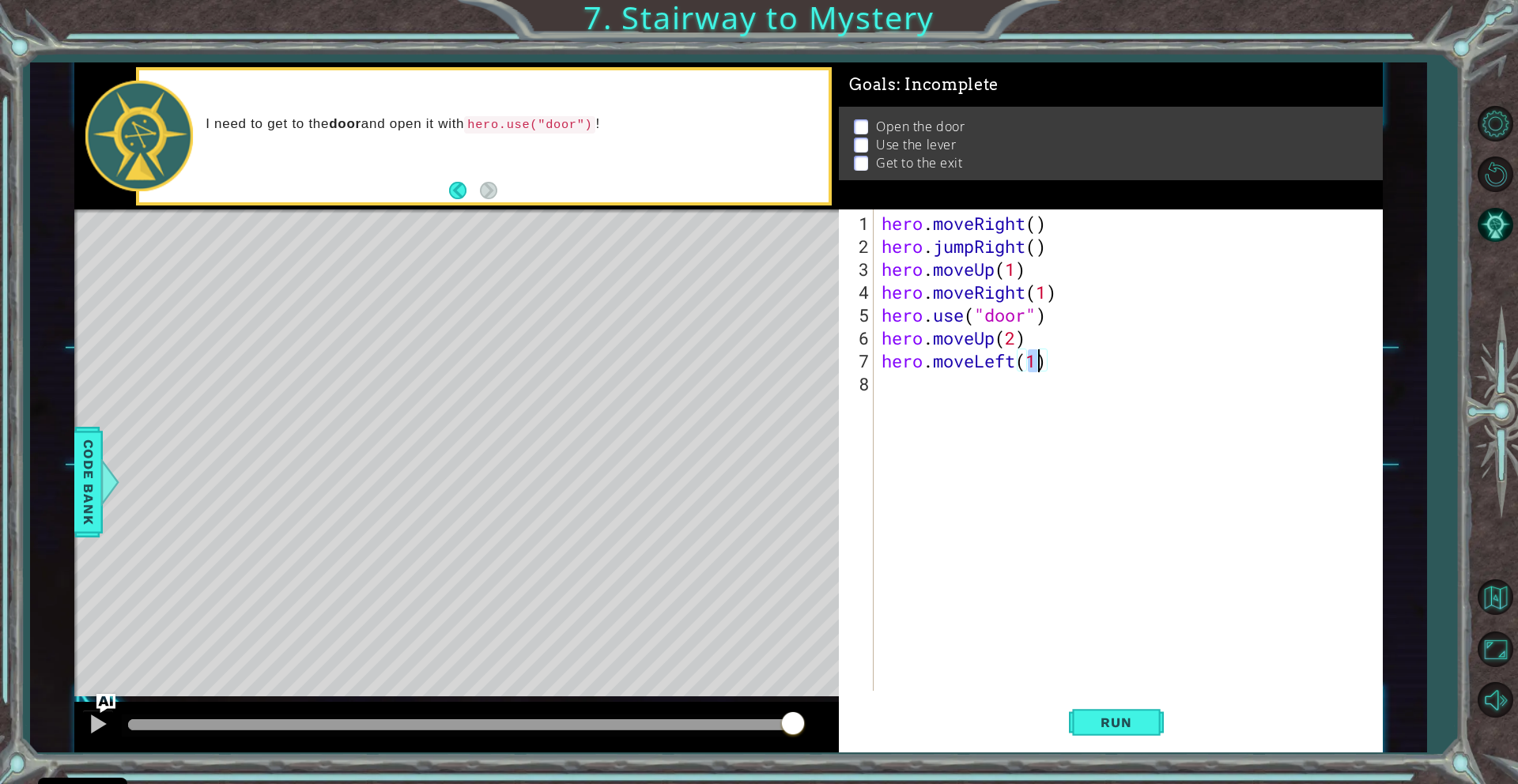
click at [892, 385] on div "hero . moveRight ( ) hero . jumpRight ( ) hero . moveUp ( 1 ) hero . moveRight …" at bounding box center [1132, 475] width 507 height 527
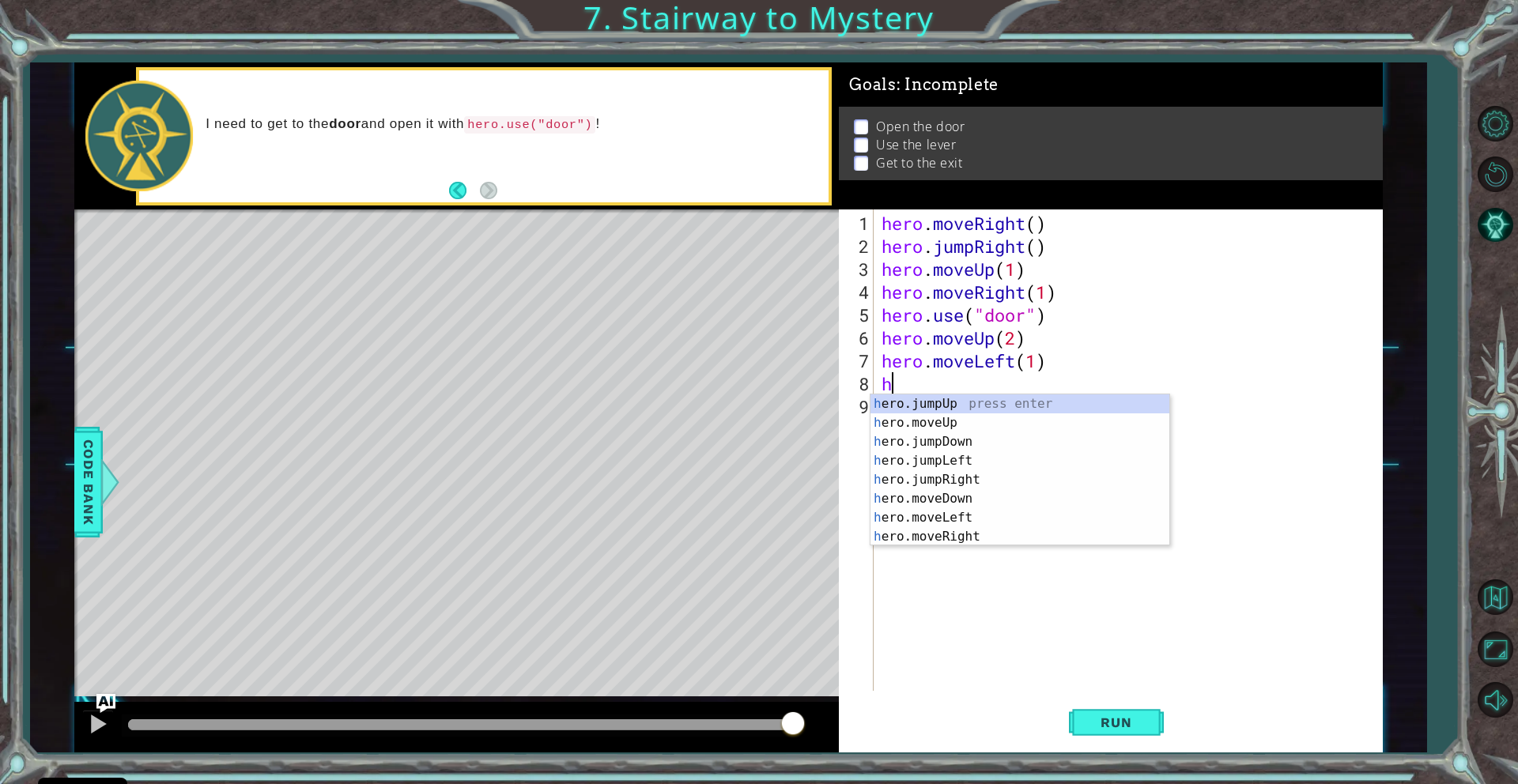
scroll to position [19, 0]
click at [918, 531] on div "h ero.moveUp press enter h ero.jumpDown press enter h ero.jumpLeft press enter …" at bounding box center [1019, 489] width 299 height 189
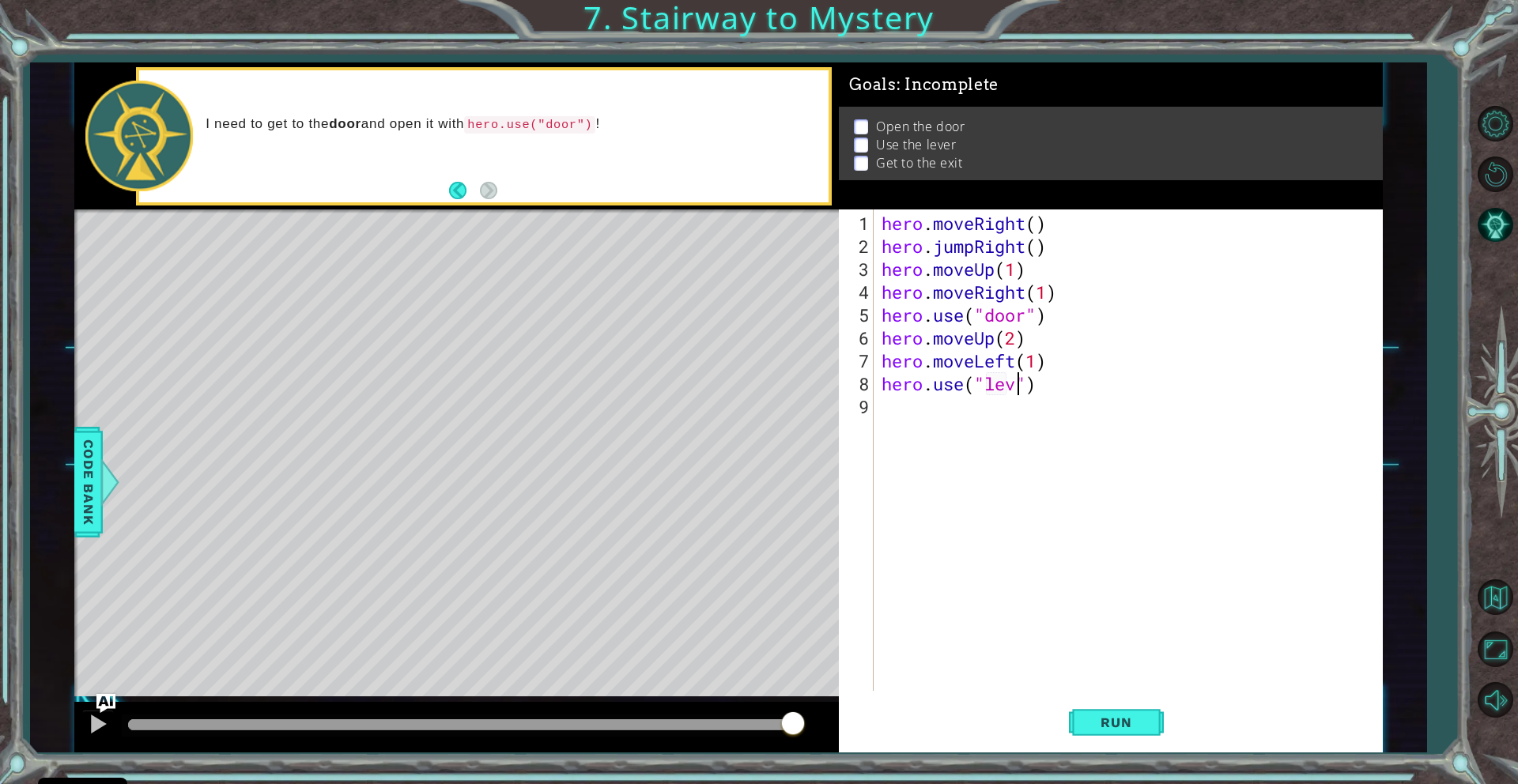
scroll to position [0, 7]
type textarea "hero.use("lever")"
click at [882, 406] on div "hero . moveRight ( ) hero . jumpRight ( ) hero . moveUp ( 1 ) hero . moveRight …" at bounding box center [1132, 475] width 507 height 527
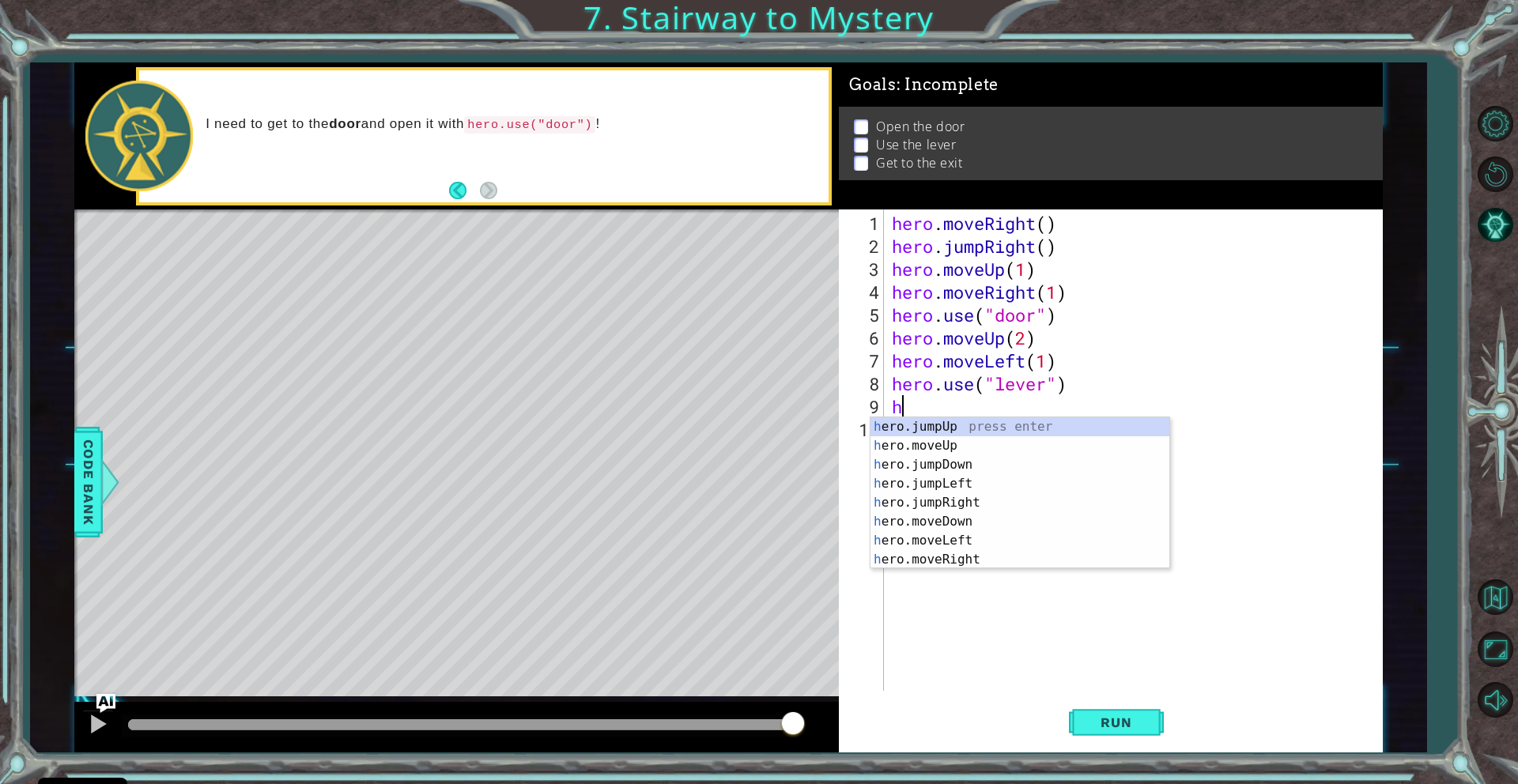
scroll to position [0, 0]
click at [916, 538] on div "h ero.jumpUp press enter h ero.moveUp press enter h ero.jumpDown press enter h …" at bounding box center [1019, 512] width 299 height 189
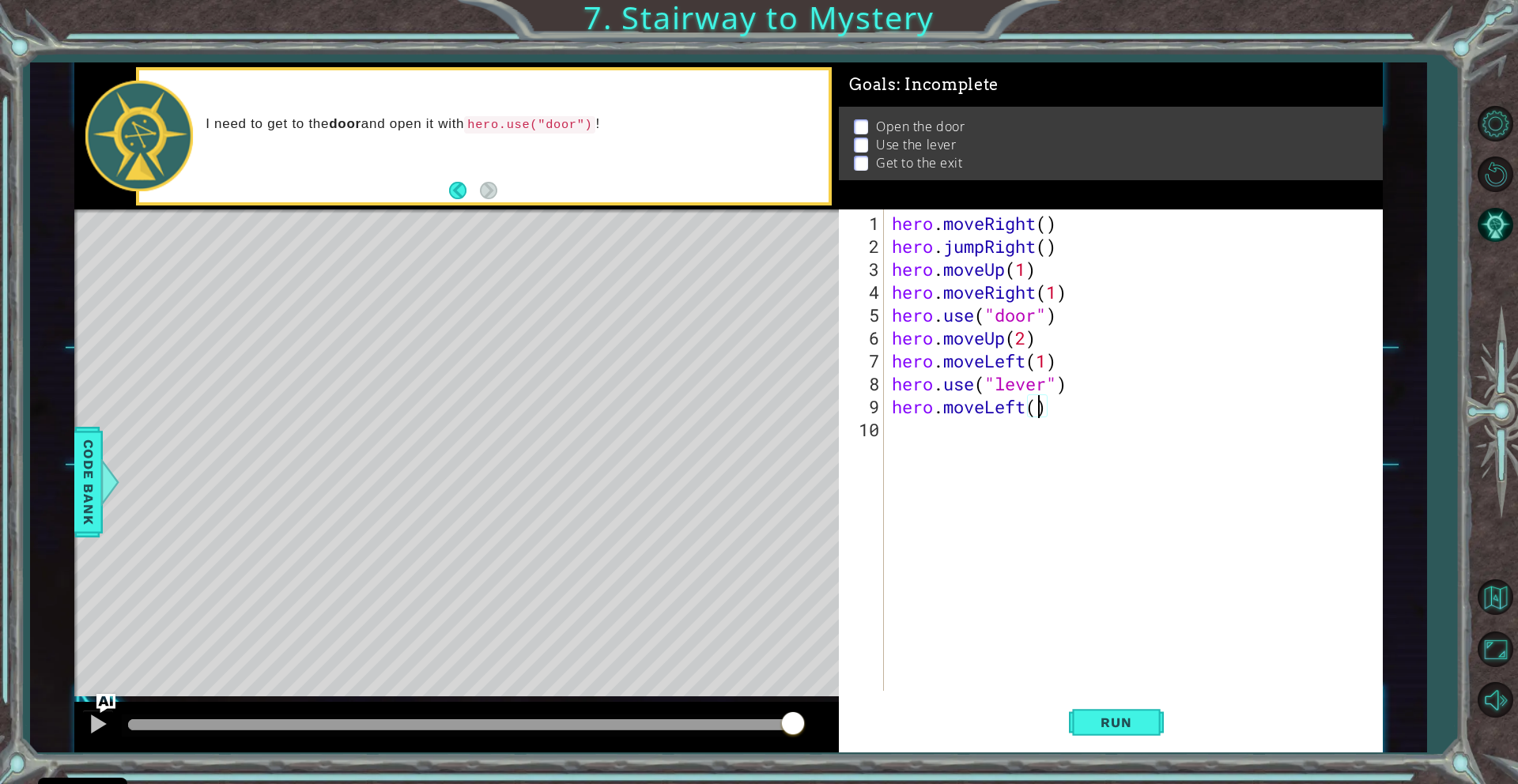
scroll to position [0, 7]
type textarea "hero.moveLeft(2)"
click at [885, 429] on div "hero.moveLeft(2) 1 2 3 4 5 6 7 8 9 10 hero . moveRight ( ) hero . jumpRight ( )…" at bounding box center [1108, 451] width 539 height 481
click at [889, 429] on div "hero . moveRight ( ) hero . jumpRight ( ) hero . moveUp ( 1 ) hero . moveRight …" at bounding box center [1136, 475] width 497 height 527
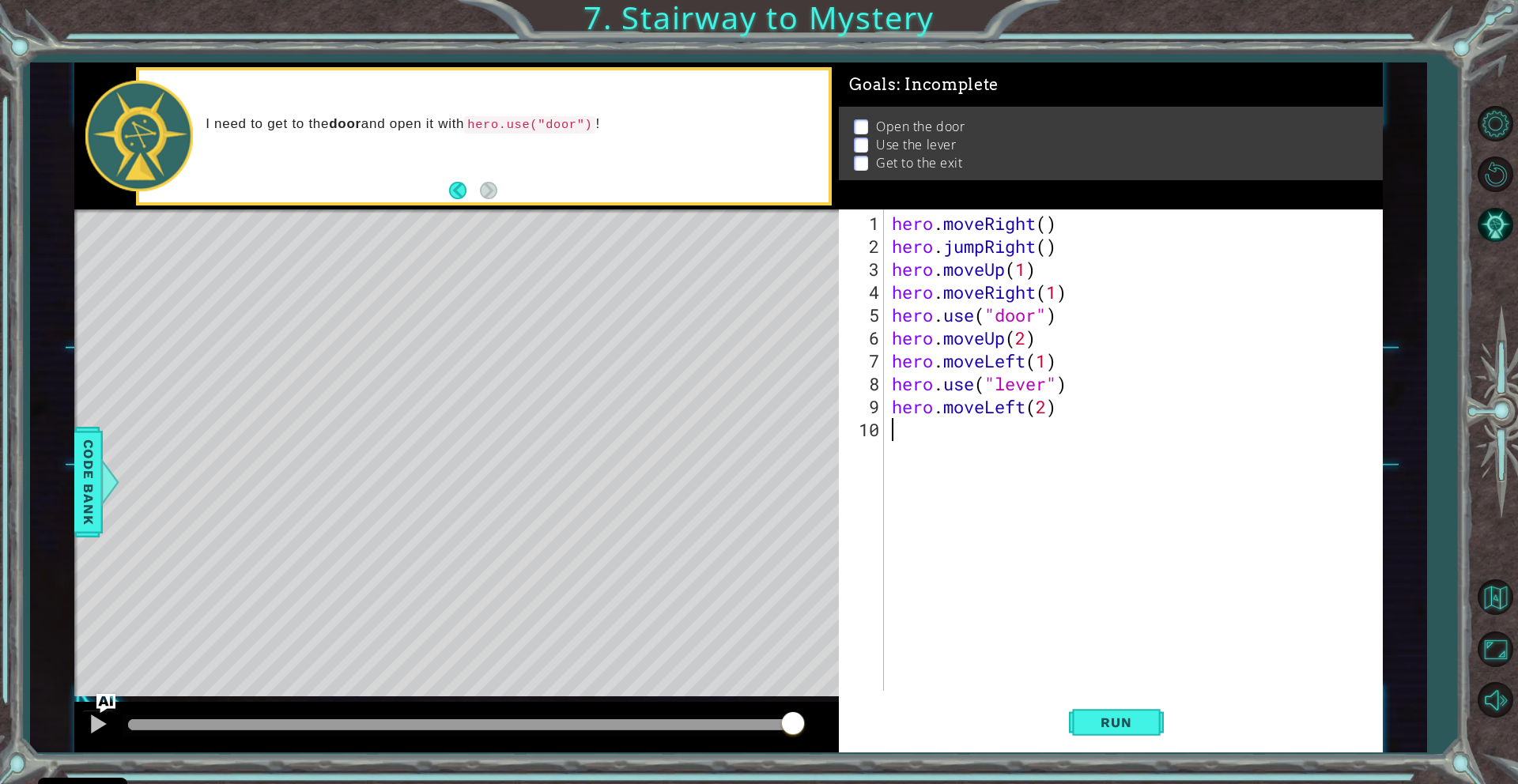
type textarea "h"
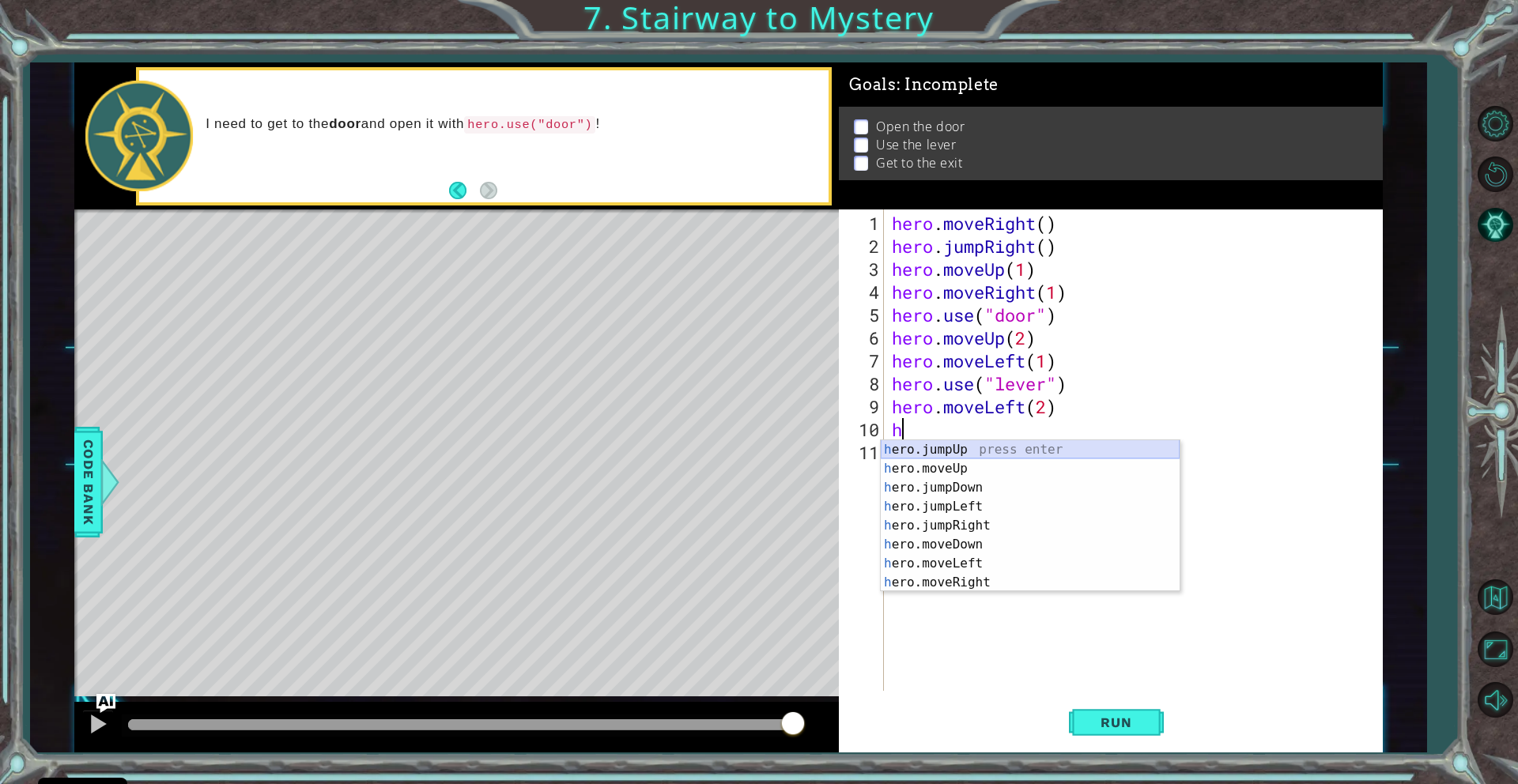
click at [965, 451] on div "h ero.jumpUp press enter h ero.moveUp press enter h ero.jumpDown press enter h …" at bounding box center [1030, 534] width 299 height 189
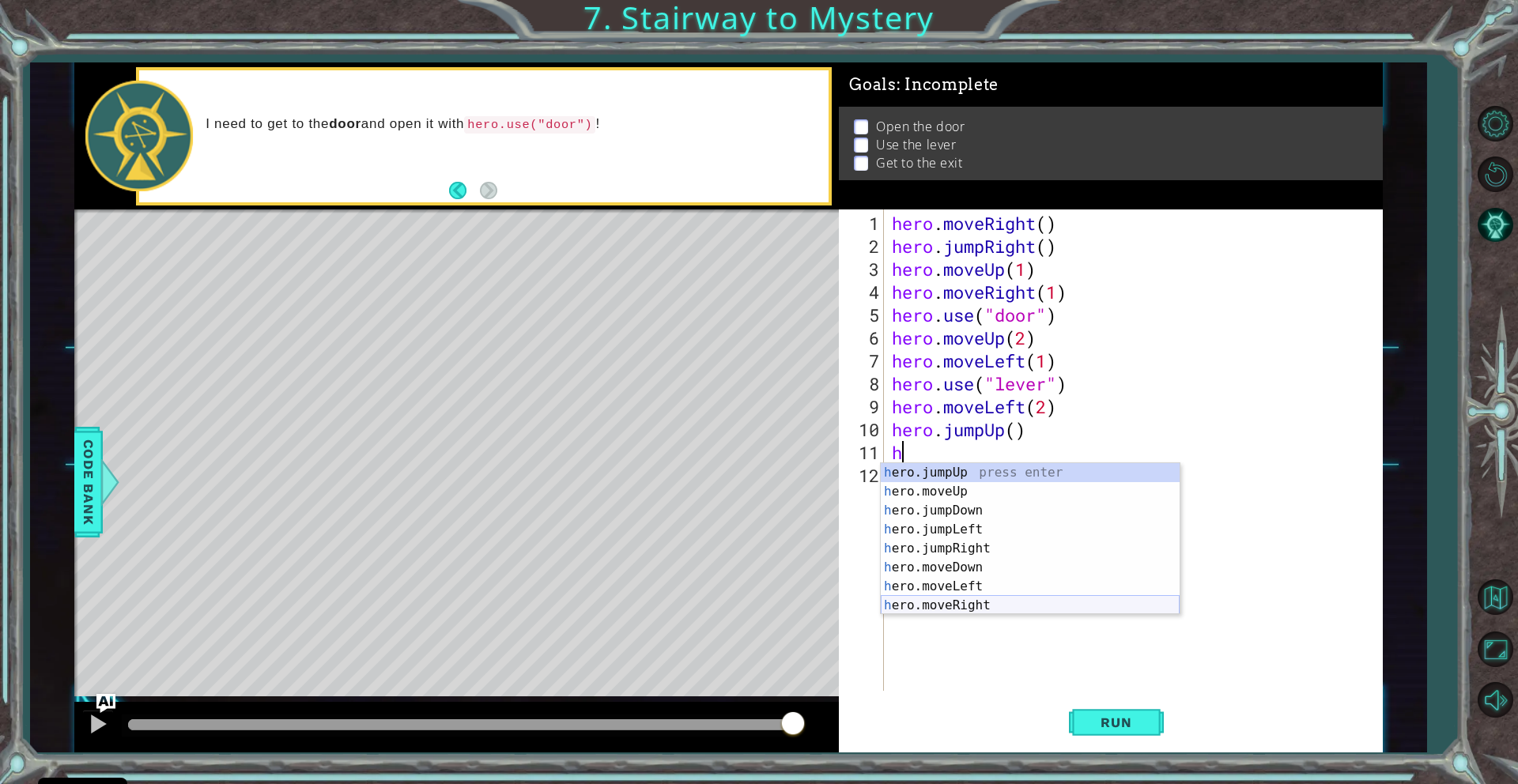
click at [946, 606] on div "h ero.jumpUp press enter h ero.moveUp press enter h ero.jumpDown press enter h …" at bounding box center [1030, 557] width 299 height 189
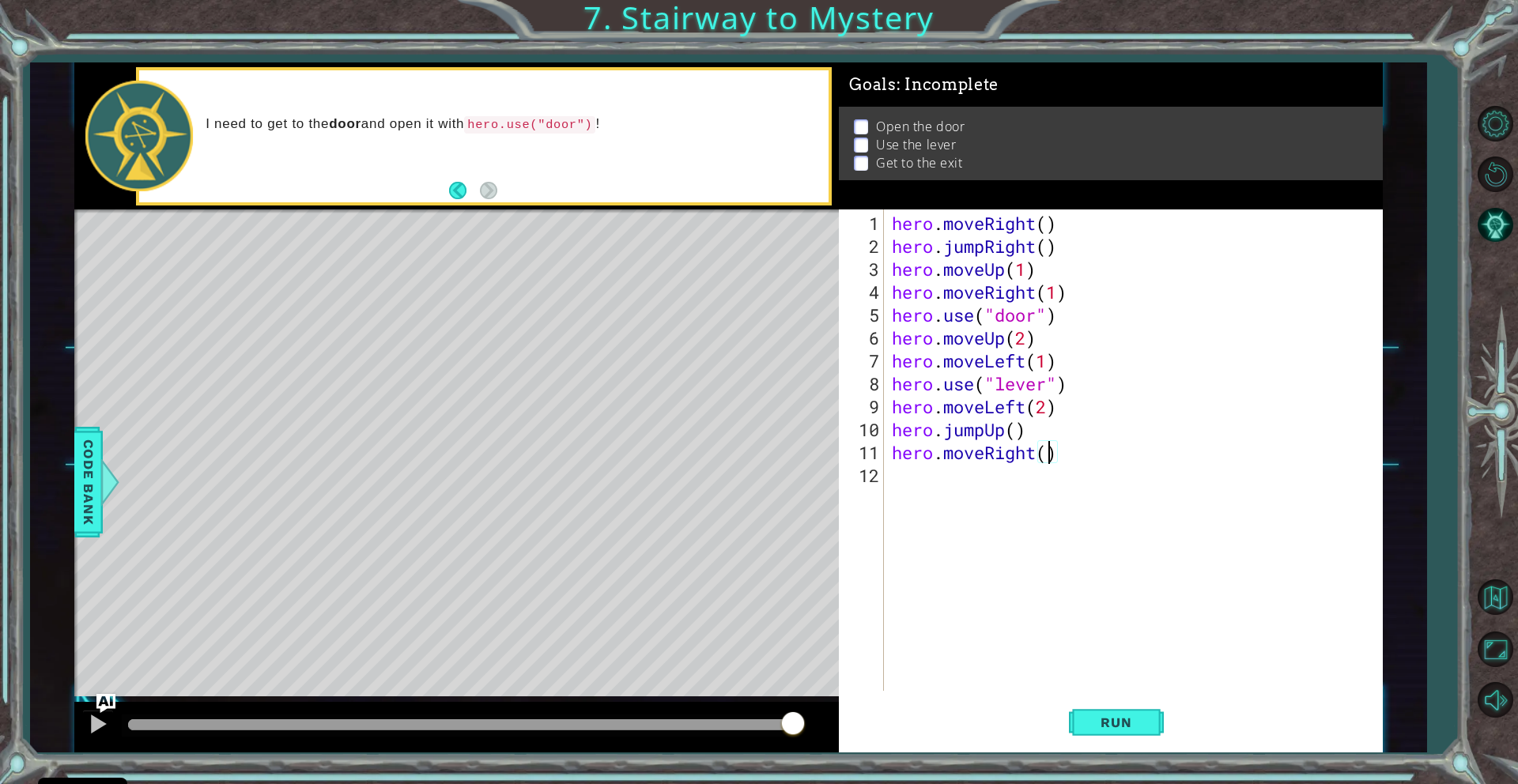
scroll to position [0, 7]
type textarea "hero.moveRight(2)"
click at [1095, 721] on span "Run" at bounding box center [1115, 722] width 63 height 15
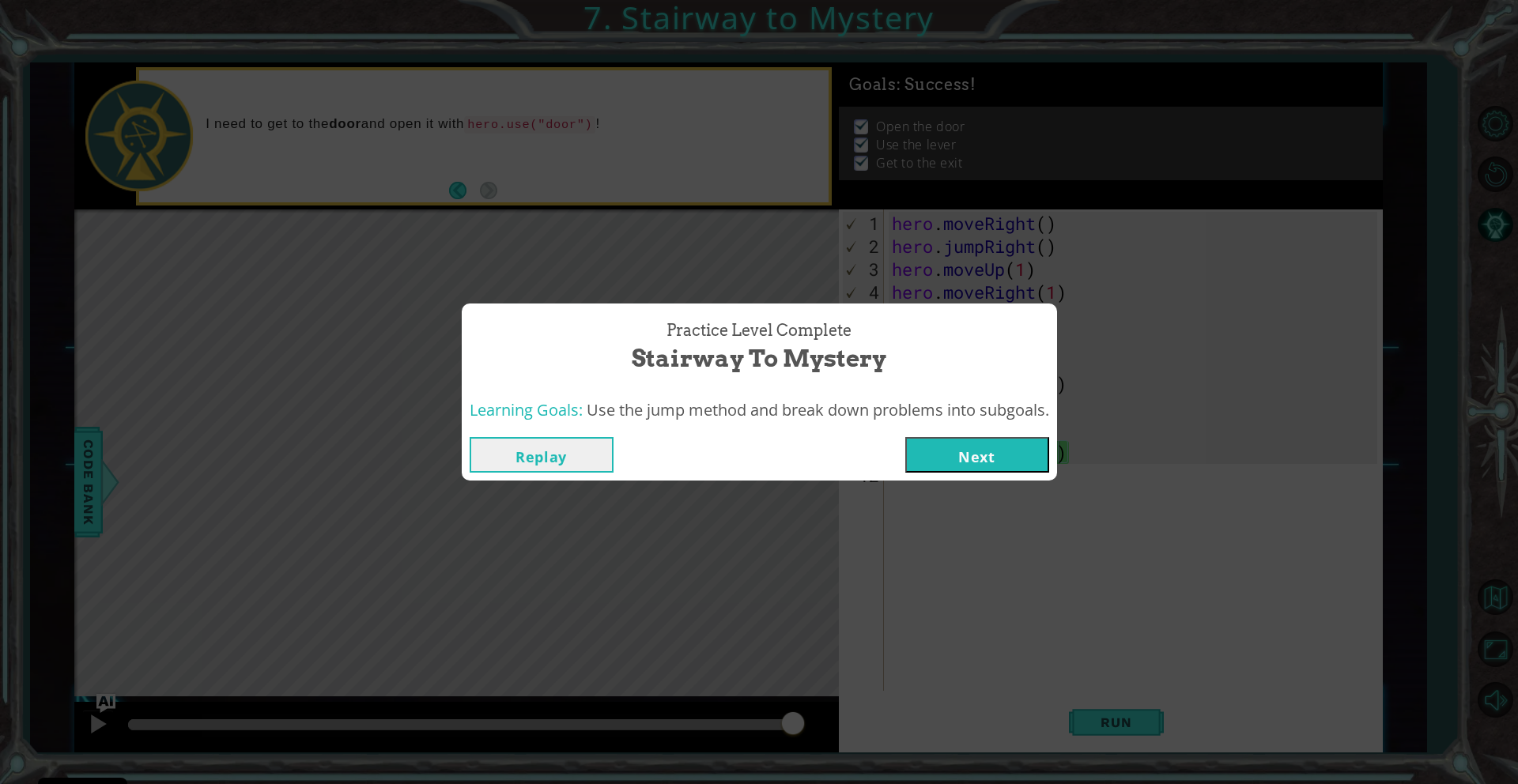
click at [1019, 454] on button "Next" at bounding box center [977, 455] width 144 height 36
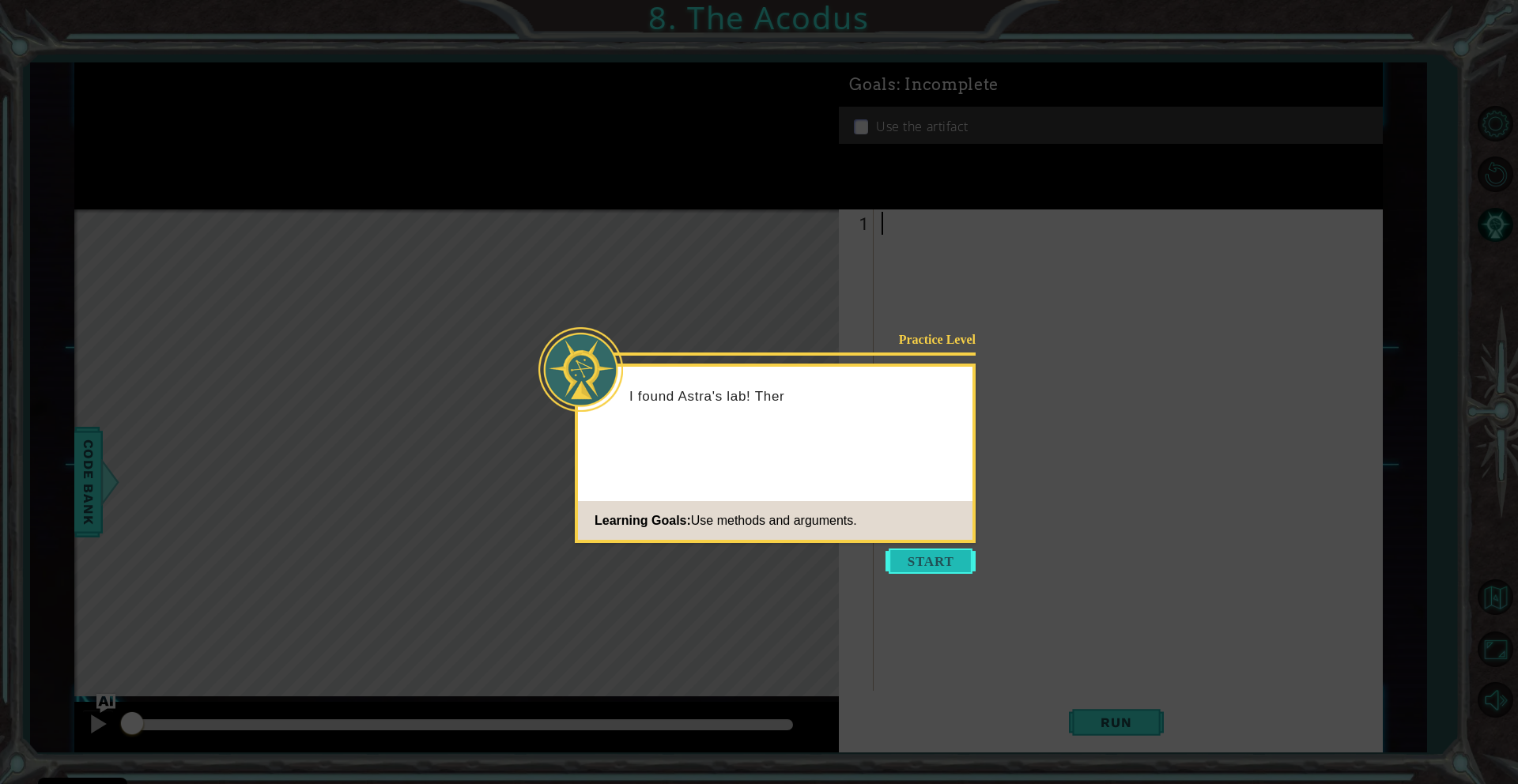
click at [944, 560] on button "Start" at bounding box center [930, 560] width 90 height 25
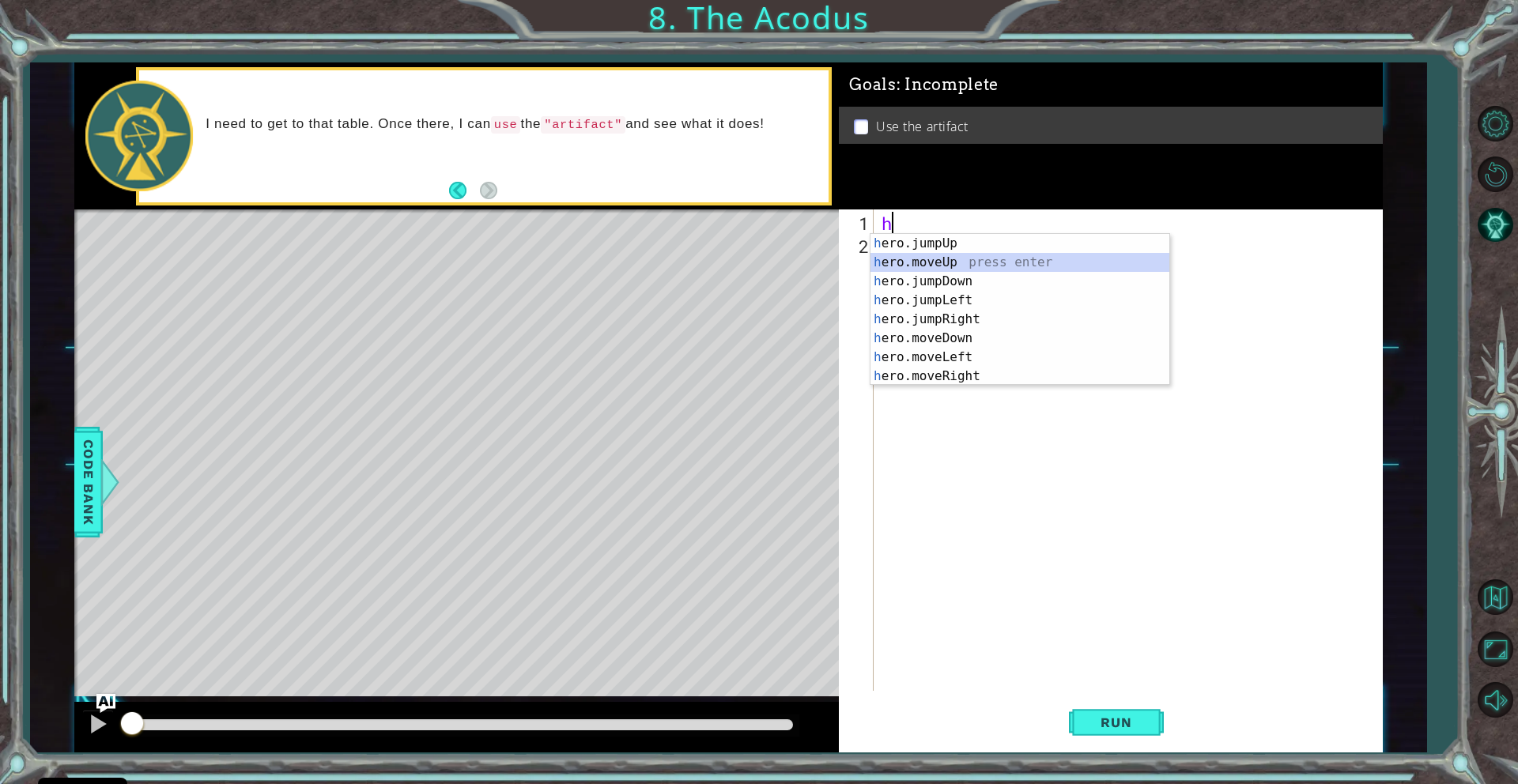
click at [947, 265] on div "h ero.jumpUp press enter h ero.moveUp press enter h ero.jumpDown press enter h …" at bounding box center [1019, 329] width 299 height 189
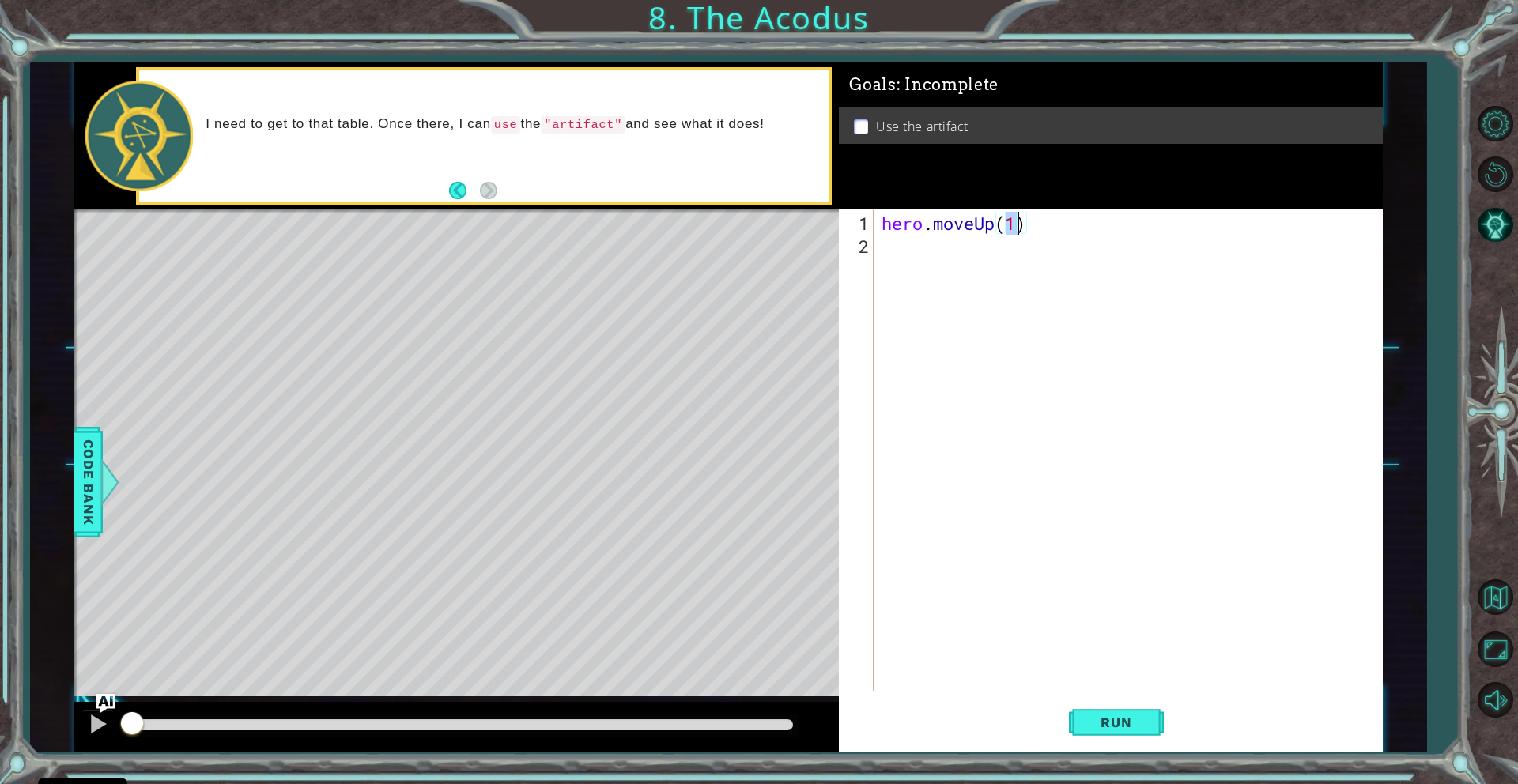
type textarea "hero.moveUp(2)"
click at [927, 250] on div "hero . moveUp ( 2 )" at bounding box center [1132, 475] width 507 height 527
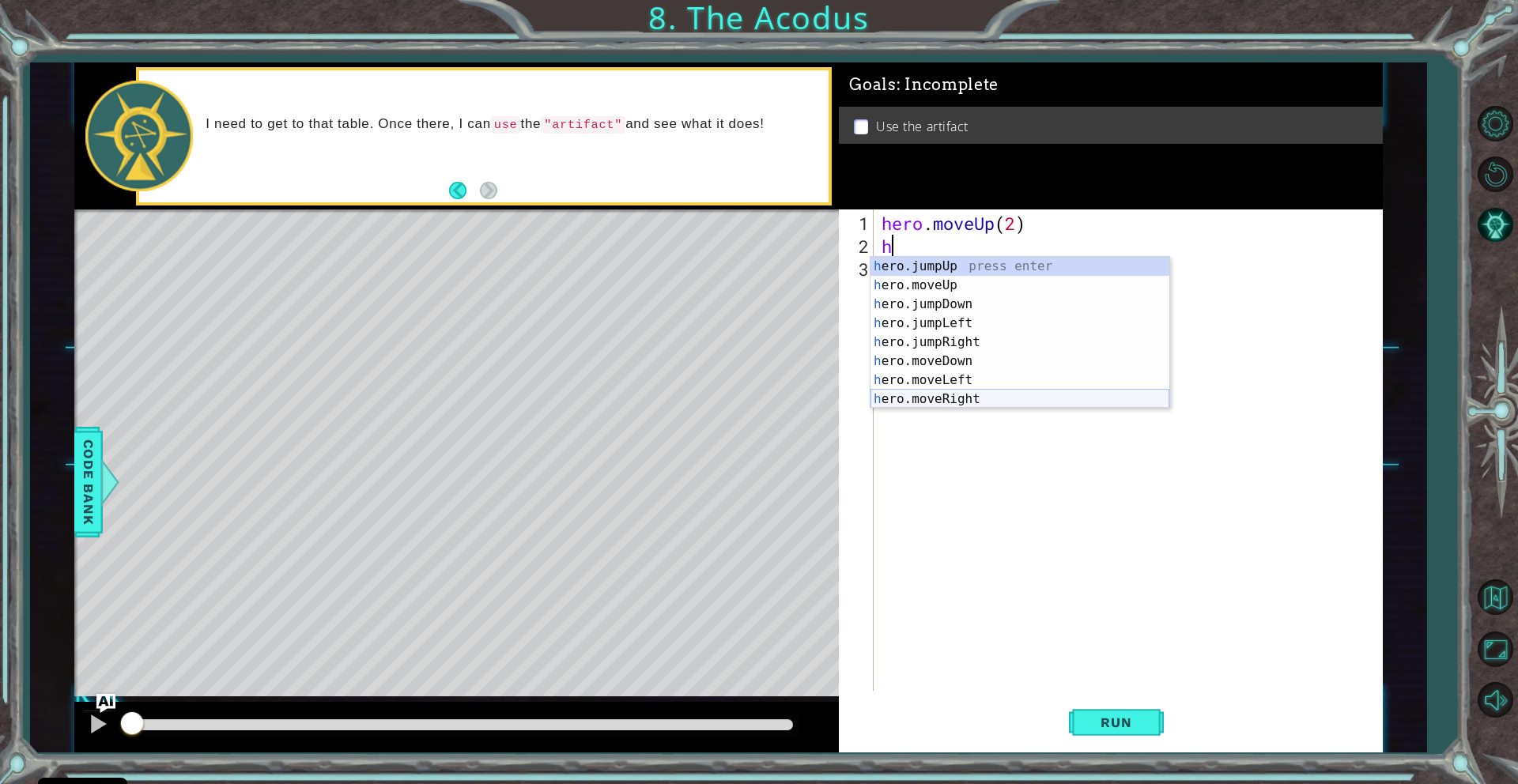
click at [932, 377] on div "h ero.jumpUp press enter h ero.moveUp press enter h ero.jumpDown press enter h …" at bounding box center [1019, 351] width 299 height 189
type textarea "hero.moveLeft(1)"
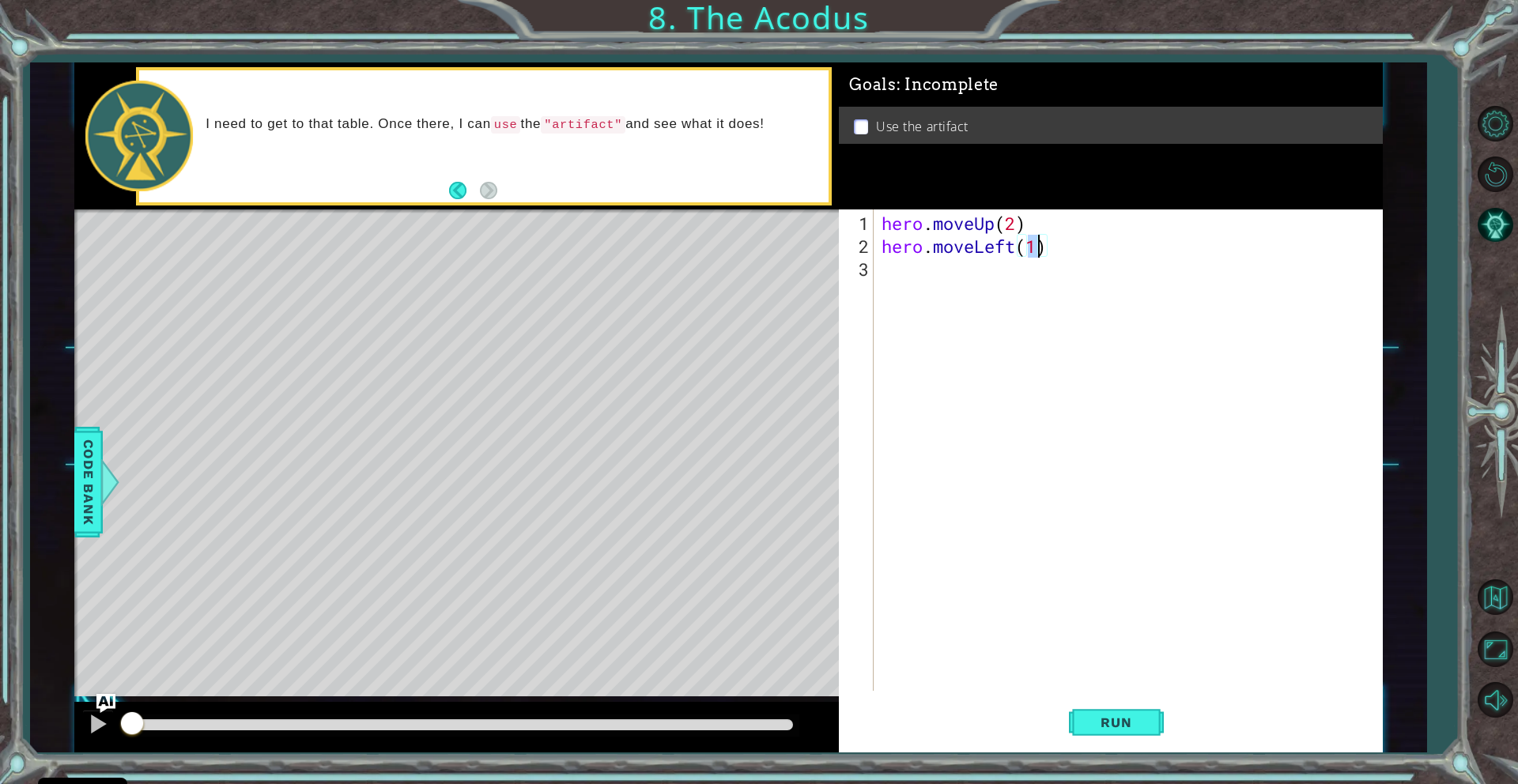
click at [889, 271] on div "hero . moveUp ( 2 ) hero . moveLeft ( 1 )" at bounding box center [1132, 475] width 507 height 527
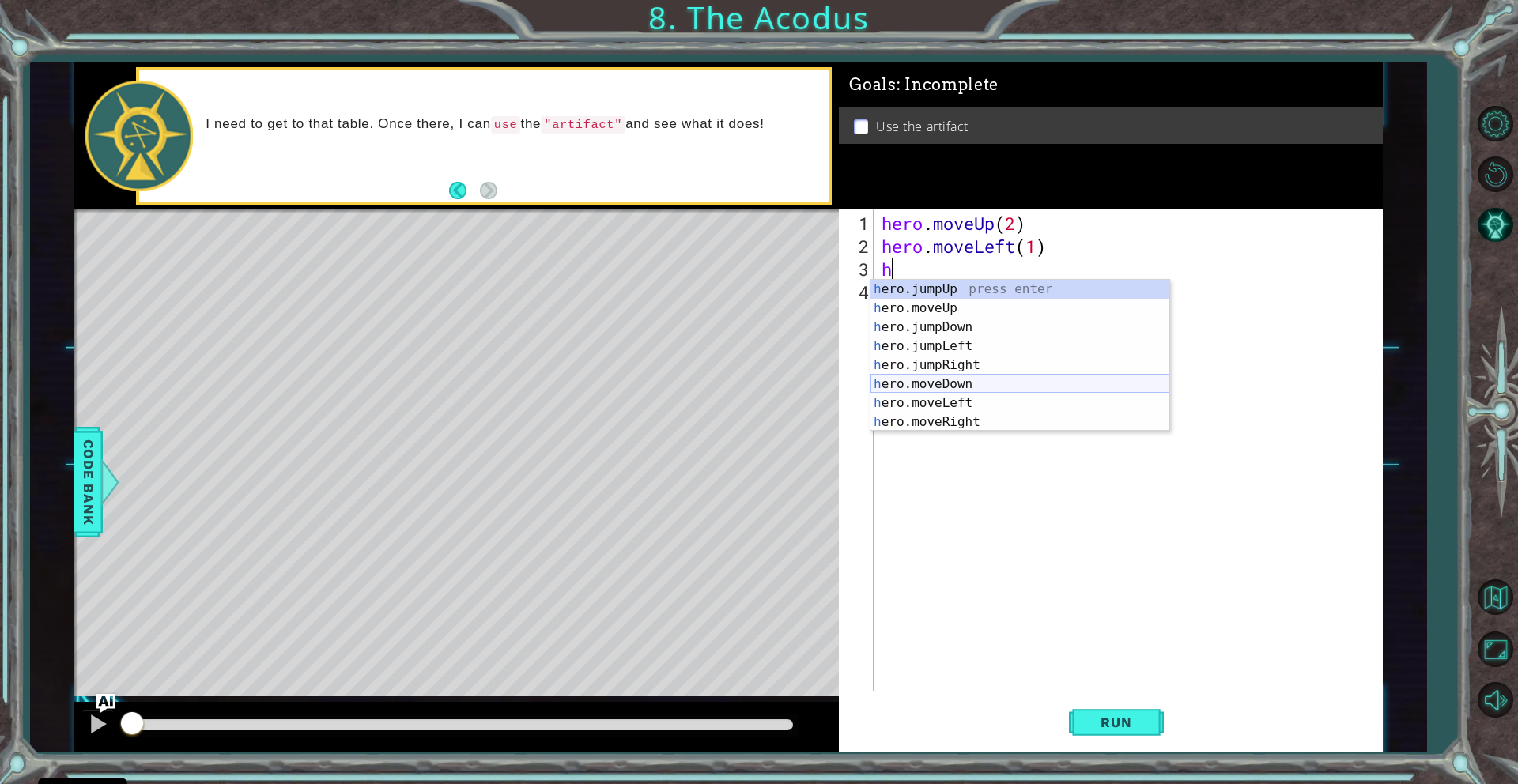
click at [965, 382] on div "h ero.jumpUp press enter h ero.moveUp press enter h ero.jumpDown press enter h …" at bounding box center [1019, 374] width 299 height 189
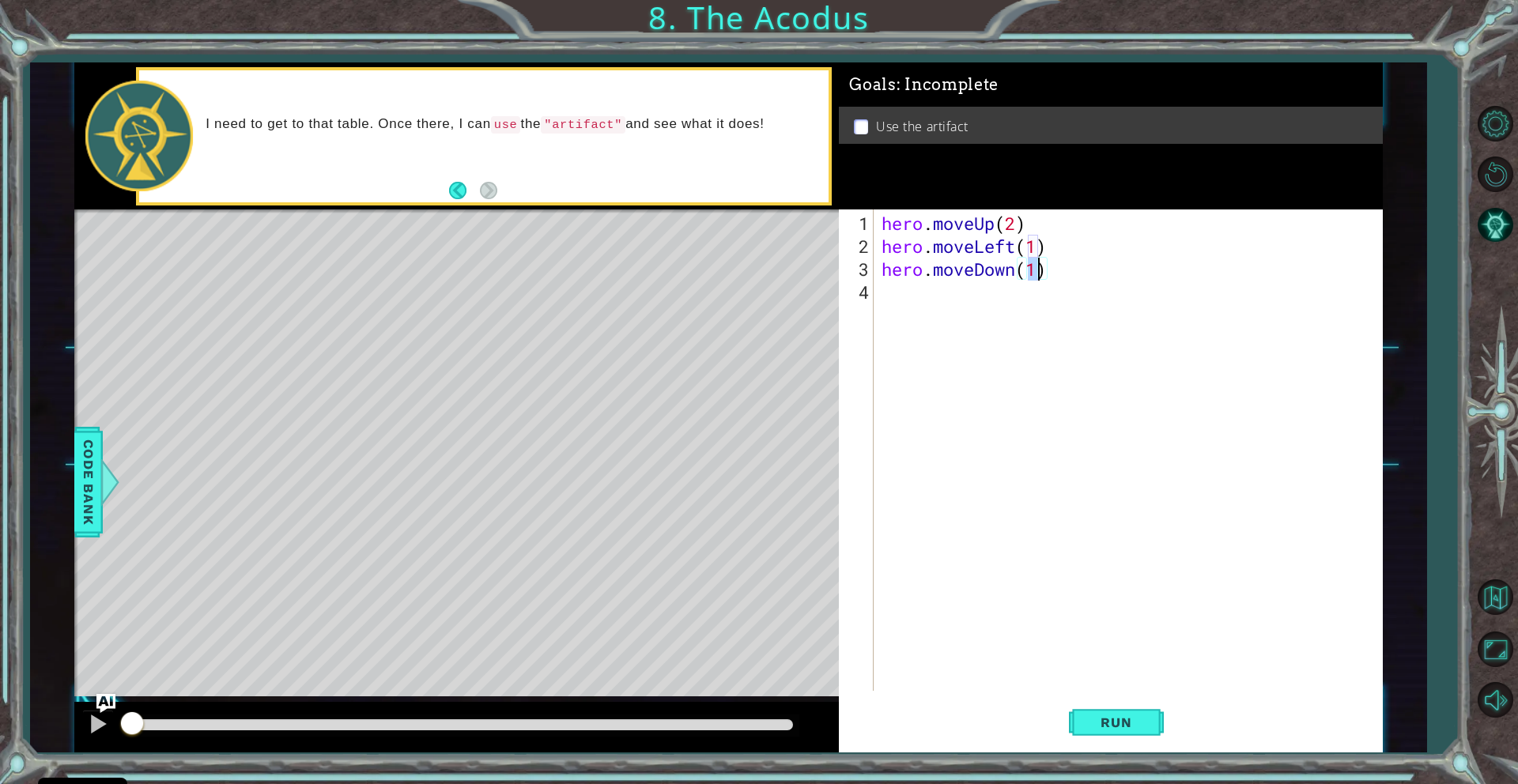
type textarea "hero.moveDown(2)"
click at [892, 296] on div "hero . moveUp ( 2 ) hero . moveLeft ( 1 ) hero . moveDown ( 2 )" at bounding box center [1132, 475] width 507 height 527
type textarea "h"
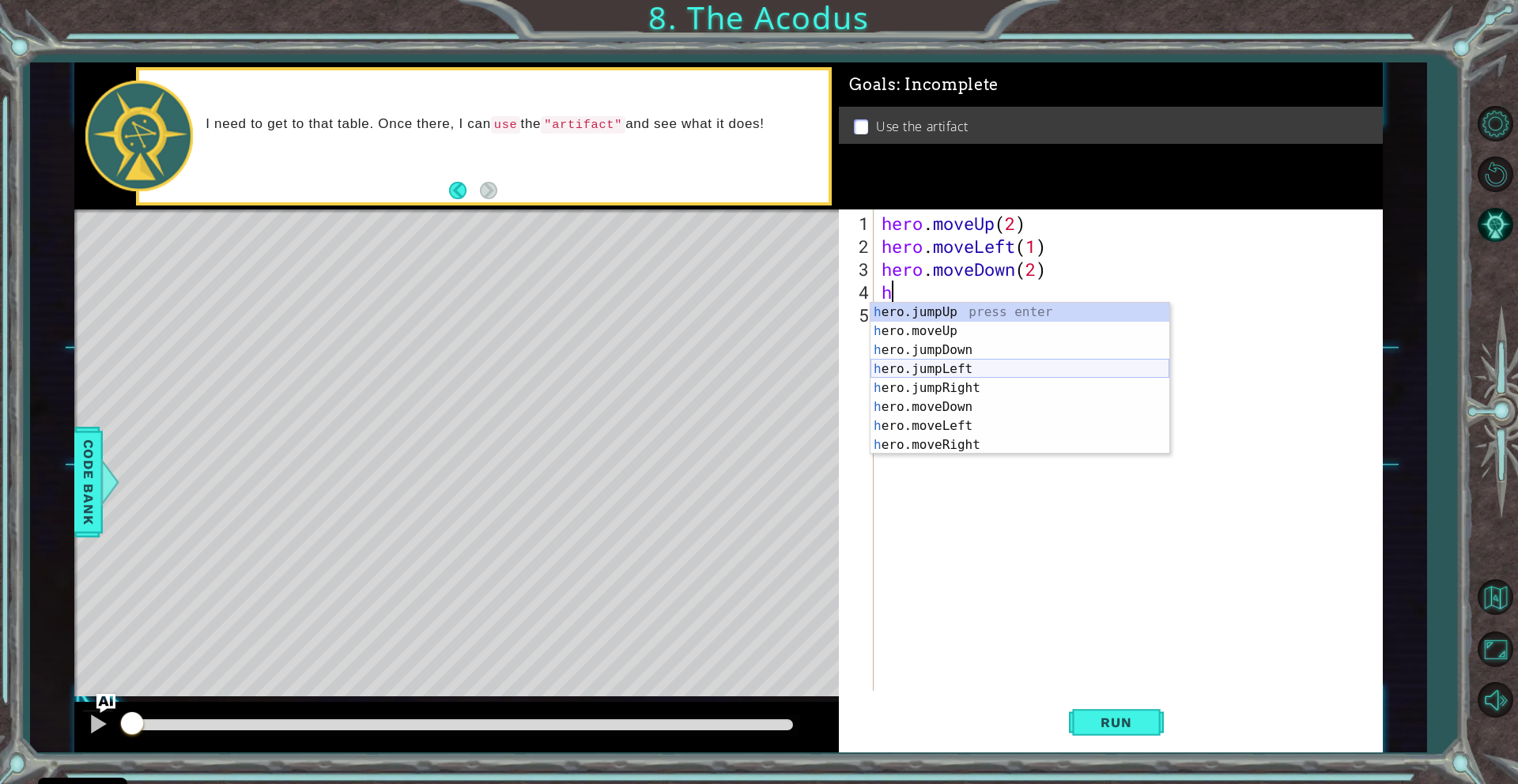
click at [943, 368] on div "h ero.jumpUp press enter h ero.moveUp press enter h ero.jumpDown press enter h …" at bounding box center [1019, 397] width 299 height 189
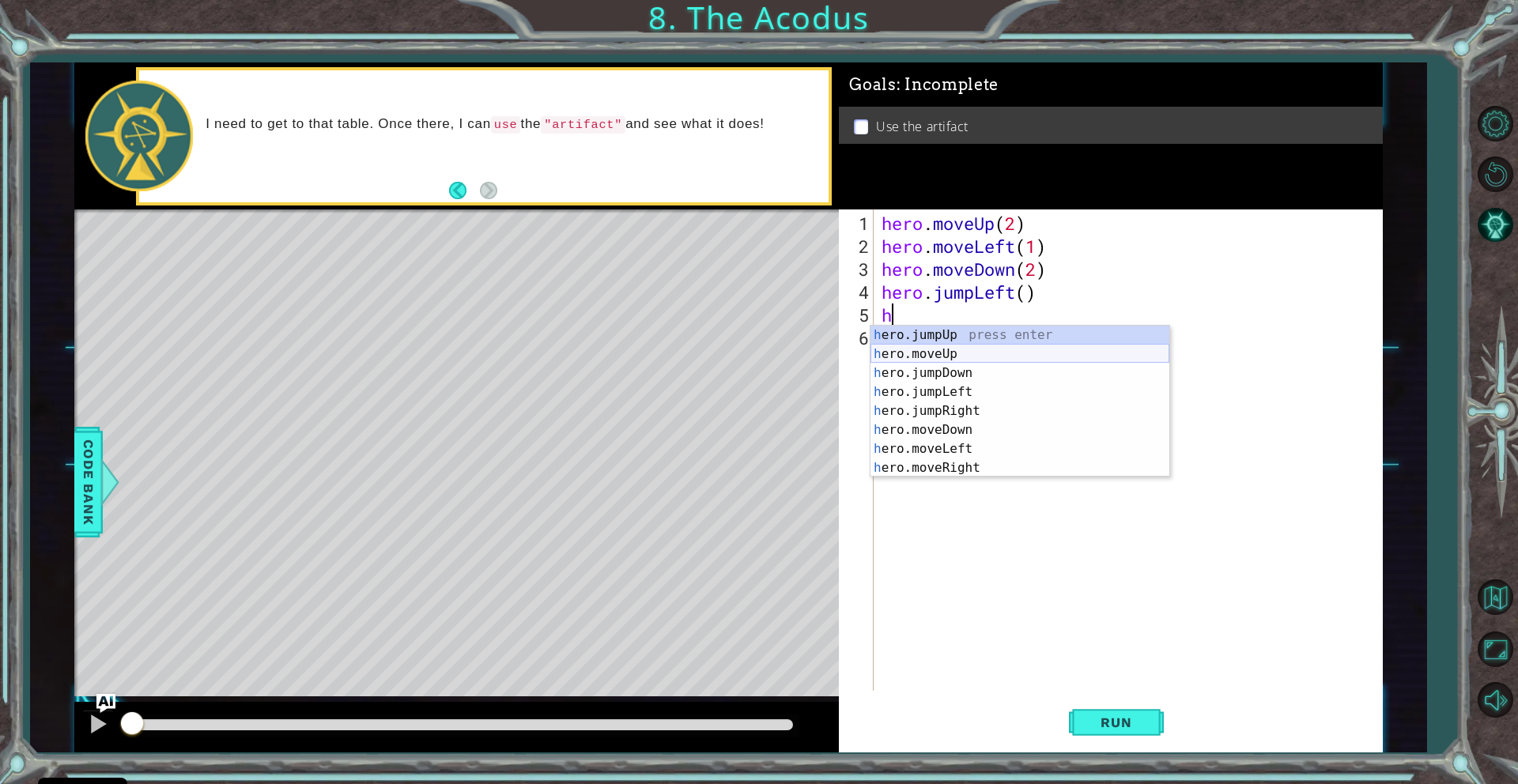
click at [945, 352] on div "h ero.jumpUp press enter h ero.moveUp press enter h ero.jumpDown press enter h …" at bounding box center [1019, 420] width 299 height 189
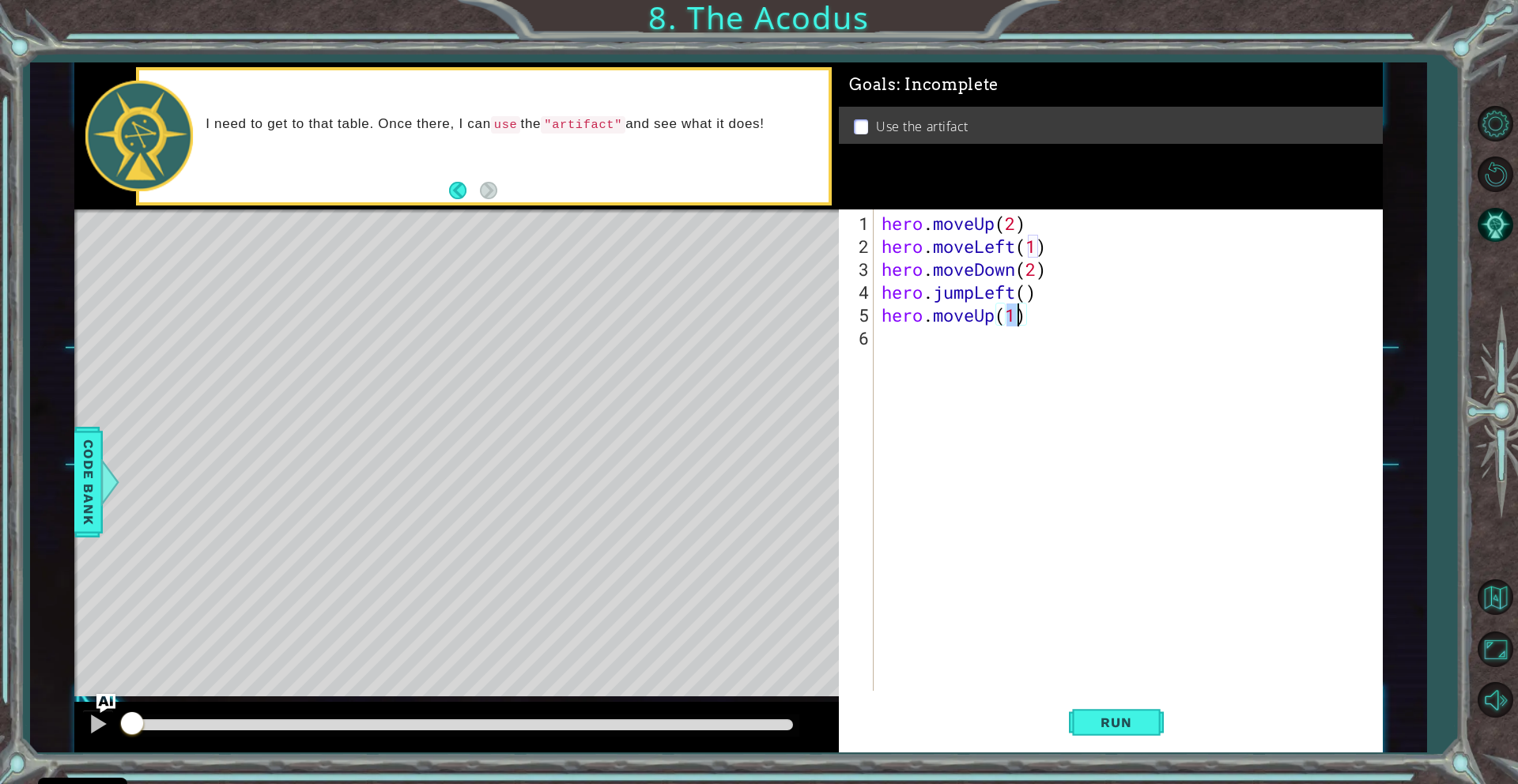
type textarea "hero.moveUp(2)"
click at [899, 345] on div "hero . moveUp ( 2 ) hero . moveLeft ( 1 ) hero . moveDown ( 2 ) hero . jumpLeft…" at bounding box center [1132, 475] width 507 height 527
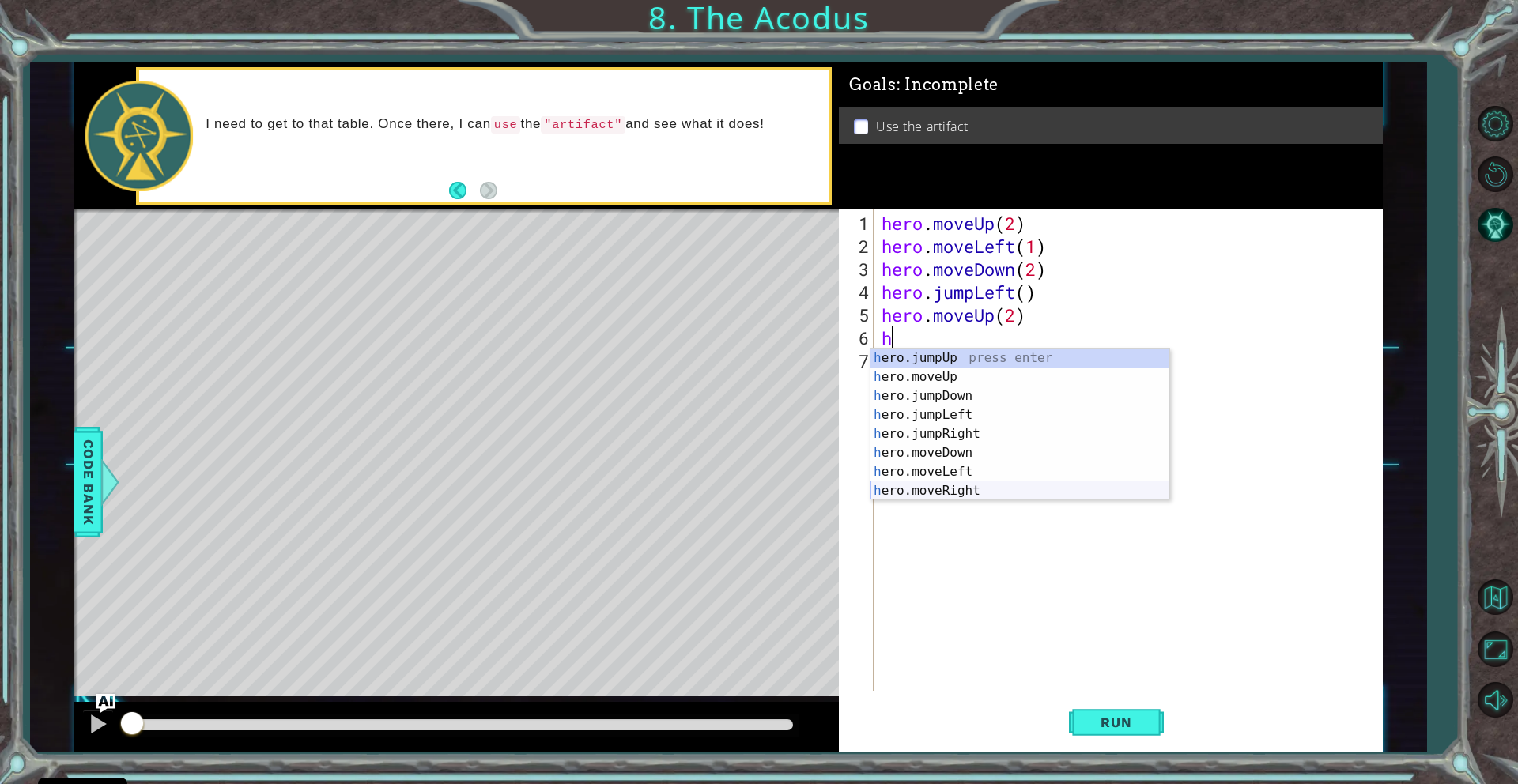
click at [899, 489] on div "h ero.jumpUp press enter h ero.moveUp press enter h ero.jumpDown press enter h …" at bounding box center [1019, 443] width 299 height 189
type textarea "hero.moveRight(1)"
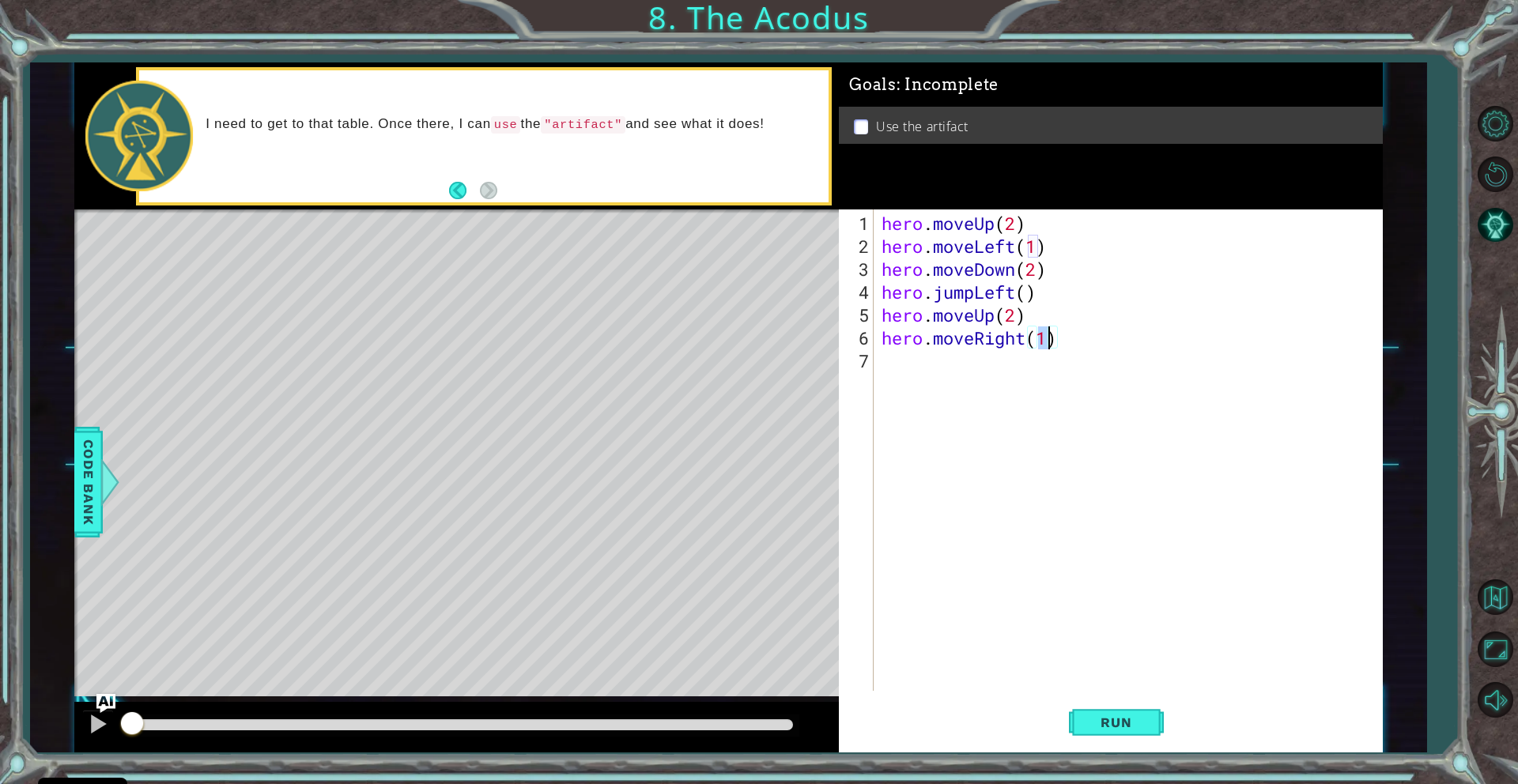
click at [892, 358] on div "hero . moveUp ( 2 ) hero . moveLeft ( 1 ) hero . moveDown ( 2 ) hero . jumpLeft…" at bounding box center [1132, 475] width 507 height 527
click at [1075, 718] on button "Run" at bounding box center [1116, 722] width 95 height 54
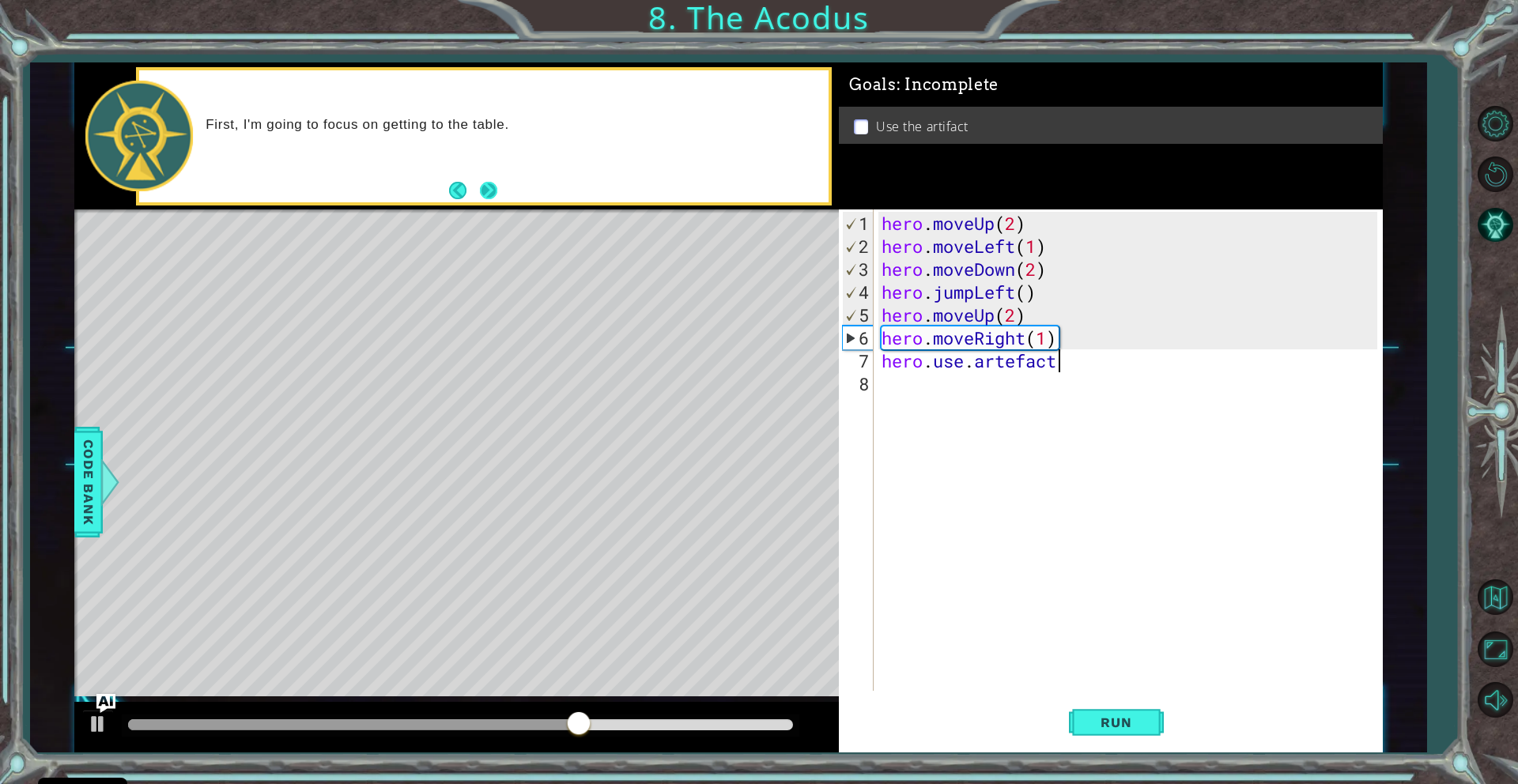
click at [487, 186] on button "Next" at bounding box center [488, 190] width 17 height 17
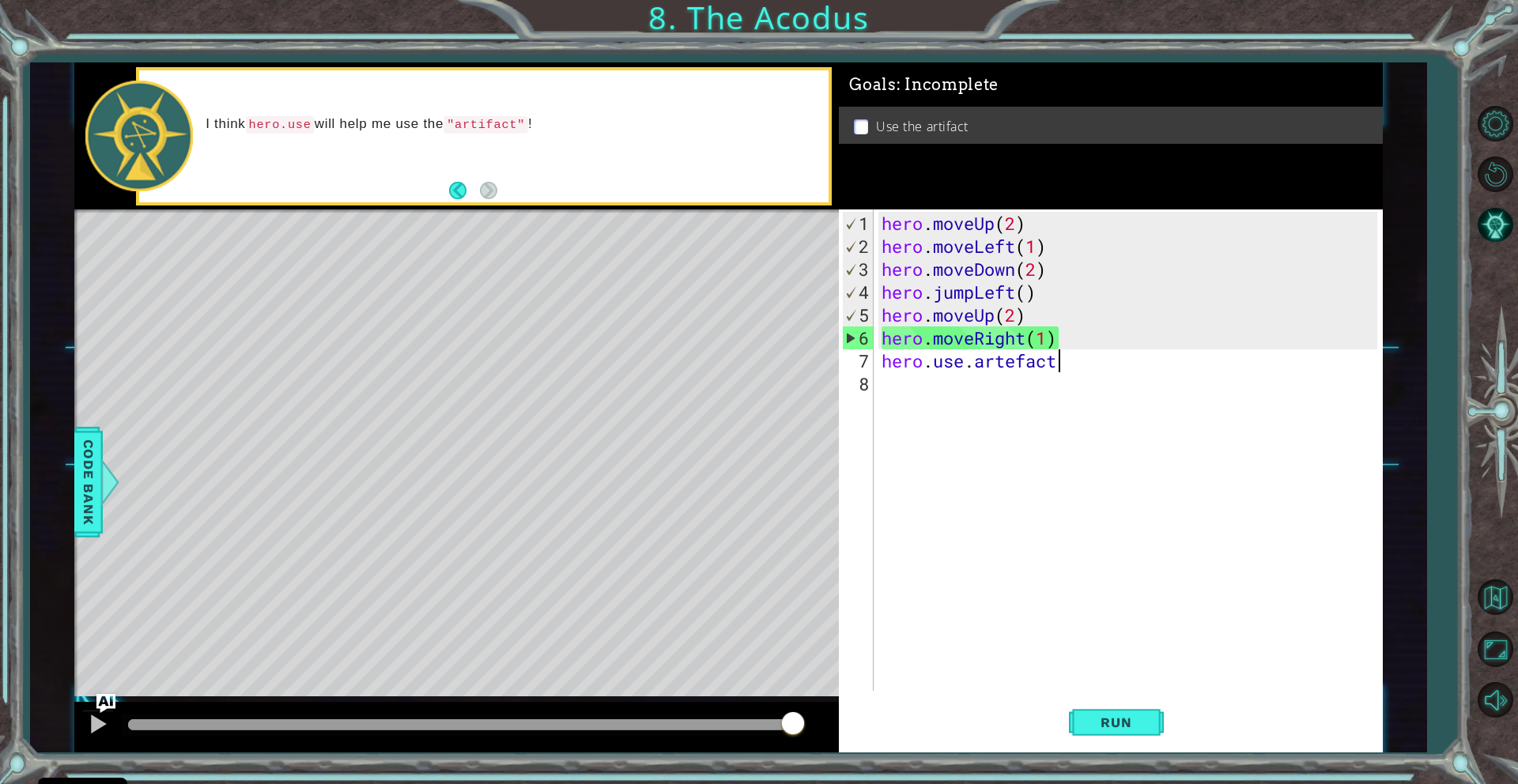
click at [1016, 364] on div "hero . moveUp ( 2 ) hero . moveLeft ( 1 ) hero . moveDown ( 2 ) hero . jumpLeft…" at bounding box center [1132, 475] width 507 height 527
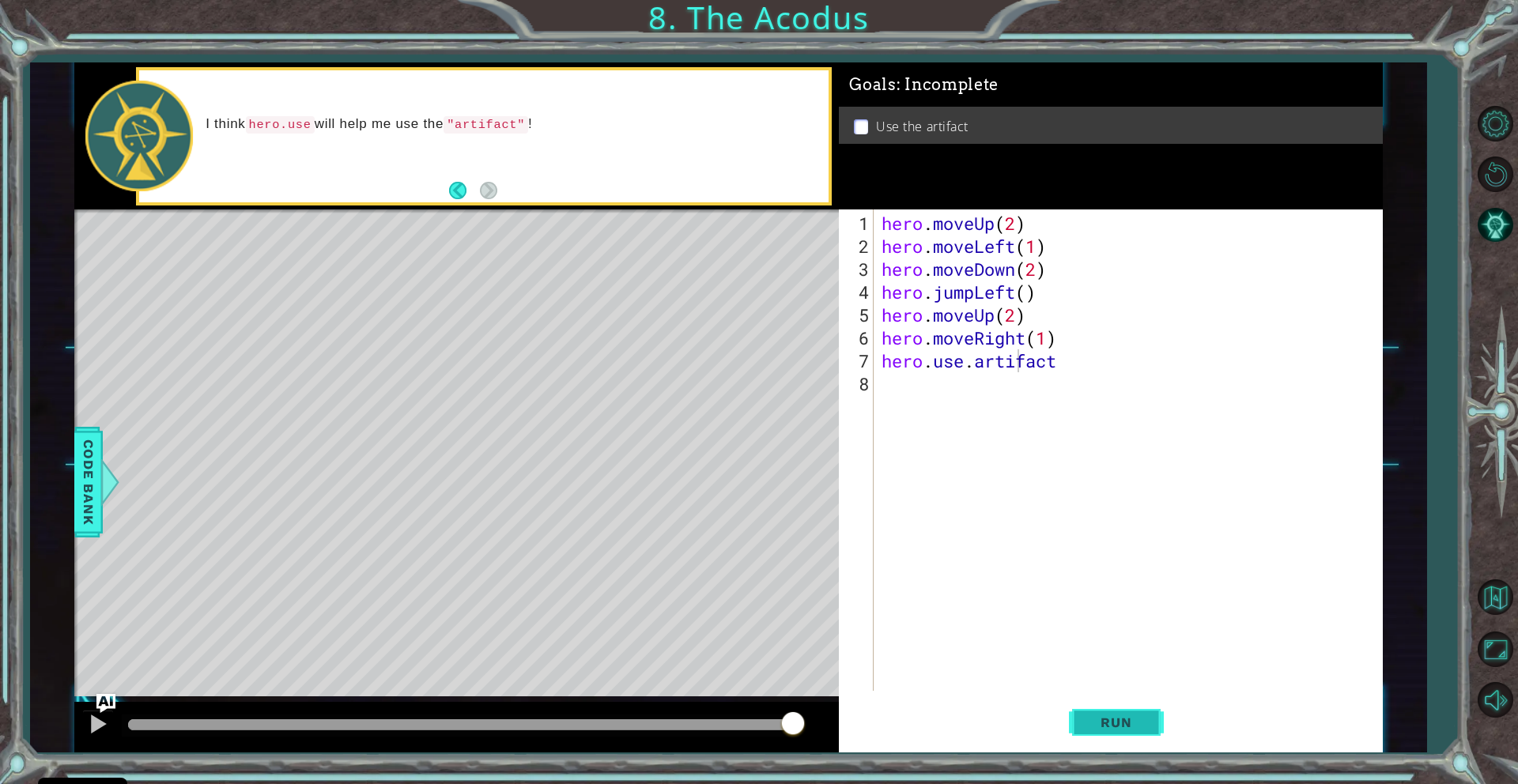
click at [1139, 725] on span "Run" at bounding box center [1115, 722] width 63 height 15
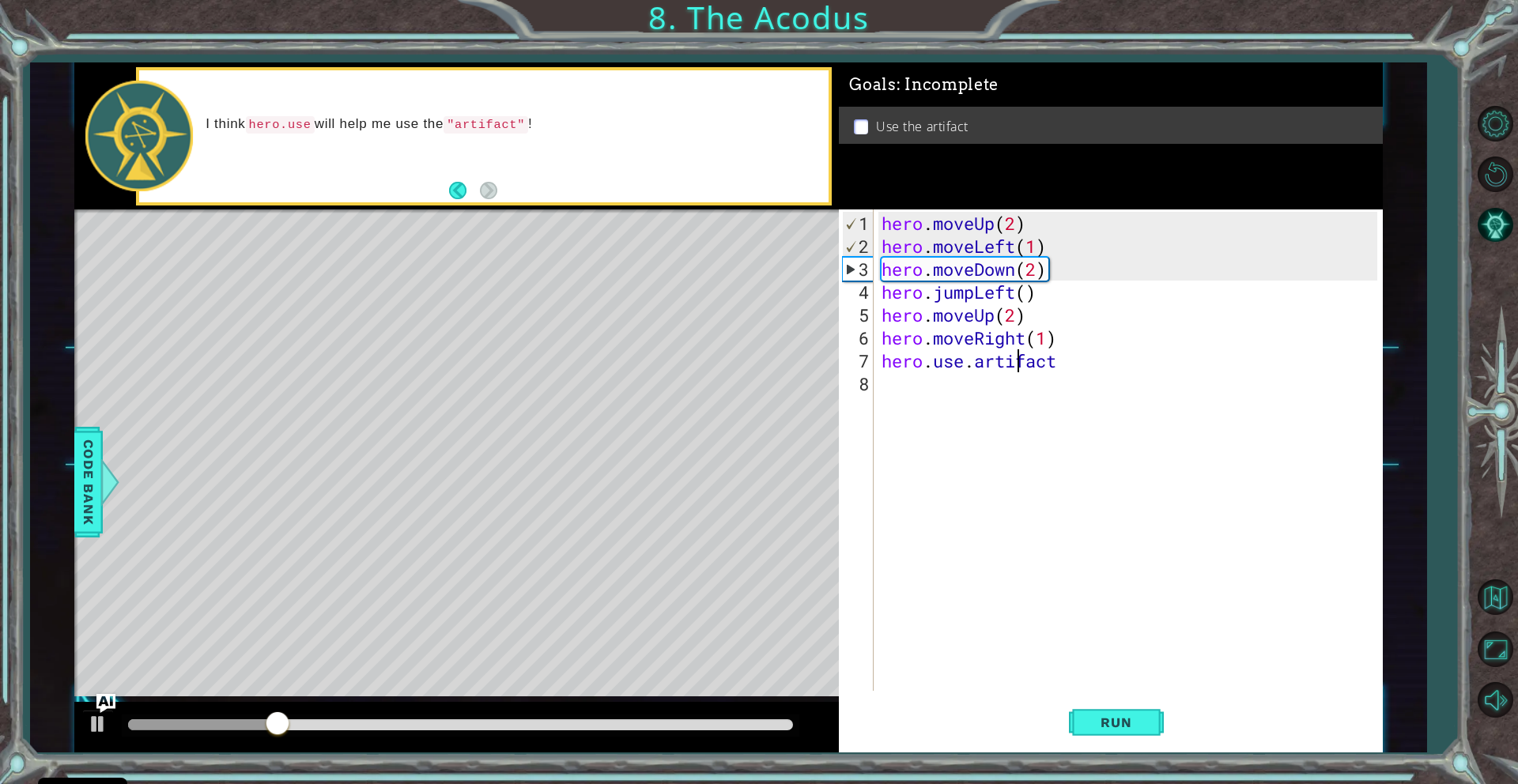
click at [972, 365] on div "hero . moveUp ( 2 ) hero . moveLeft ( 1 ) hero . moveDown ( 2 ) hero . jumpLeft…" at bounding box center [1132, 475] width 507 height 527
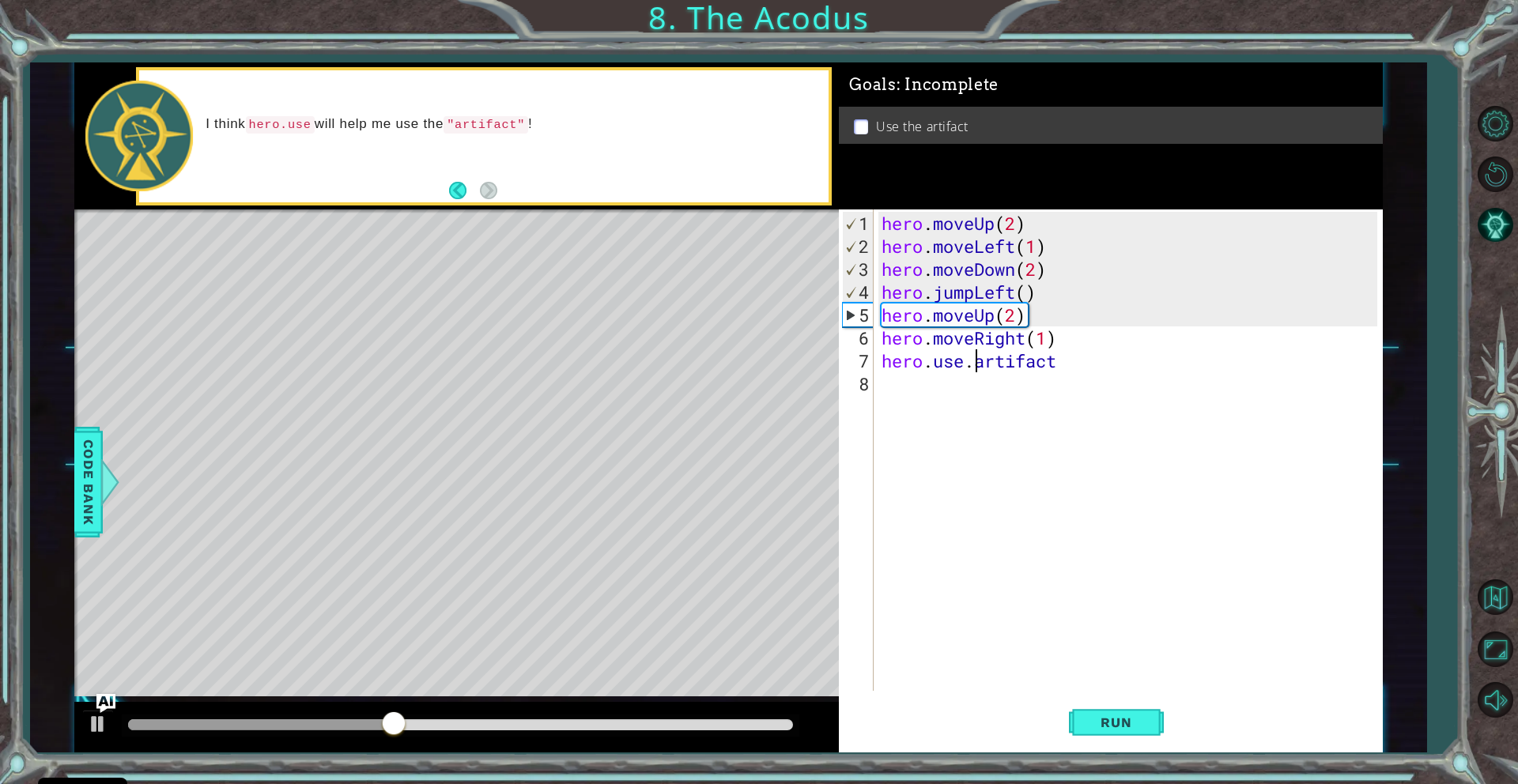
scroll to position [0, 5]
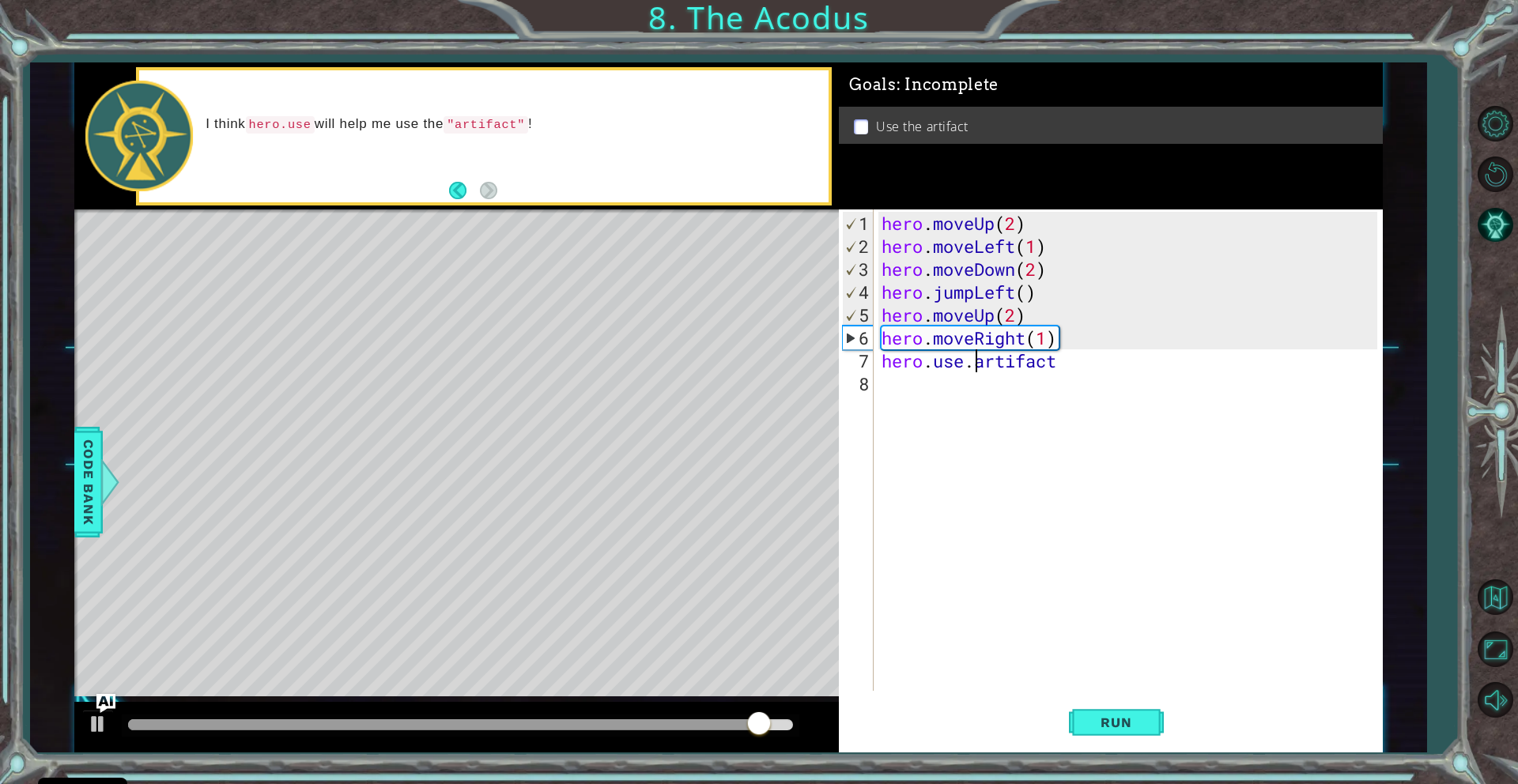
click at [1067, 359] on div "hero . moveUp ( 2 ) hero . moveLeft ( 1 ) hero . moveDown ( 2 ) hero . jumpLeft…" at bounding box center [1132, 475] width 507 height 527
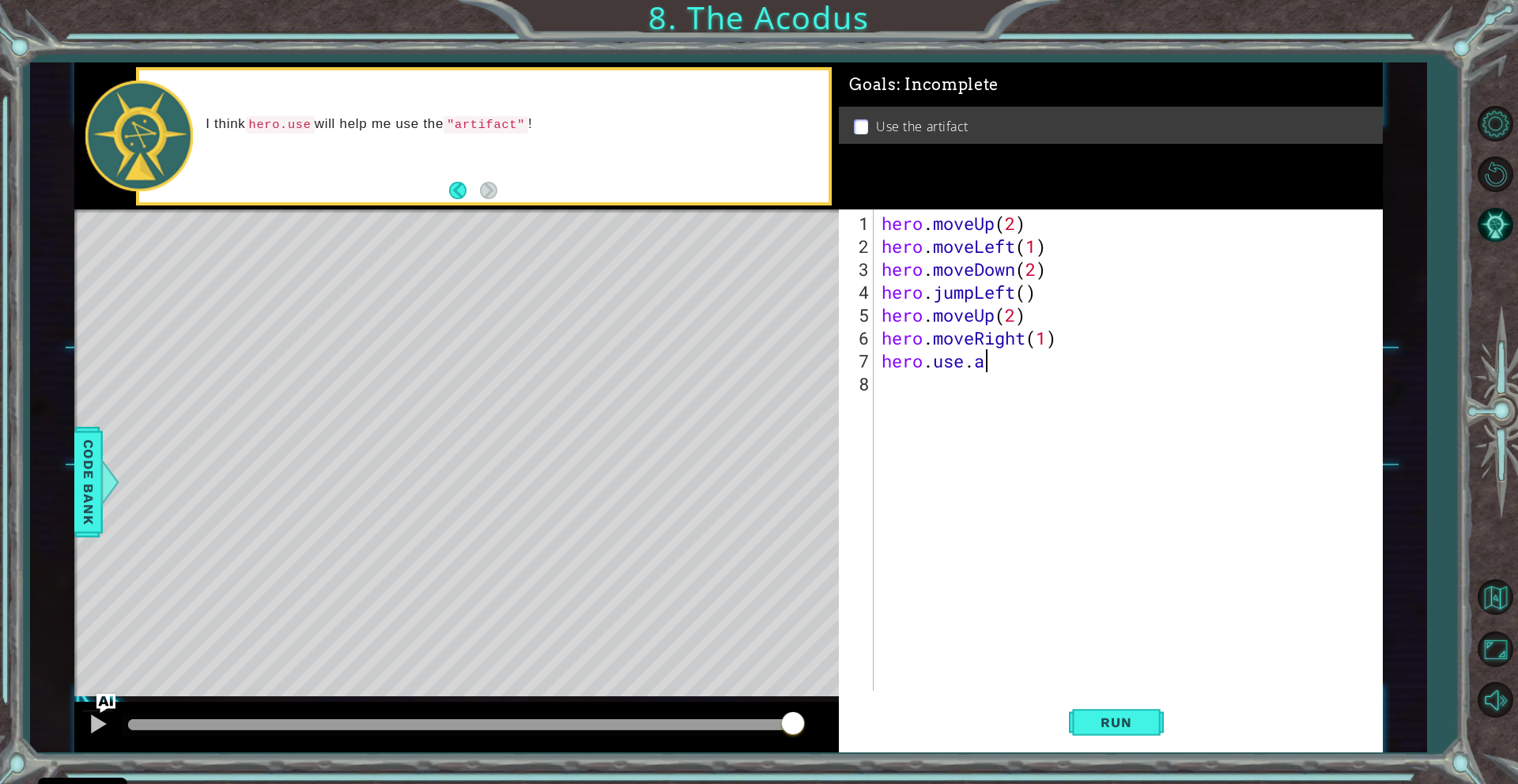
scroll to position [0, 3]
click at [1099, 711] on button "Run" at bounding box center [1116, 722] width 95 height 54
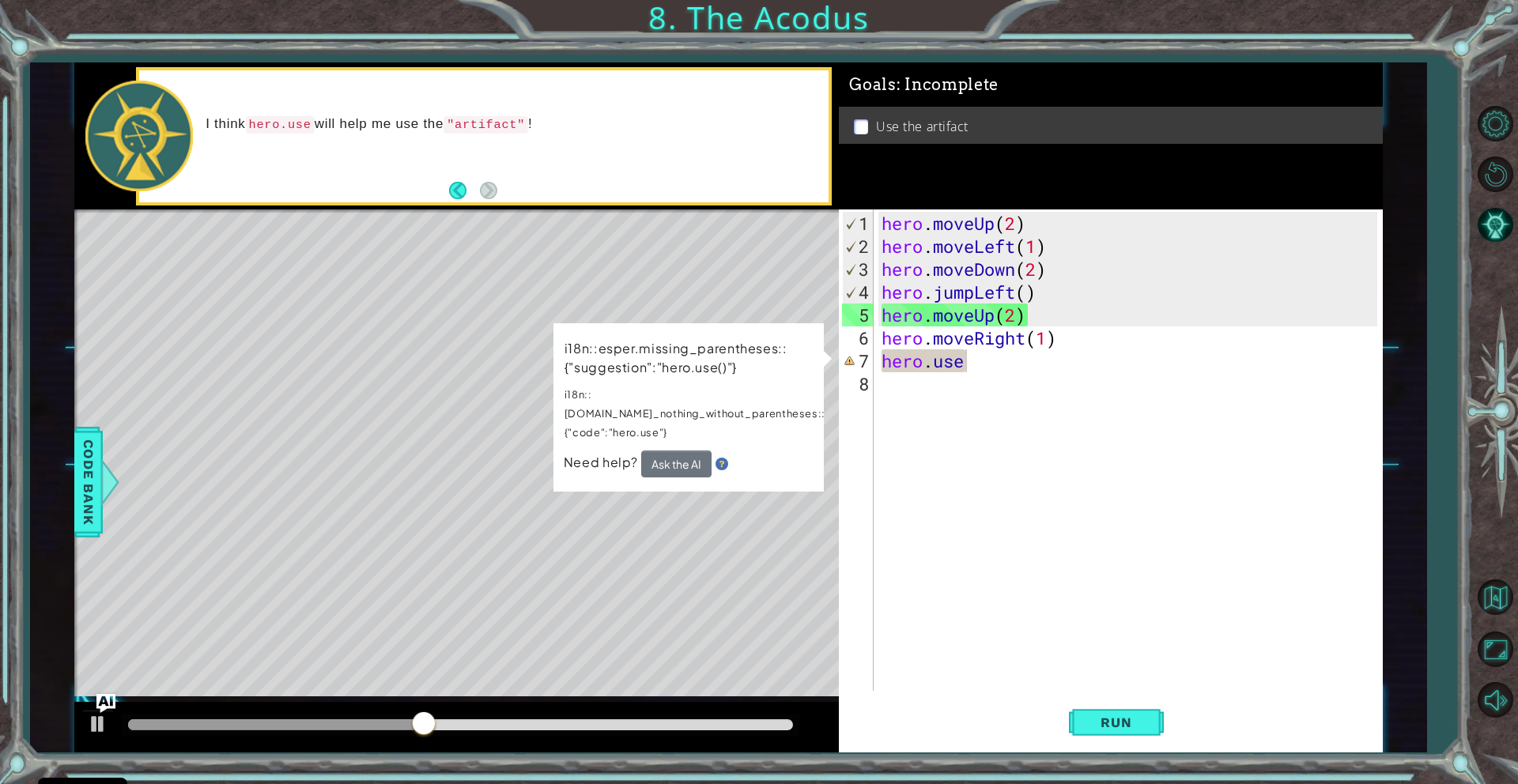
click at [671, 451] on button "Ask the AI" at bounding box center [676, 464] width 70 height 27
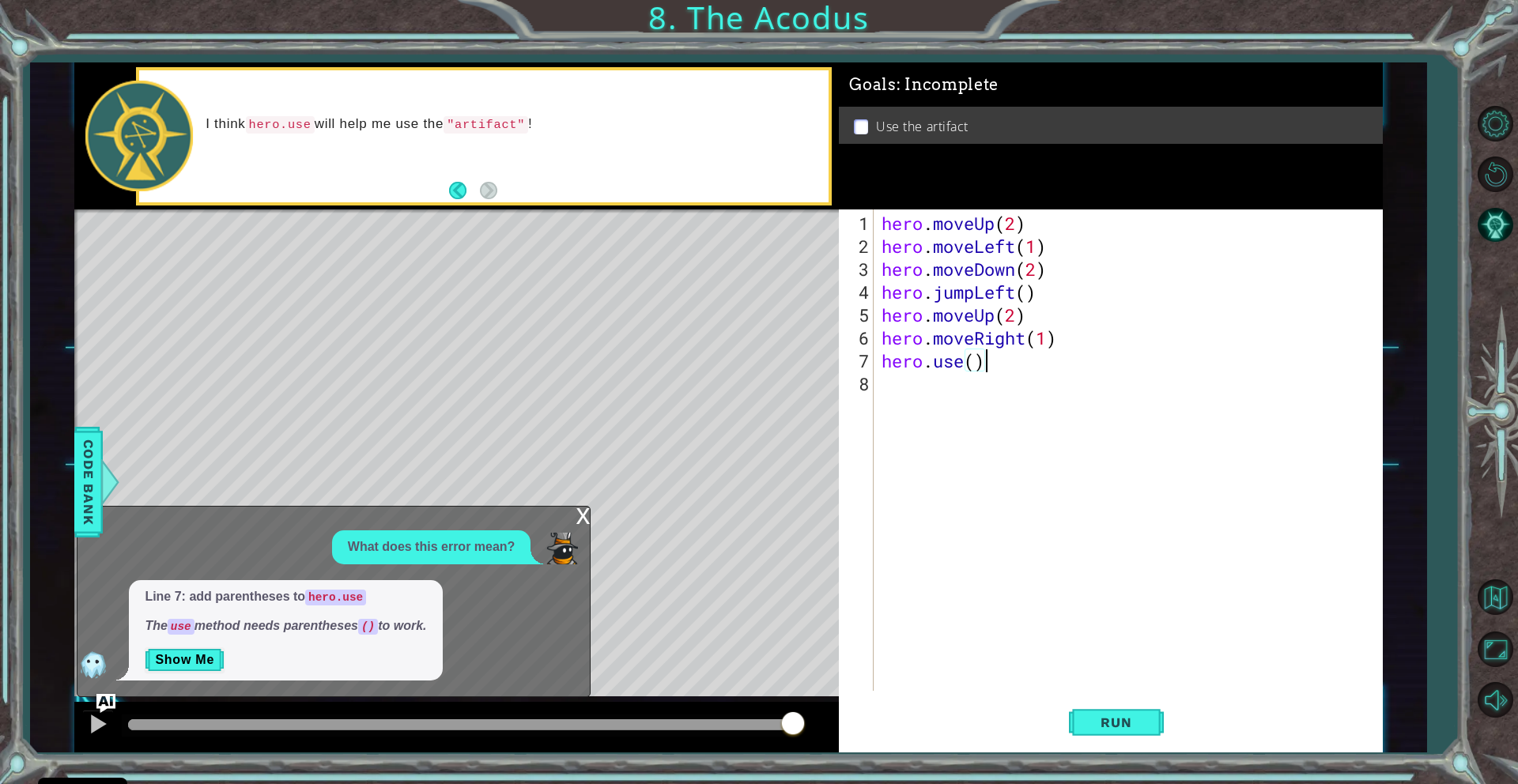
scroll to position [0, 4]
click at [1142, 713] on button "Run" at bounding box center [1116, 722] width 95 height 54
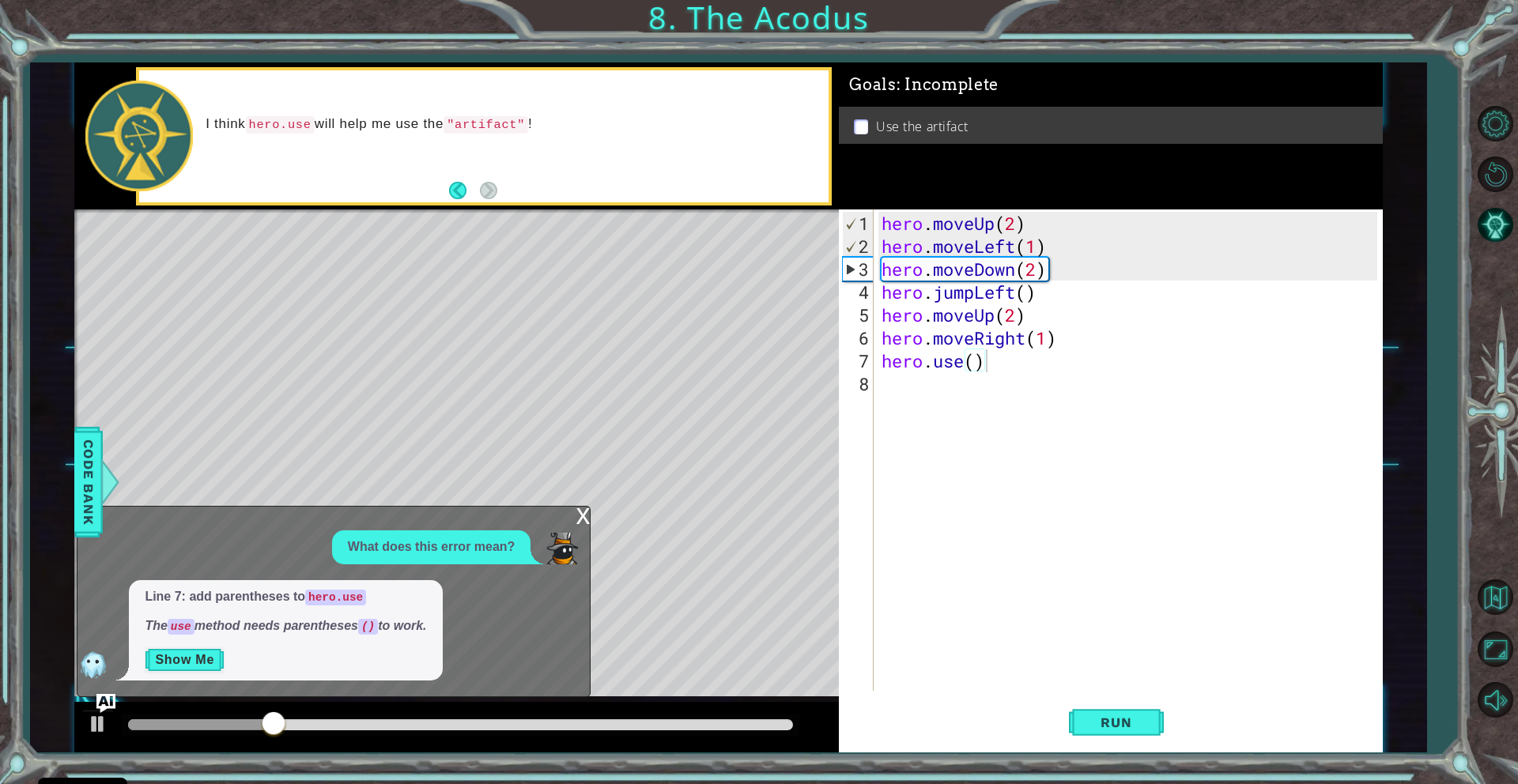
click at [212, 652] on button "Show Me" at bounding box center [185, 660] width 80 height 25
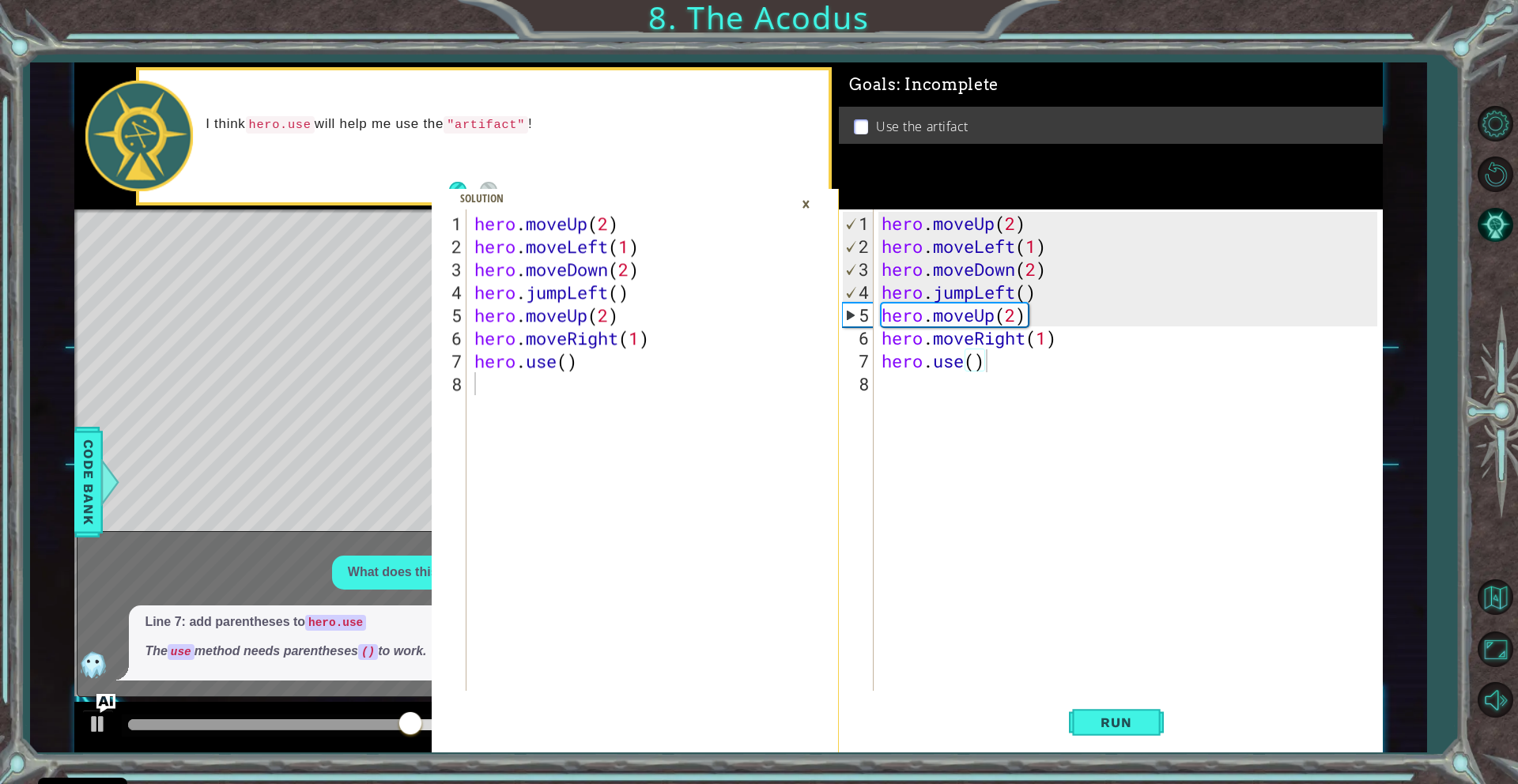
click at [809, 195] on div "×" at bounding box center [806, 203] width 24 height 27
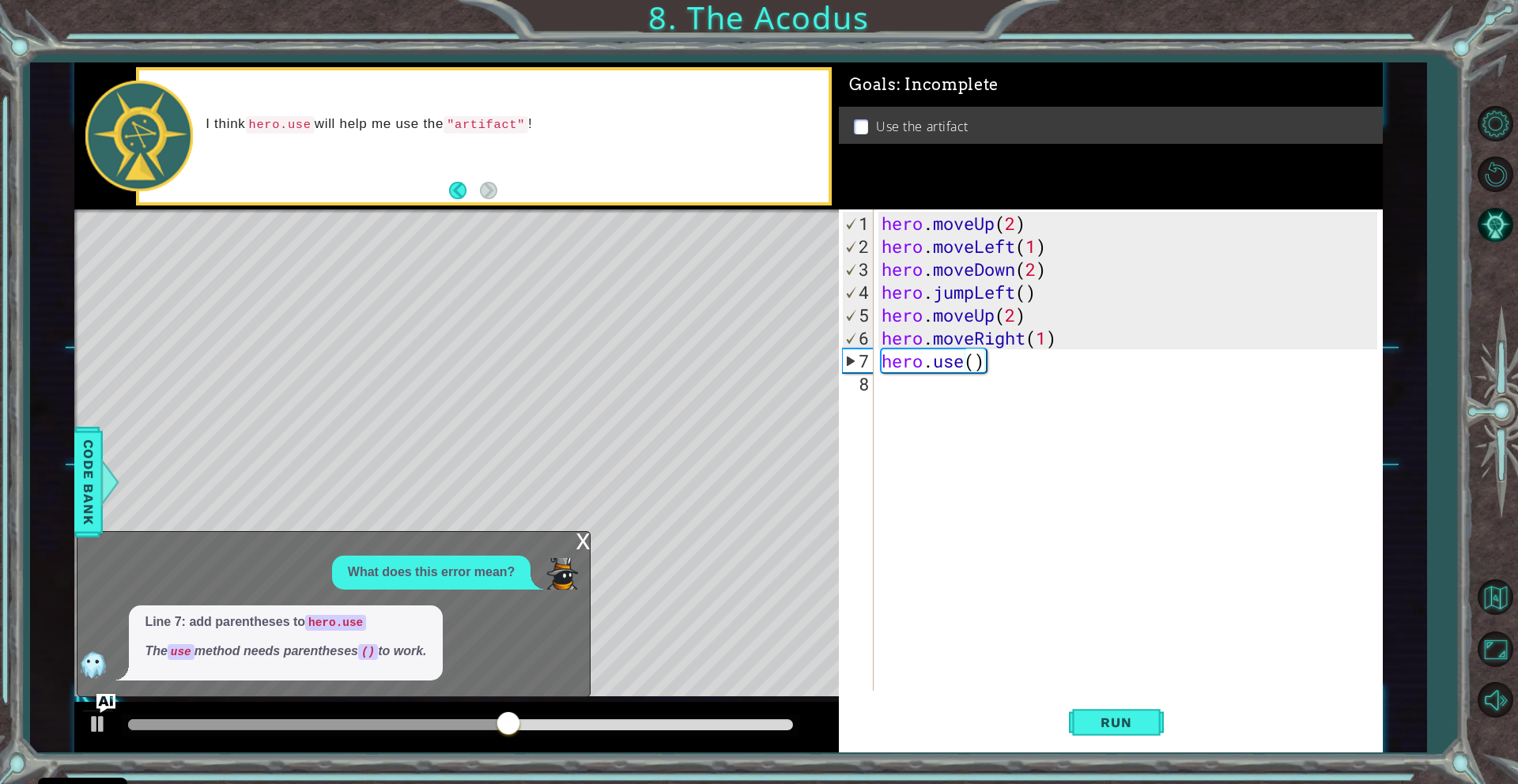
click at [972, 365] on div "hero . moveUp ( 2 ) hero . moveLeft ( 1 ) hero . moveDown ( 2 ) hero . jumpLeft…" at bounding box center [1132, 475] width 507 height 527
click at [1130, 712] on button "Run" at bounding box center [1116, 722] width 95 height 54
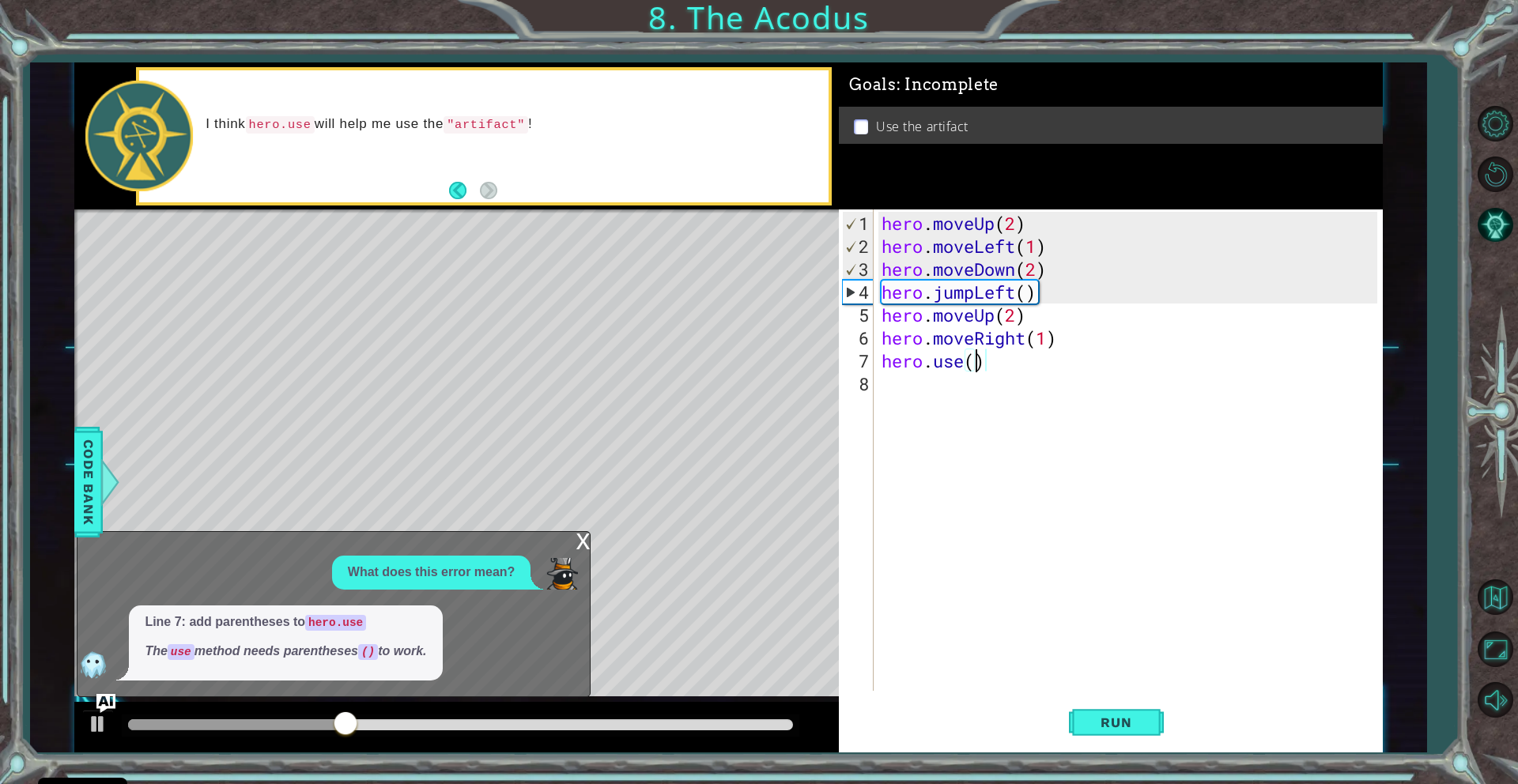
scroll to position [0, 4]
type textarea "hero.use(1)"
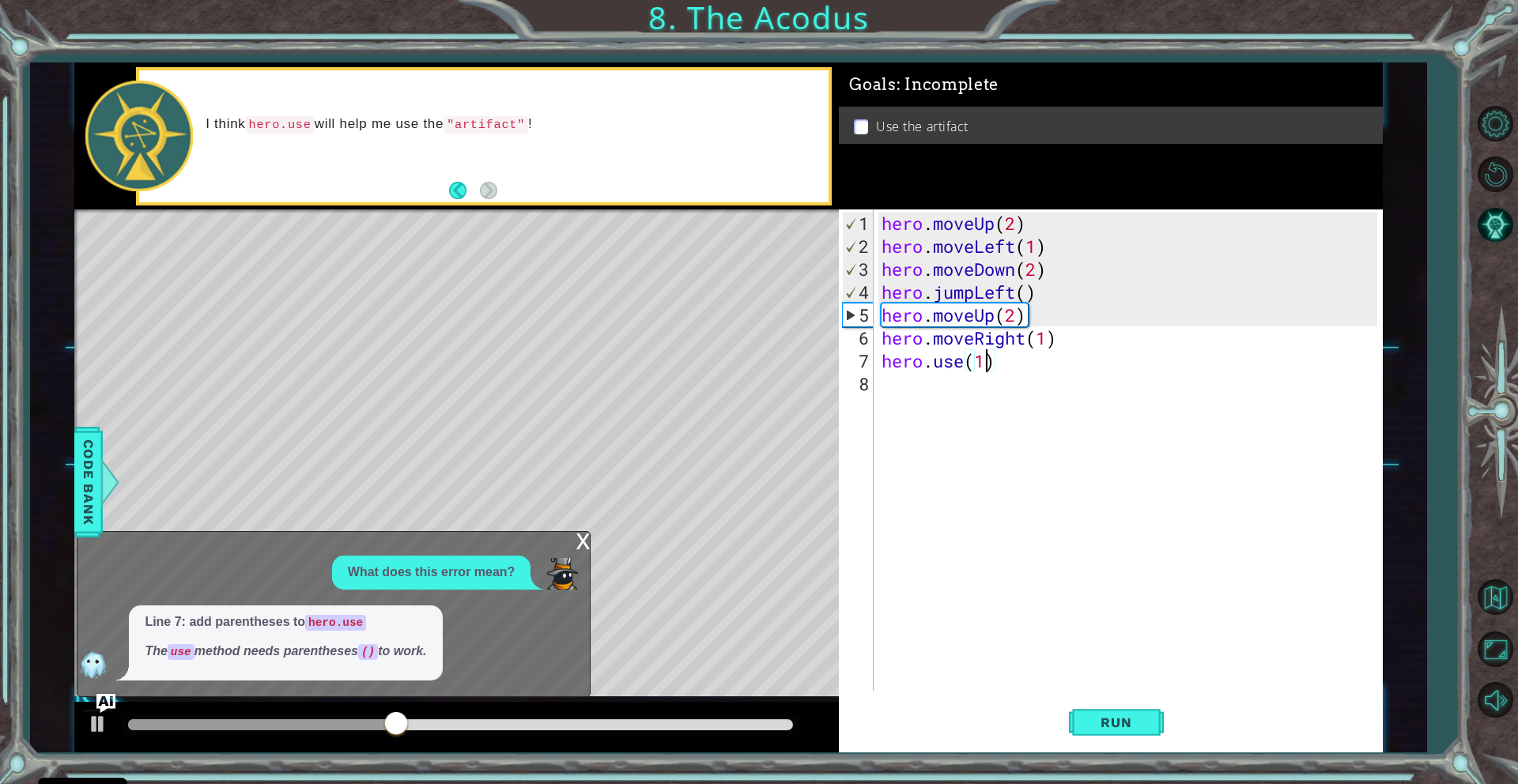
scroll to position [0, 0]
click at [1111, 708] on button "Run" at bounding box center [1116, 722] width 95 height 54
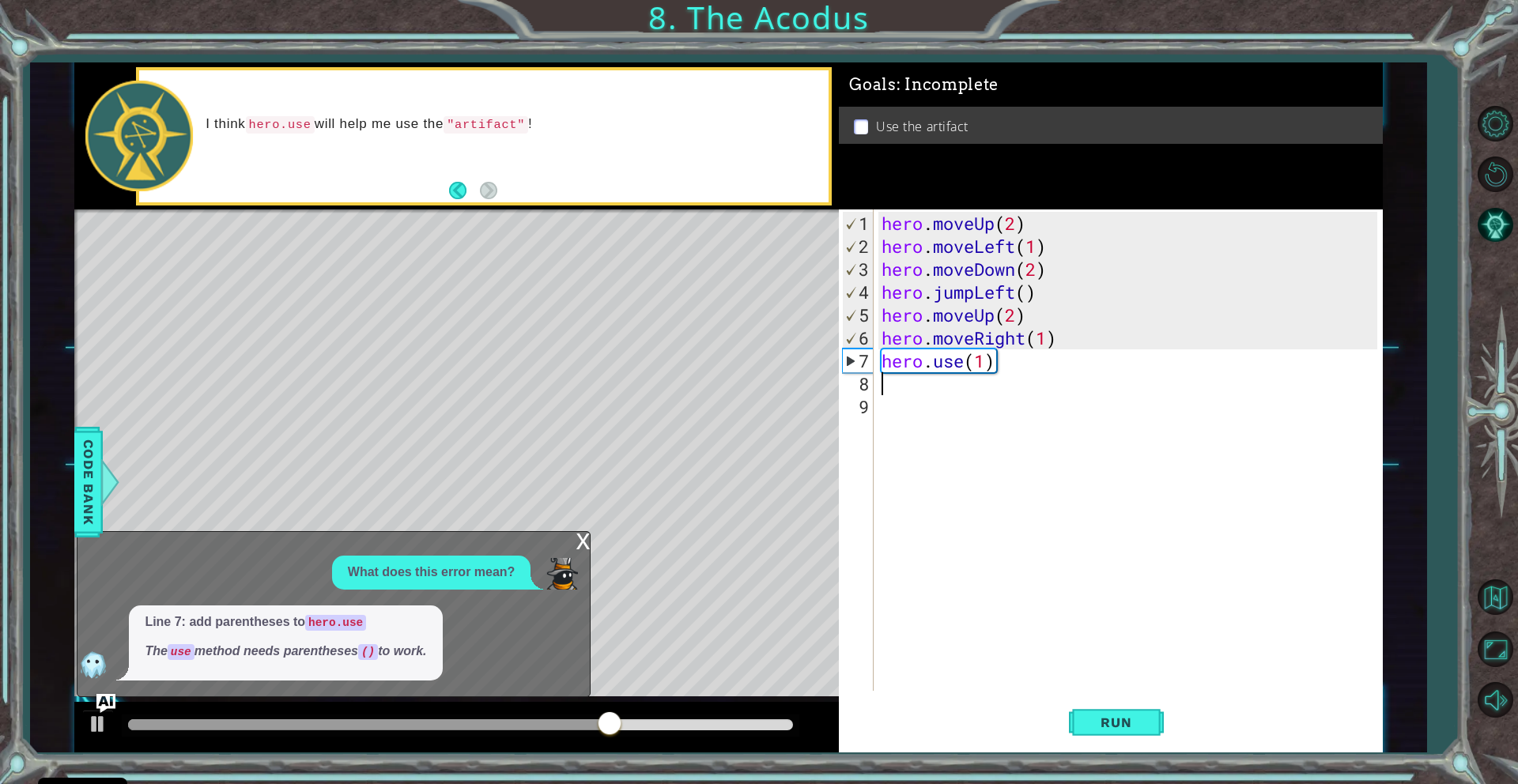
click at [983, 361] on div "hero . moveUp ( 2 ) hero . moveLeft ( 1 ) hero . moveDown ( 2 ) hero . jumpLeft…" at bounding box center [1132, 475] width 507 height 527
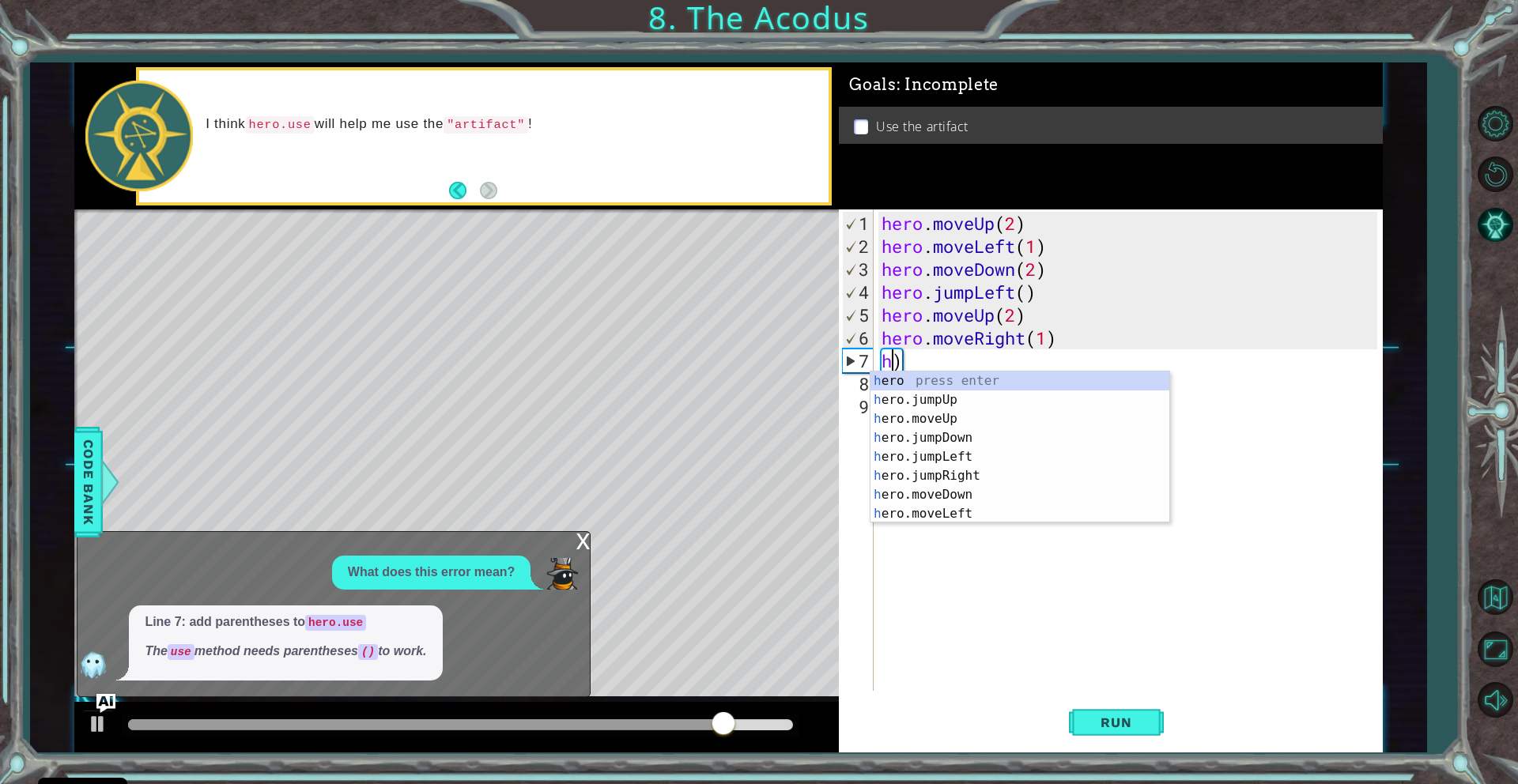
type textarea ")"
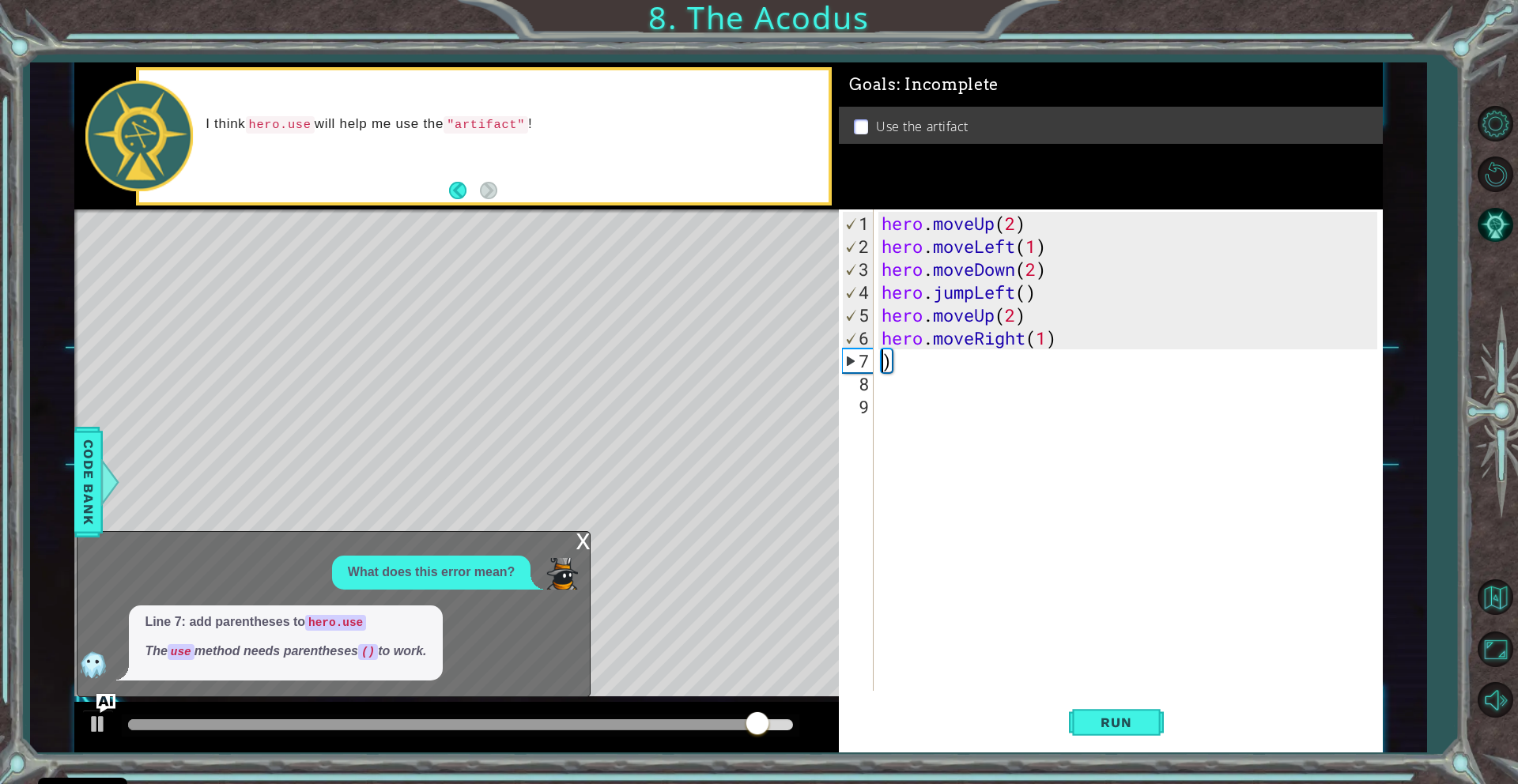
click at [905, 366] on div "hero . moveUp ( 2 ) hero . moveLeft ( 1 ) hero . moveDown ( 2 ) hero . jumpLeft…" at bounding box center [1132, 475] width 507 height 527
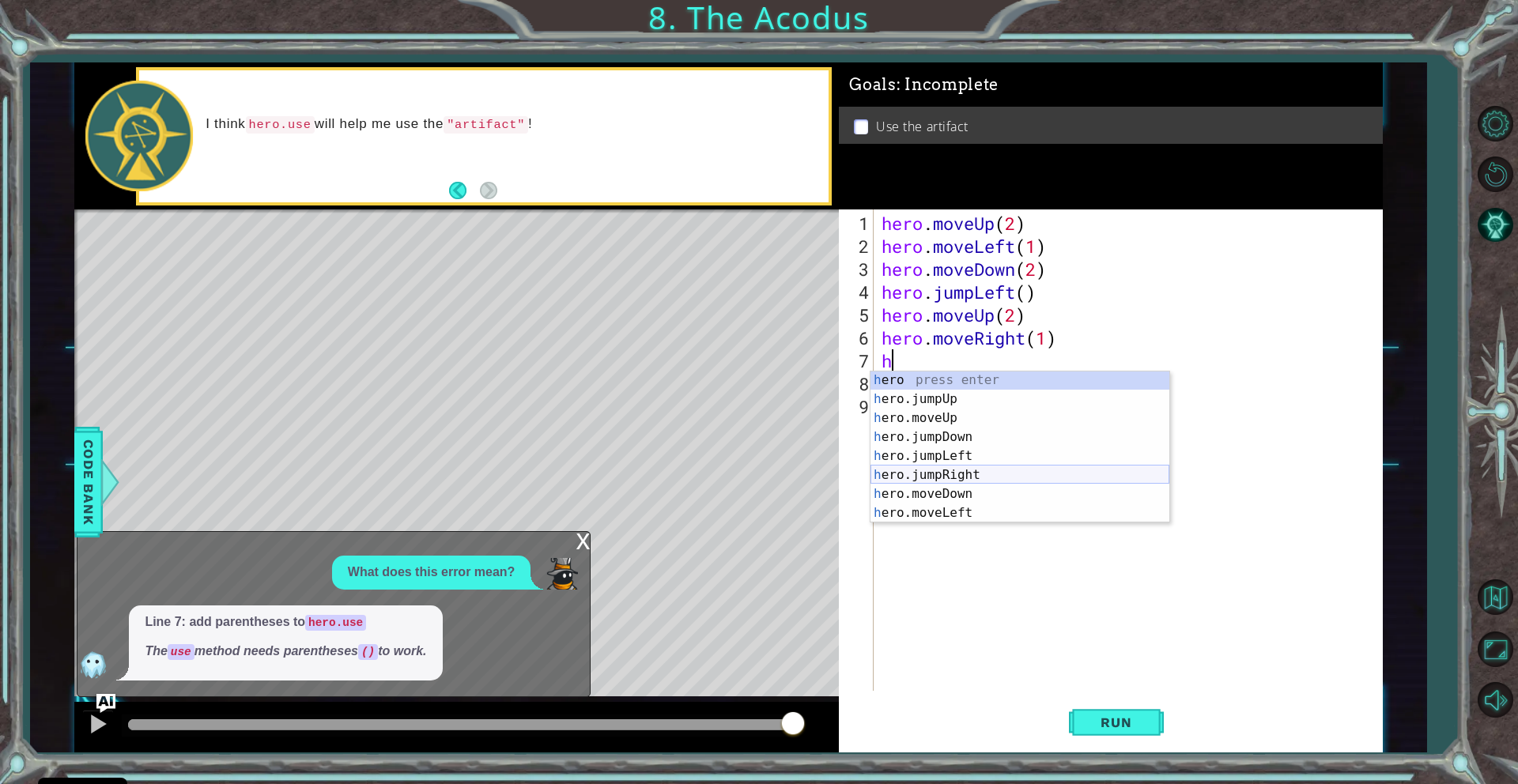
scroll to position [38, 0]
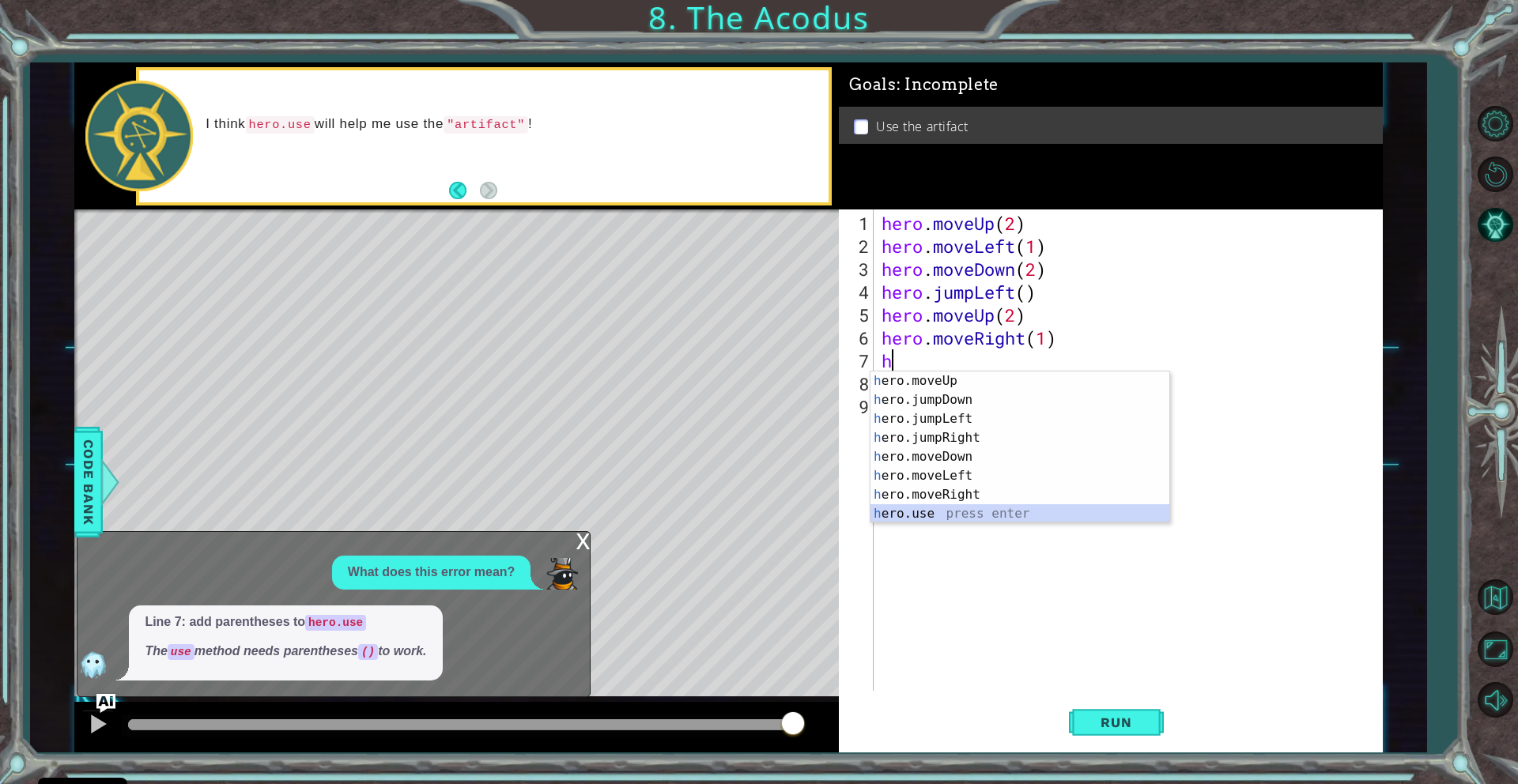
click at [938, 512] on div "h ero.moveUp press enter h ero.jumpDown press enter h ero.jumpLeft press enter …" at bounding box center [1019, 466] width 299 height 189
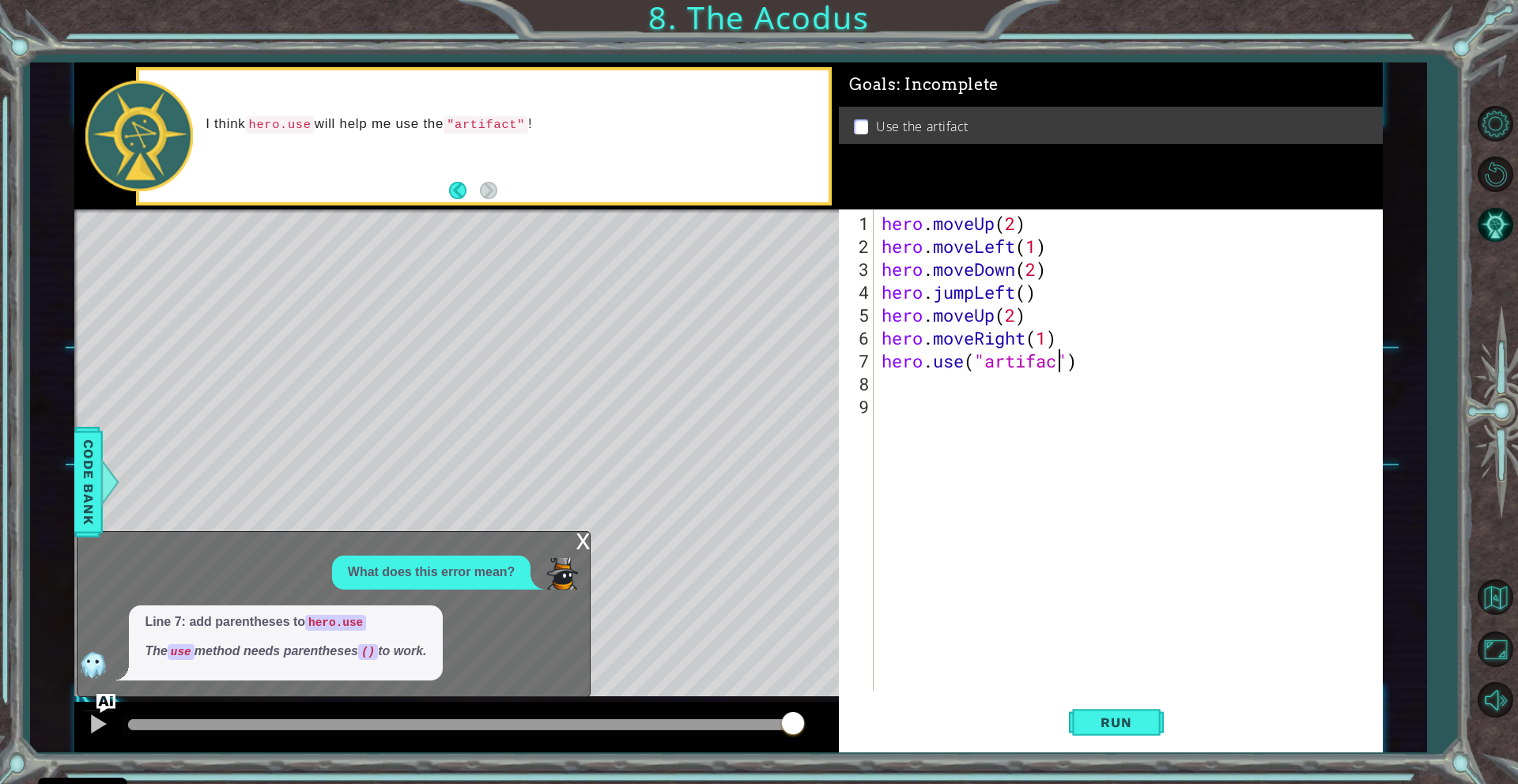
type textarea "hero.use("artifact")"
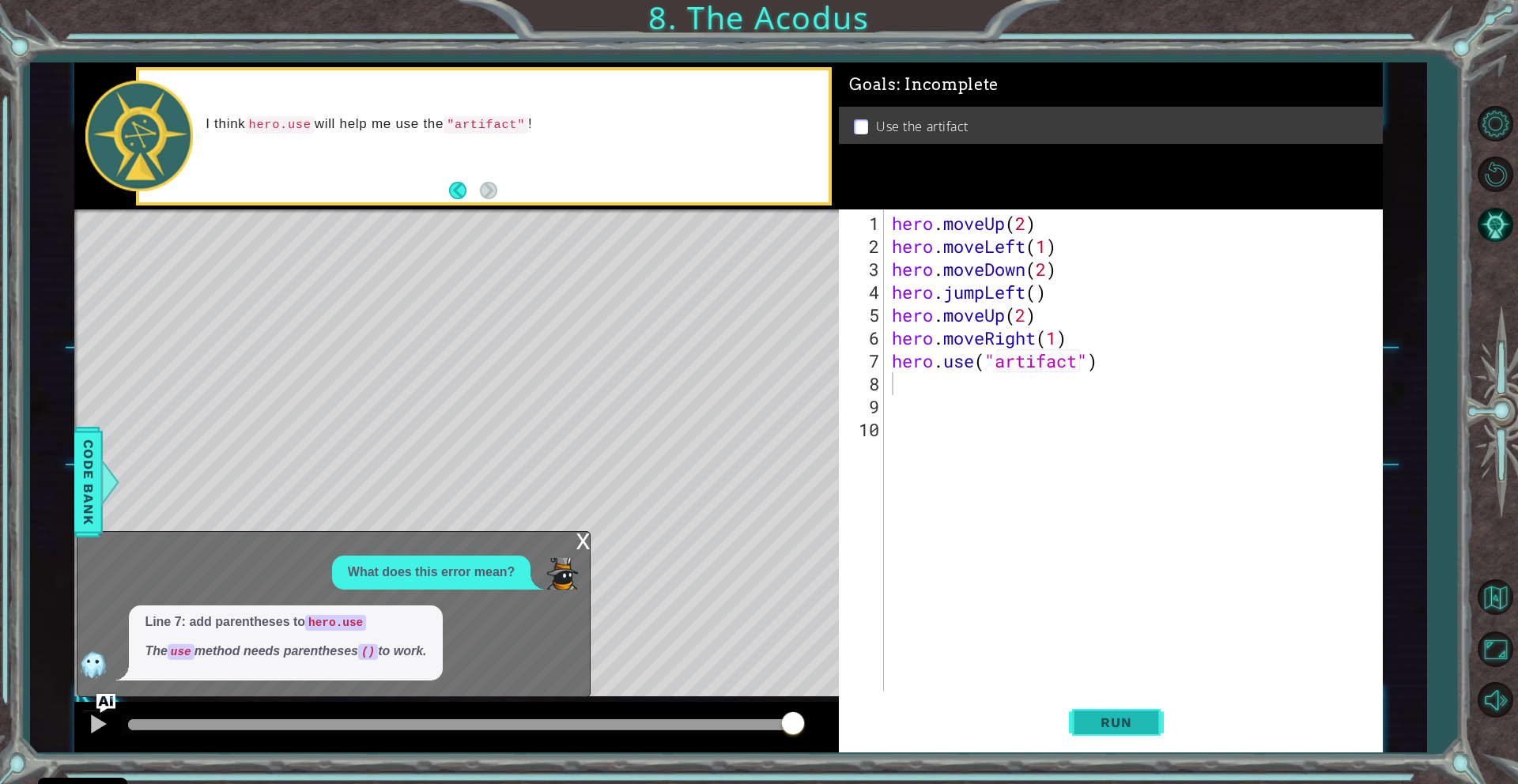
click at [1111, 715] on span "Run" at bounding box center [1115, 722] width 63 height 15
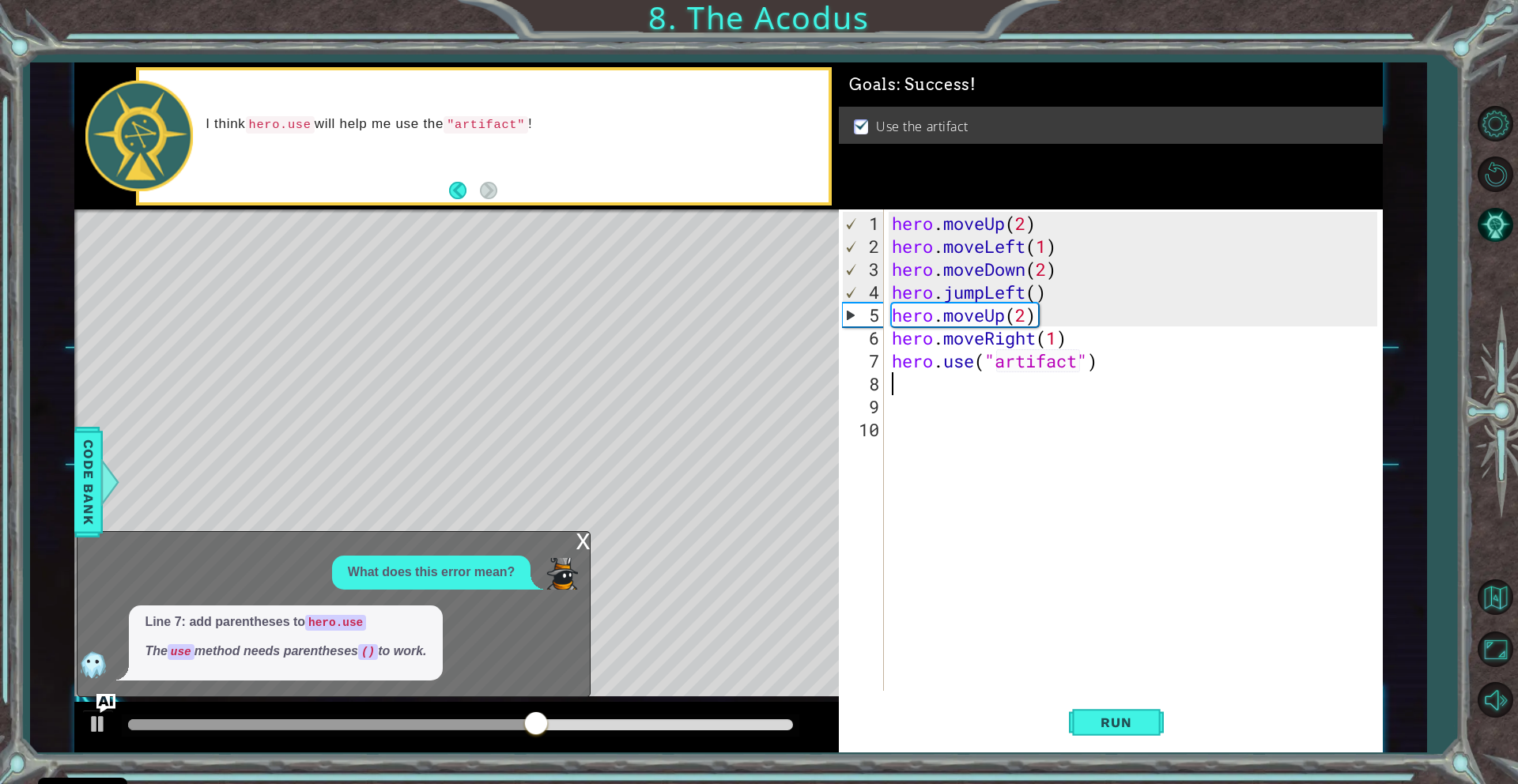
click at [584, 542] on div "x" at bounding box center [582, 539] width 14 height 15
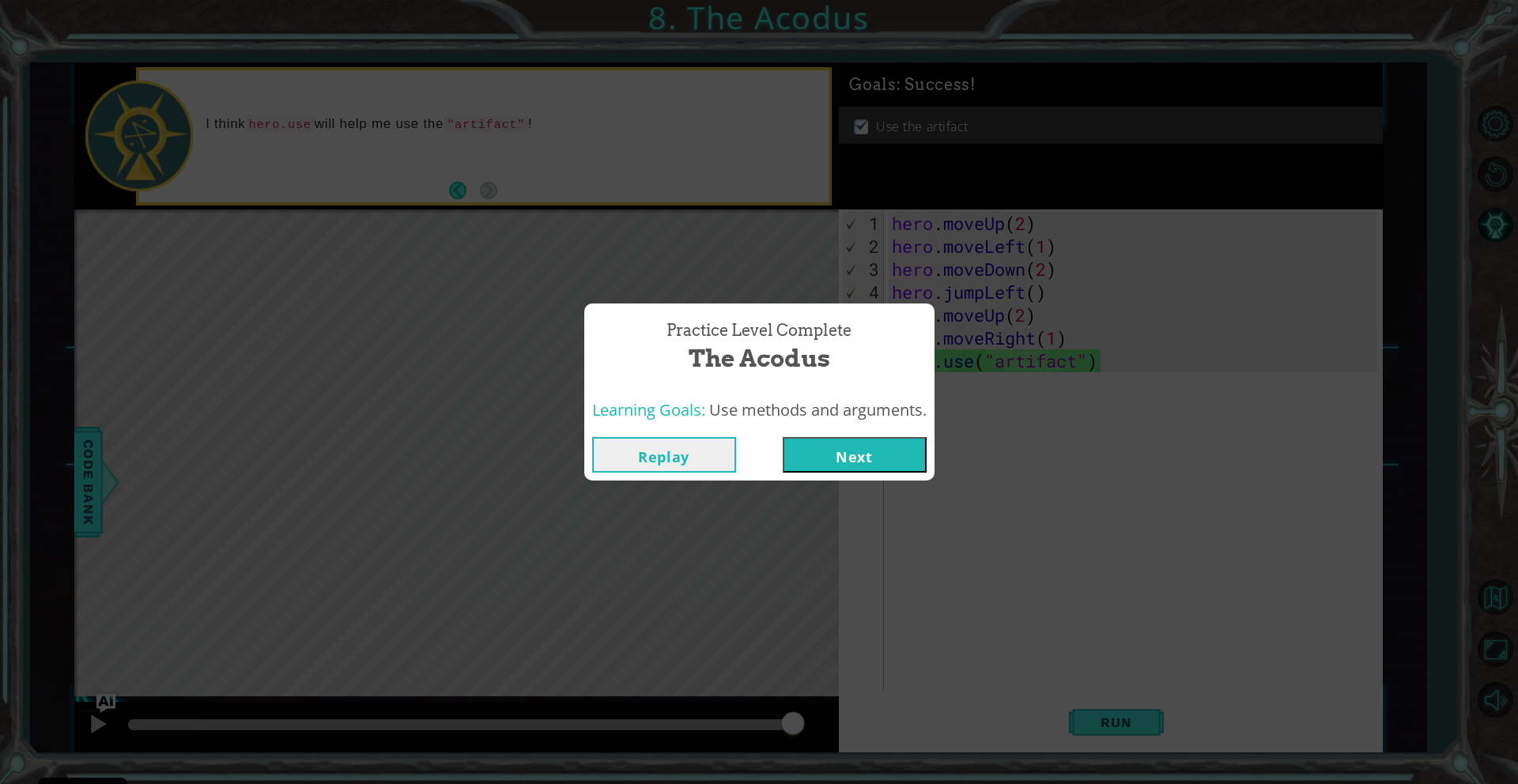
click at [855, 455] on button "Next" at bounding box center [854, 455] width 144 height 36
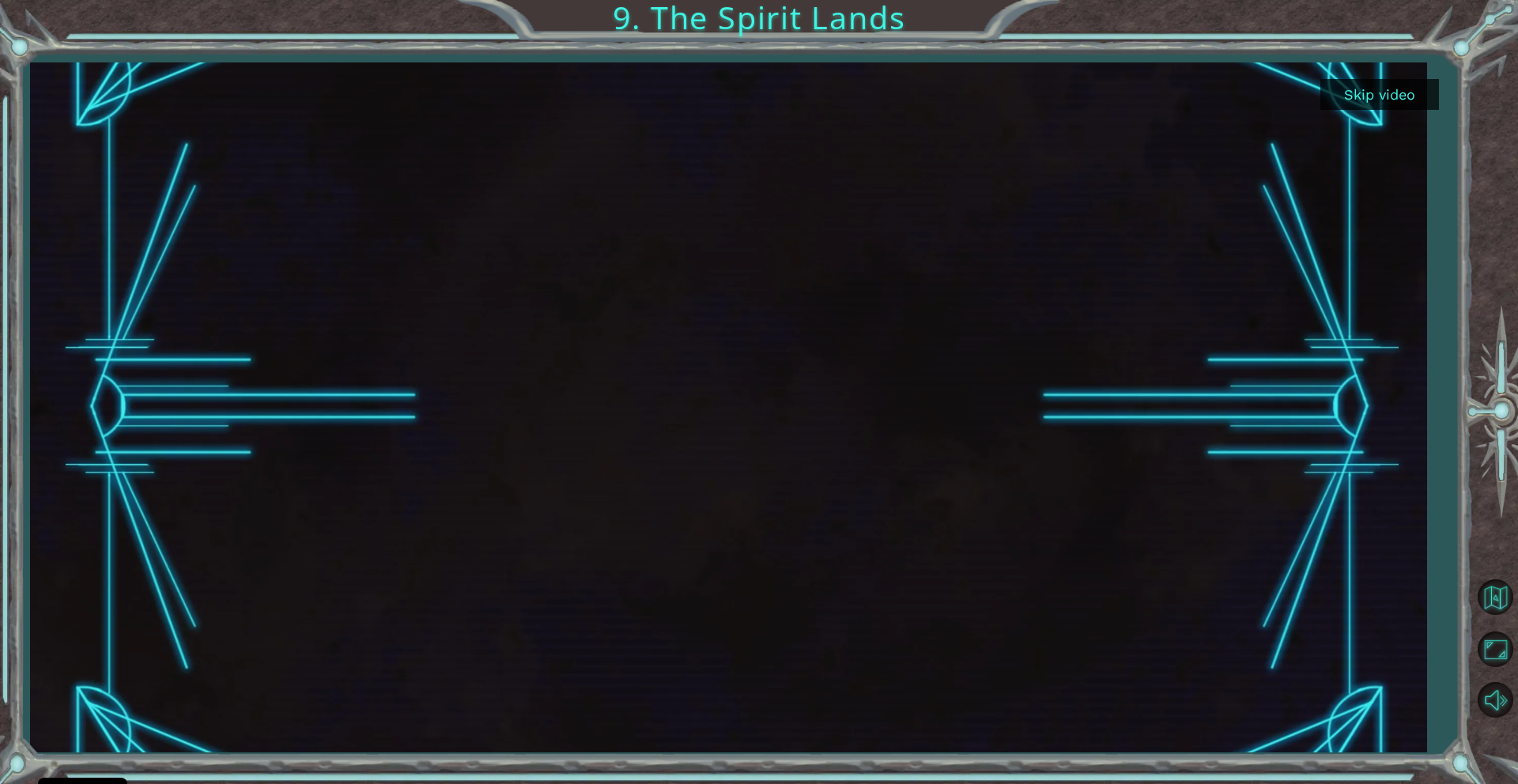
click at [1389, 100] on button "Skip video" at bounding box center [1380, 94] width 119 height 31
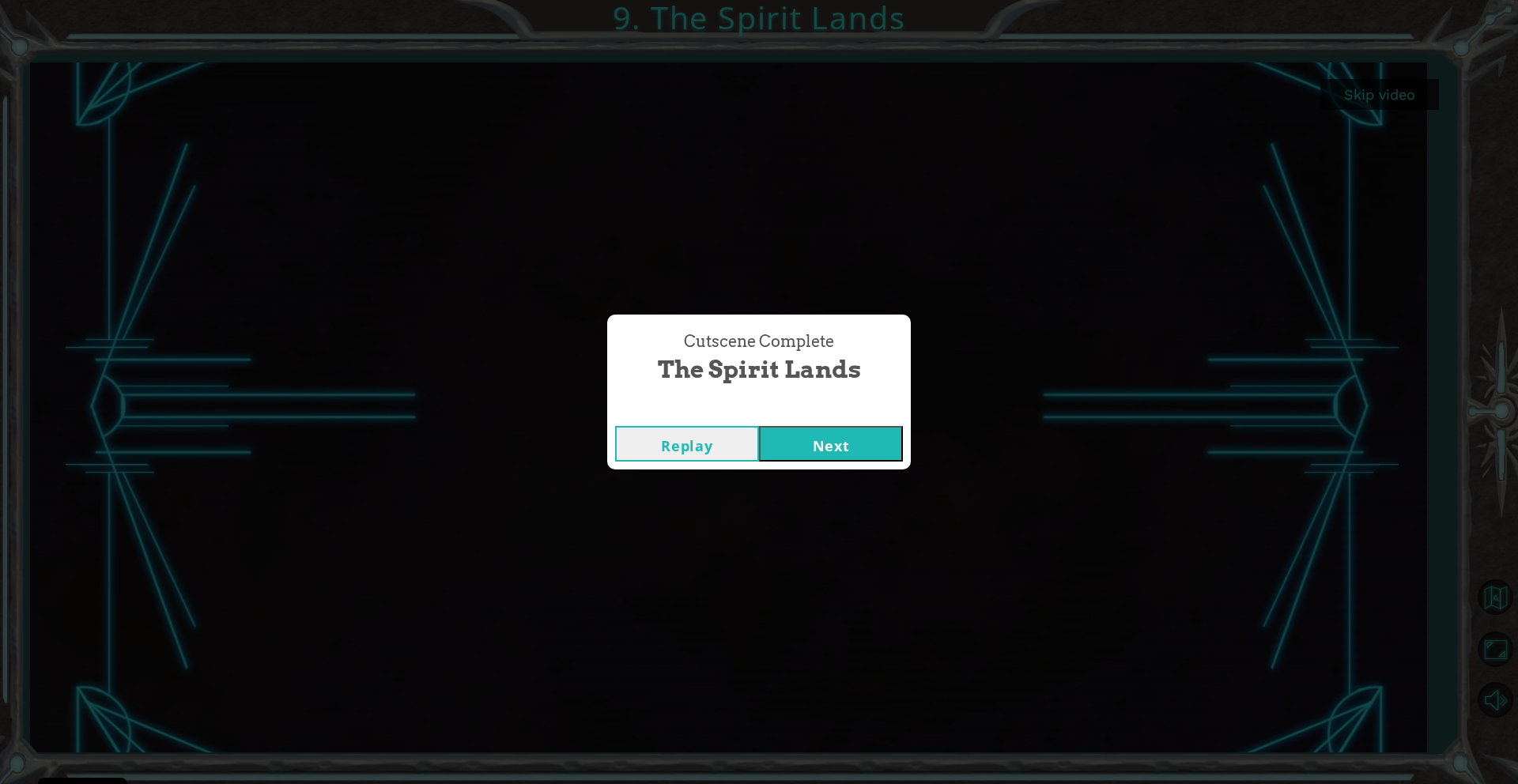
click at [713, 448] on button "Replay" at bounding box center [687, 444] width 144 height 36
click at [883, 446] on button "Next" at bounding box center [831, 444] width 144 height 36
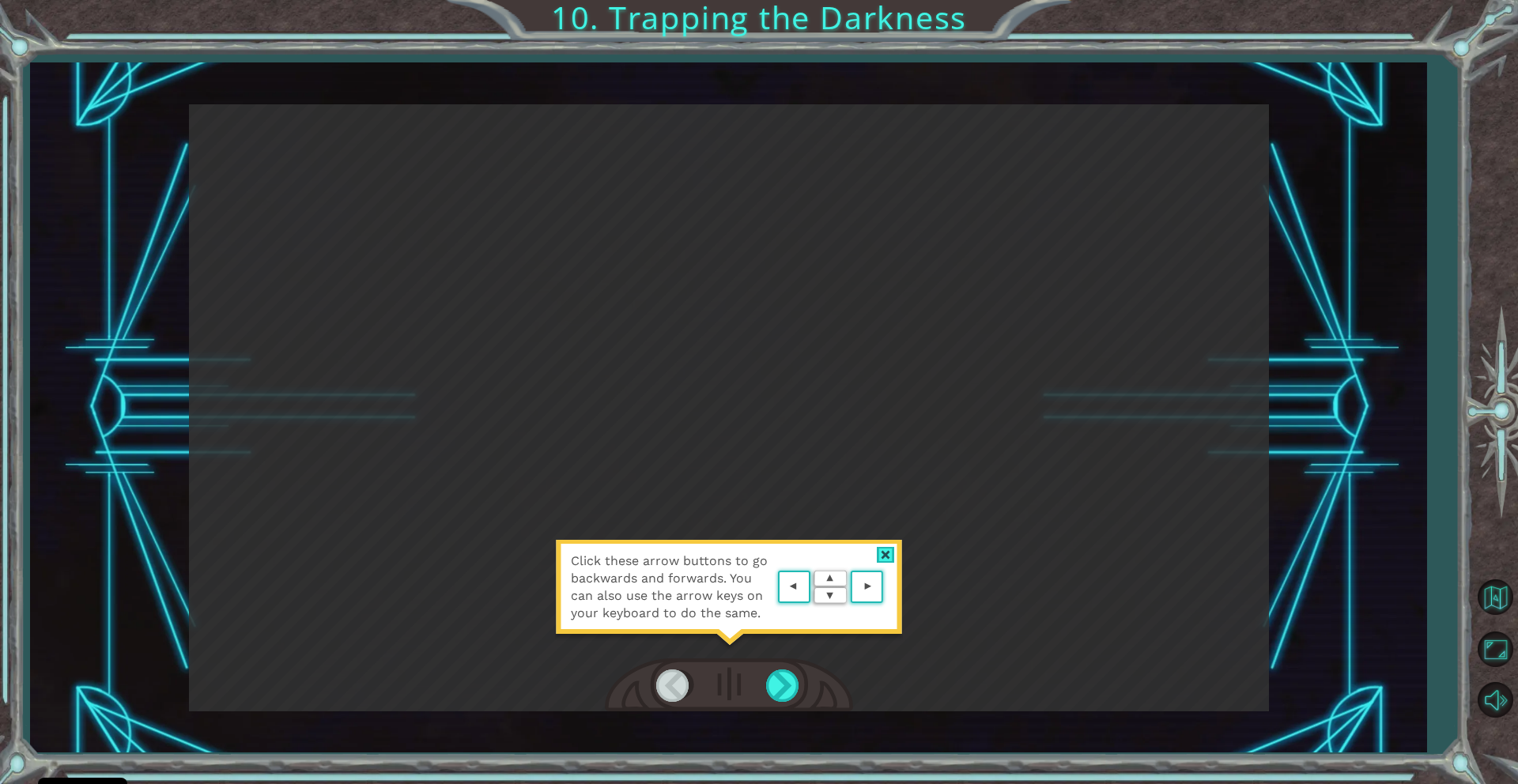
click at [890, 547] on div at bounding box center [886, 555] width 18 height 16
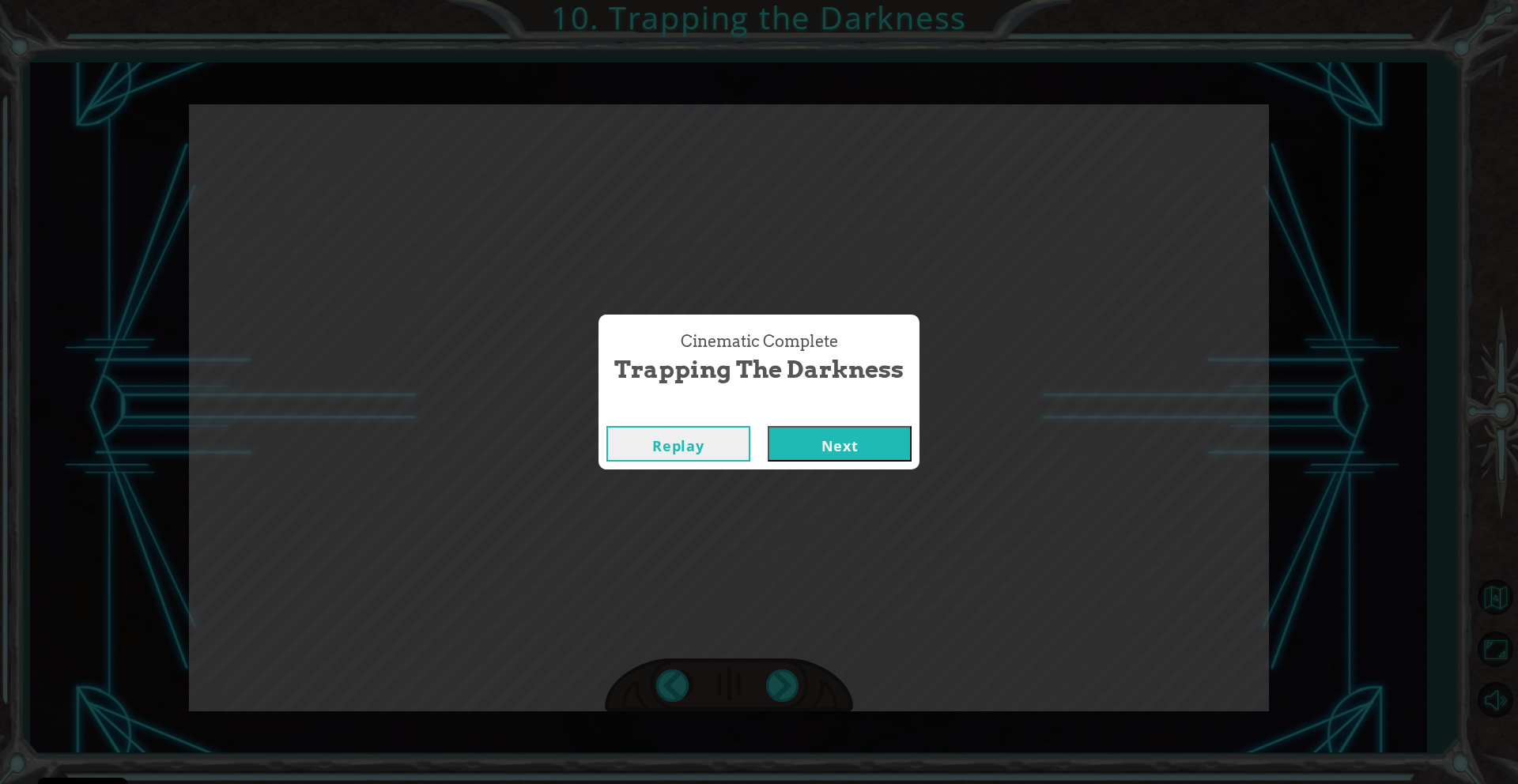
click at [862, 452] on button "Next" at bounding box center [840, 444] width 144 height 36
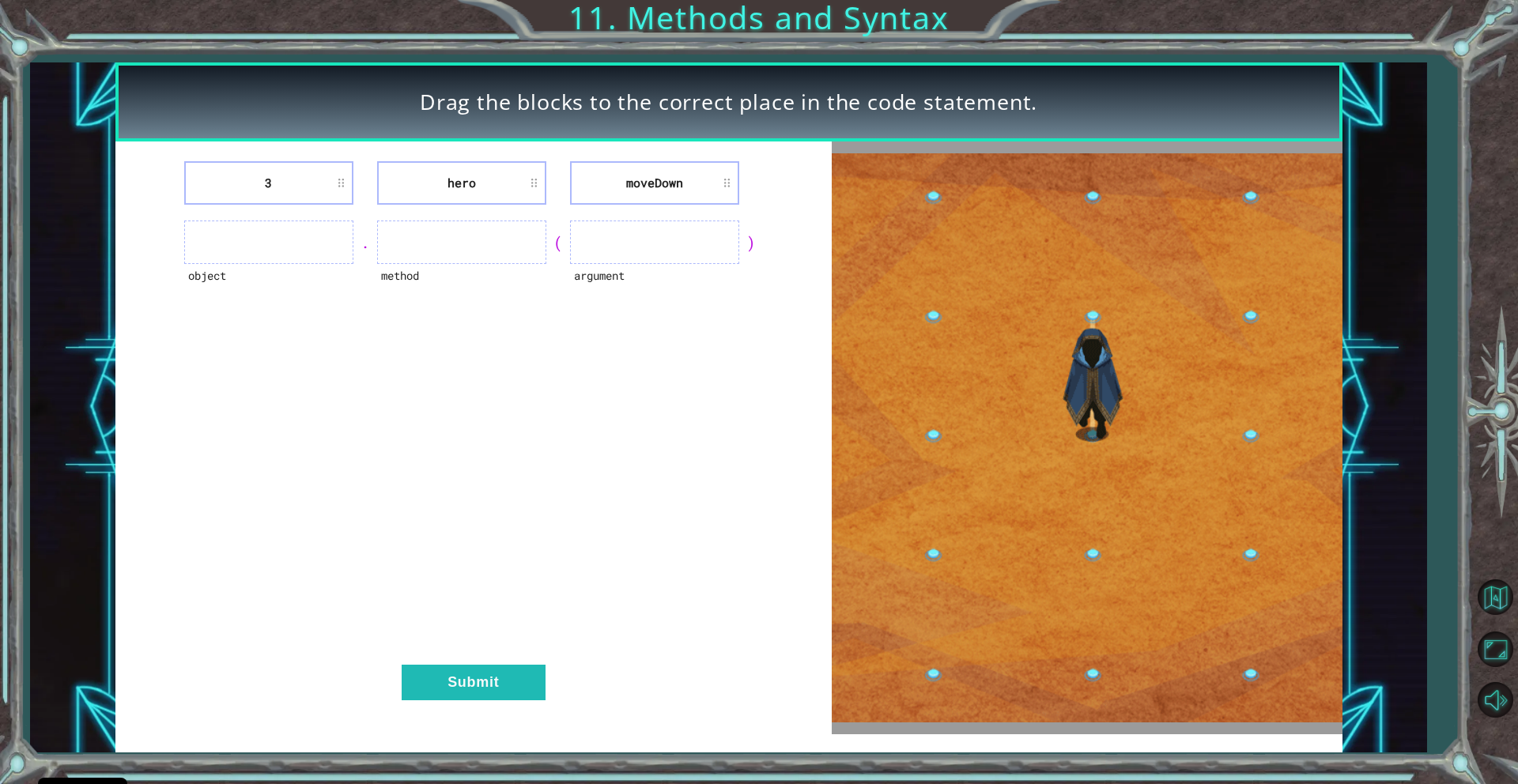
click at [332, 243] on ul at bounding box center [268, 242] width 169 height 43
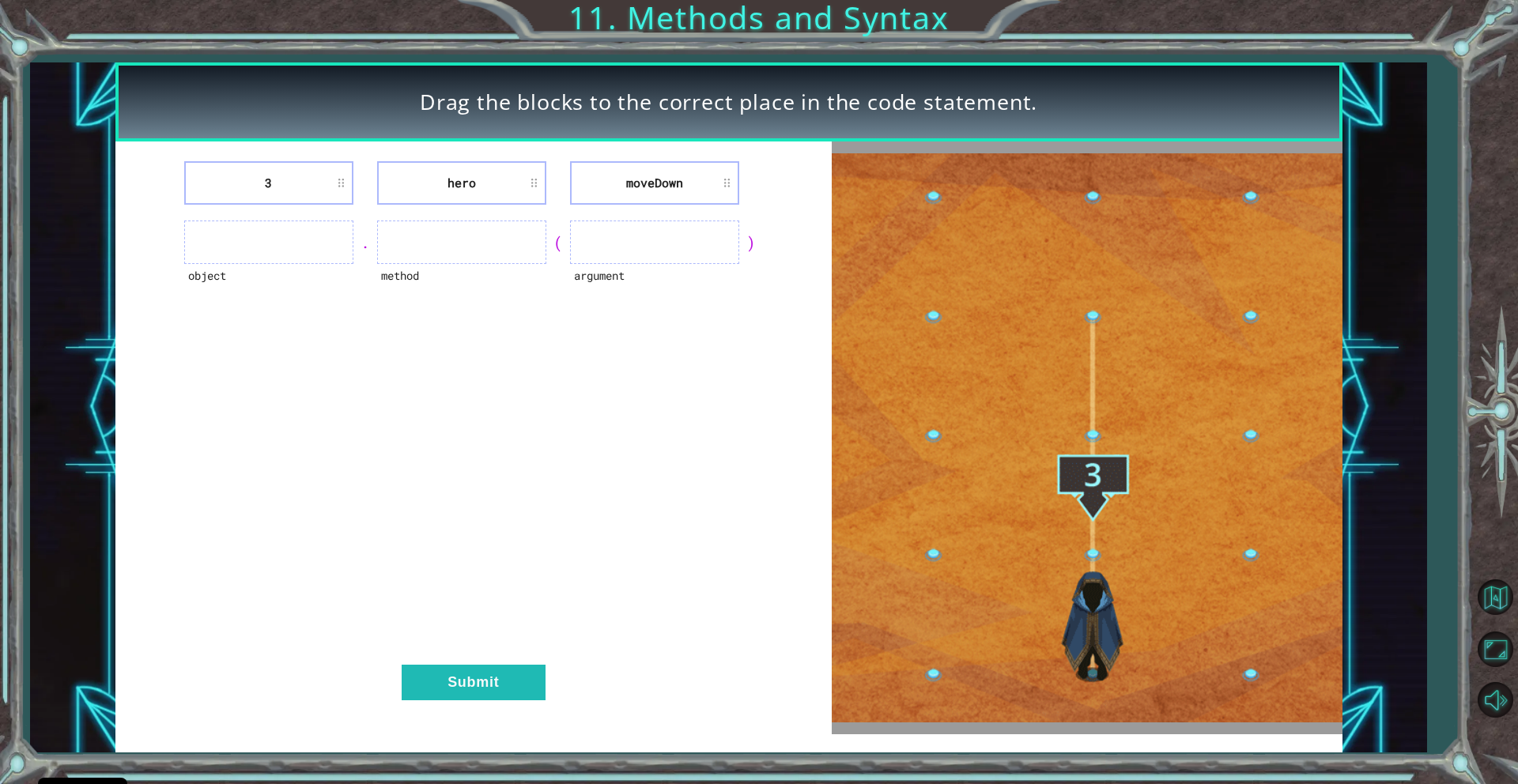
drag, startPoint x: 351, startPoint y: 245, endPoint x: 338, endPoint y: 243, distance: 13.2
click at [348, 245] on ul at bounding box center [268, 242] width 169 height 43
drag, startPoint x: 408, startPoint y: 188, endPoint x: 415, endPoint y: 241, distance: 53.5
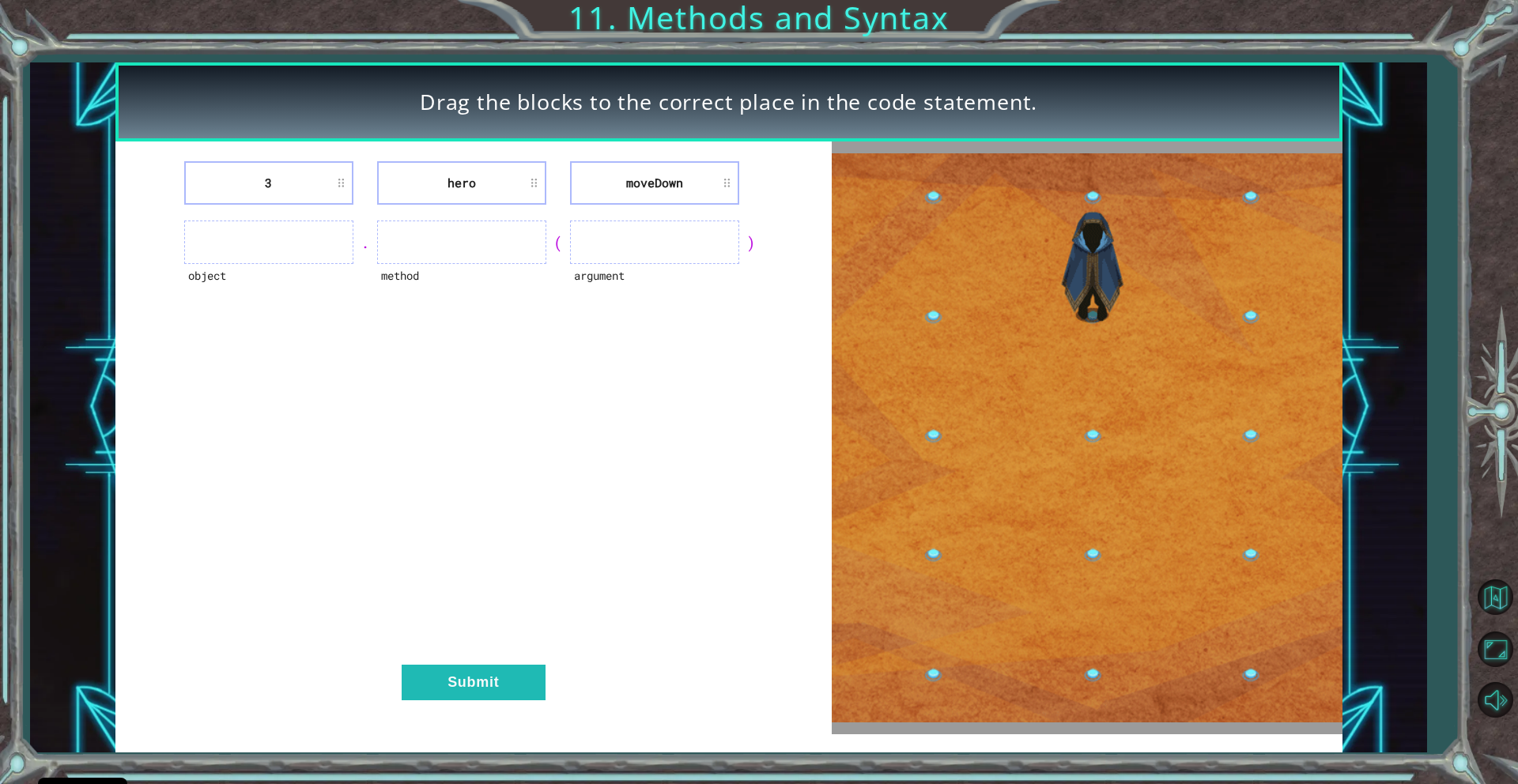
click at [415, 242] on div "3 hero [GEOGRAPHIC_DATA] object . method ( argument ) Submit" at bounding box center [473, 438] width 716 height 593
drag, startPoint x: 457, startPoint y: 310, endPoint x: 551, endPoint y: 267, distance: 103.4
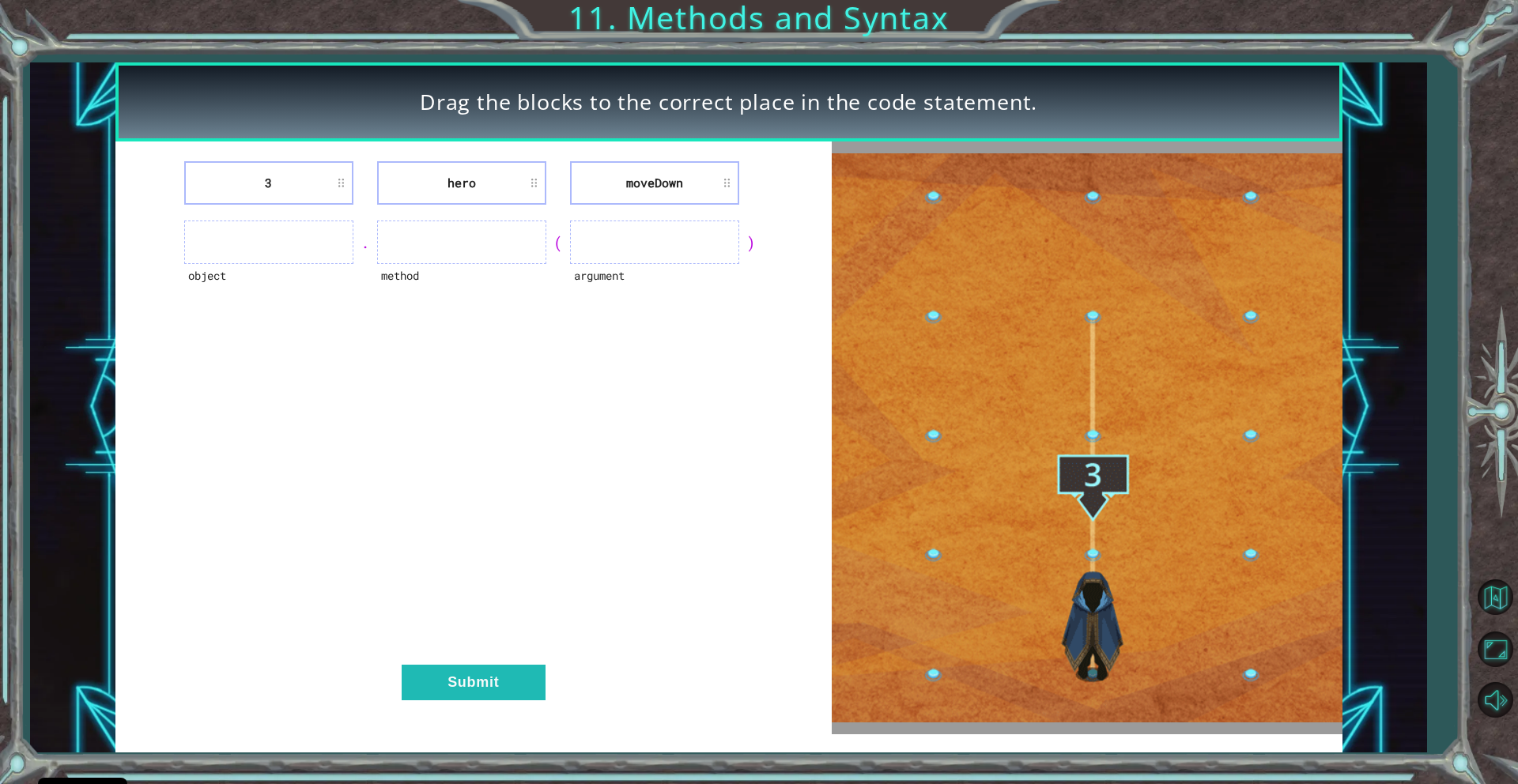
click at [457, 310] on div "3 hero [GEOGRAPHIC_DATA] object . method ( argument ) Submit" at bounding box center [473, 438] width 716 height 593
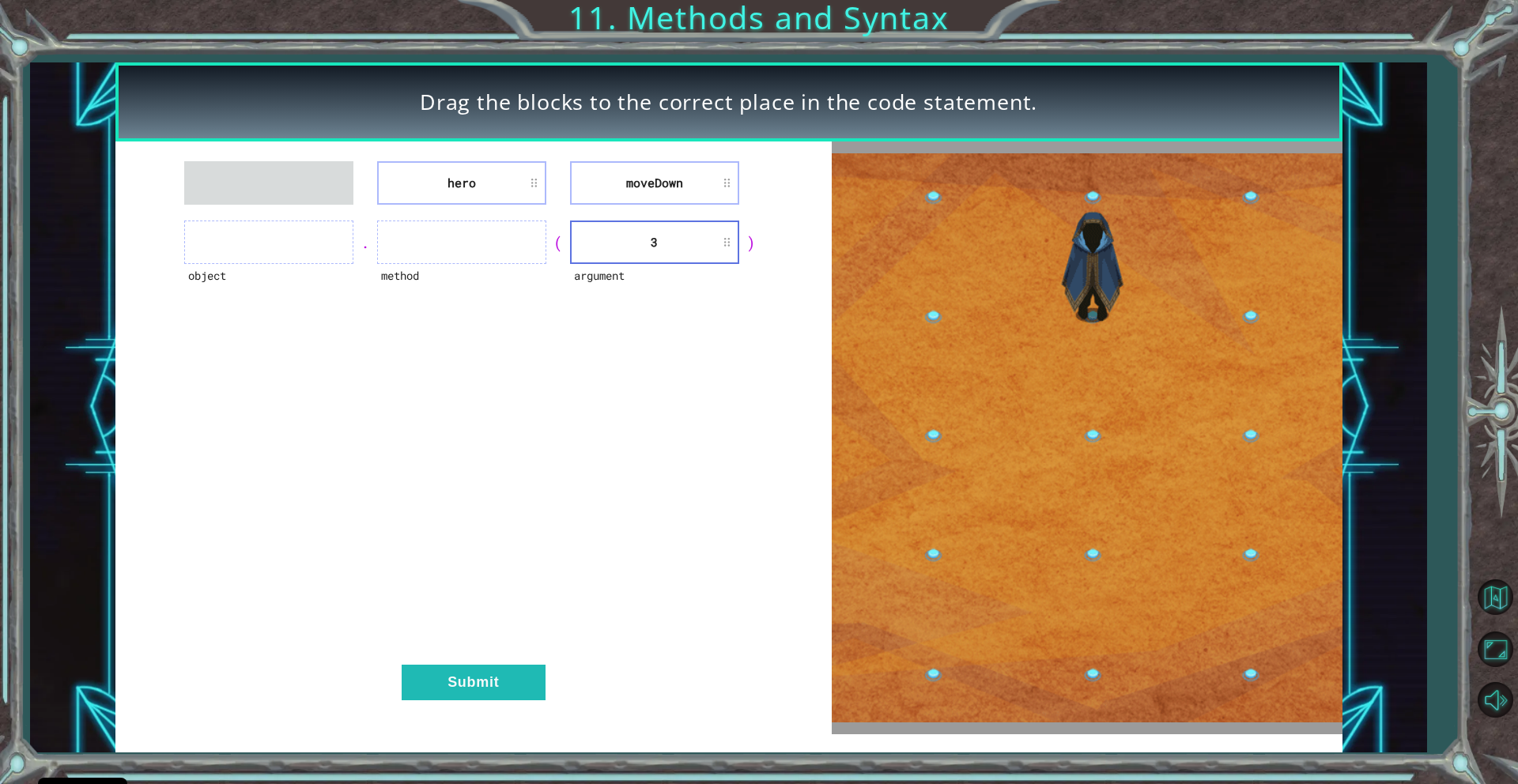
drag, startPoint x: 630, startPoint y: 190, endPoint x: 561, endPoint y: 217, distance: 74.1
click at [486, 225] on div "hero [GEOGRAPHIC_DATA] object . method ( argument 3 ) Submit" at bounding box center [473, 438] width 716 height 593
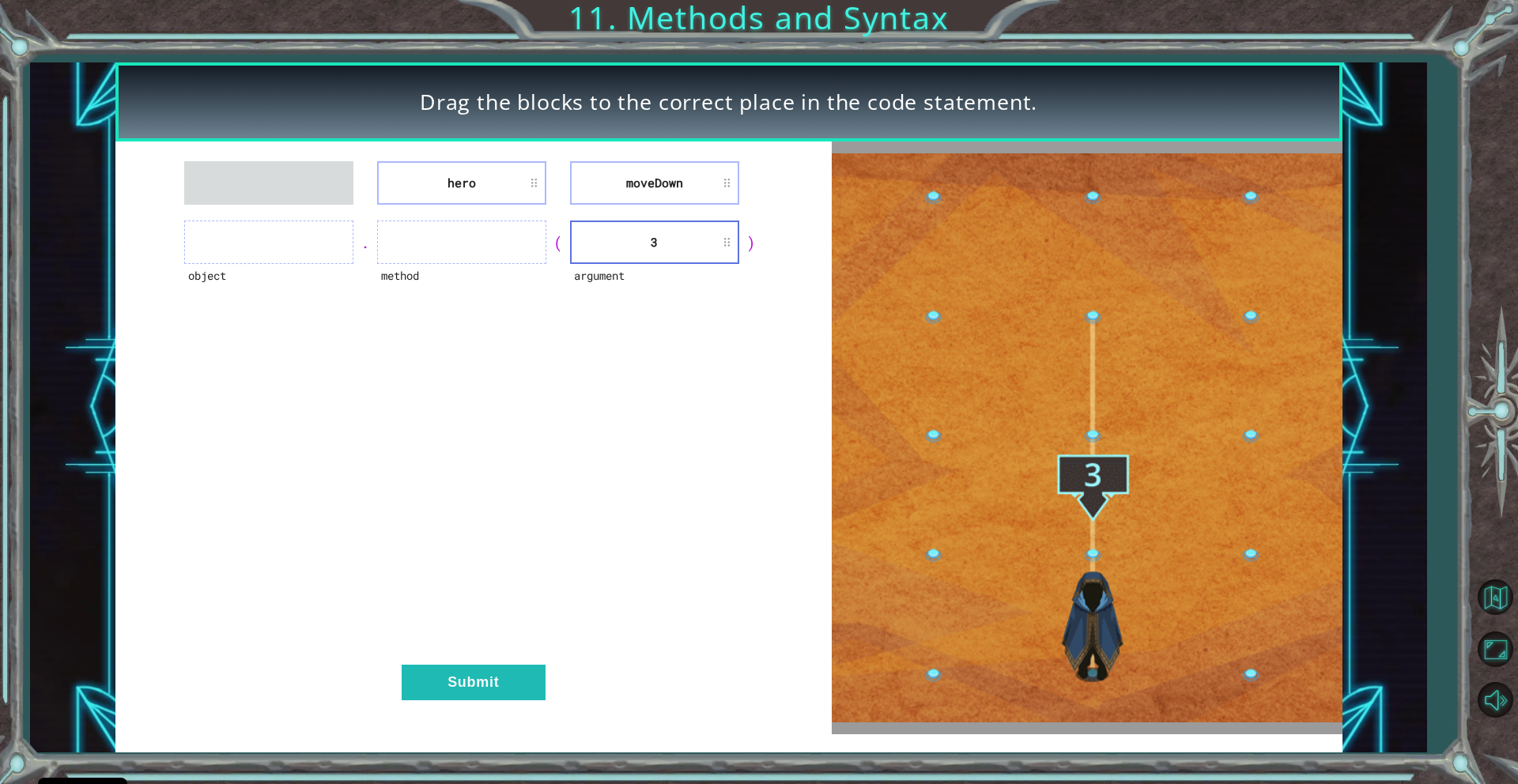
click at [682, 194] on li "moveDown" at bounding box center [655, 182] width 169 height 43
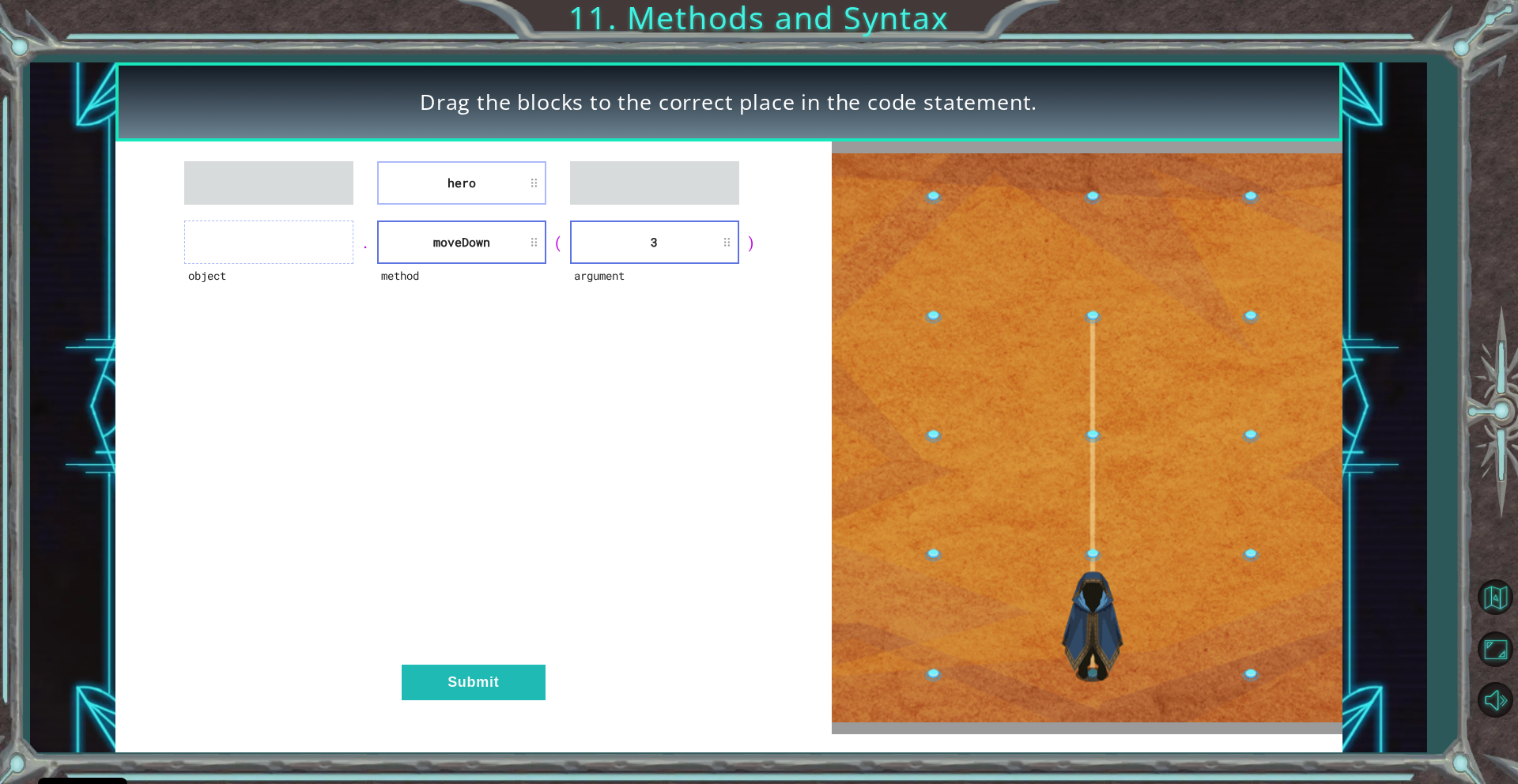
drag, startPoint x: 491, startPoint y: 155, endPoint x: 434, endPoint y: 191, distance: 67.4
click at [434, 191] on div "hero object . method [GEOGRAPHIC_DATA] ( argument 3 ) Submit" at bounding box center [473, 438] width 716 height 593
drag, startPoint x: 384, startPoint y: 201, endPoint x: 409, endPoint y: 192, distance: 26.6
click at [386, 199] on li "hero" at bounding box center [462, 182] width 169 height 43
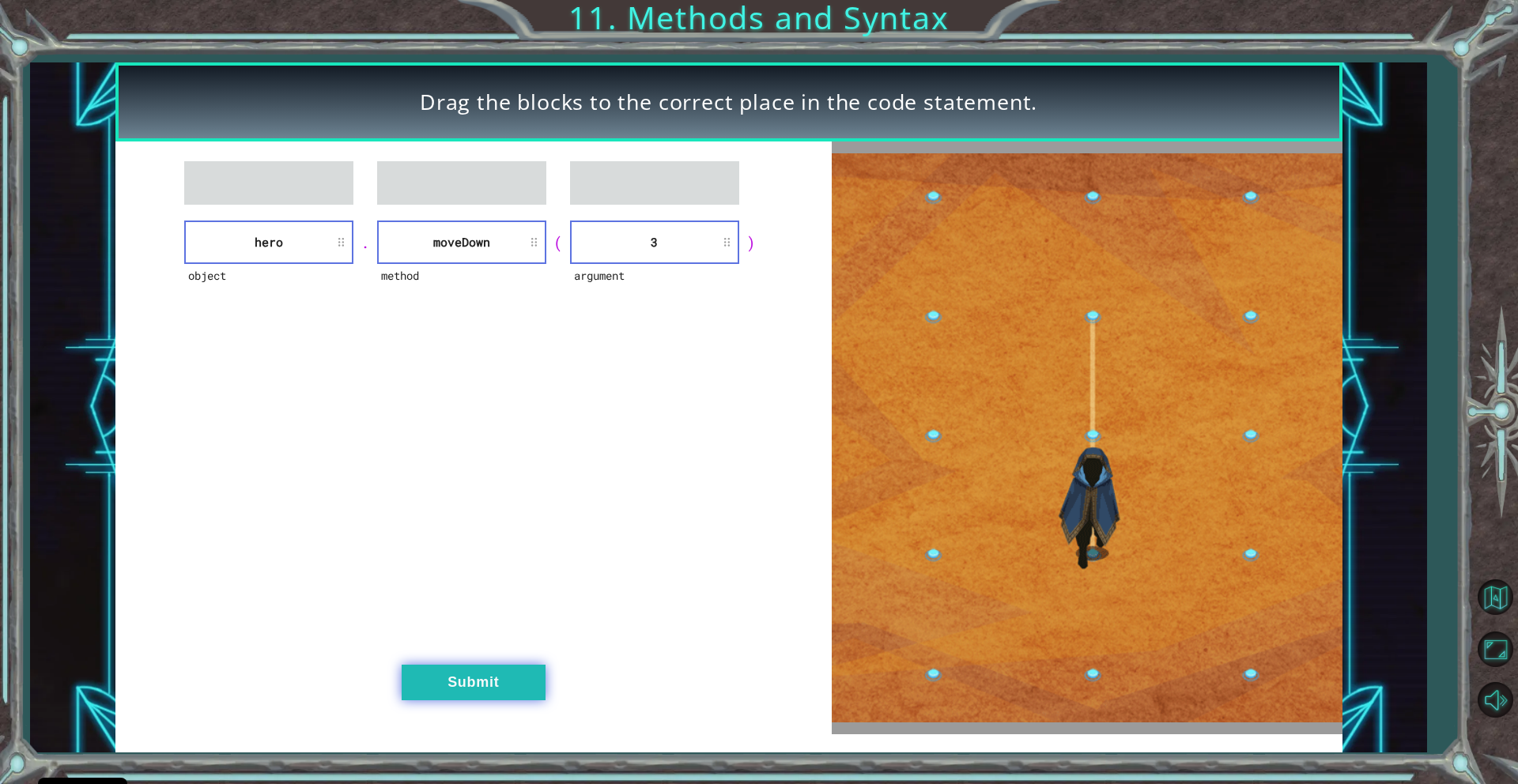
click at [470, 670] on button "Submit" at bounding box center [473, 682] width 144 height 36
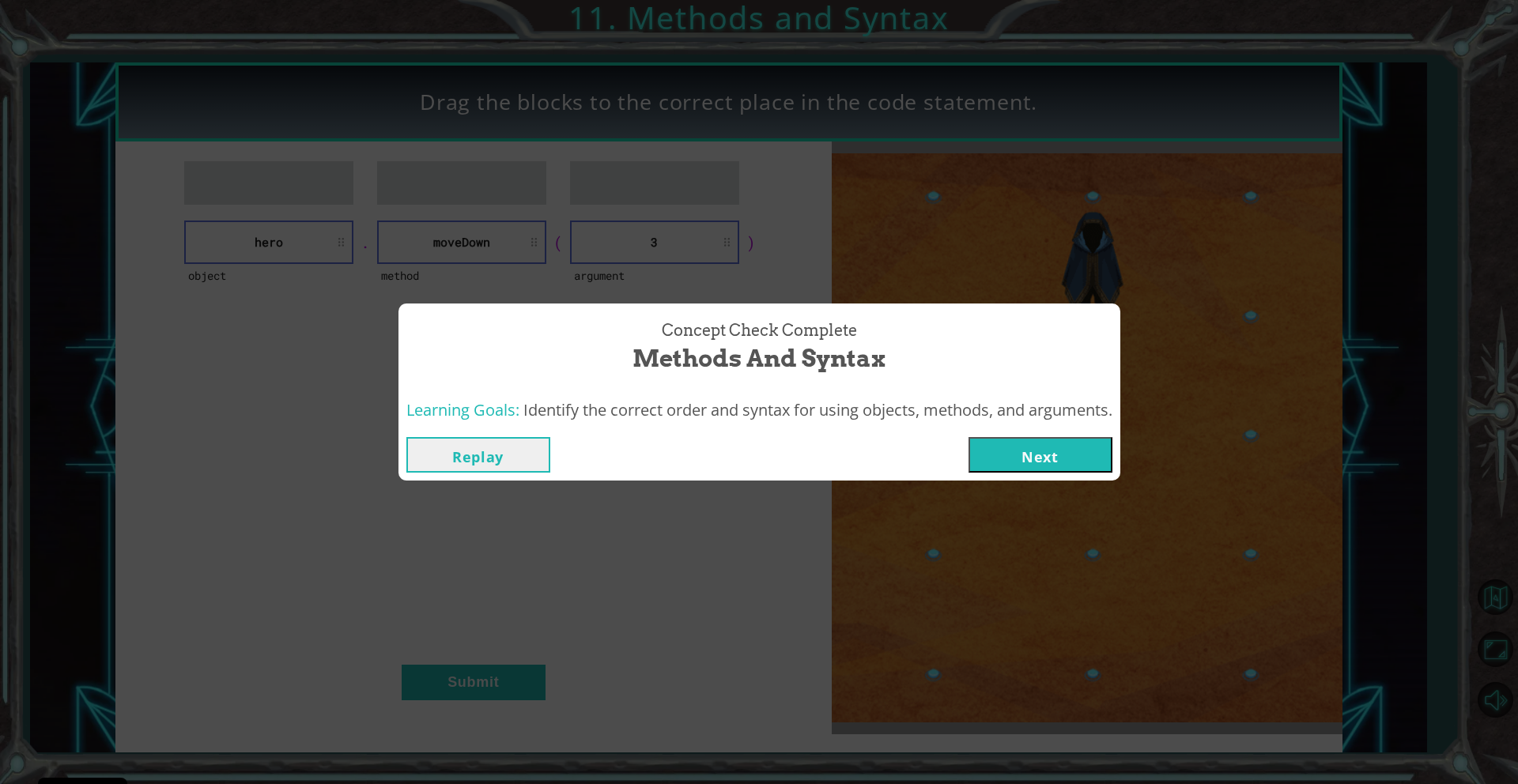
click at [1054, 453] on button "Next" at bounding box center [1040, 455] width 144 height 36
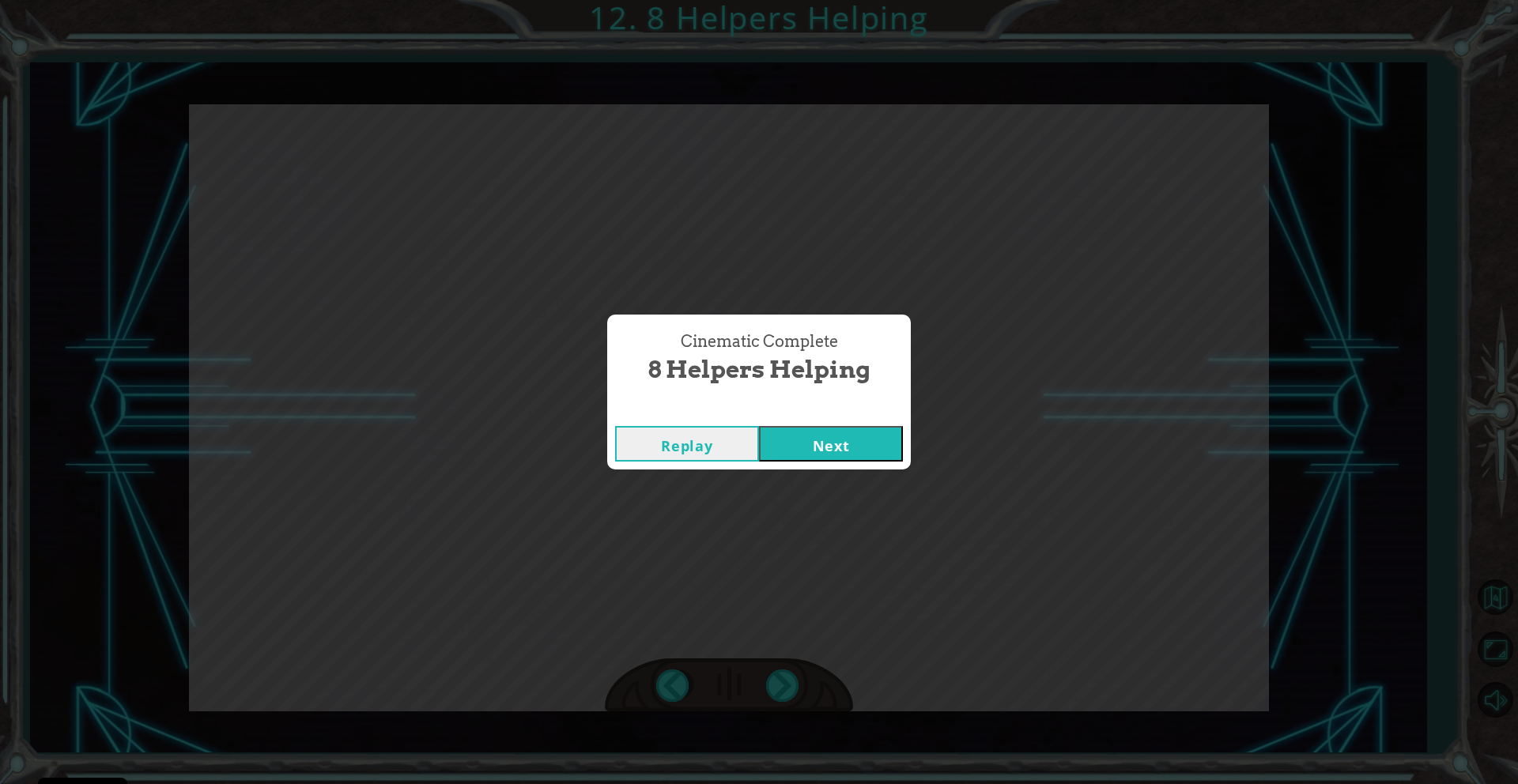
click at [857, 455] on button "Next" at bounding box center [831, 444] width 144 height 36
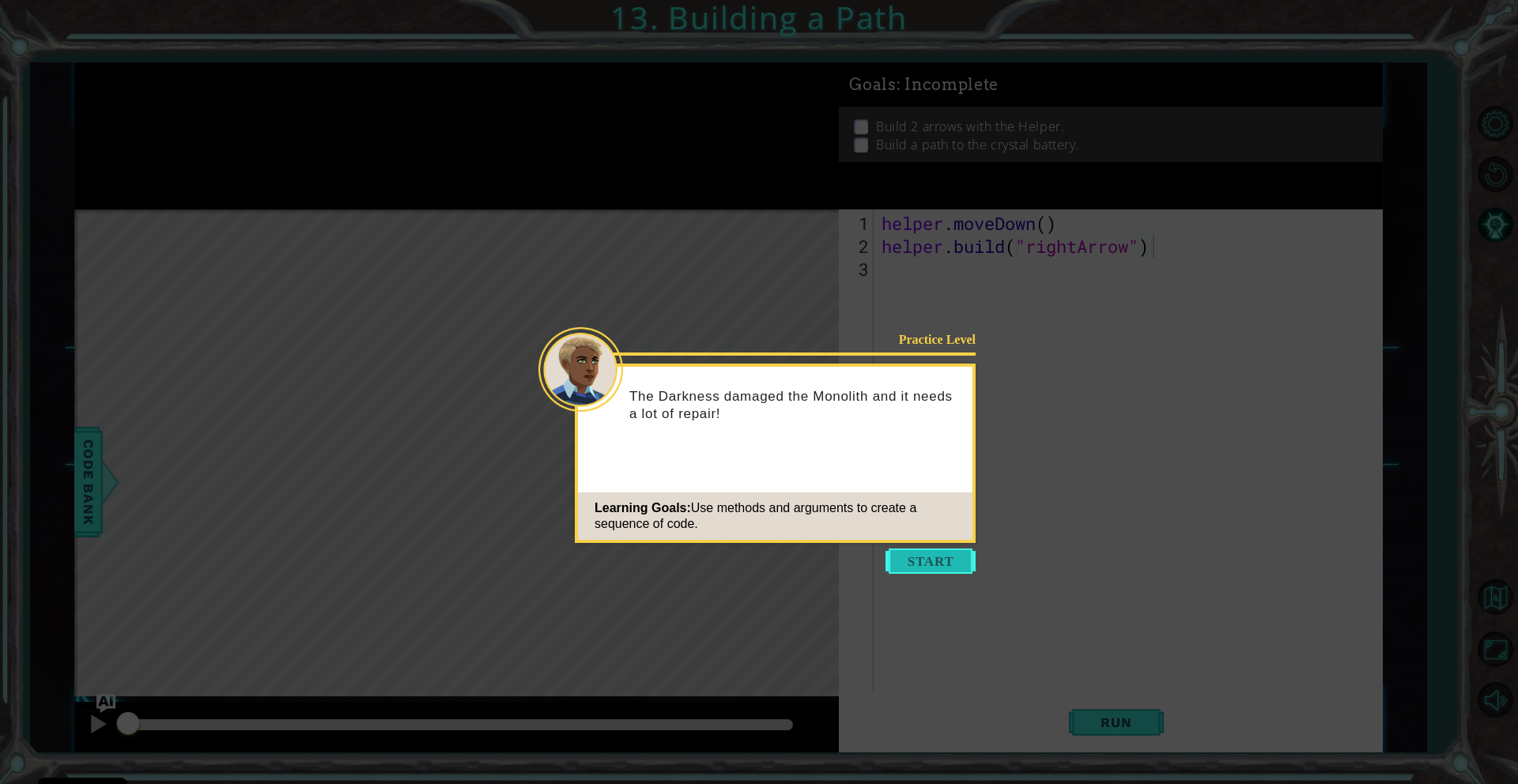
click at [918, 568] on button "Start" at bounding box center [930, 560] width 90 height 25
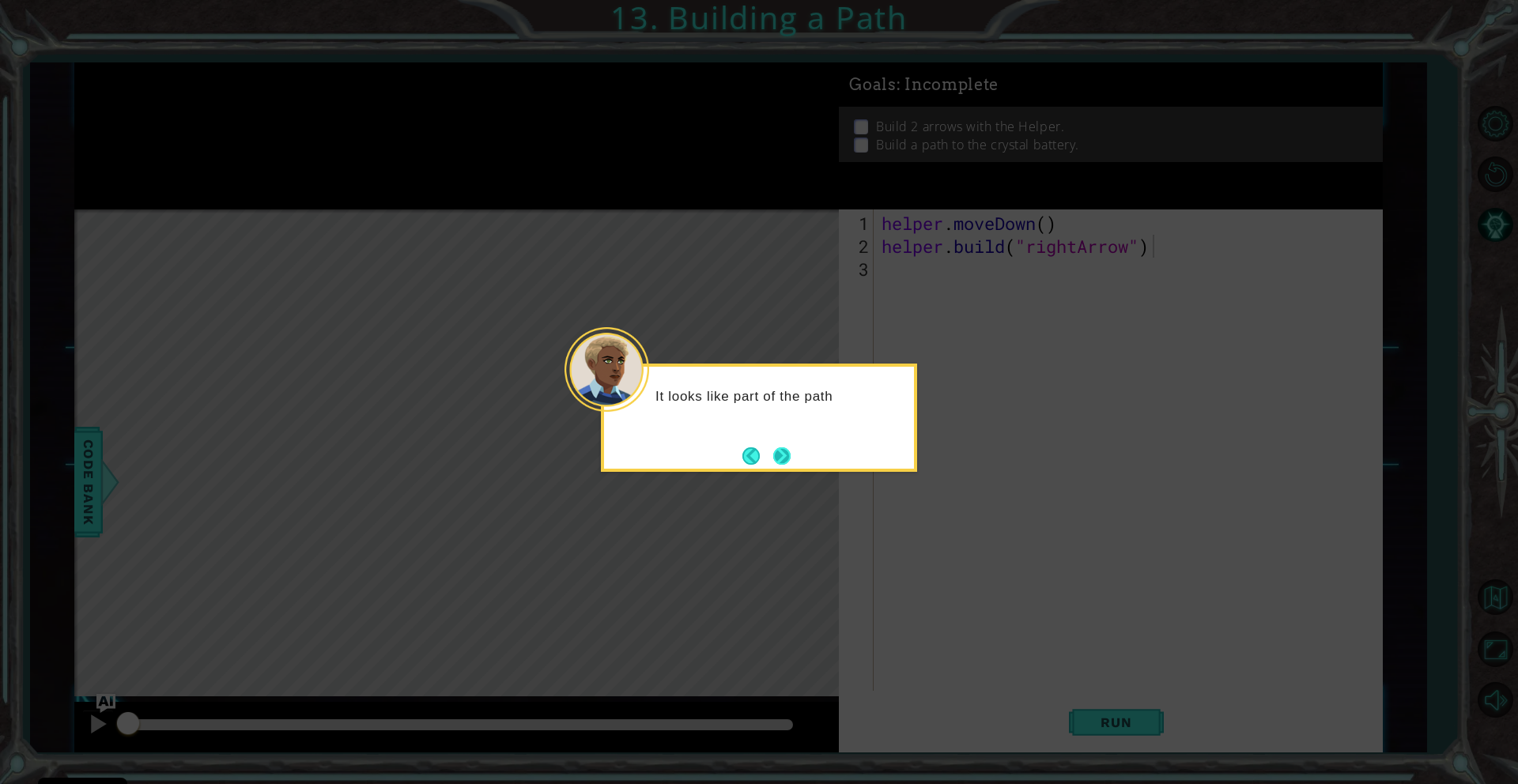
click at [777, 455] on button "Next" at bounding box center [781, 455] width 17 height 17
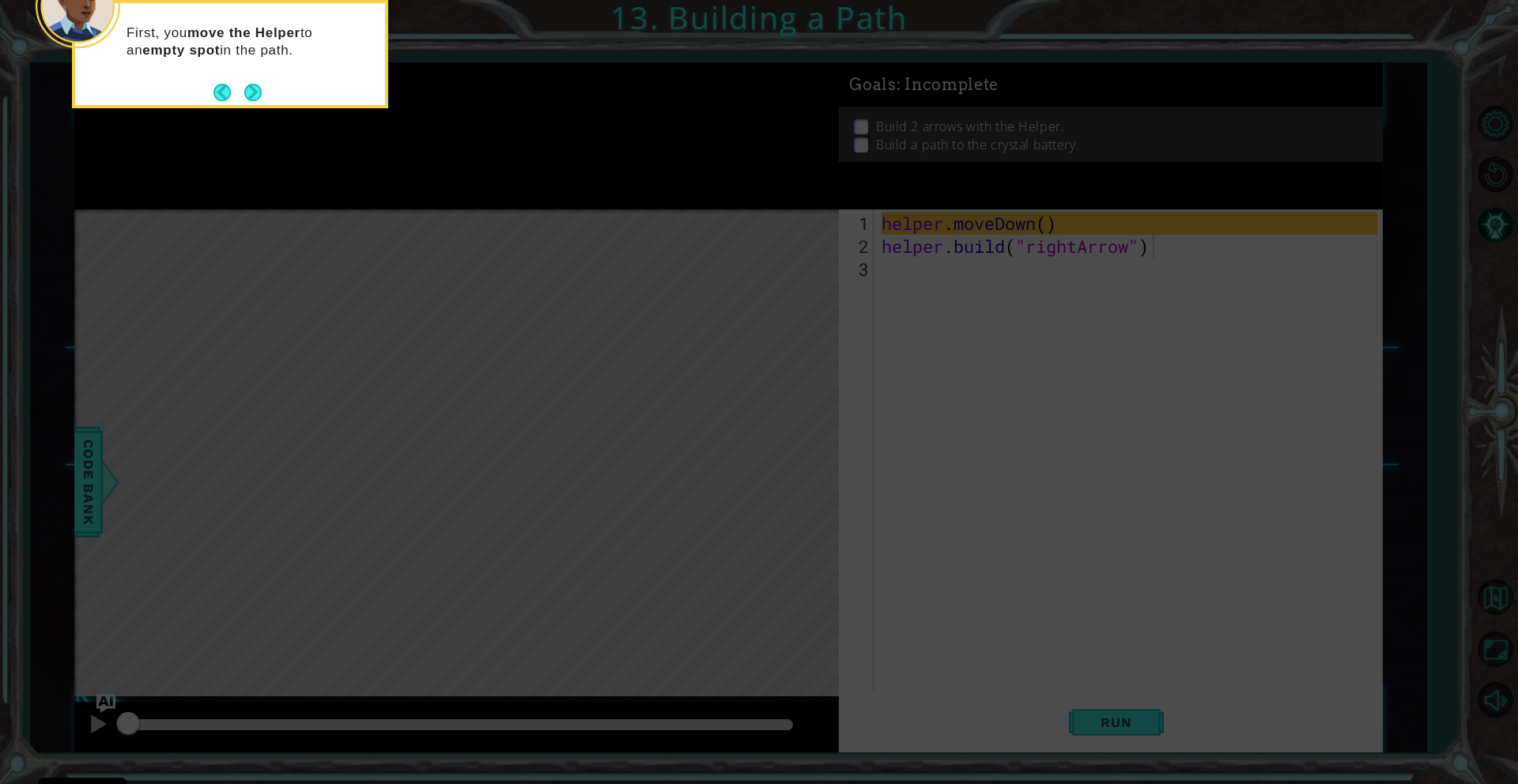
drag, startPoint x: 322, startPoint y: 113, endPoint x: 256, endPoint y: 106, distance: 66.4
click at [313, 111] on icon at bounding box center [759, 392] width 1518 height 784
click at [253, 92] on button "Next" at bounding box center [252, 92] width 17 height 17
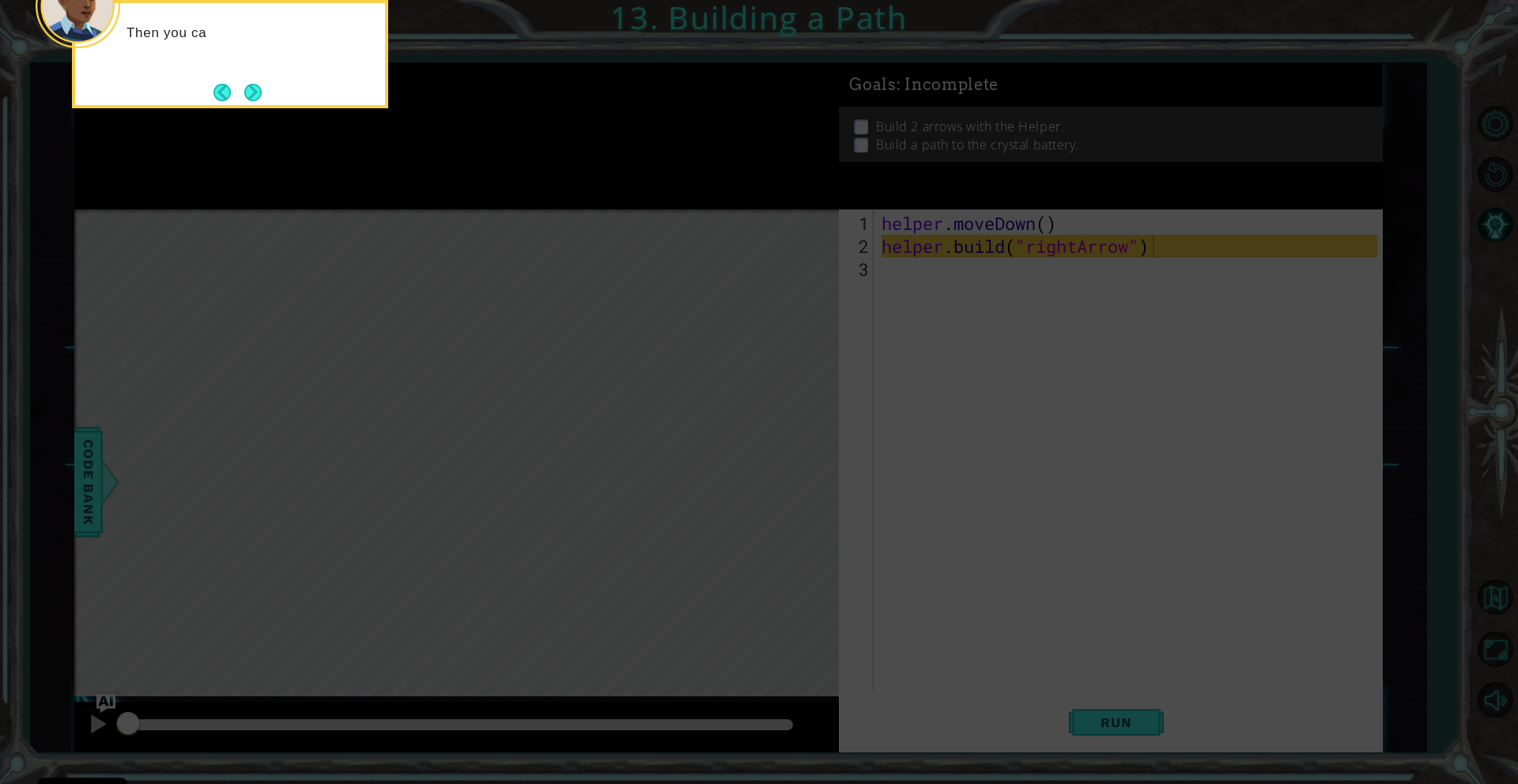
click at [327, 79] on div "Then you ca" at bounding box center [229, 54] width 316 height 108
click at [259, 89] on button "Next" at bounding box center [252, 92] width 17 height 17
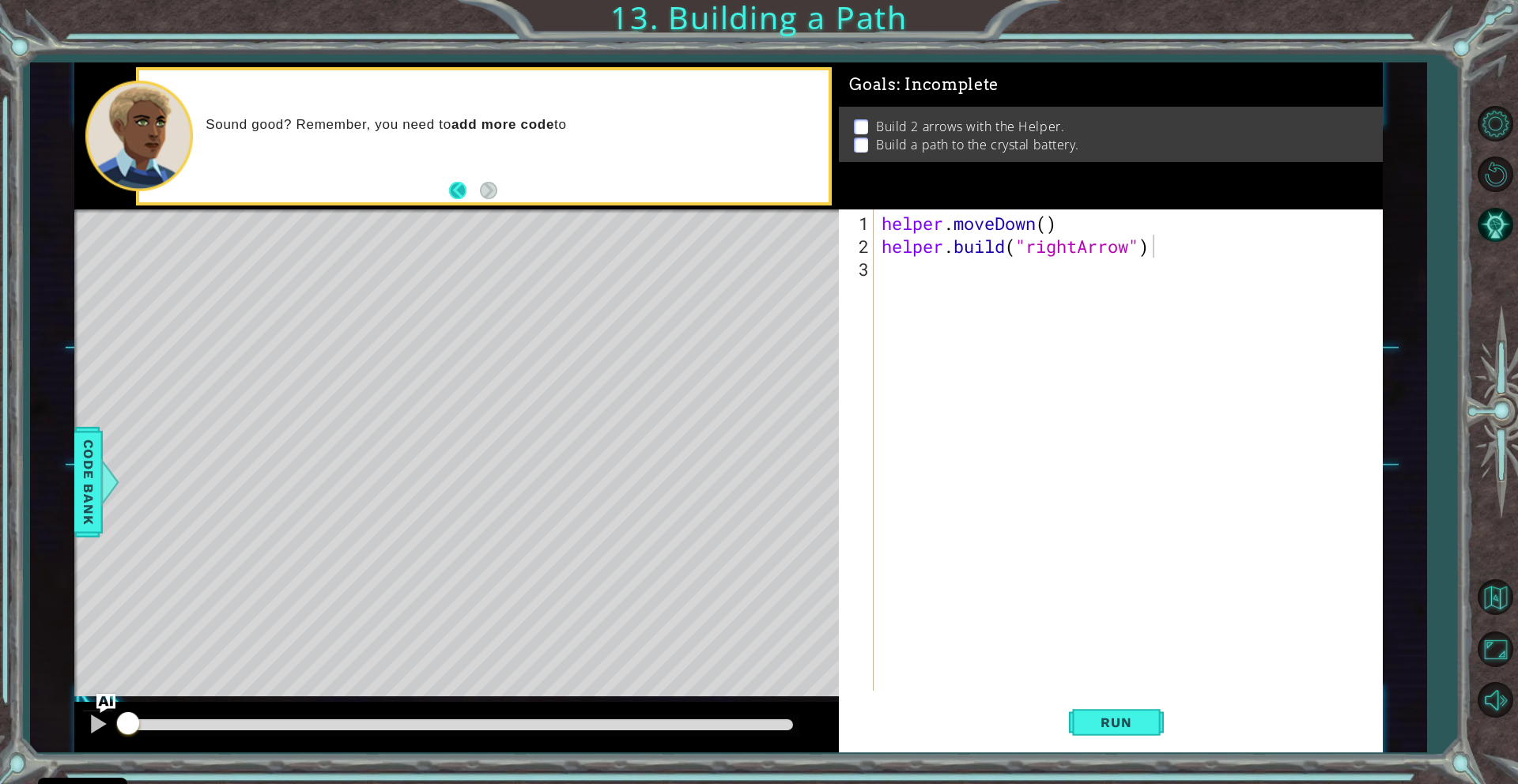
click at [460, 189] on button "Back" at bounding box center [465, 190] width 31 height 17
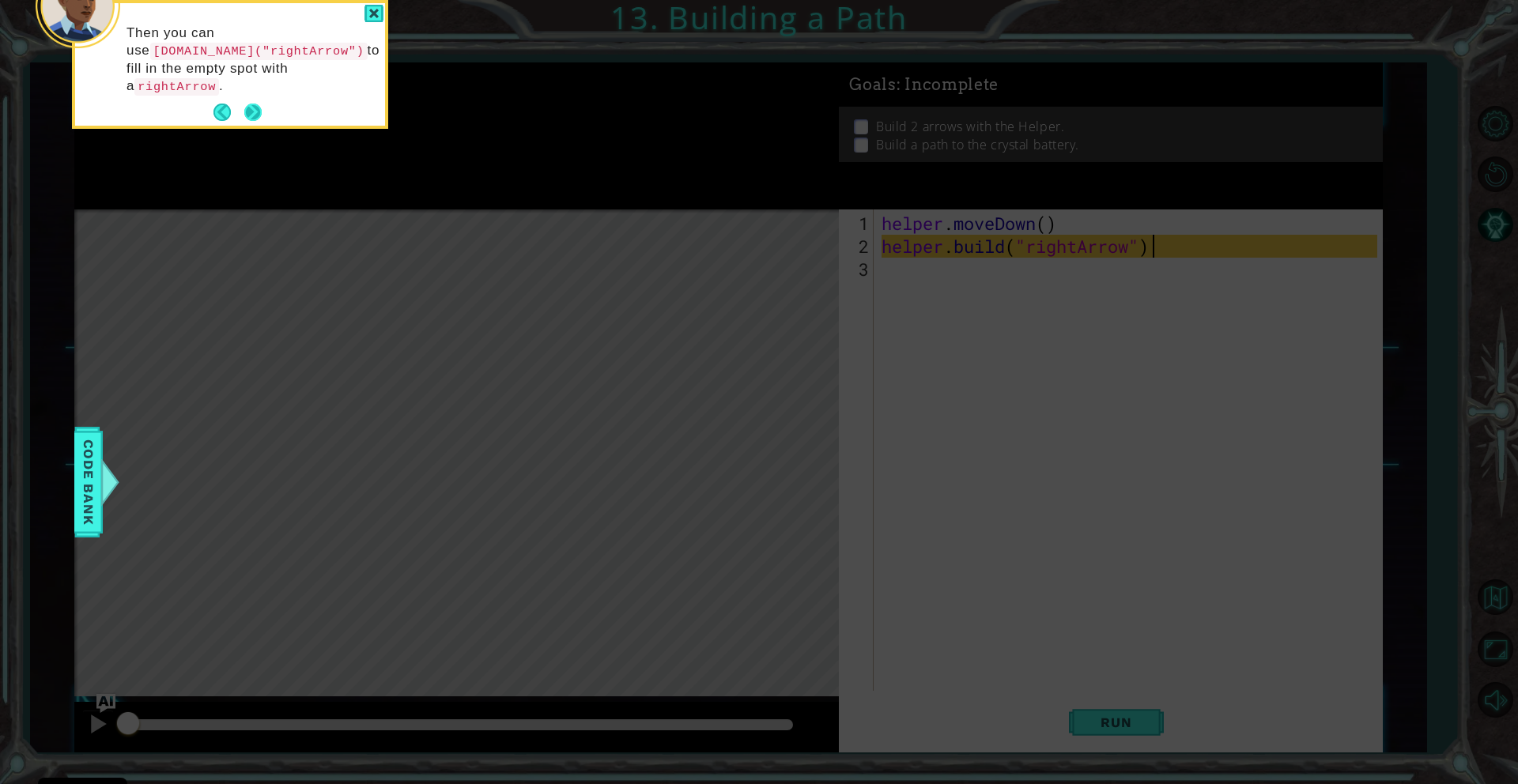
click at [260, 103] on button "Next" at bounding box center [252, 112] width 18 height 18
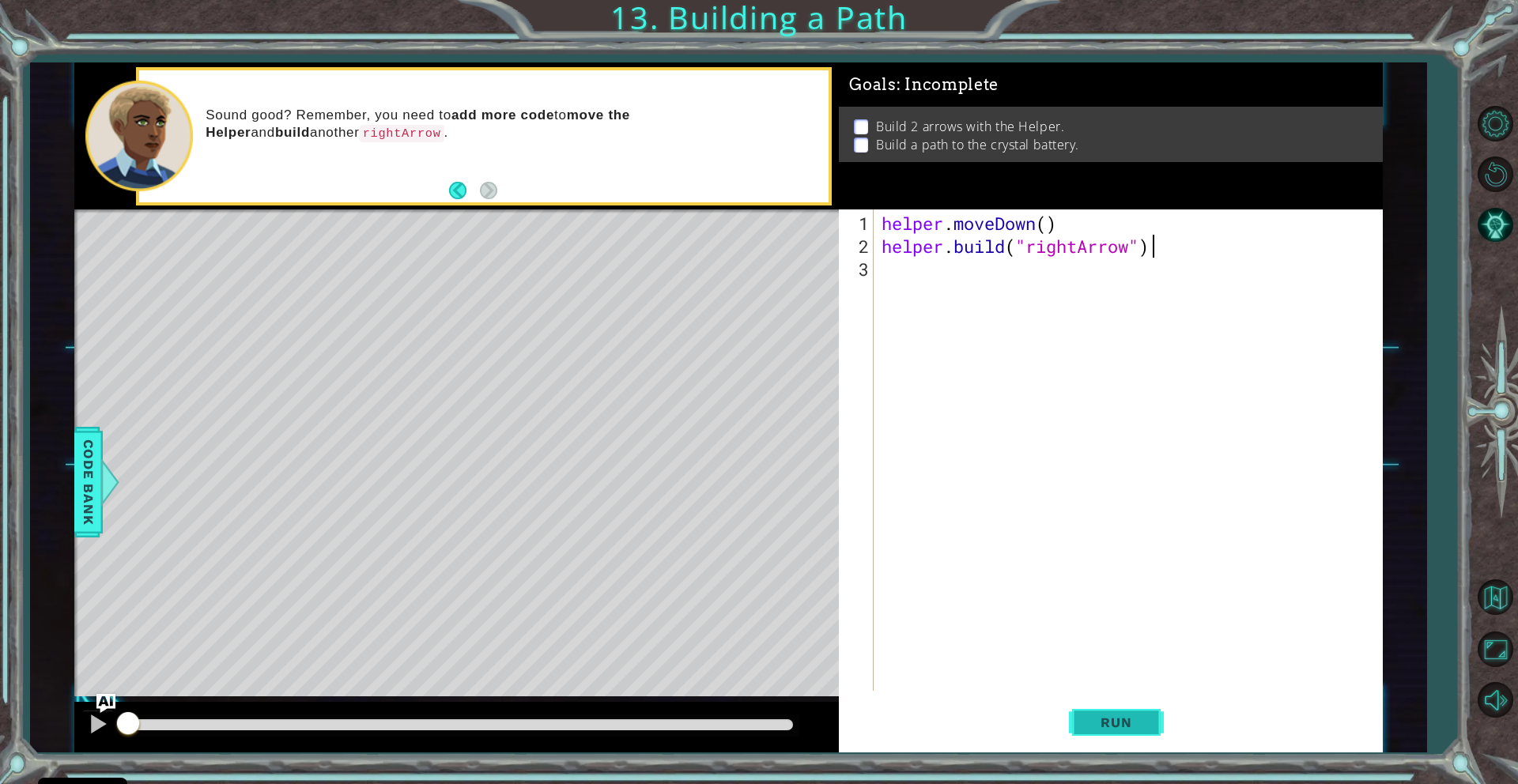
click at [1131, 712] on button "Run" at bounding box center [1116, 722] width 95 height 54
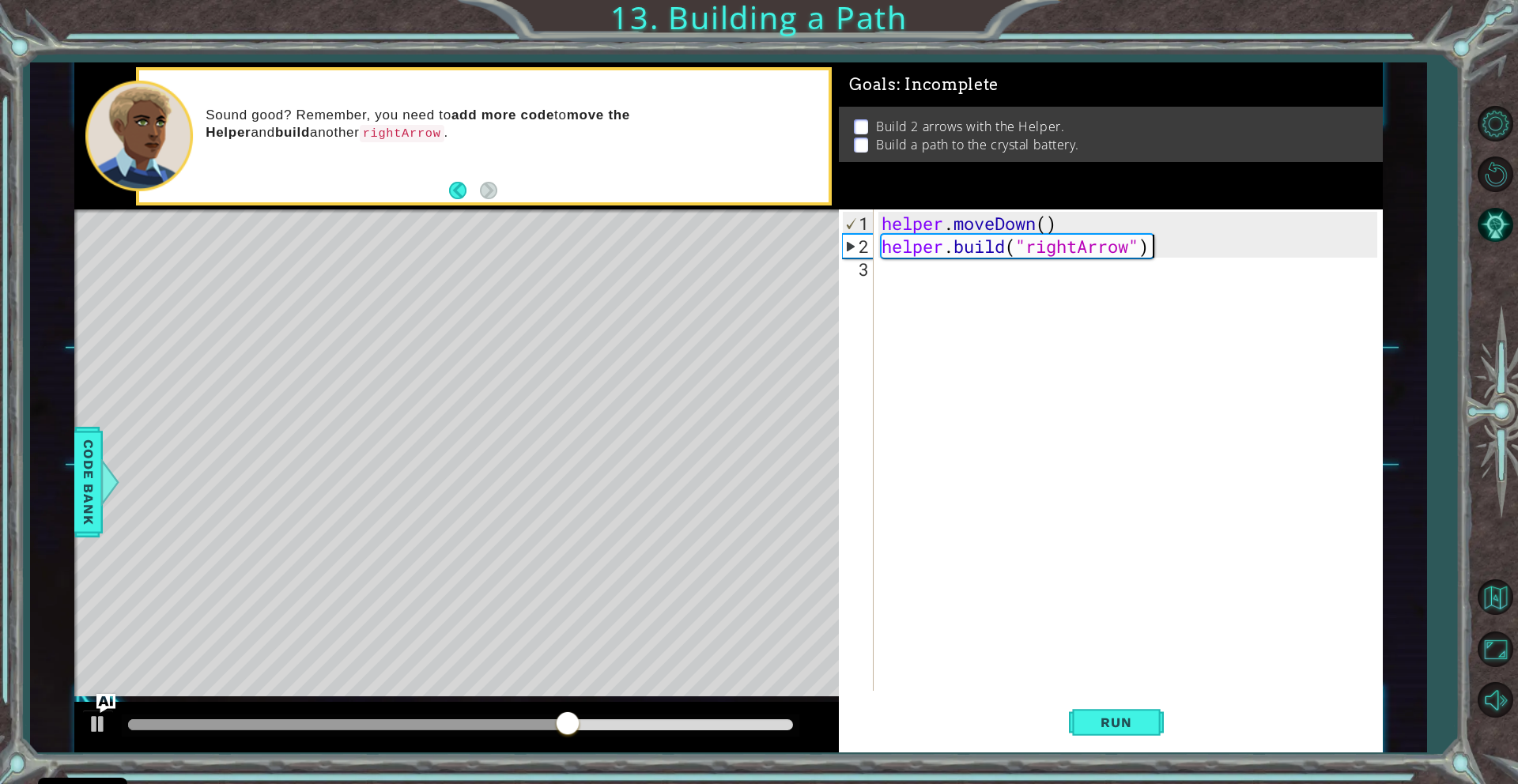
type textarea "[DOMAIN_NAME]("rightArrow")"
